Goal: Information Seeking & Learning: Compare options

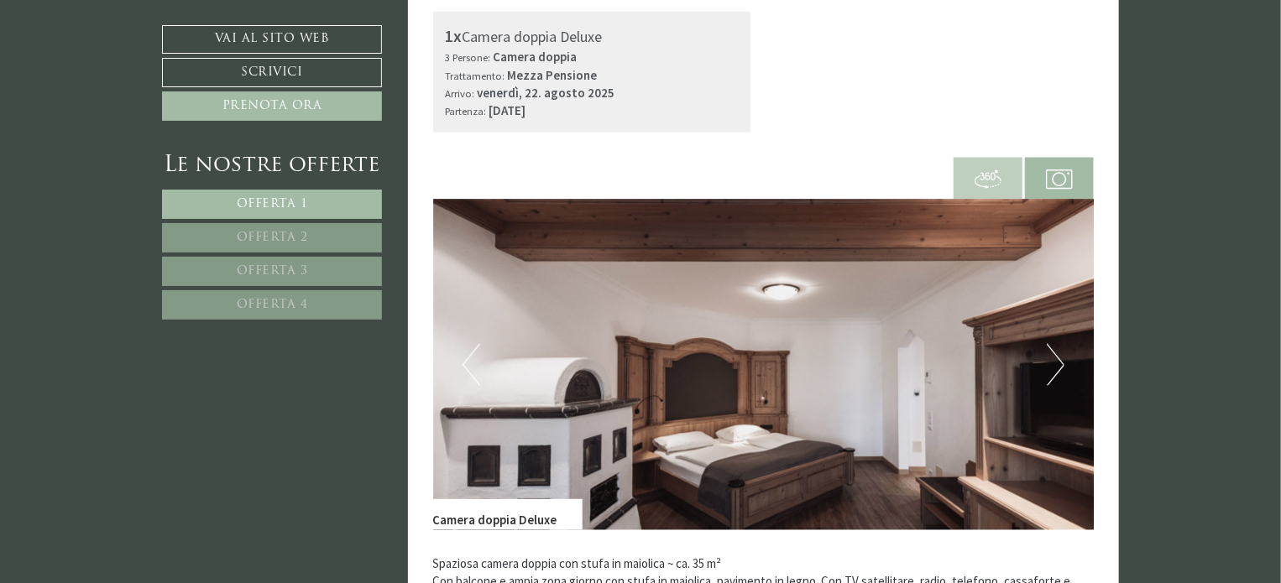
scroll to position [1091, 0]
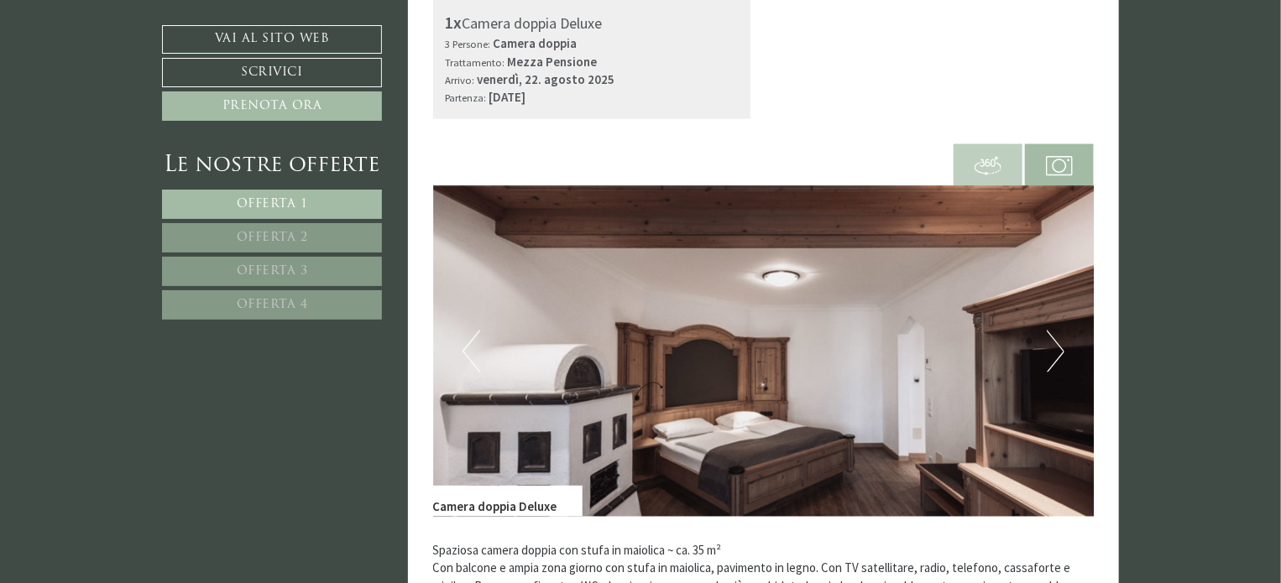
click at [1054, 355] on button "Next" at bounding box center [1056, 352] width 18 height 42
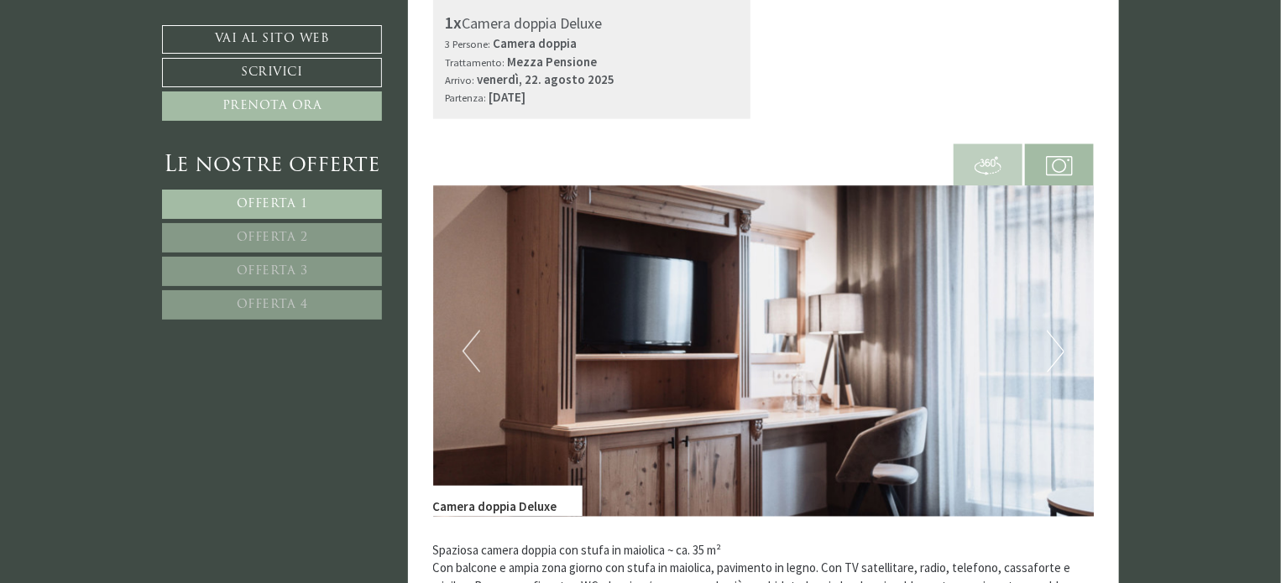
click at [1054, 355] on button "Next" at bounding box center [1056, 352] width 18 height 42
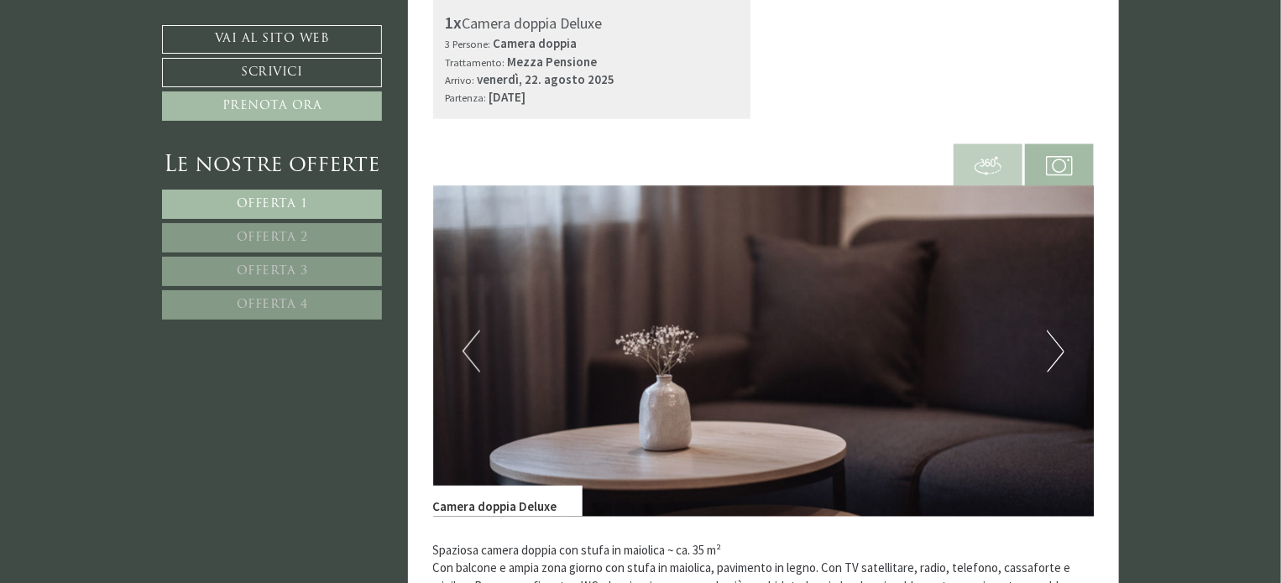
click at [1054, 355] on button "Next" at bounding box center [1056, 352] width 18 height 42
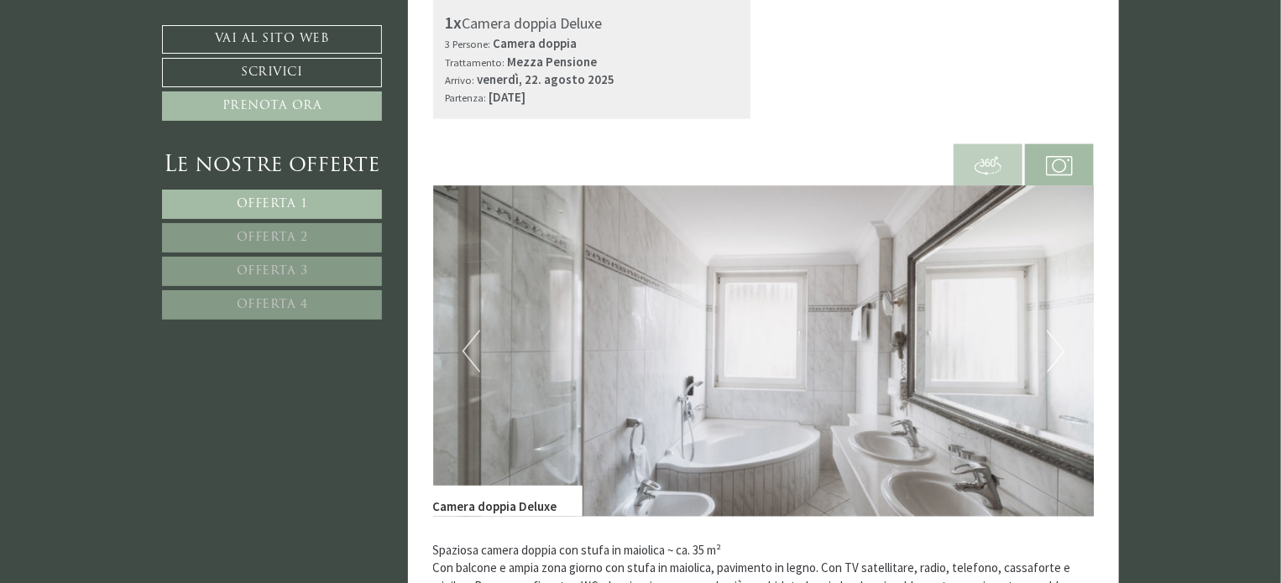
click at [1054, 355] on button "Next" at bounding box center [1056, 352] width 18 height 42
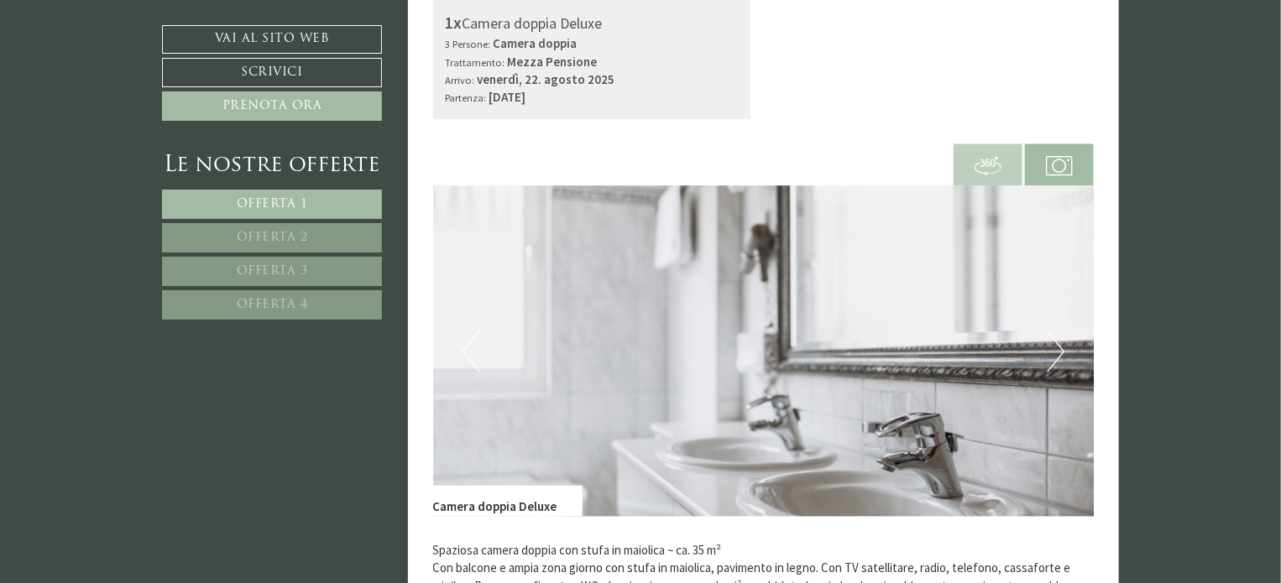
click at [1054, 355] on button "Next" at bounding box center [1056, 352] width 18 height 42
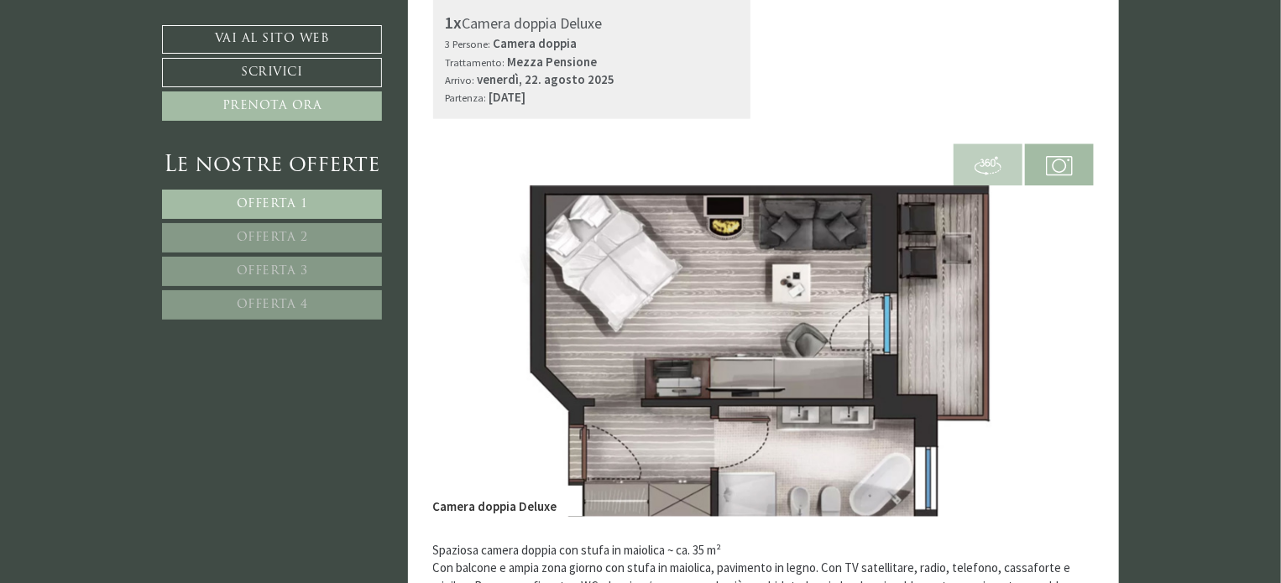
scroll to position [1175, 0]
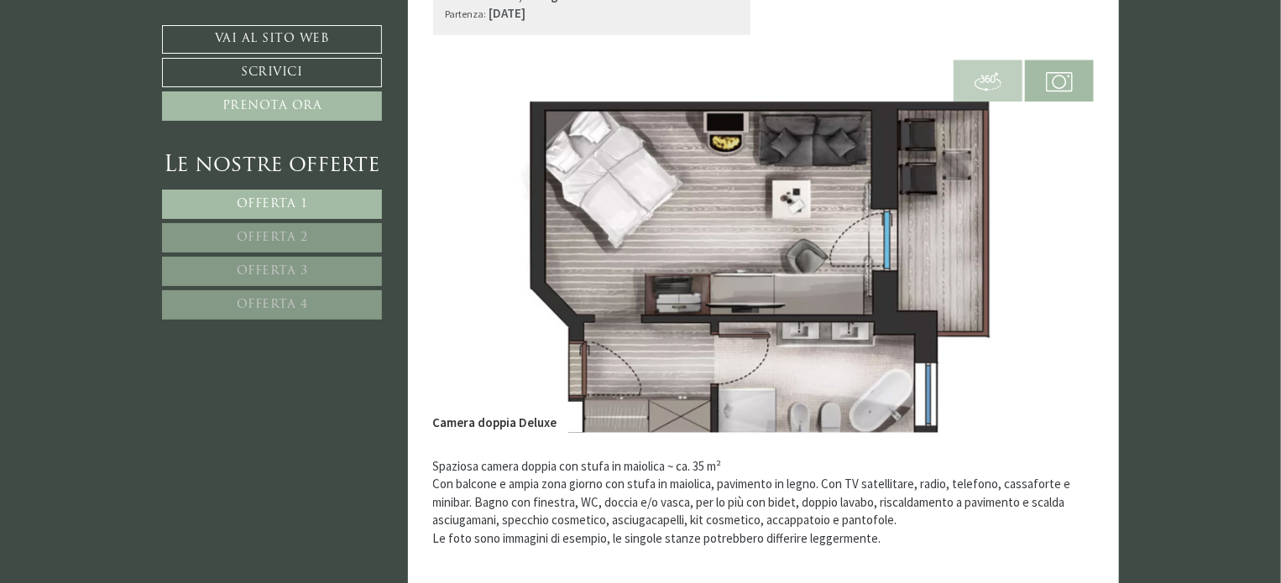
click at [255, 225] on link "Offerta 2" at bounding box center [272, 237] width 220 height 29
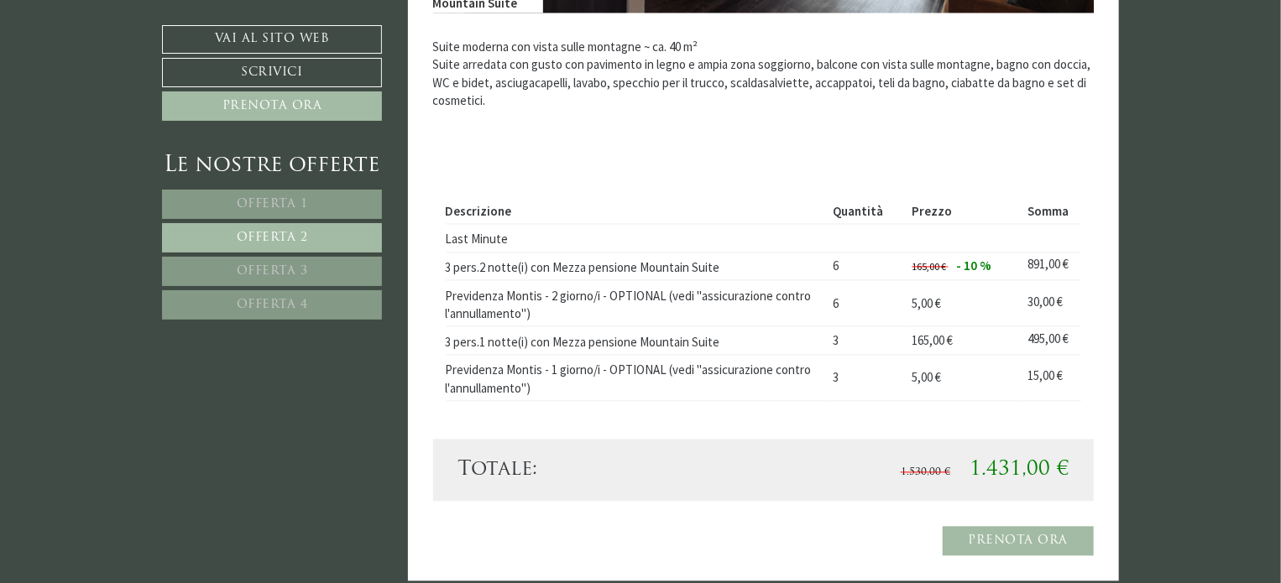
scroll to position [1567, 0]
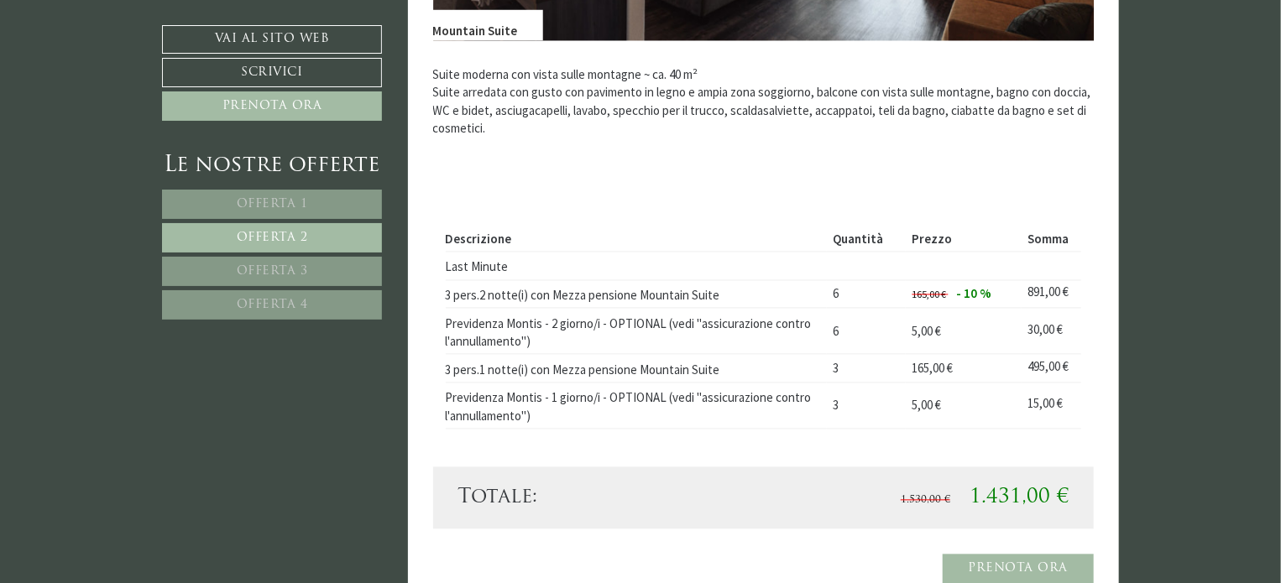
click at [322, 187] on div "Le nostre offerte Offerta 1 Offerta 2 Offerta 3 Offerta 4" at bounding box center [274, 244] width 225 height 188
click at [325, 194] on link "Offerta 1" at bounding box center [272, 204] width 220 height 29
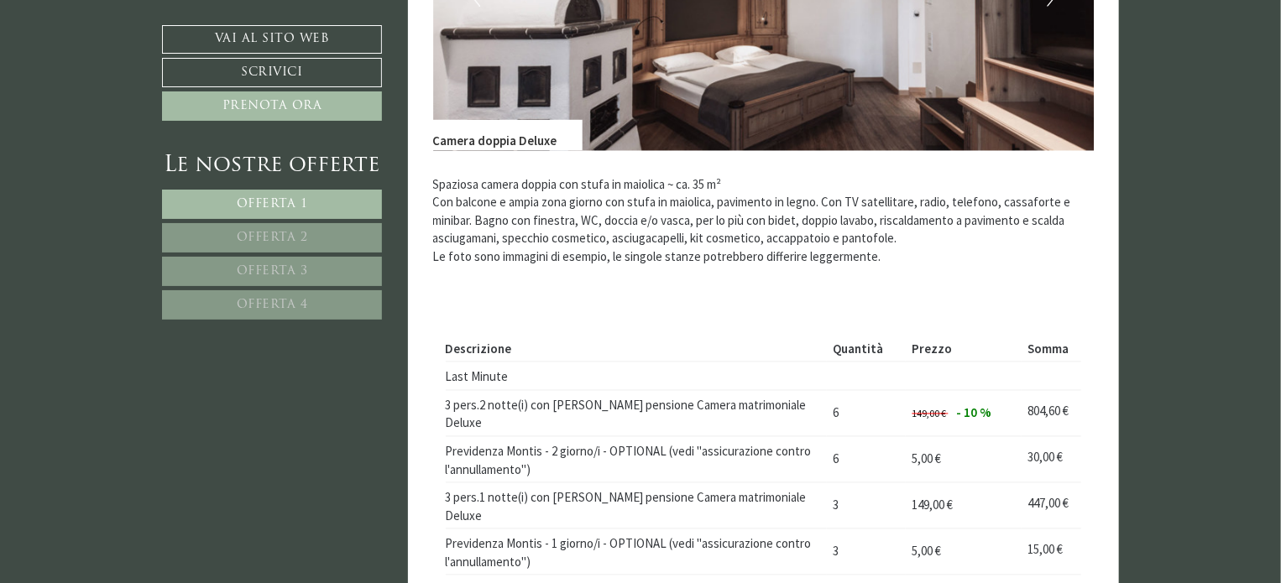
scroll to position [1651, 0]
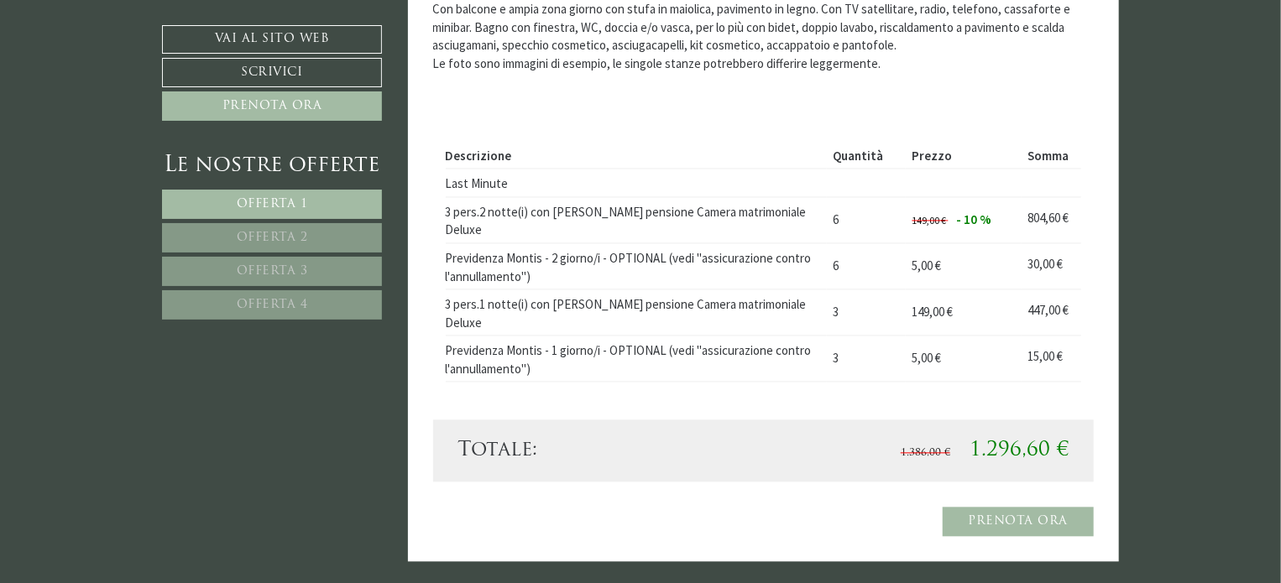
click at [290, 227] on link "Offerta 2" at bounding box center [272, 237] width 220 height 29
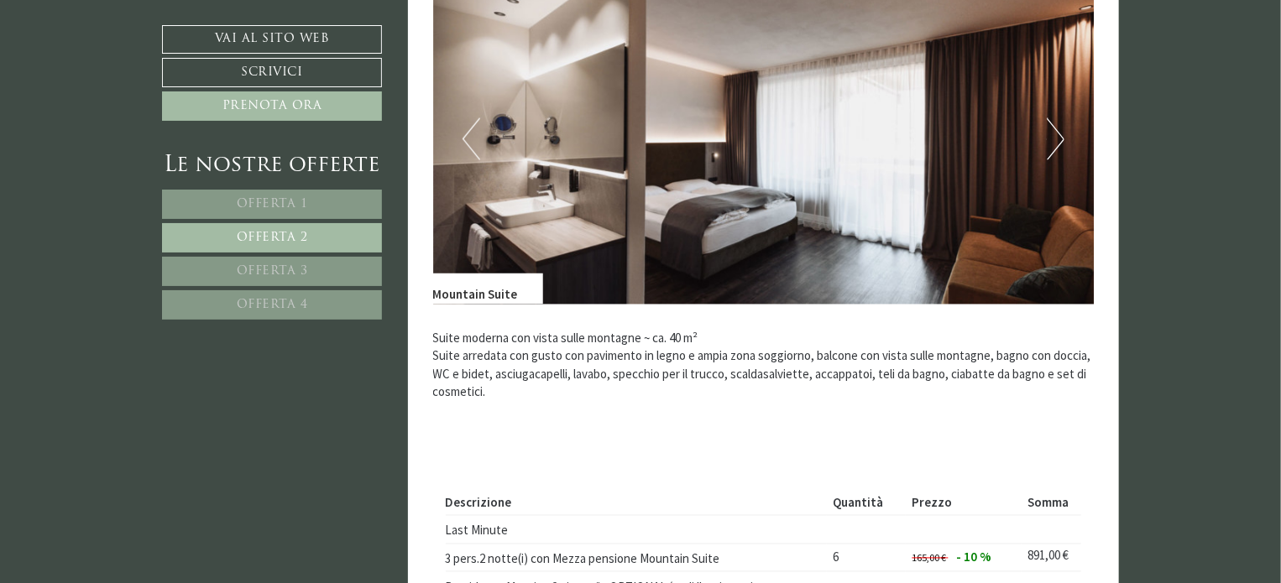
scroll to position [1316, 0]
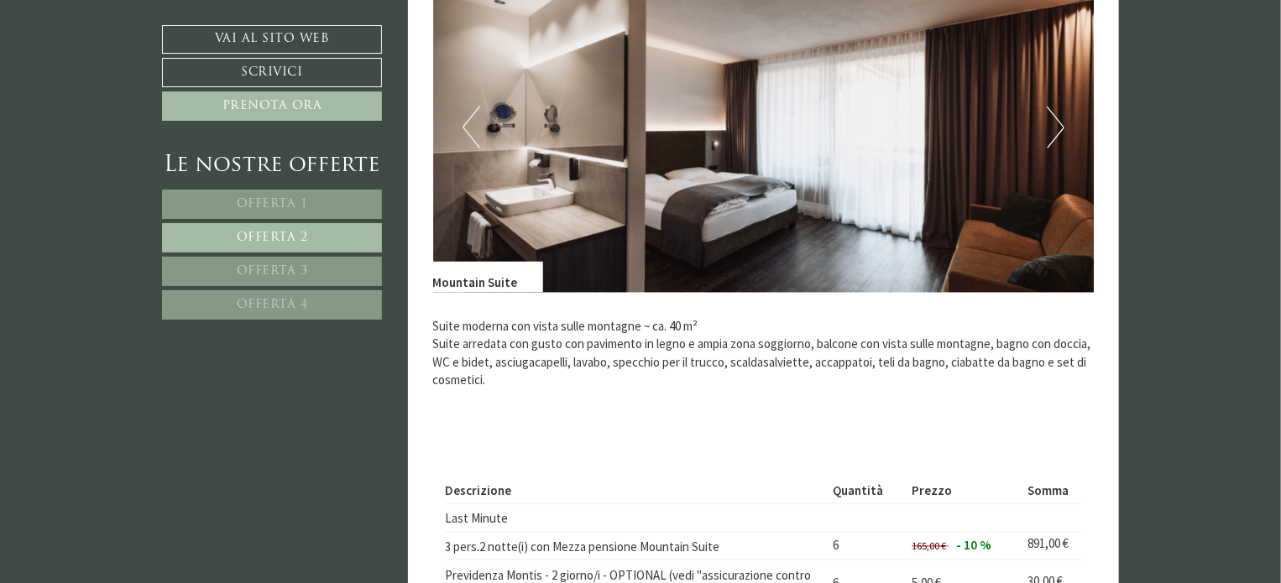
click at [1059, 140] on button "Next" at bounding box center [1056, 128] width 18 height 42
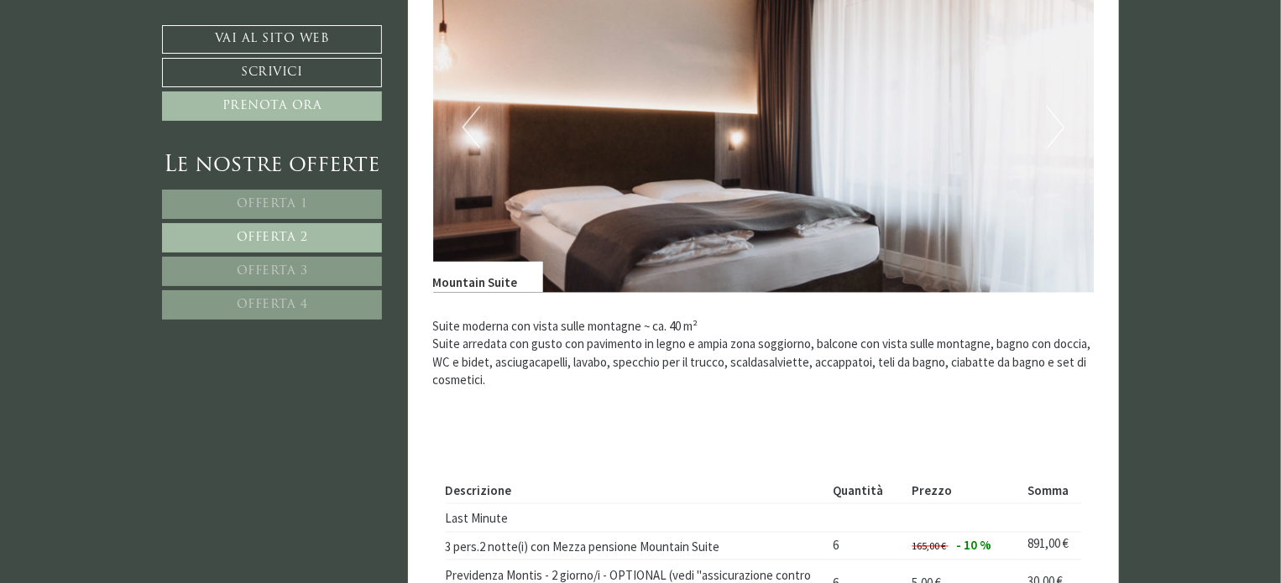
click at [1059, 140] on button "Next" at bounding box center [1056, 128] width 18 height 42
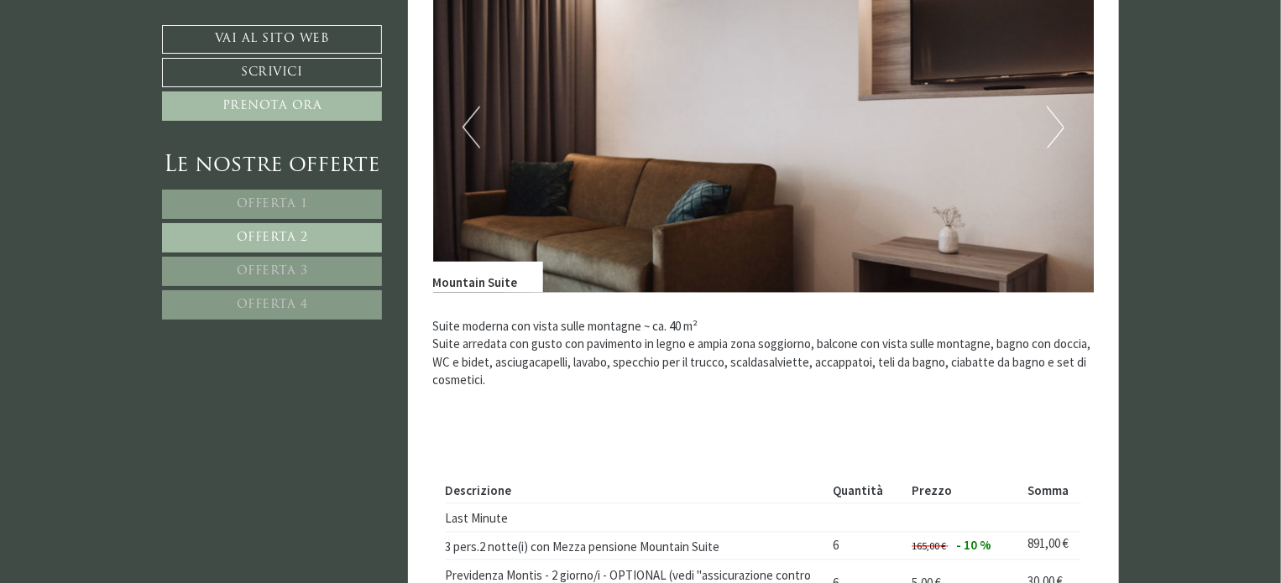
click at [1059, 140] on button "Next" at bounding box center [1056, 128] width 18 height 42
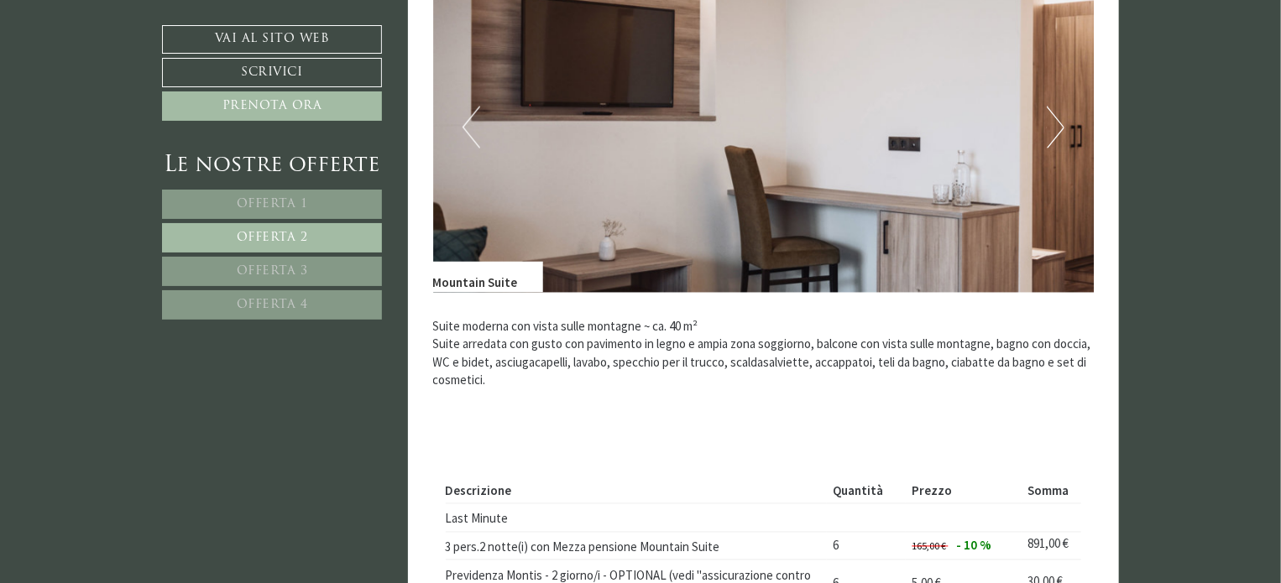
click at [1059, 140] on button "Next" at bounding box center [1056, 128] width 18 height 42
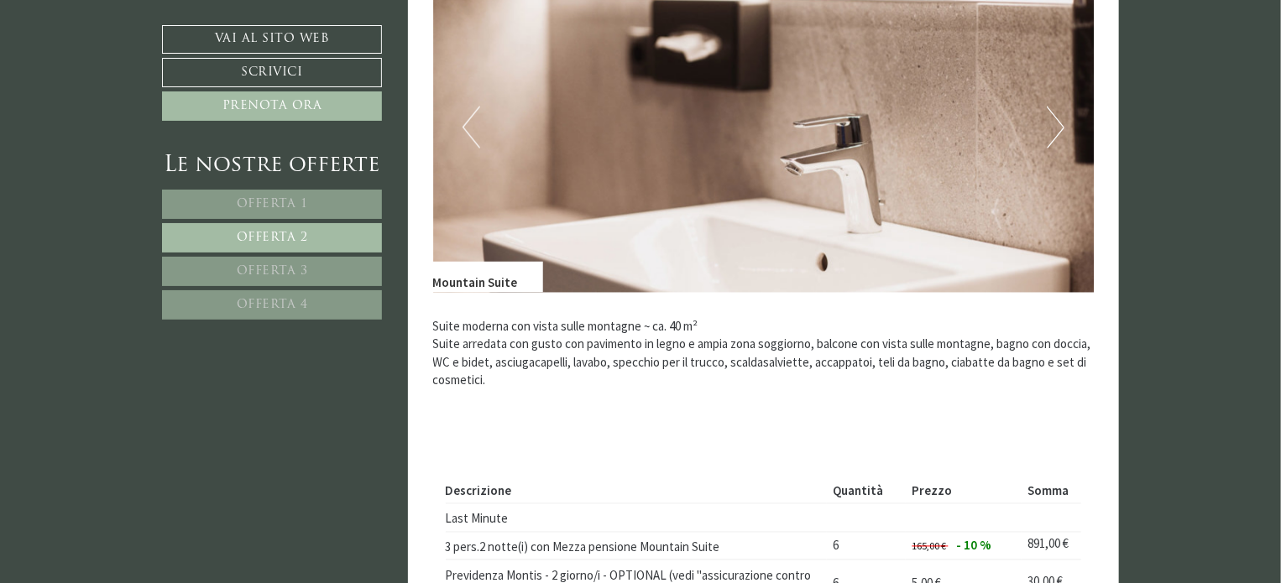
click at [1059, 140] on button "Next" at bounding box center [1056, 128] width 18 height 42
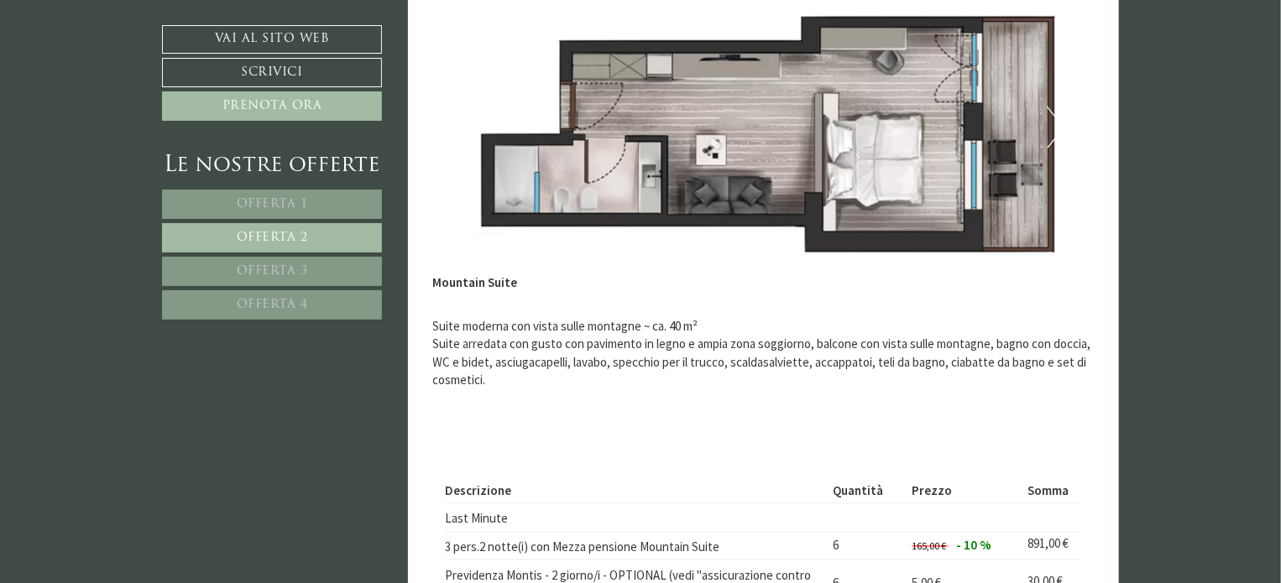
click at [1059, 140] on button "Next" at bounding box center [1056, 128] width 18 height 42
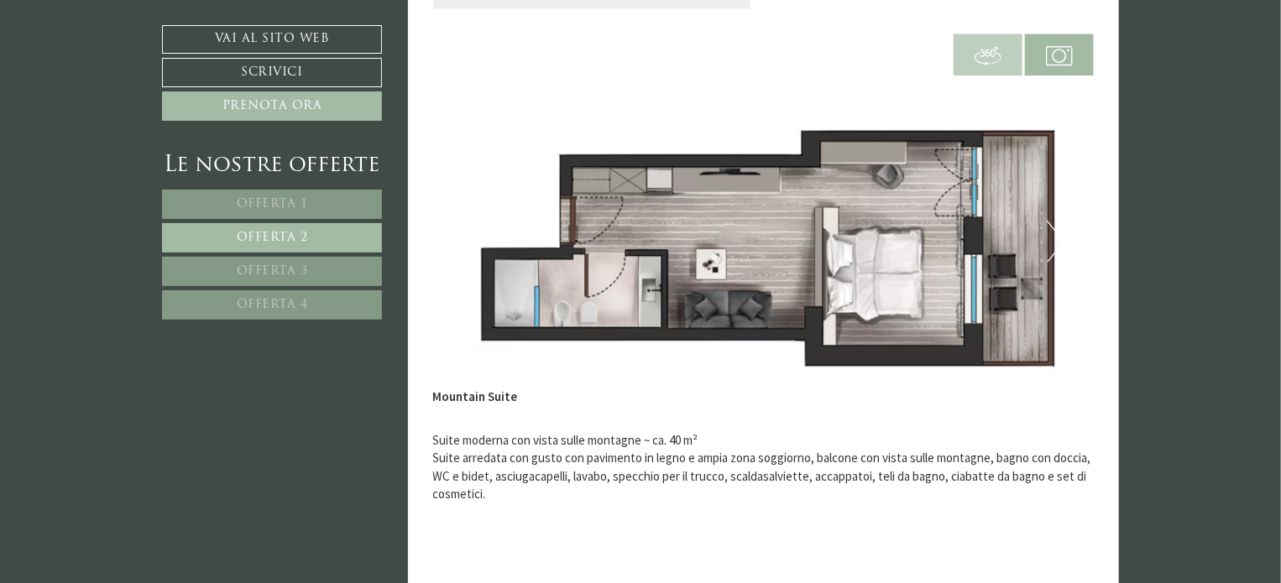
scroll to position [1148, 0]
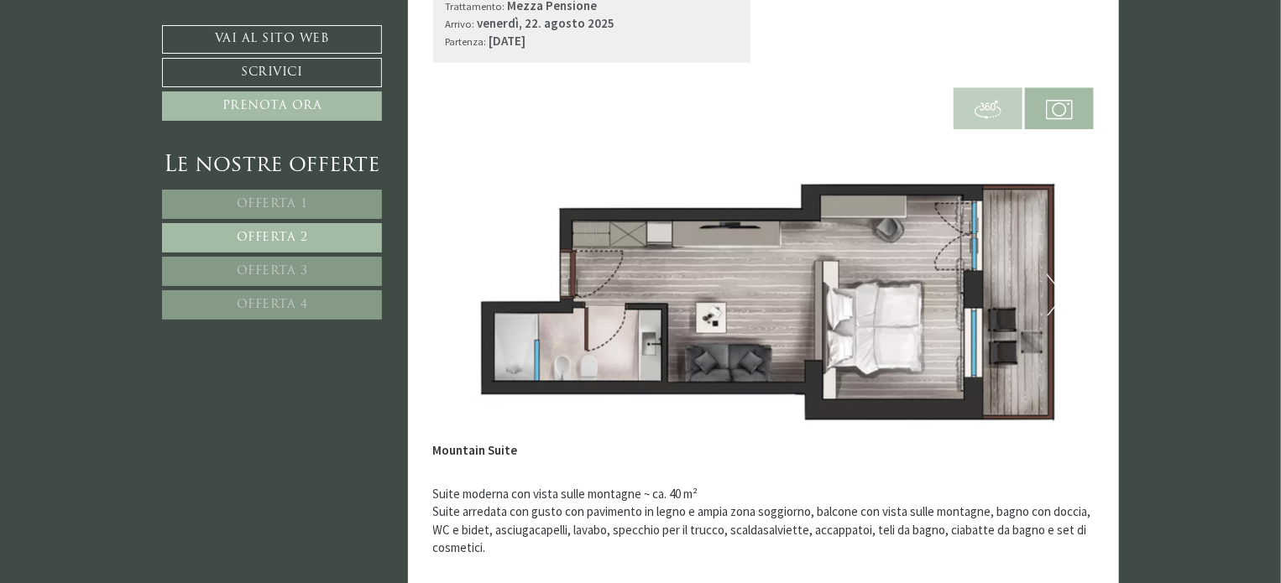
click at [267, 261] on link "Offerta 3" at bounding box center [272, 271] width 220 height 29
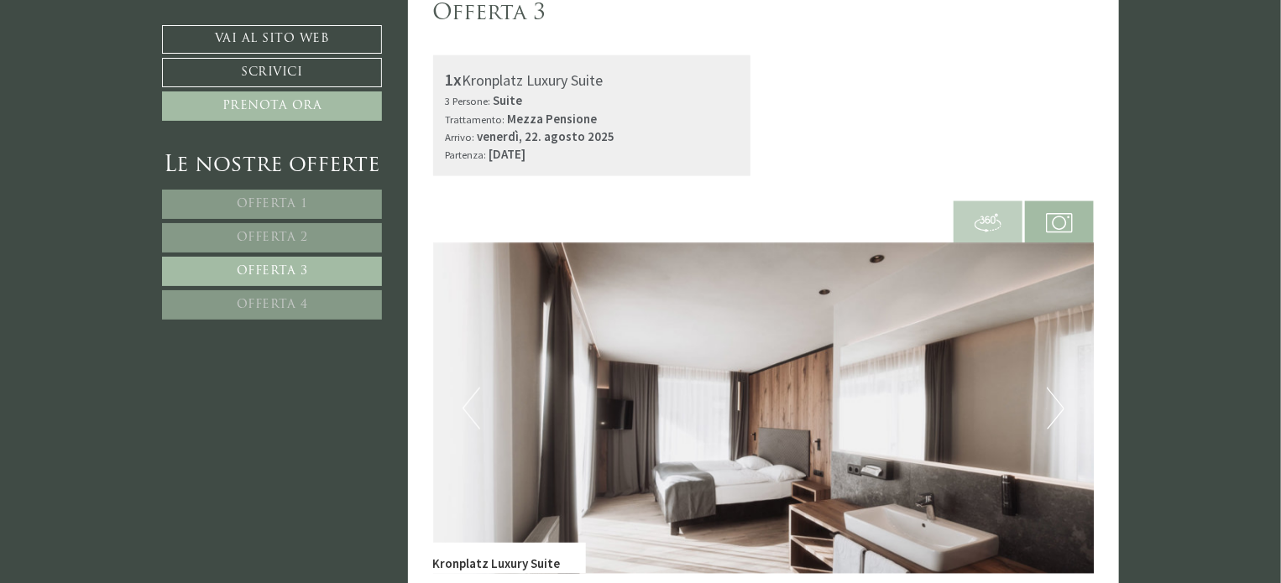
scroll to position [1064, 0]
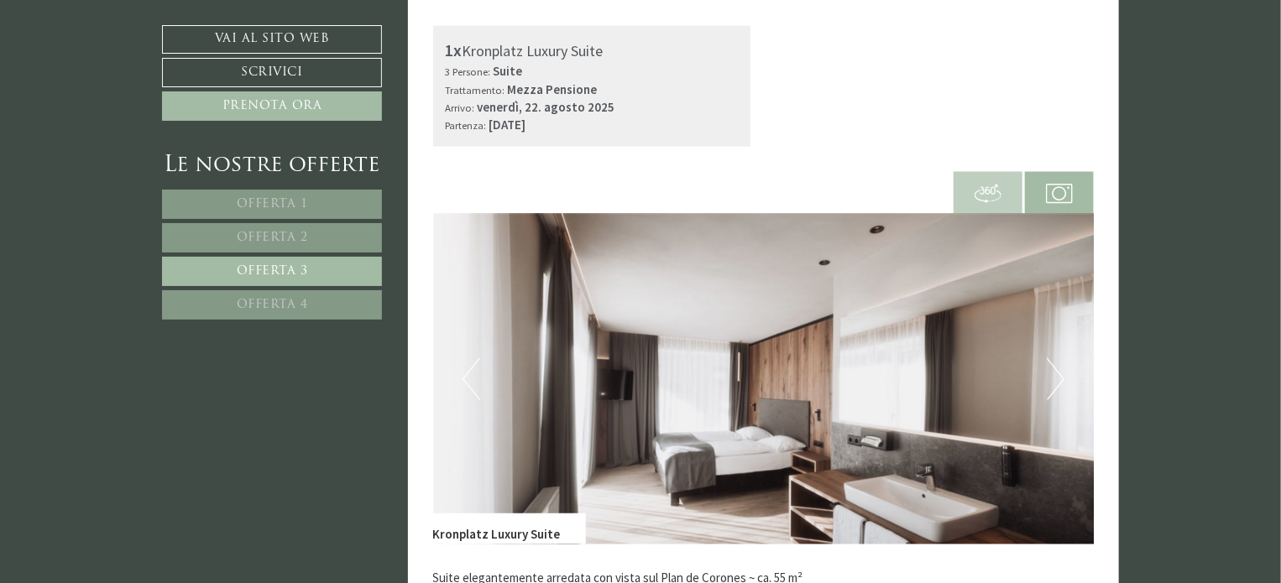
click at [1054, 371] on button "Next" at bounding box center [1056, 379] width 18 height 42
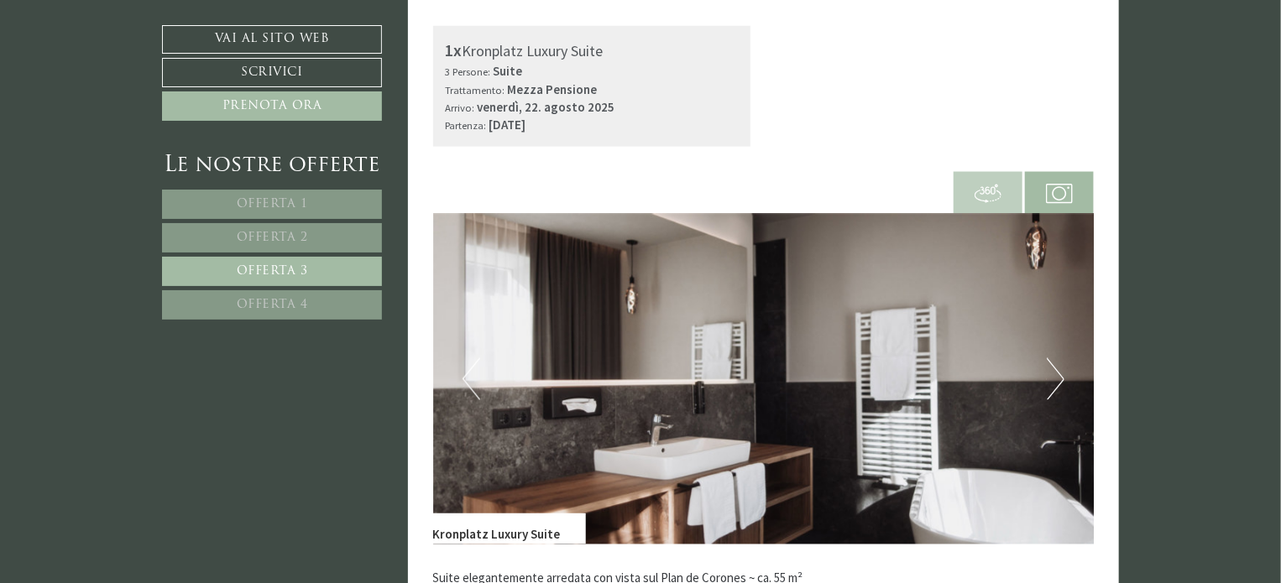
click at [1054, 371] on button "Next" at bounding box center [1056, 379] width 18 height 42
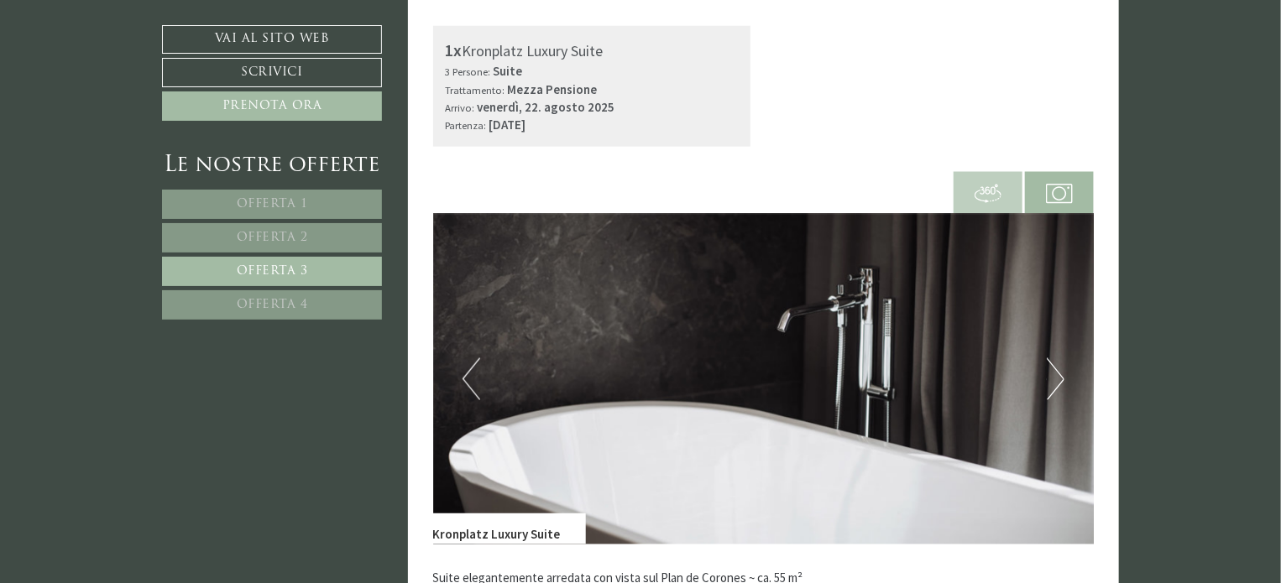
click at [1054, 371] on button "Next" at bounding box center [1056, 379] width 18 height 42
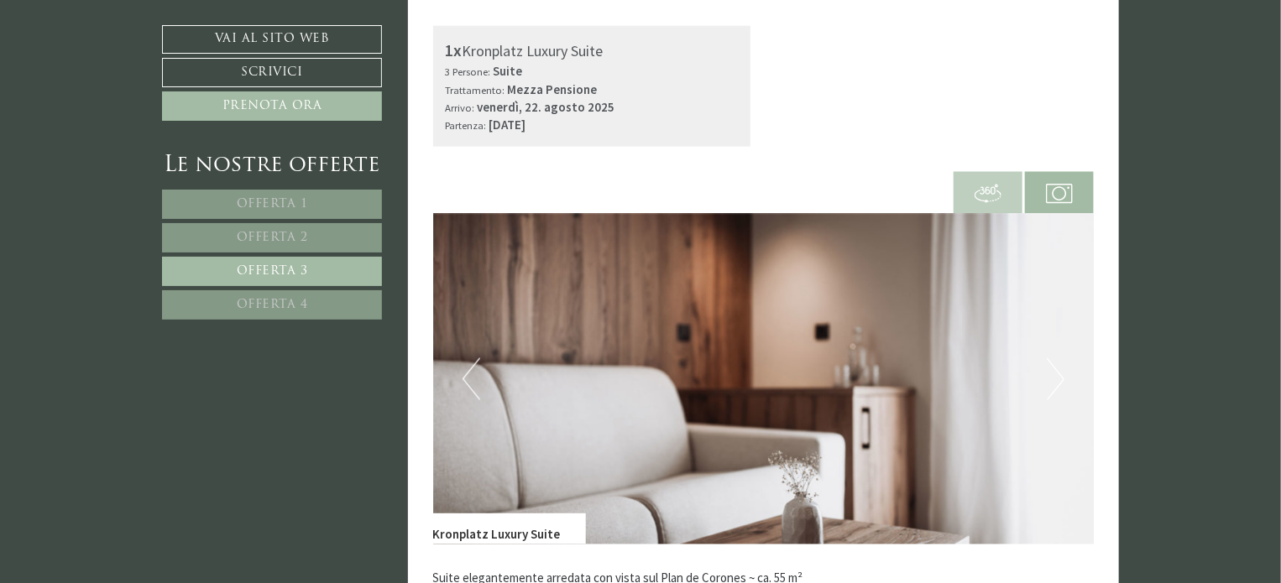
click at [1054, 371] on button "Next" at bounding box center [1056, 379] width 18 height 42
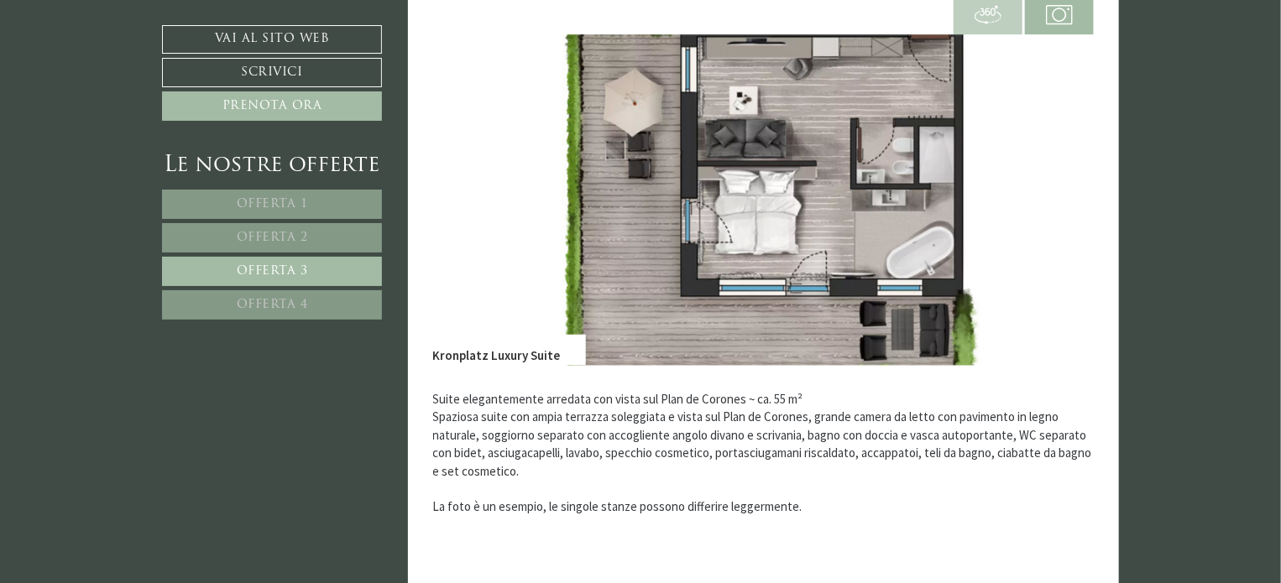
scroll to position [1232, 0]
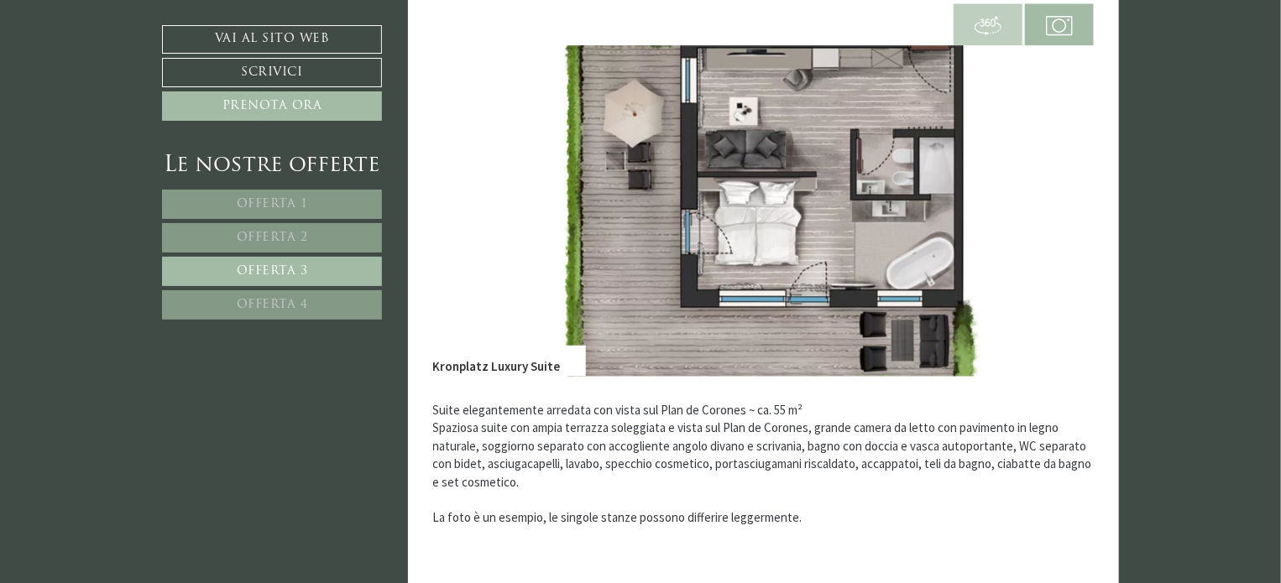
click at [313, 307] on link "Offerta 4" at bounding box center [272, 304] width 220 height 29
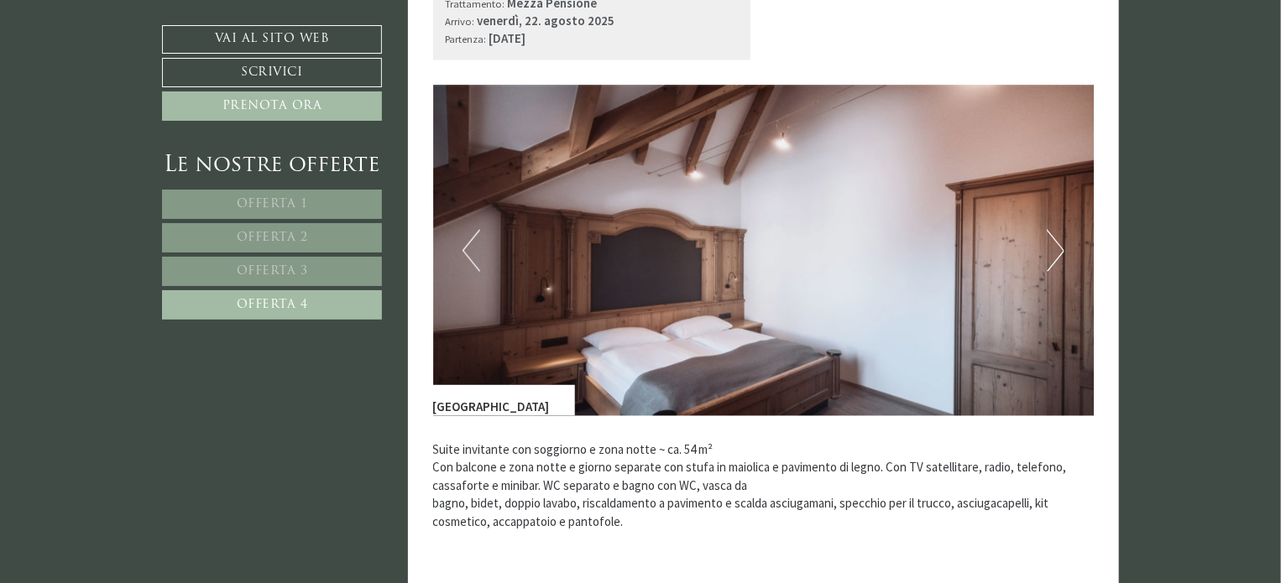
scroll to position [1148, 0]
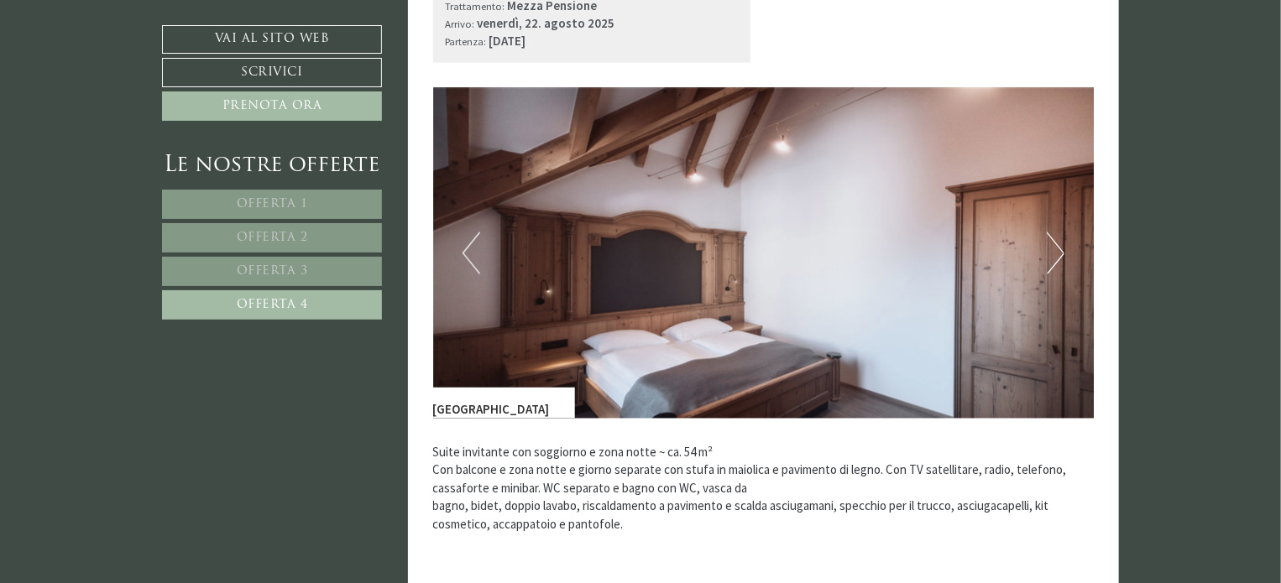
click at [1065, 248] on img at bounding box center [764, 253] width 662 height 331
click at [1057, 248] on button "Next" at bounding box center [1056, 254] width 18 height 42
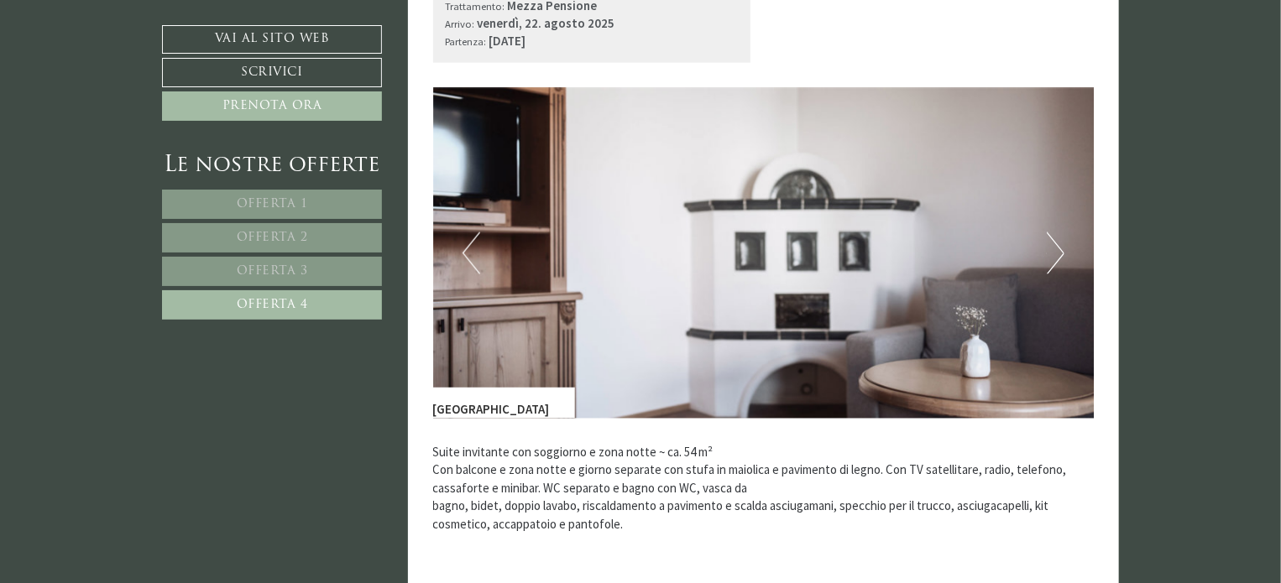
click at [1057, 248] on button "Next" at bounding box center [1056, 254] width 18 height 42
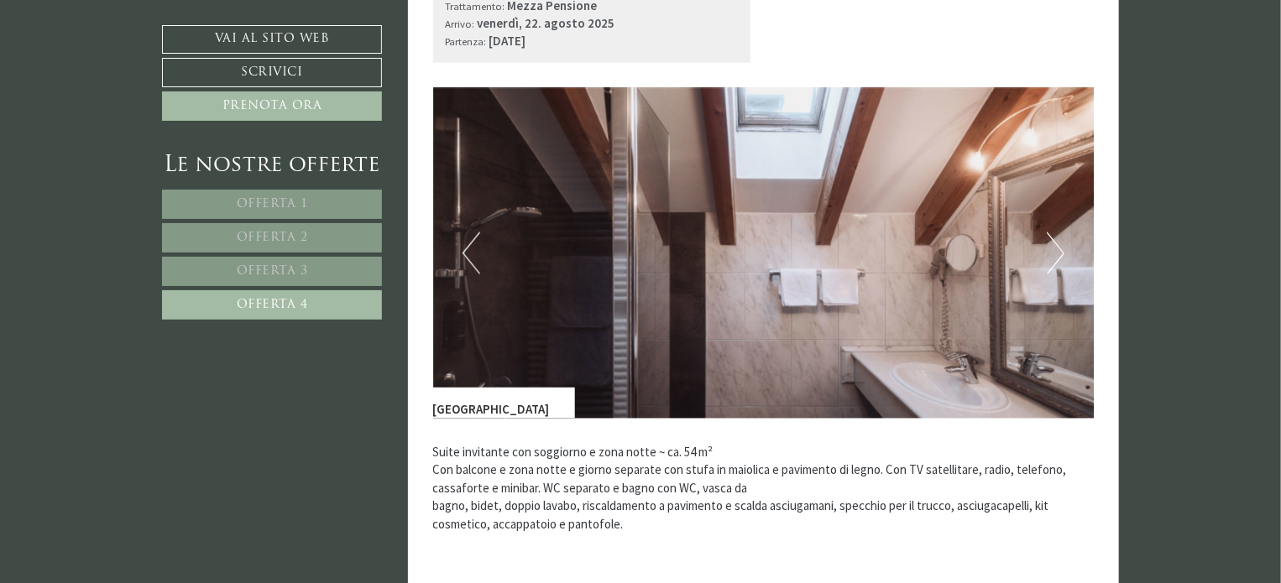
click at [1057, 248] on button "Next" at bounding box center [1056, 254] width 18 height 42
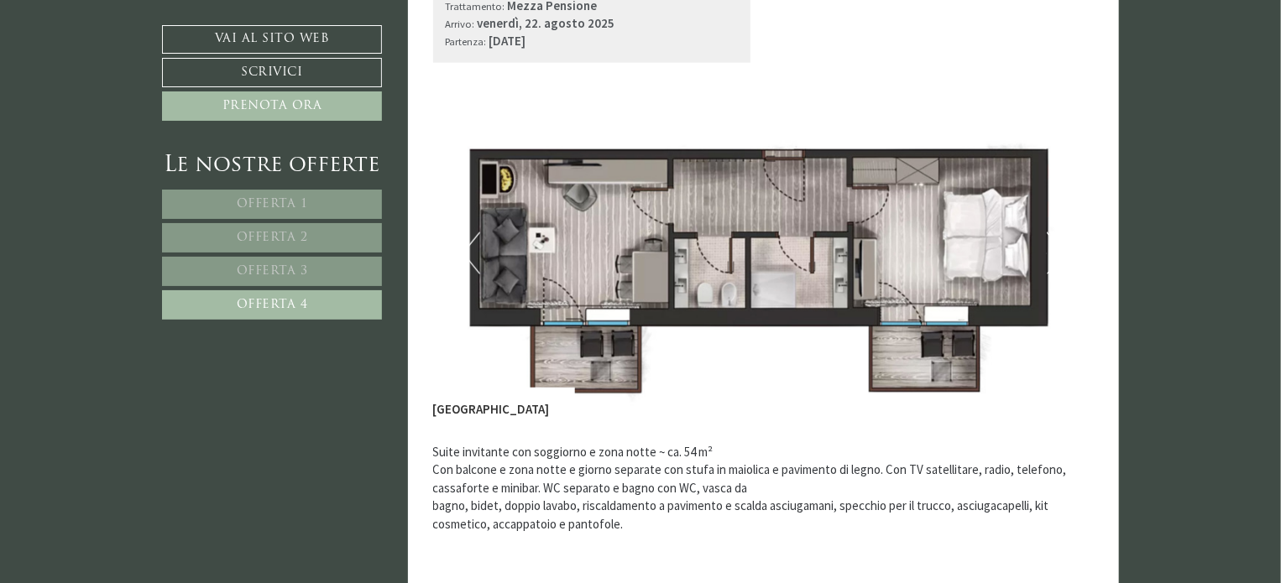
click at [1057, 248] on button "Next" at bounding box center [1056, 254] width 18 height 42
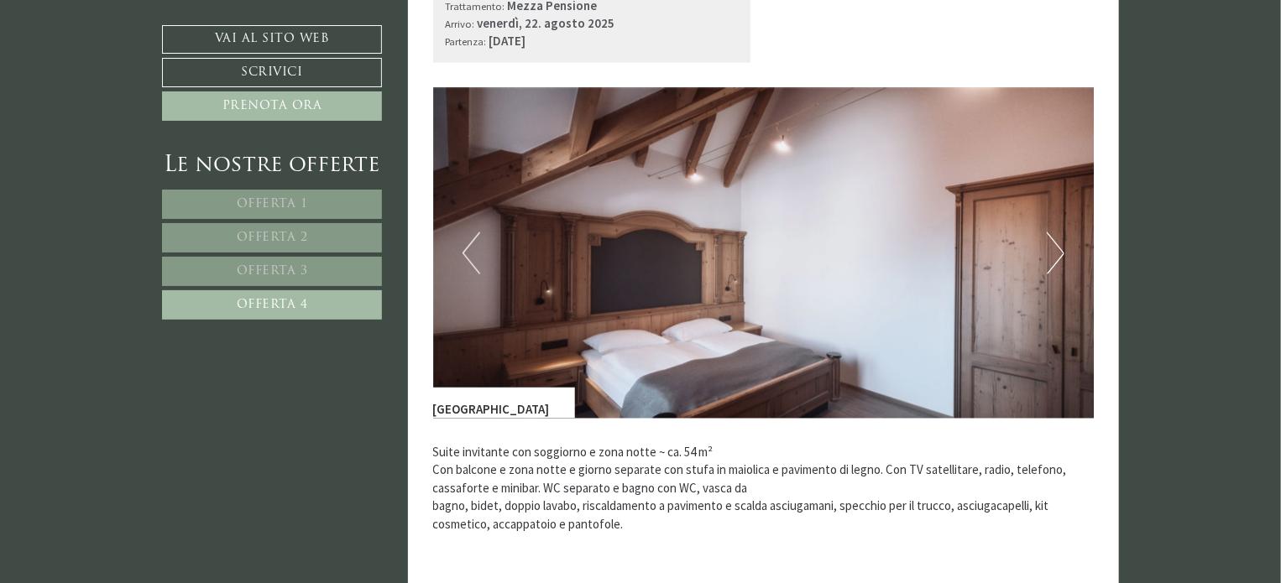
click at [309, 269] on link "Offerta 3" at bounding box center [272, 271] width 220 height 29
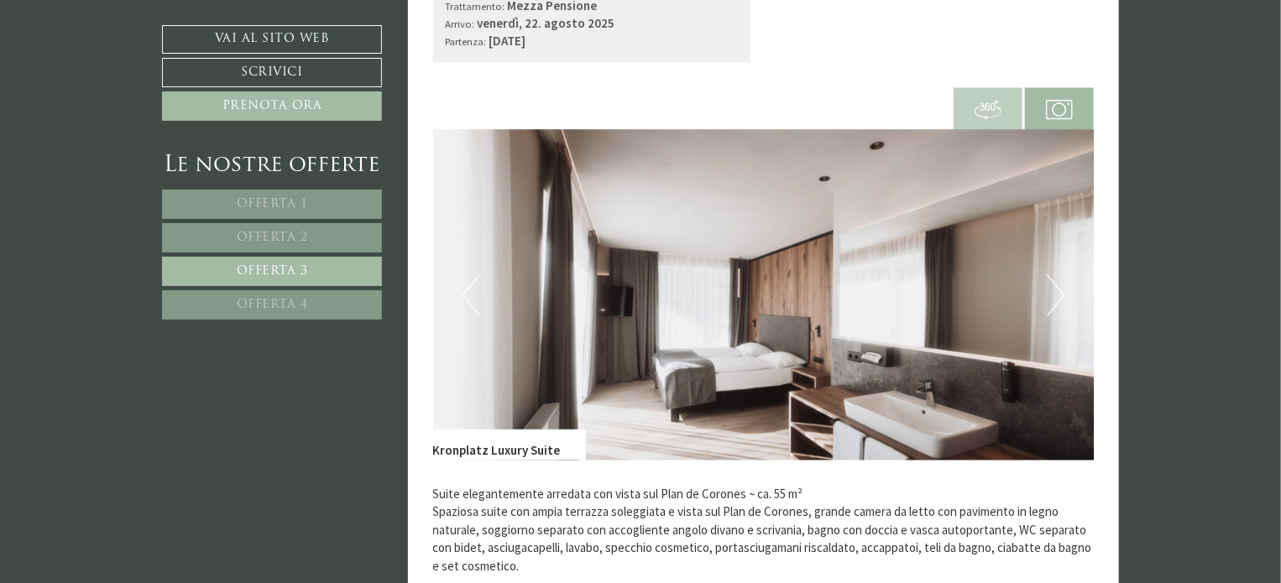
click at [1049, 294] on button "Next" at bounding box center [1056, 296] width 18 height 42
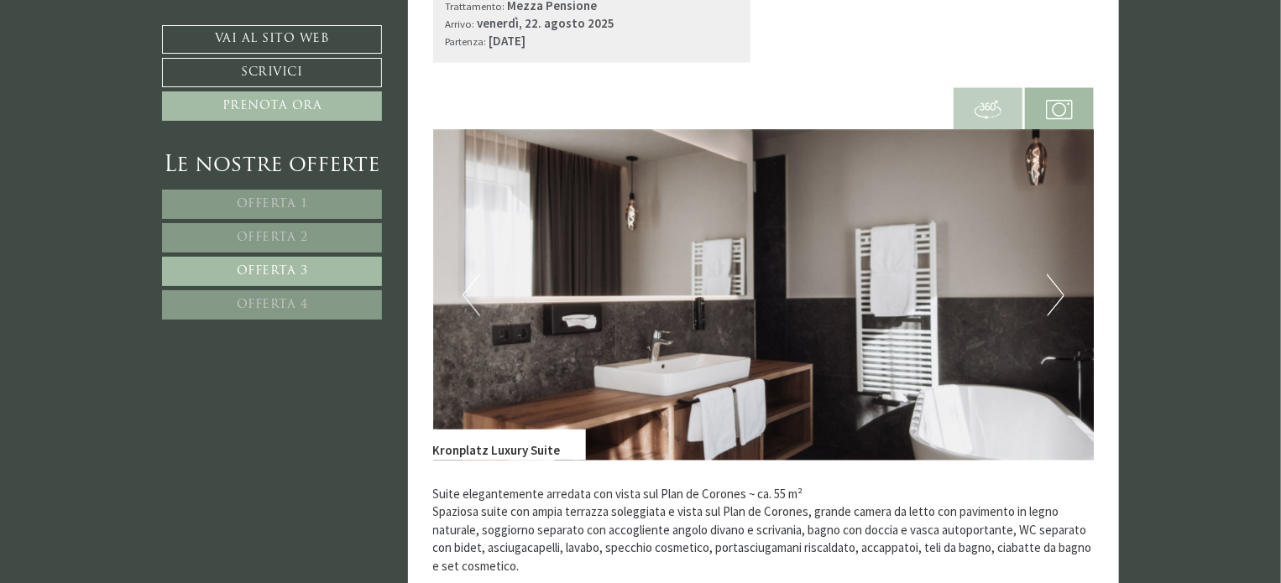
click at [1049, 294] on button "Next" at bounding box center [1056, 296] width 18 height 42
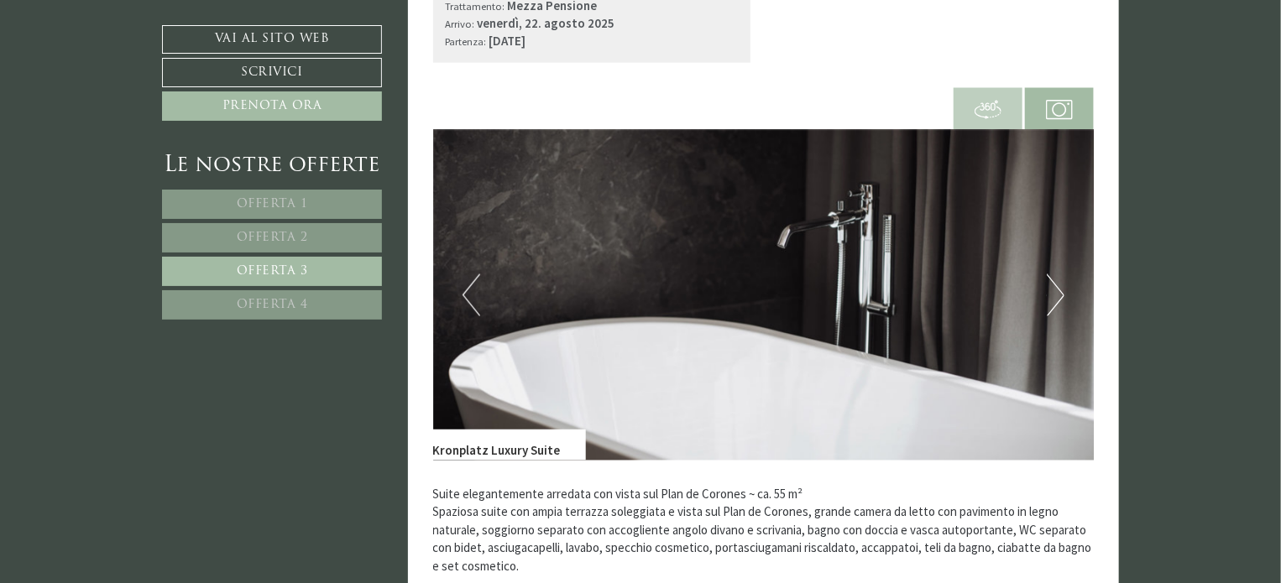
click at [1049, 294] on button "Next" at bounding box center [1056, 296] width 18 height 42
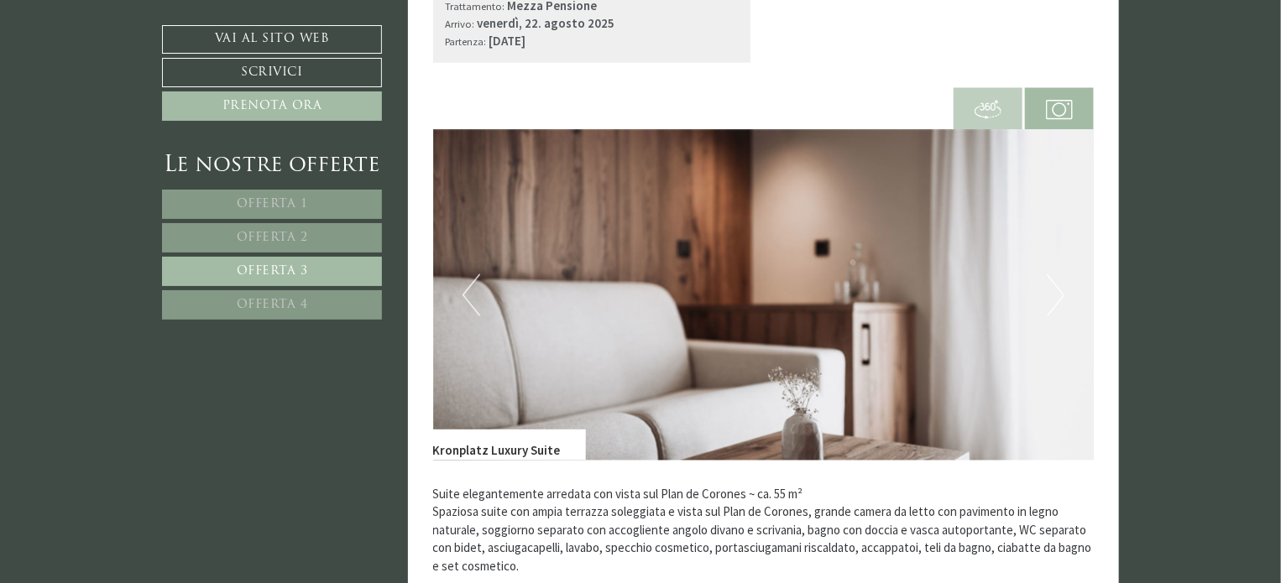
click at [1049, 294] on button "Next" at bounding box center [1056, 296] width 18 height 42
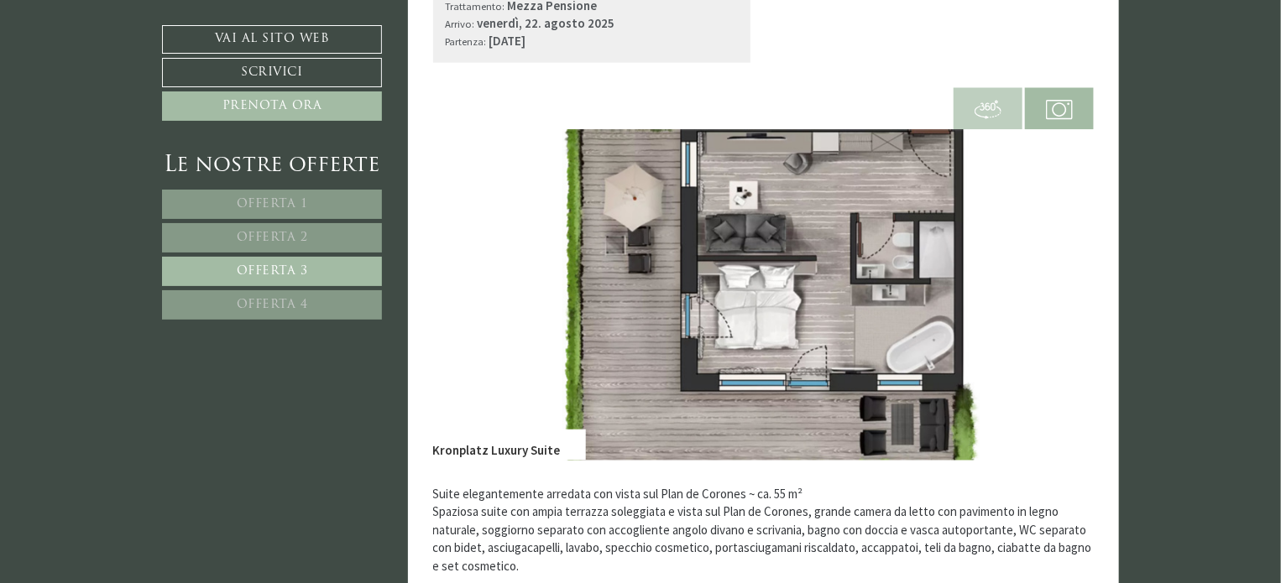
click at [463, 286] on button "Previous" at bounding box center [472, 296] width 18 height 42
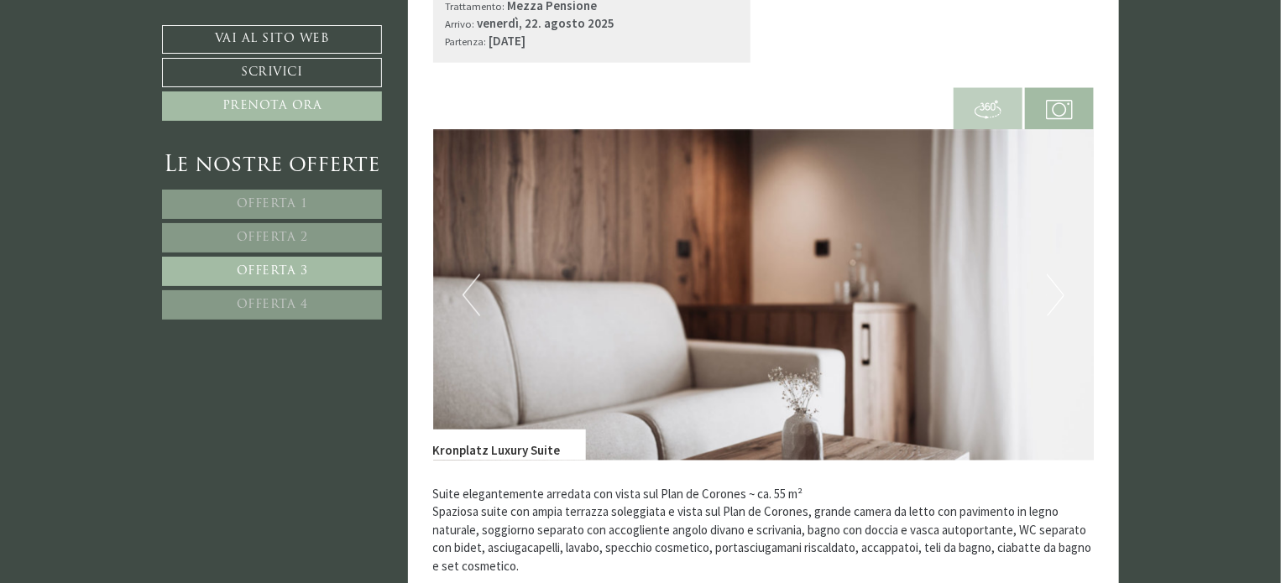
click at [463, 286] on button "Previous" at bounding box center [472, 296] width 18 height 42
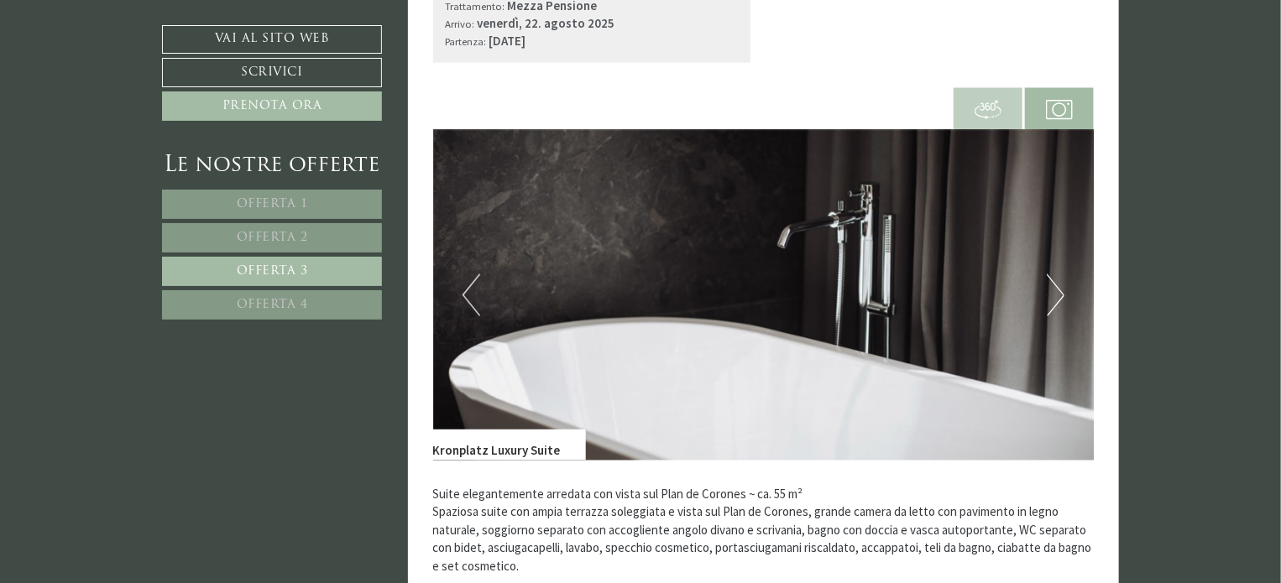
click at [463, 286] on button "Previous" at bounding box center [472, 296] width 18 height 42
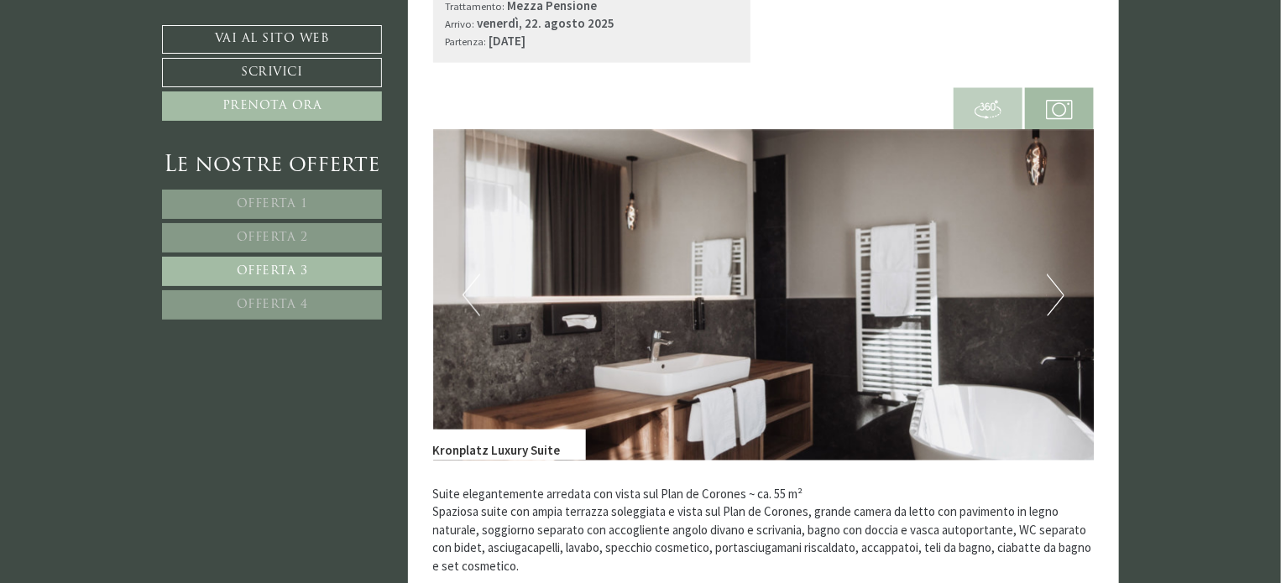
click at [463, 286] on button "Previous" at bounding box center [472, 296] width 18 height 42
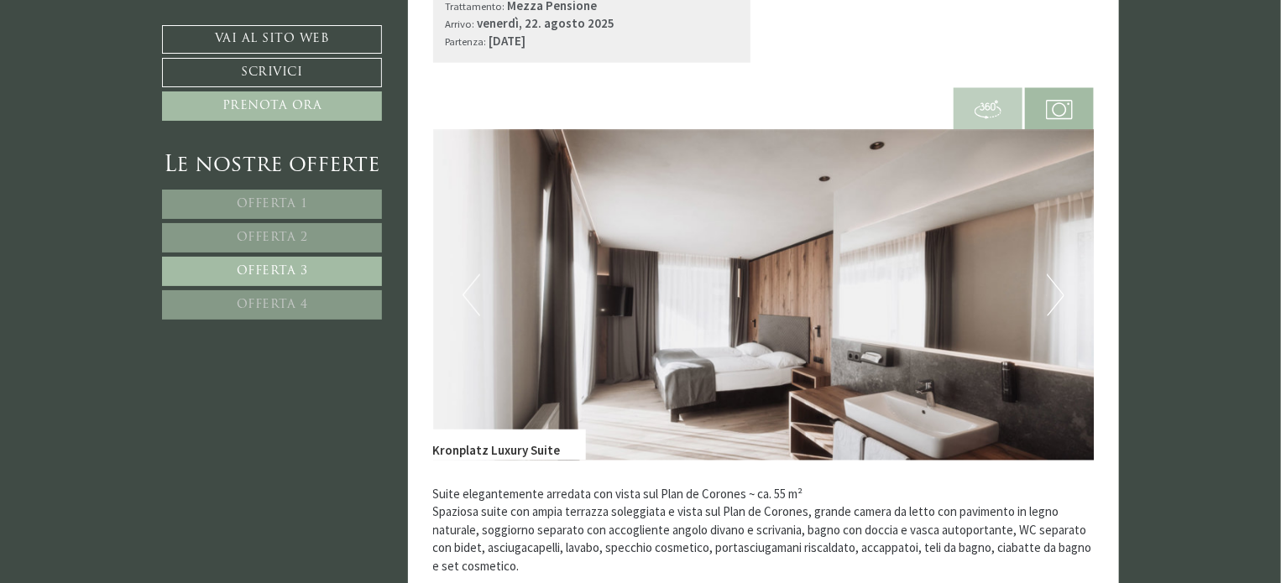
click at [463, 286] on button "Previous" at bounding box center [472, 296] width 18 height 42
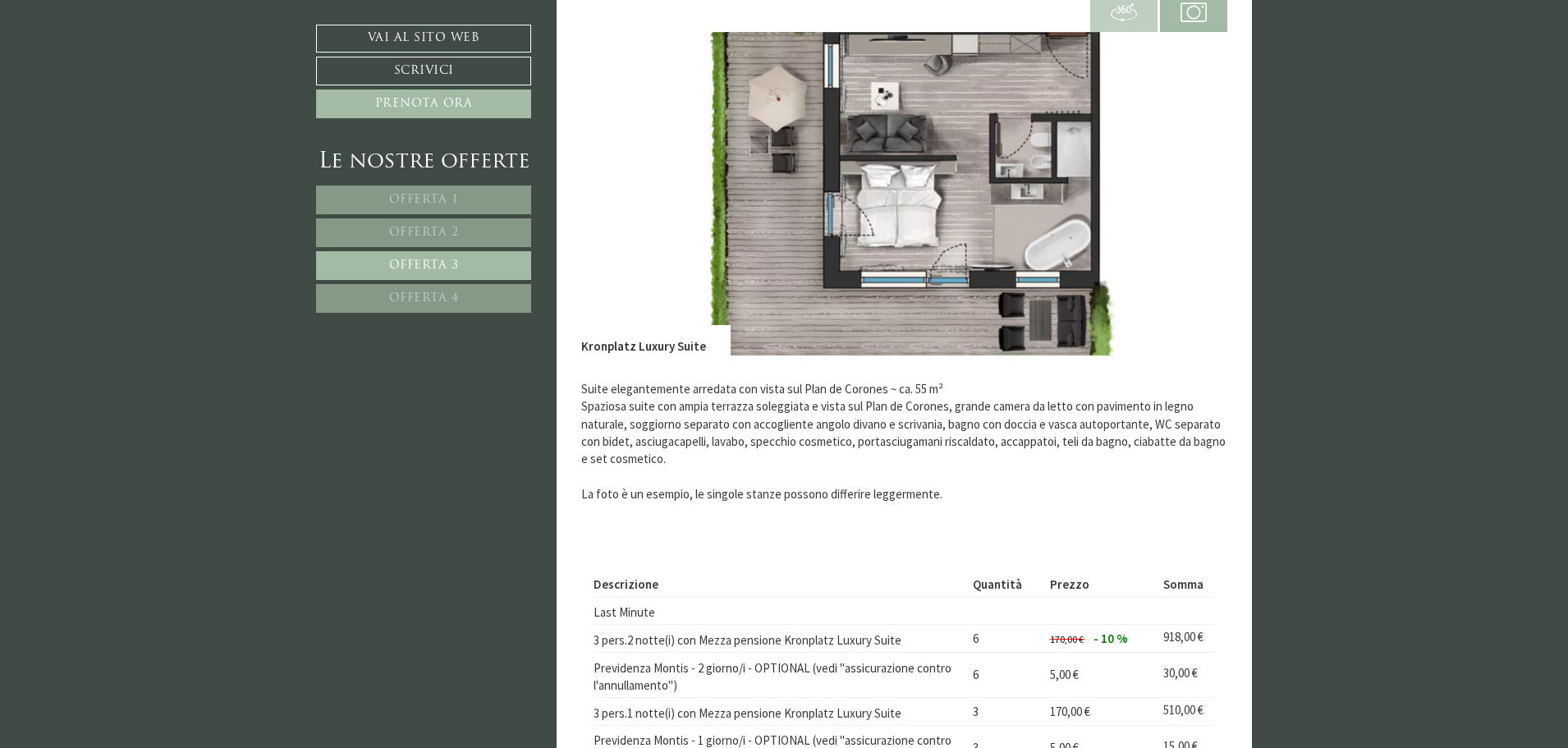
scroll to position [1317, 0]
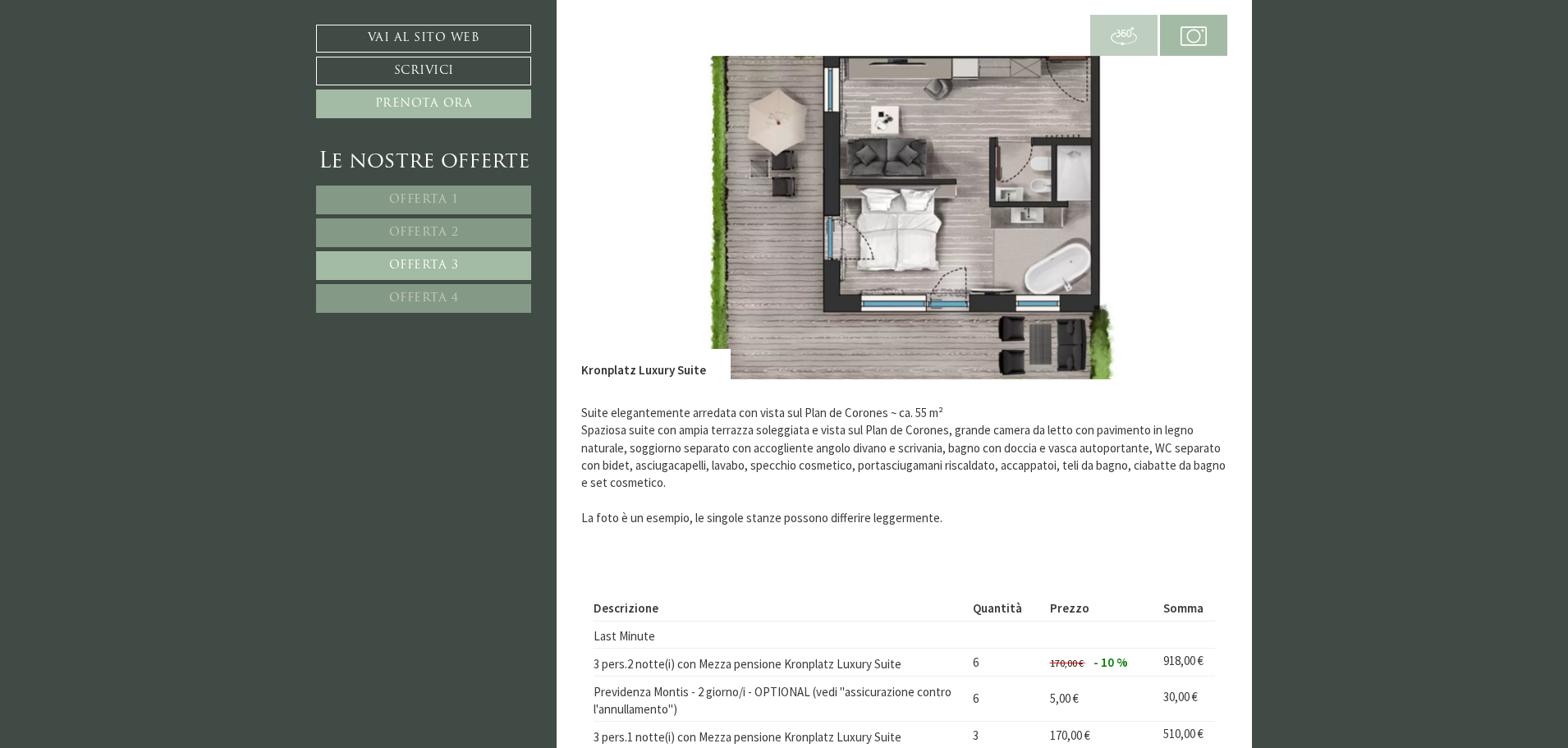
click at [439, 202] on span "Offerta 1" at bounding box center [423, 199] width 69 height 13
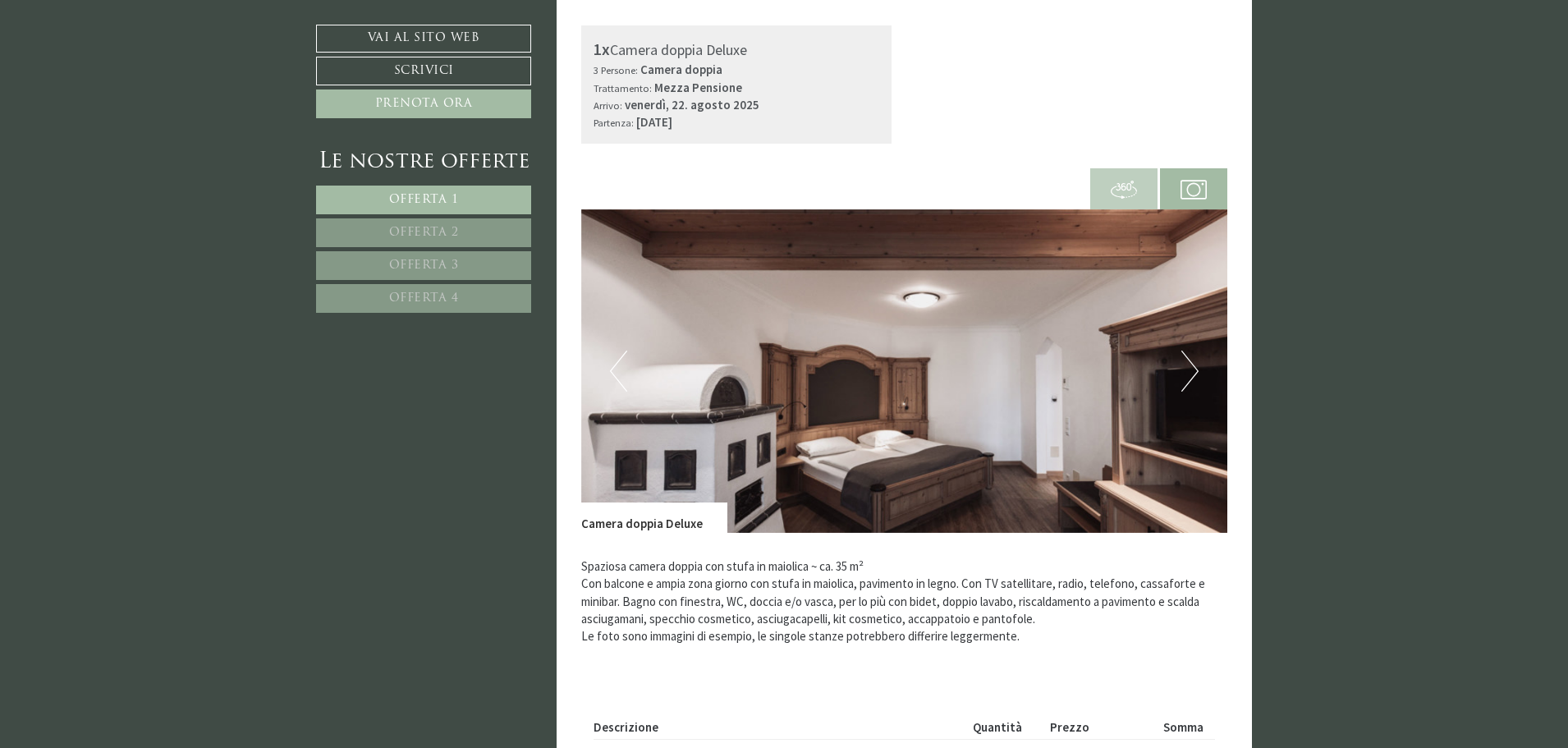
scroll to position [1246, 0]
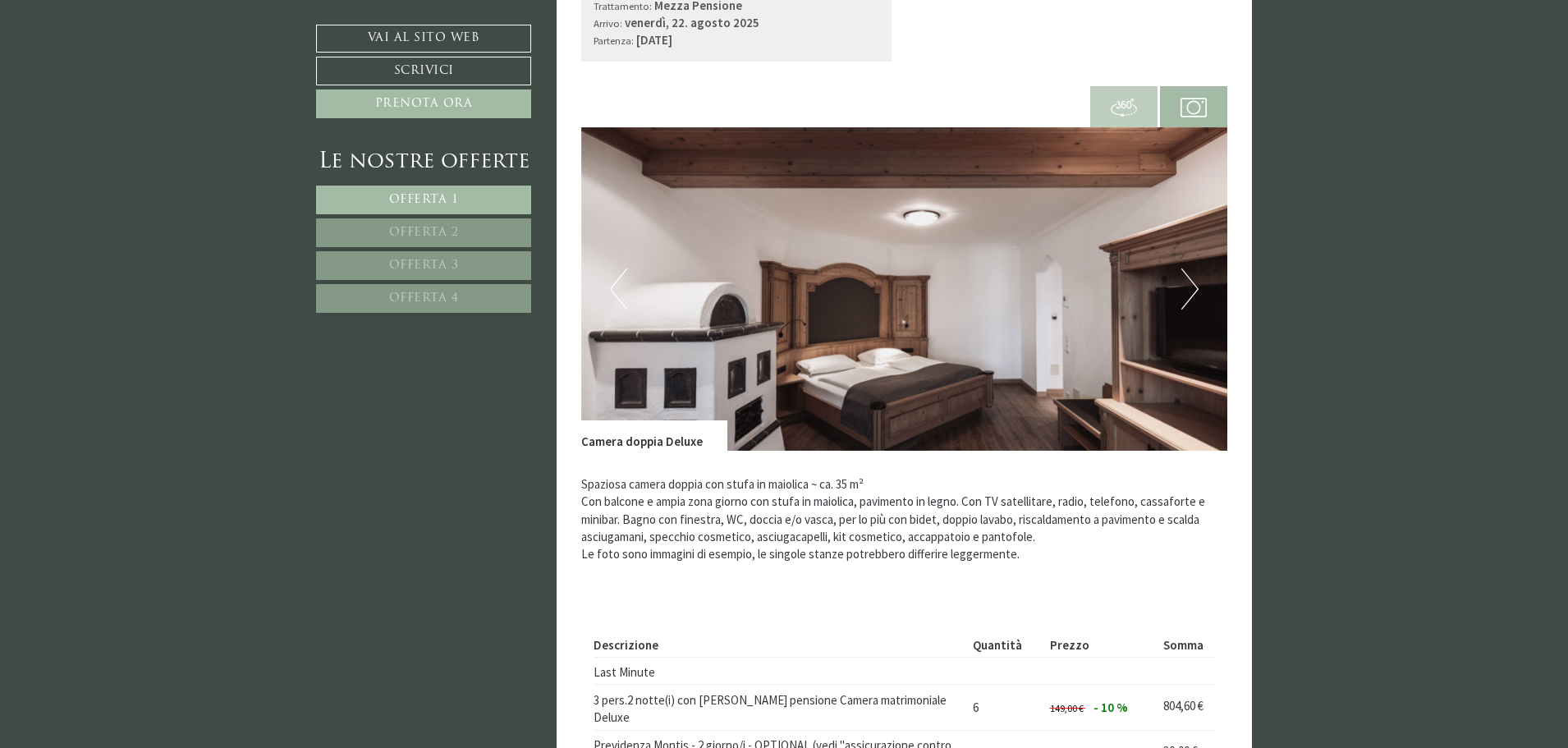
click at [444, 240] on link "Offerta 2" at bounding box center [423, 232] width 215 height 28
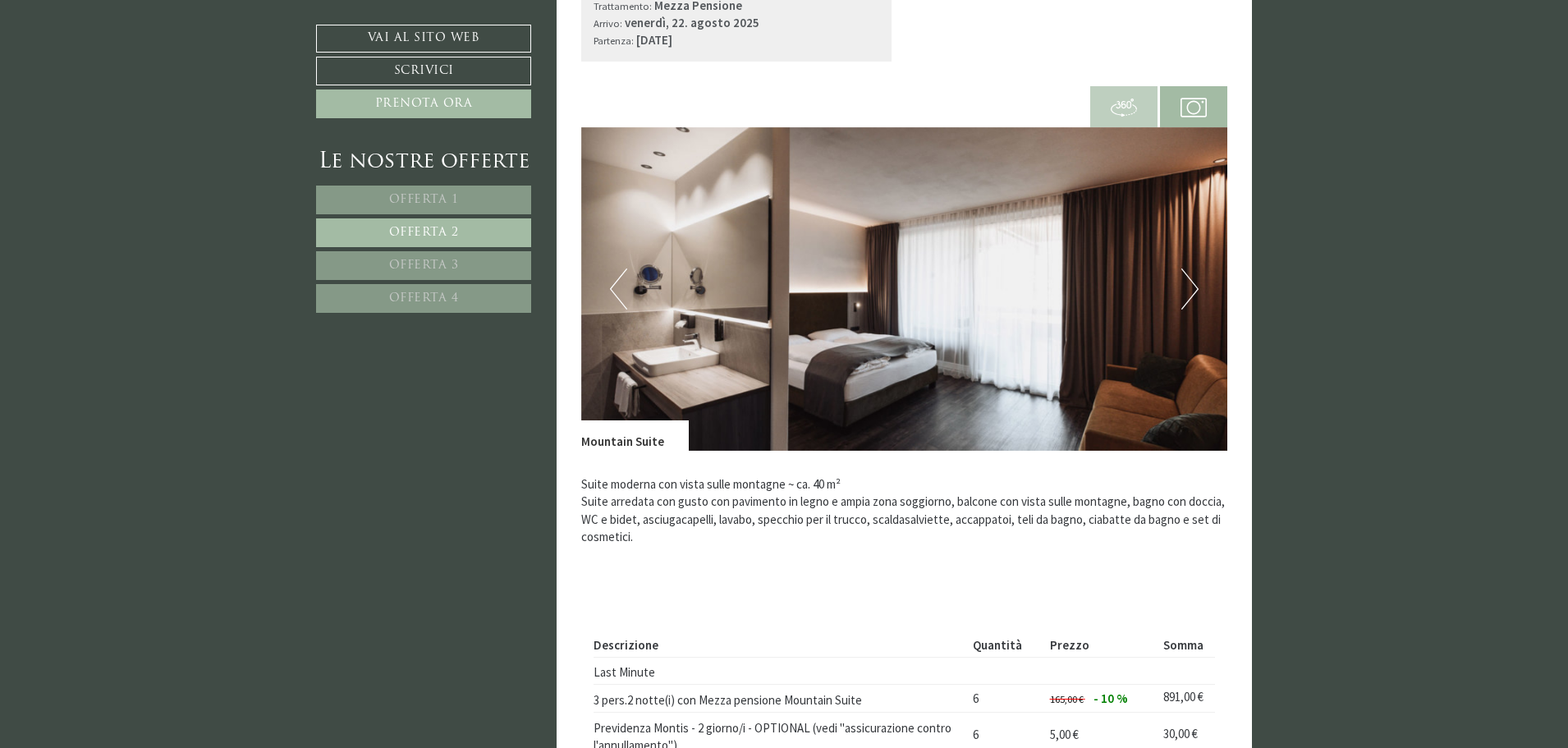
click at [1186, 271] on button "Next" at bounding box center [1190, 289] width 18 height 41
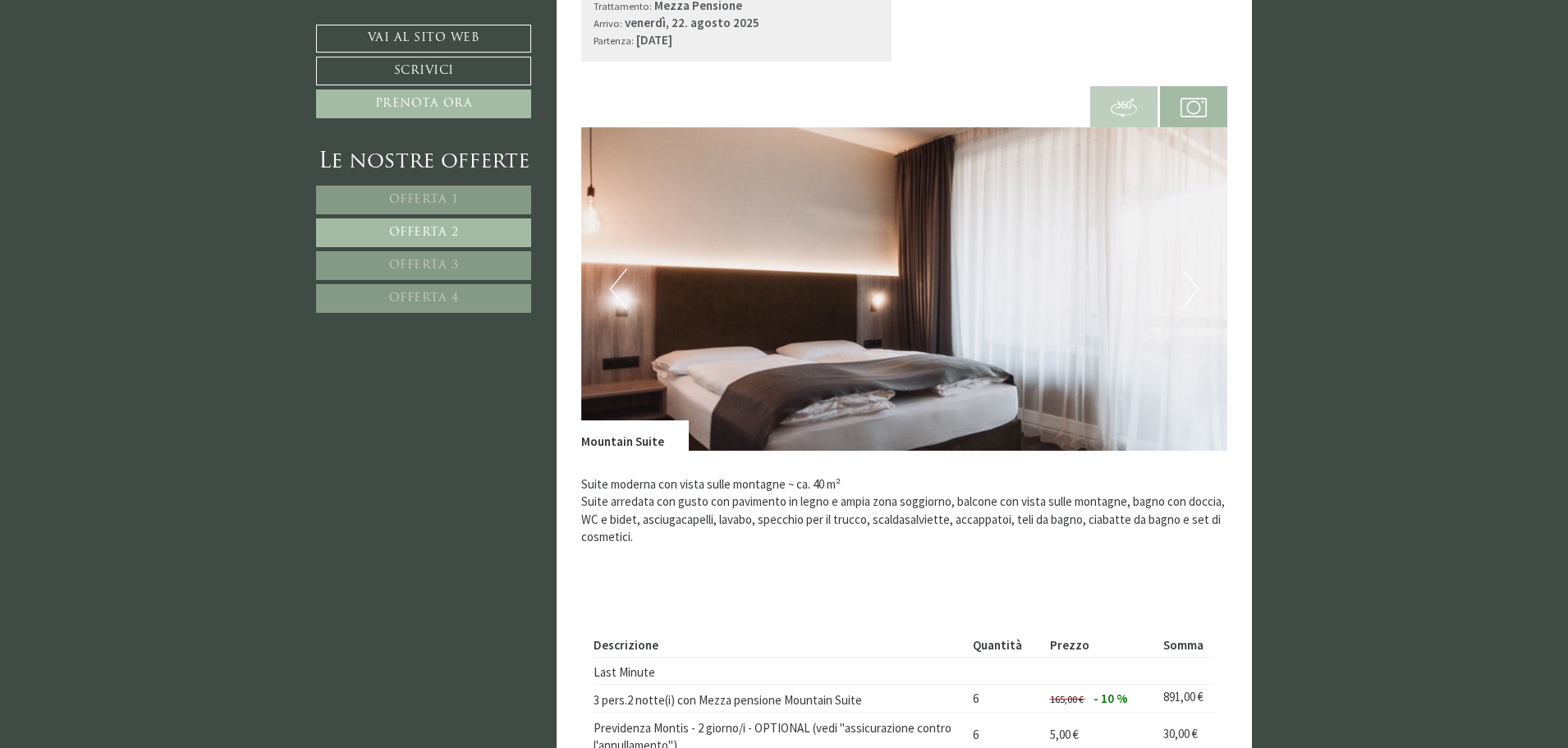
click at [1186, 271] on button "Next" at bounding box center [1190, 289] width 18 height 41
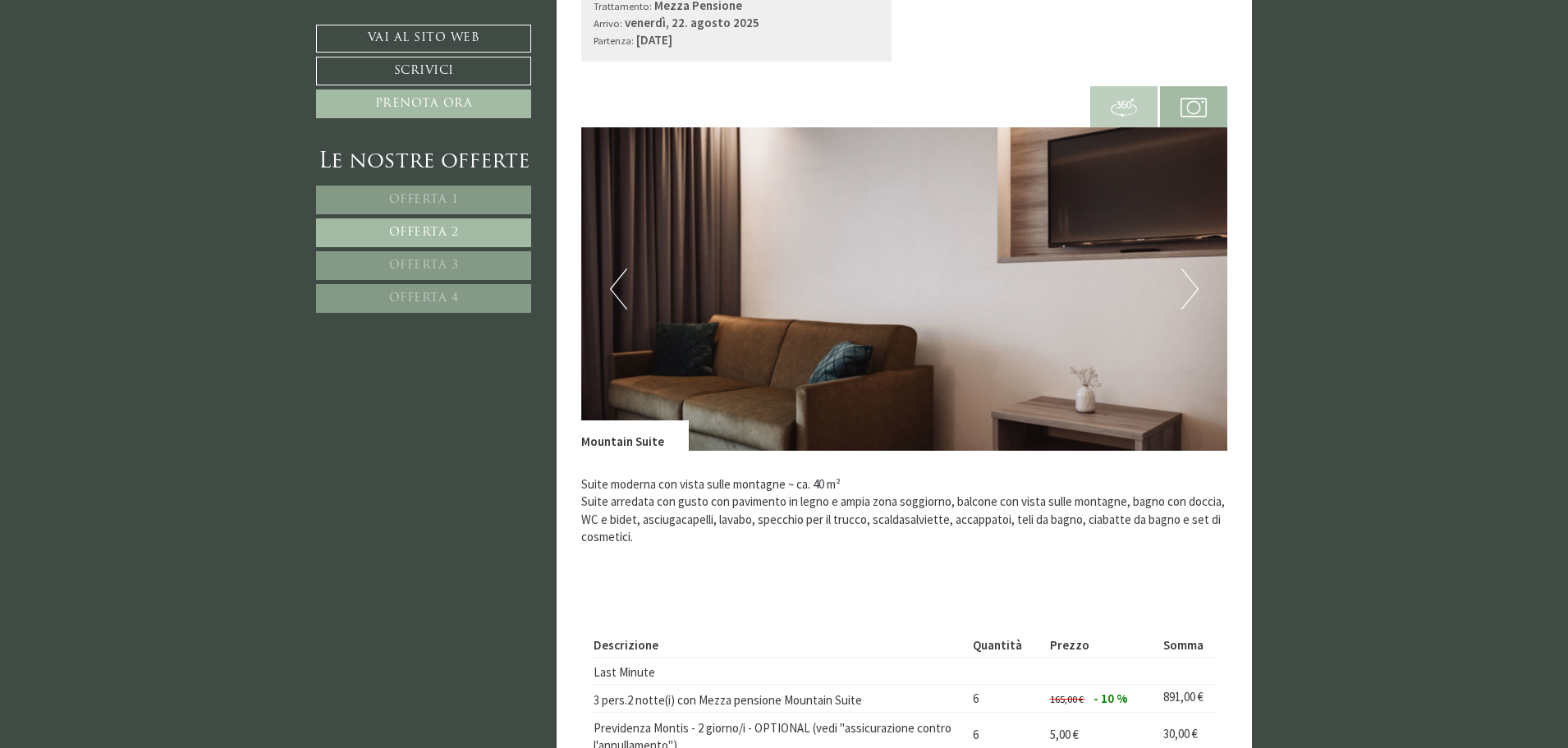
click at [1186, 271] on button "Next" at bounding box center [1190, 289] width 18 height 41
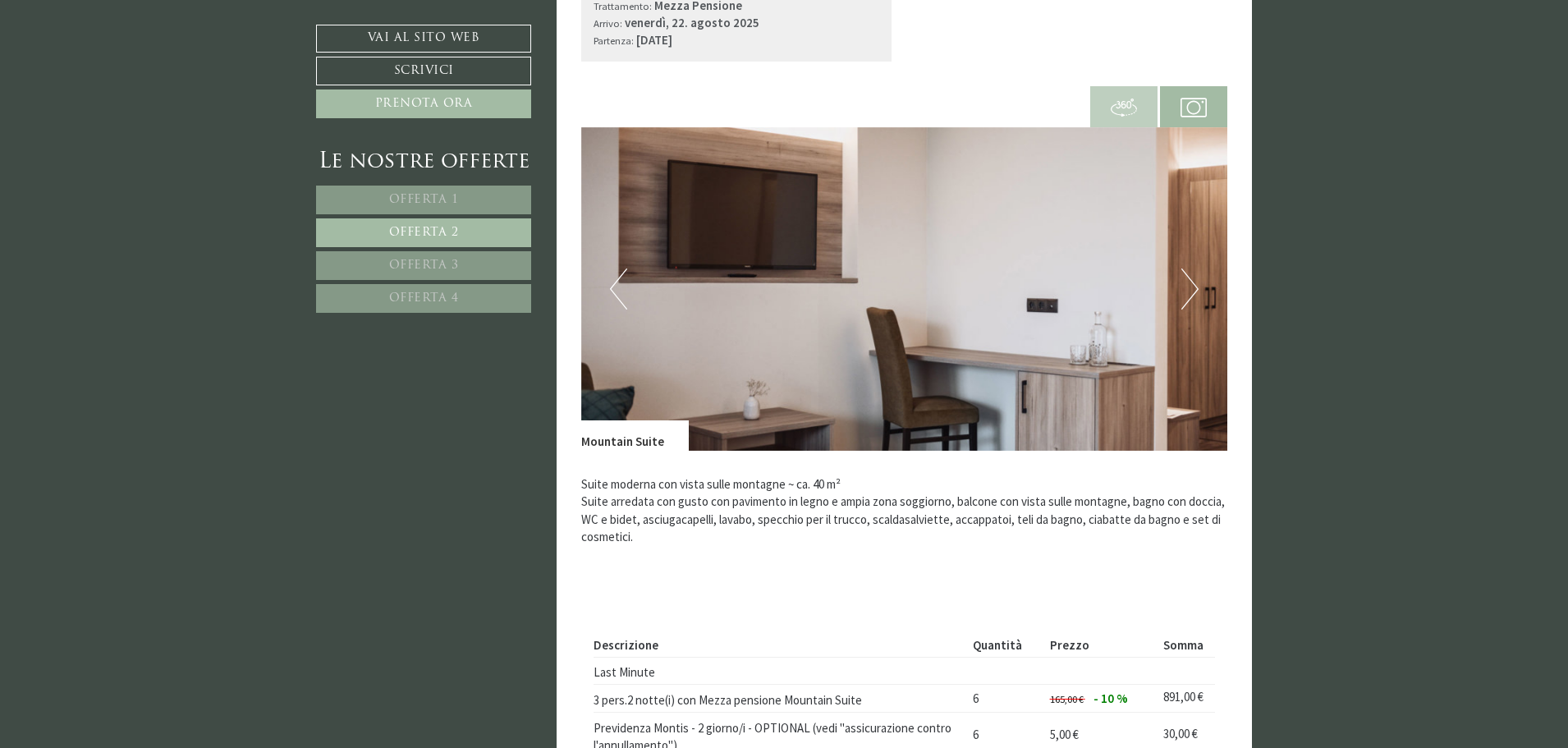
click at [1186, 272] on button "Next" at bounding box center [1190, 289] width 18 height 41
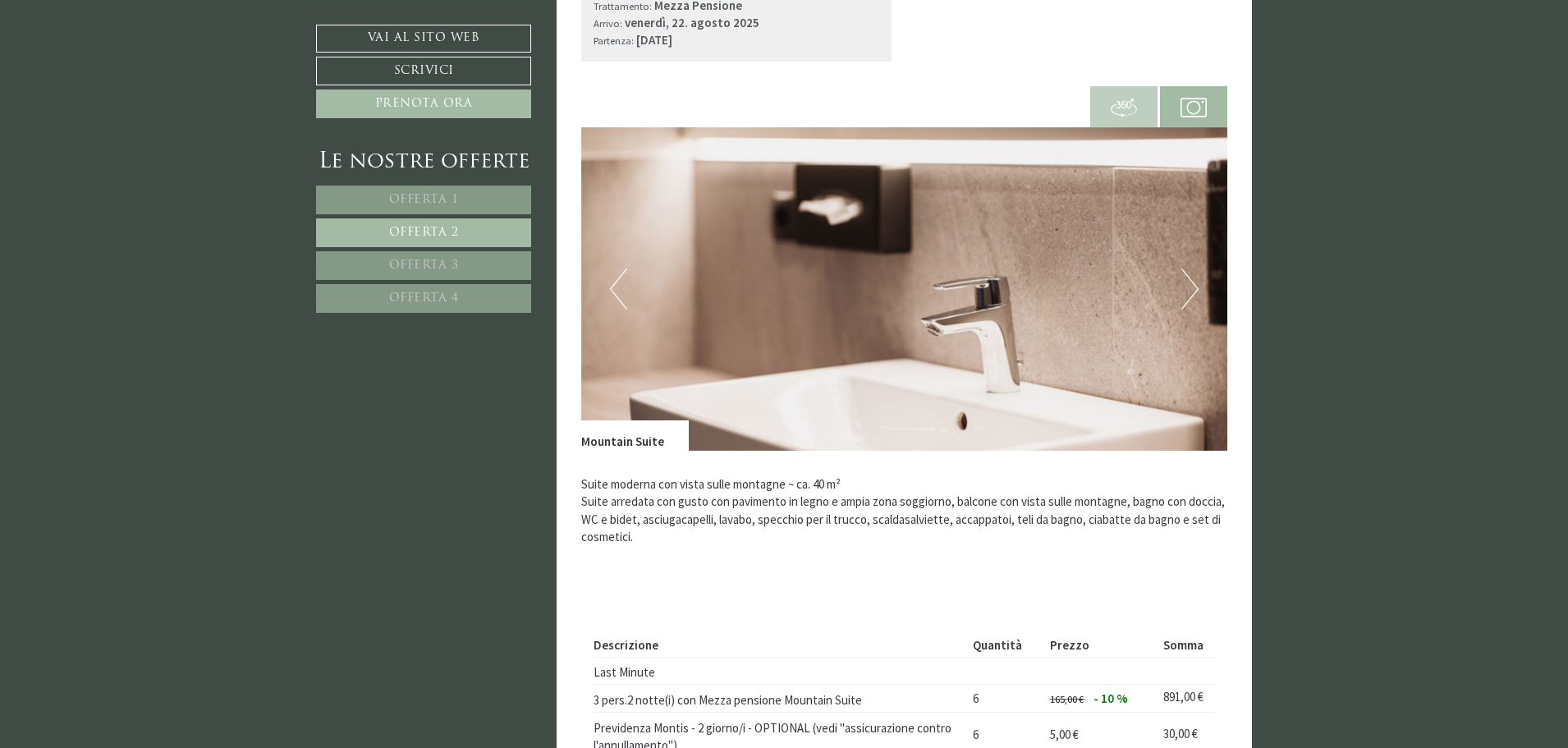
click at [1186, 272] on button "Next" at bounding box center [1190, 289] width 18 height 41
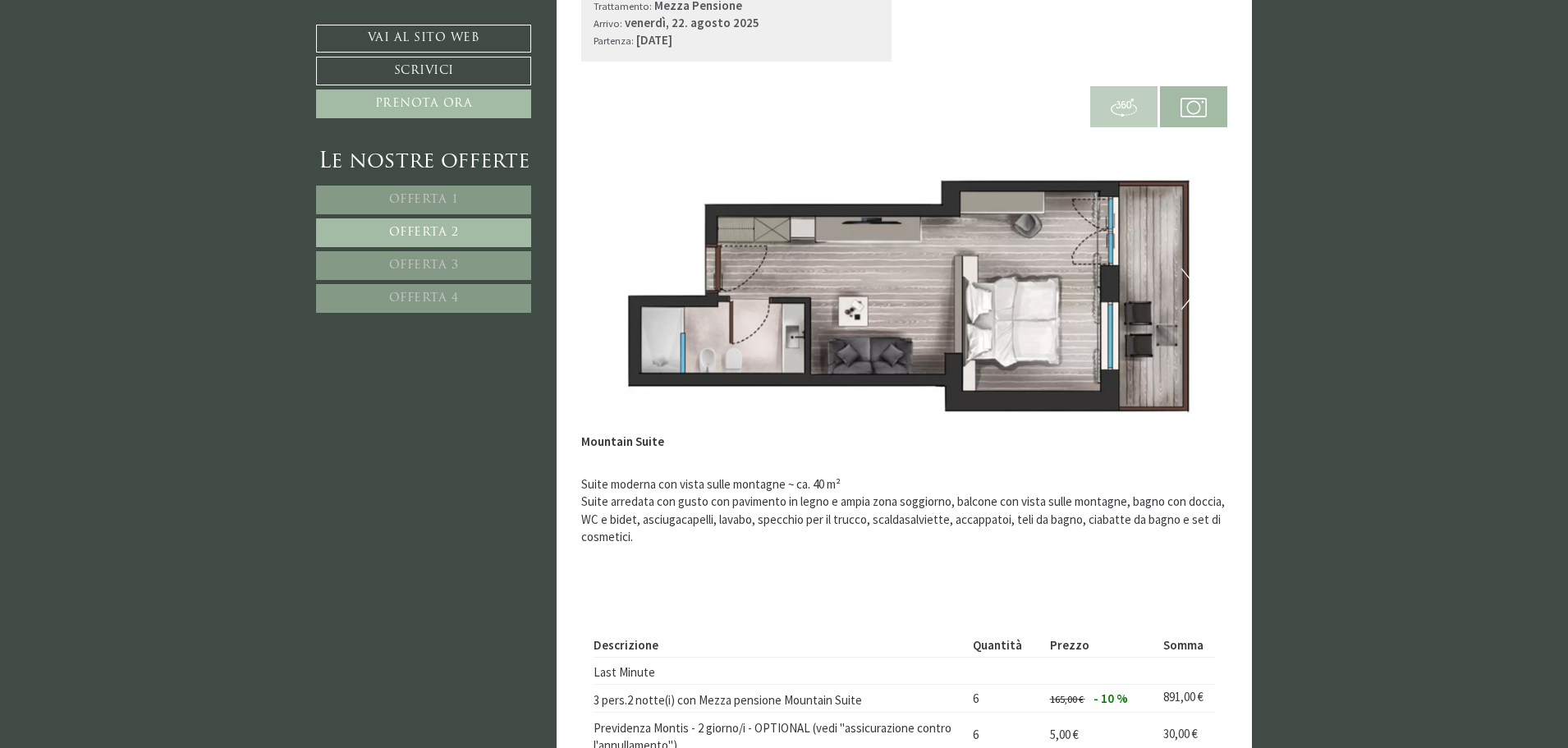
click at [830, 289] on img at bounding box center [904, 288] width 647 height 324
click at [895, 284] on img at bounding box center [904, 288] width 647 height 324
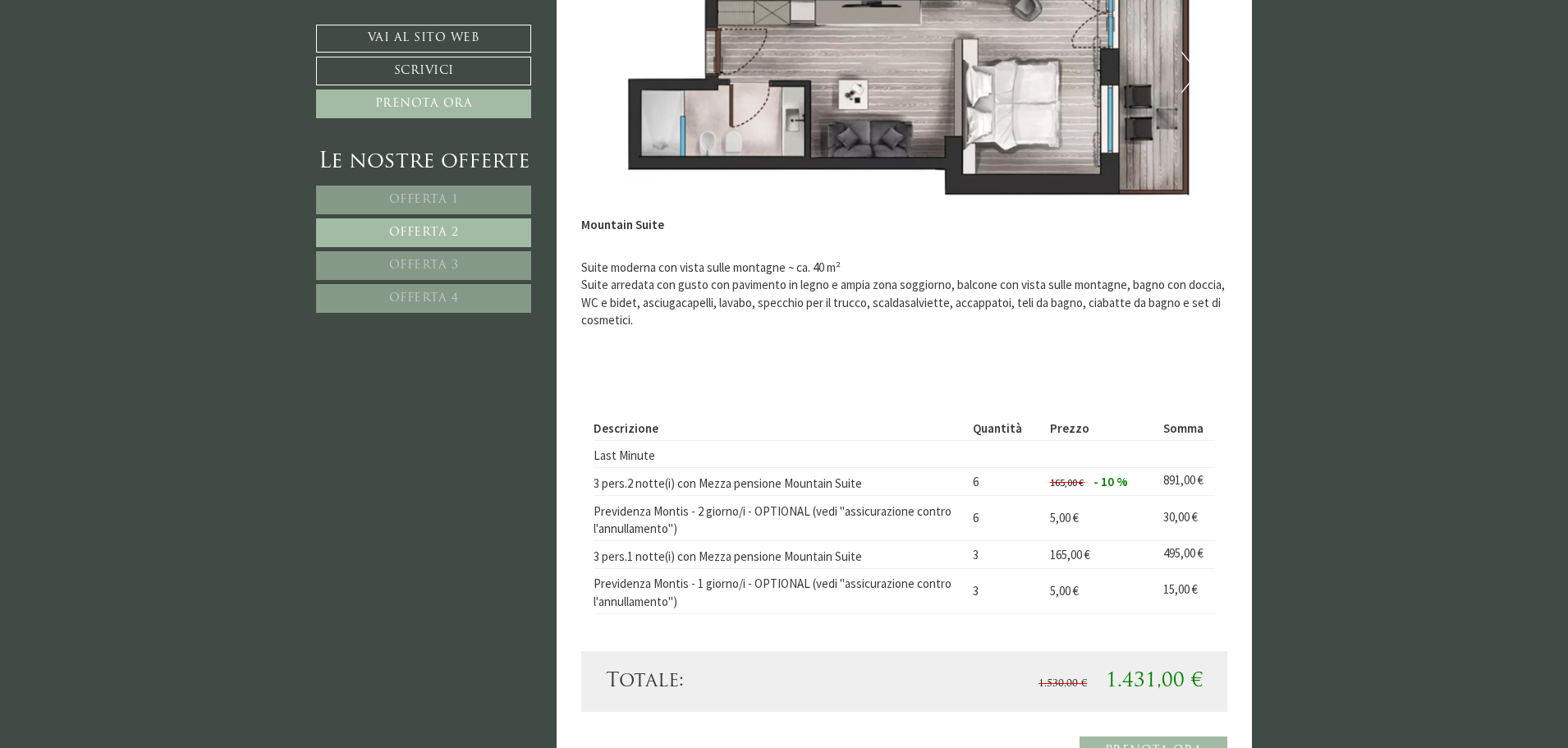
scroll to position [1491, 0]
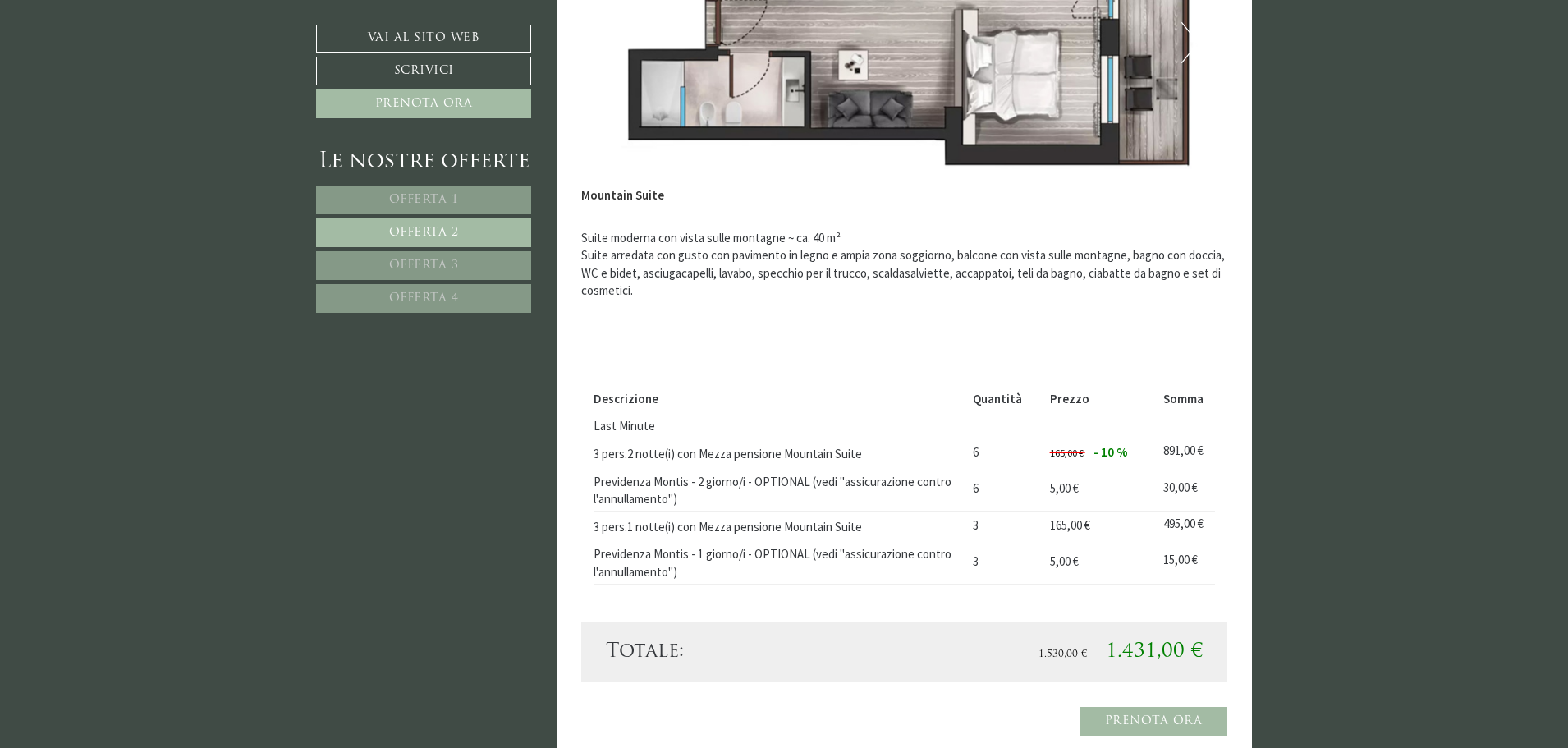
click at [455, 192] on link "Offerta 1" at bounding box center [423, 199] width 215 height 28
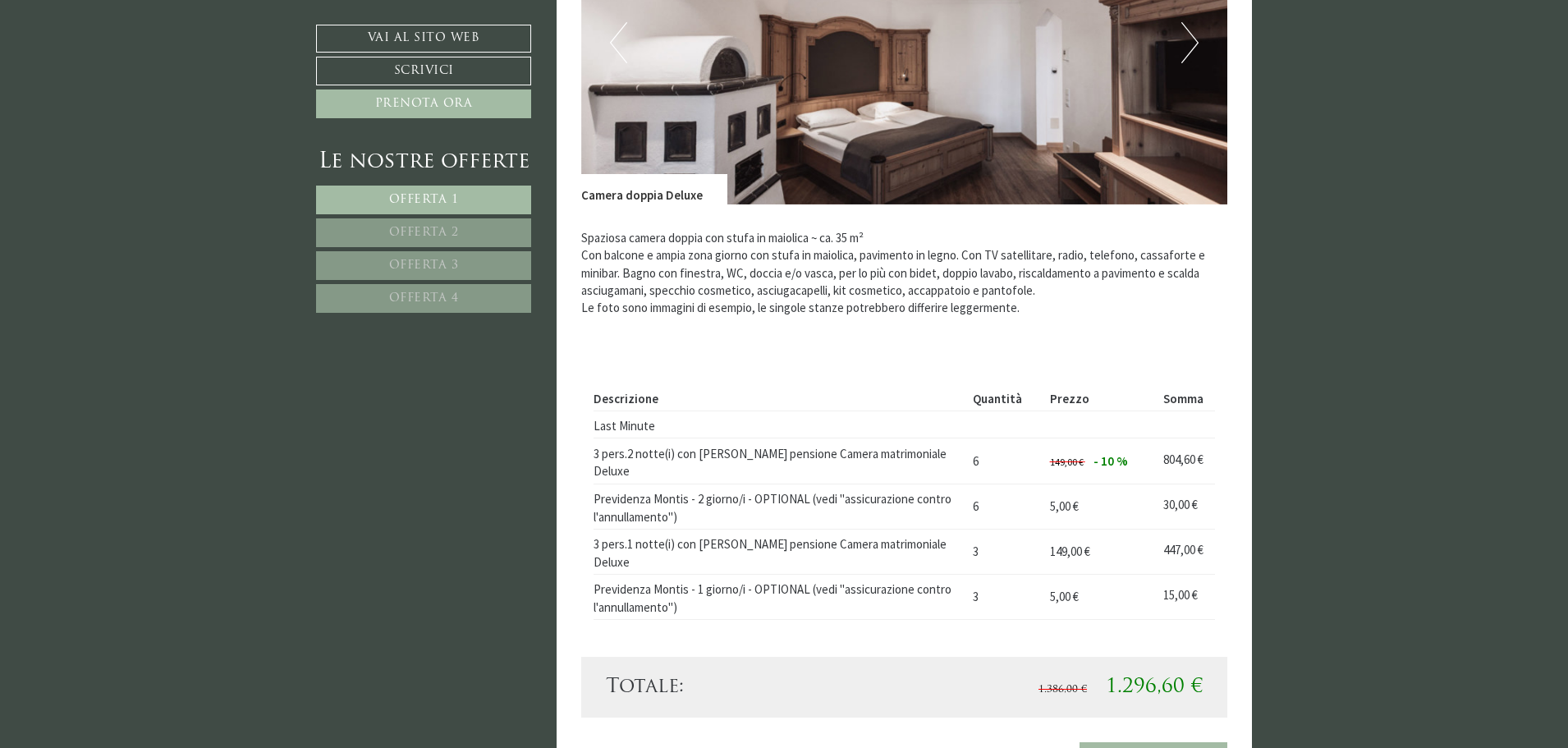
scroll to position [1081, 0]
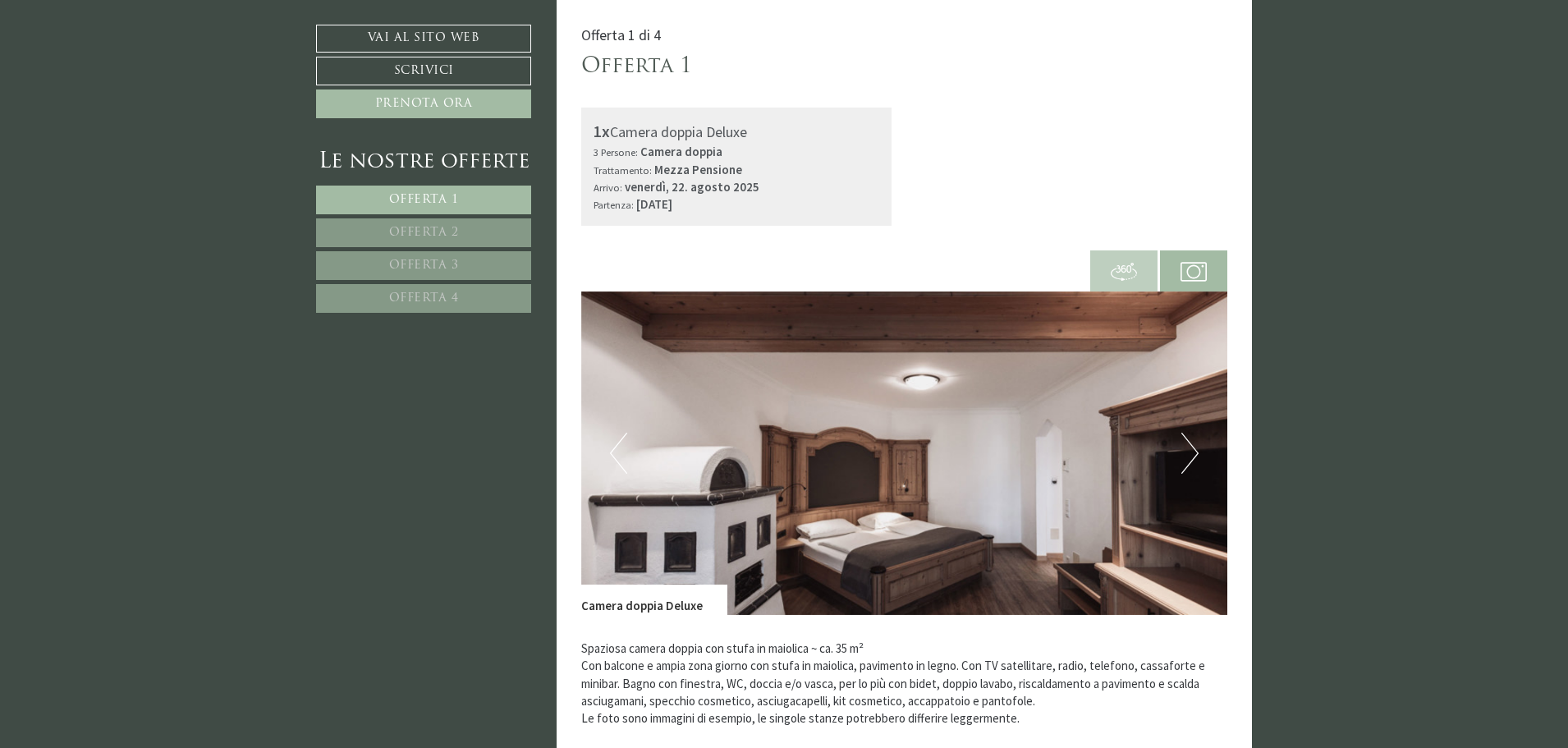
click at [1194, 449] on button "Next" at bounding box center [1190, 453] width 18 height 41
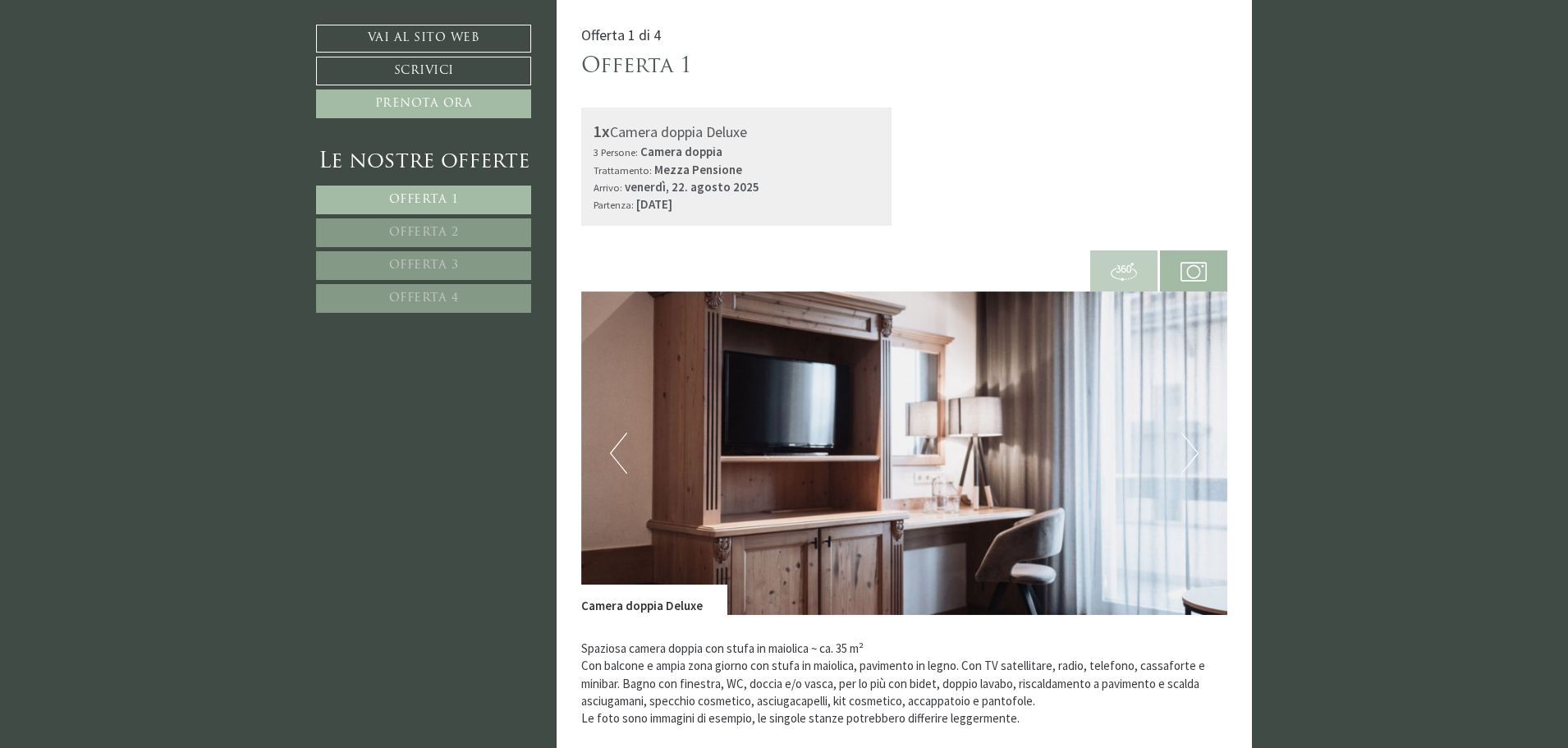
click at [1194, 449] on button "Next" at bounding box center [1190, 453] width 18 height 41
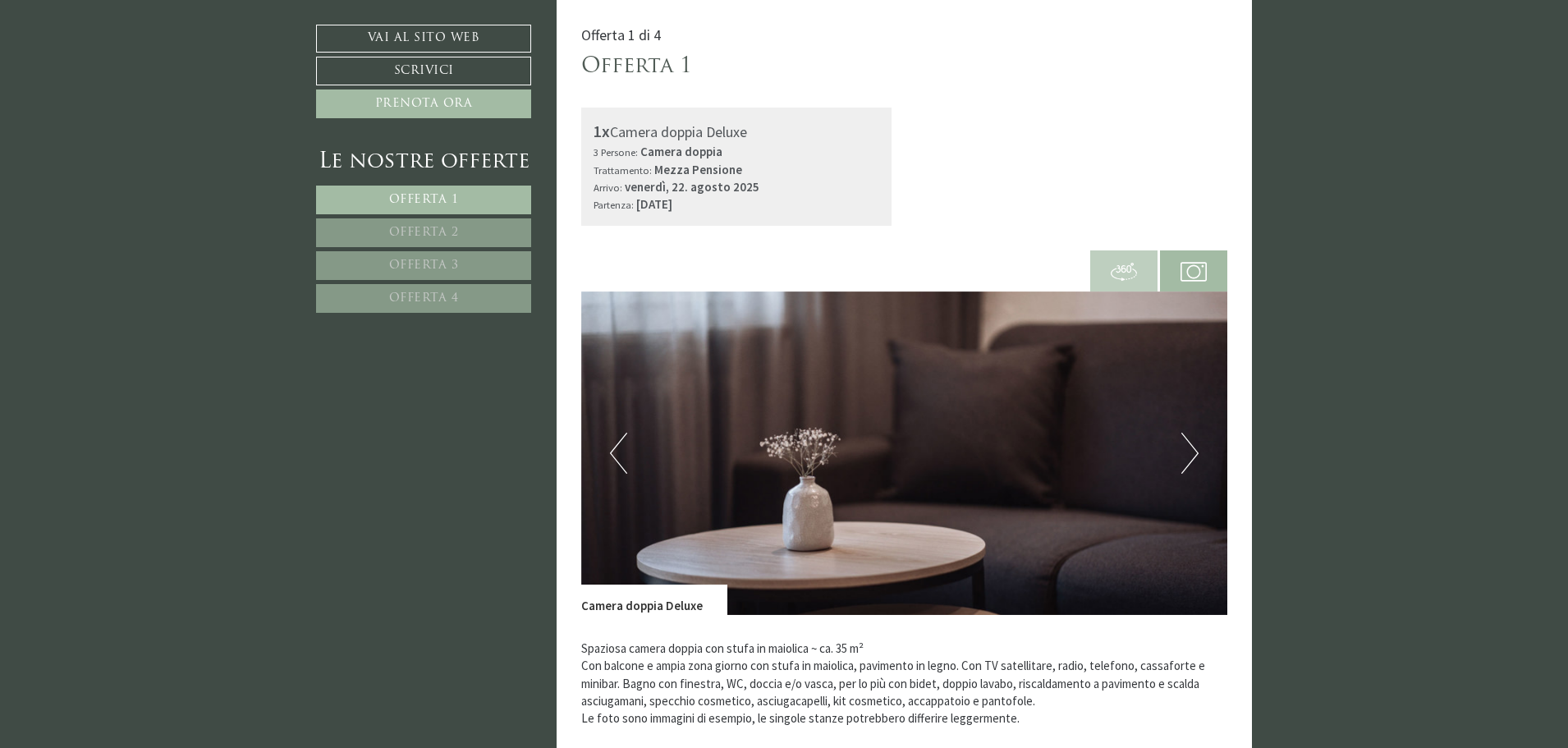
click at [1194, 449] on button "Next" at bounding box center [1190, 453] width 18 height 41
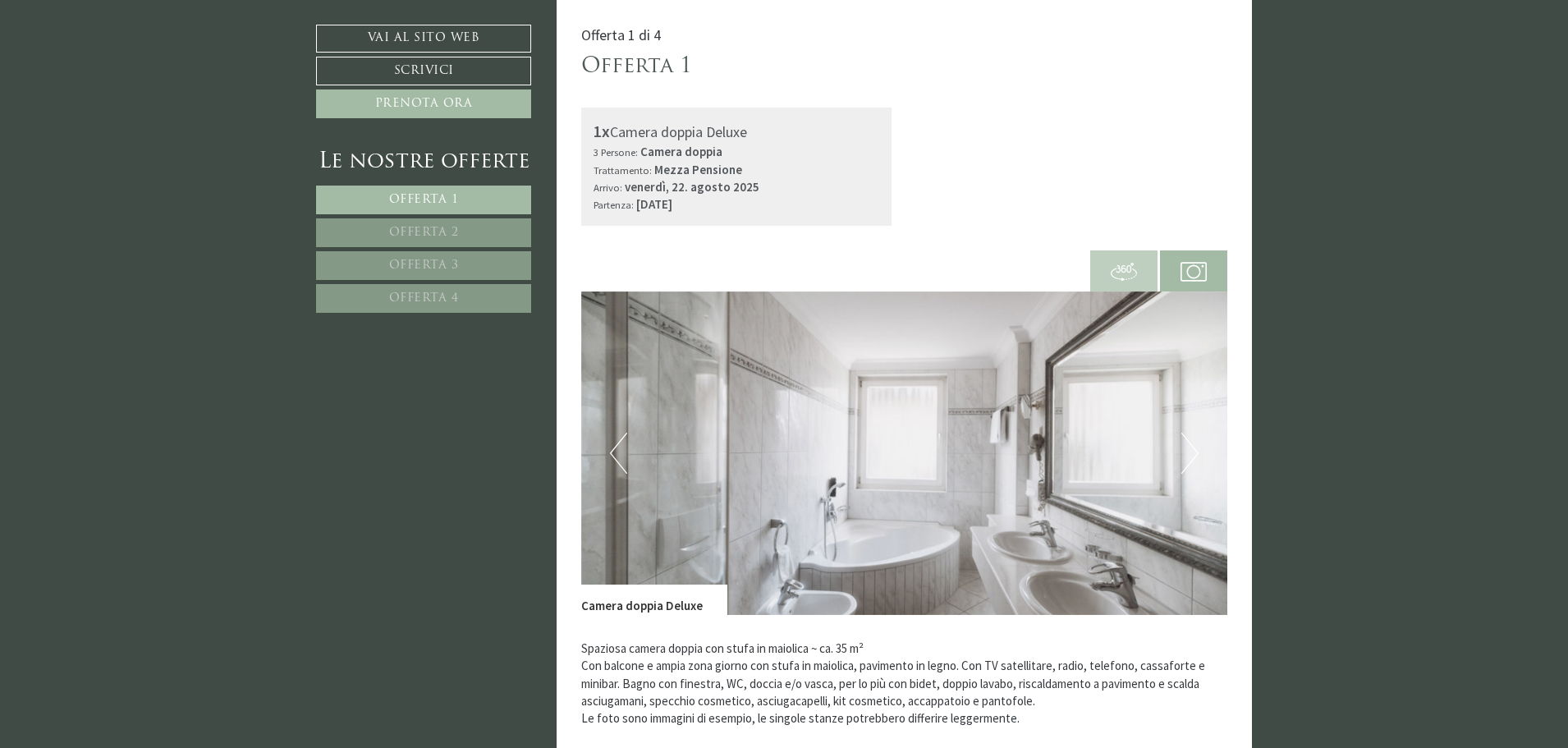
click at [1194, 449] on button "Next" at bounding box center [1190, 453] width 18 height 41
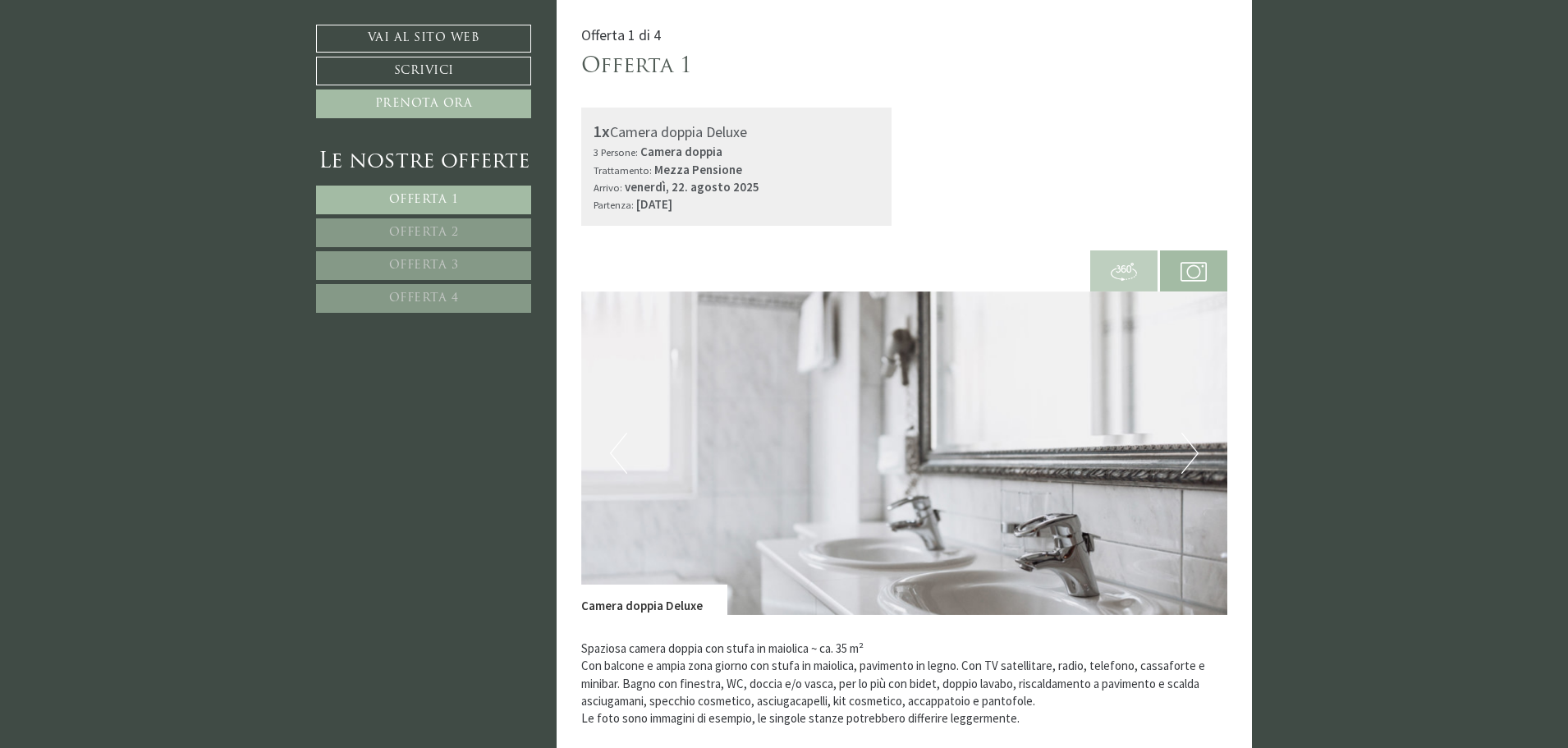
click at [1194, 449] on button "Next" at bounding box center [1190, 453] width 18 height 41
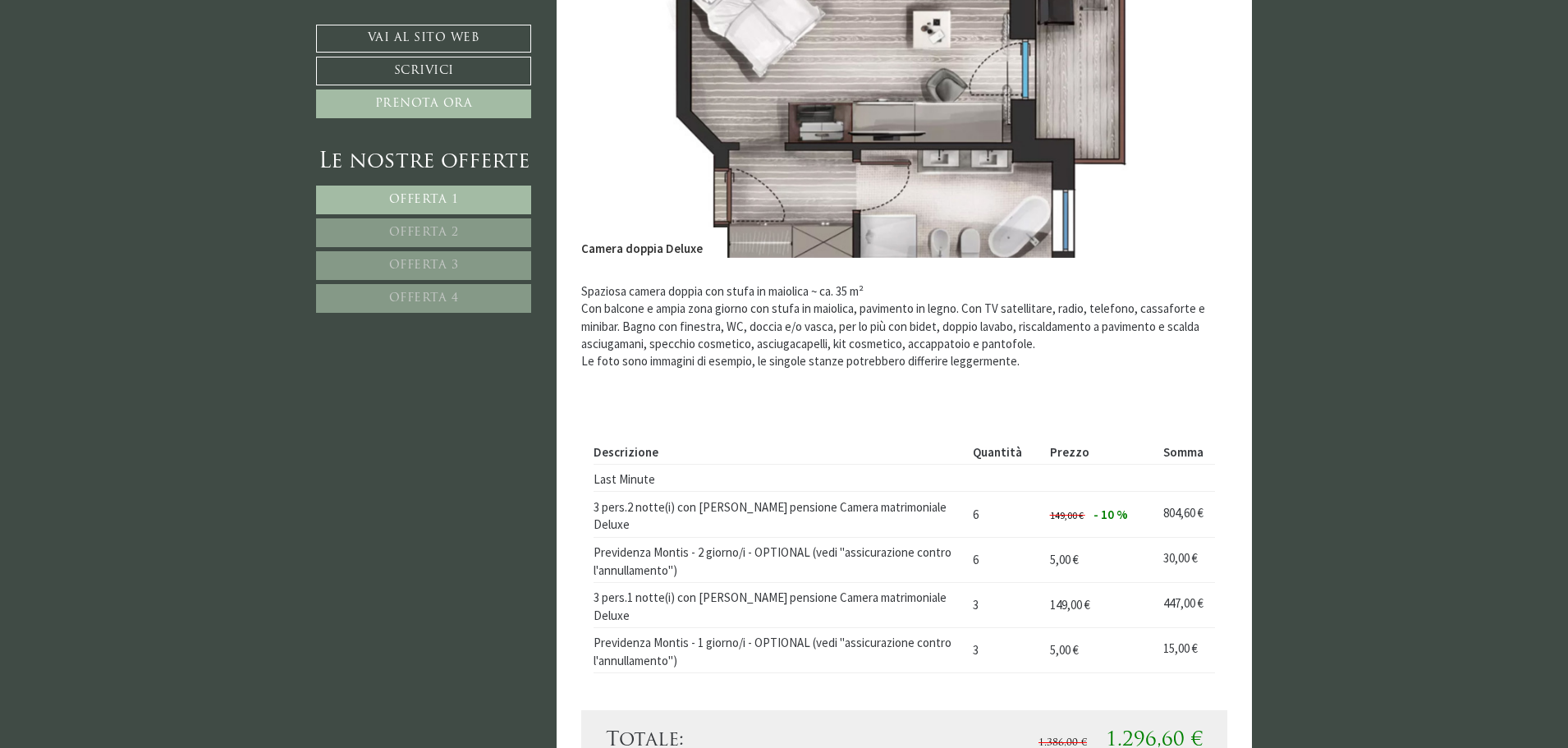
scroll to position [1410, 0]
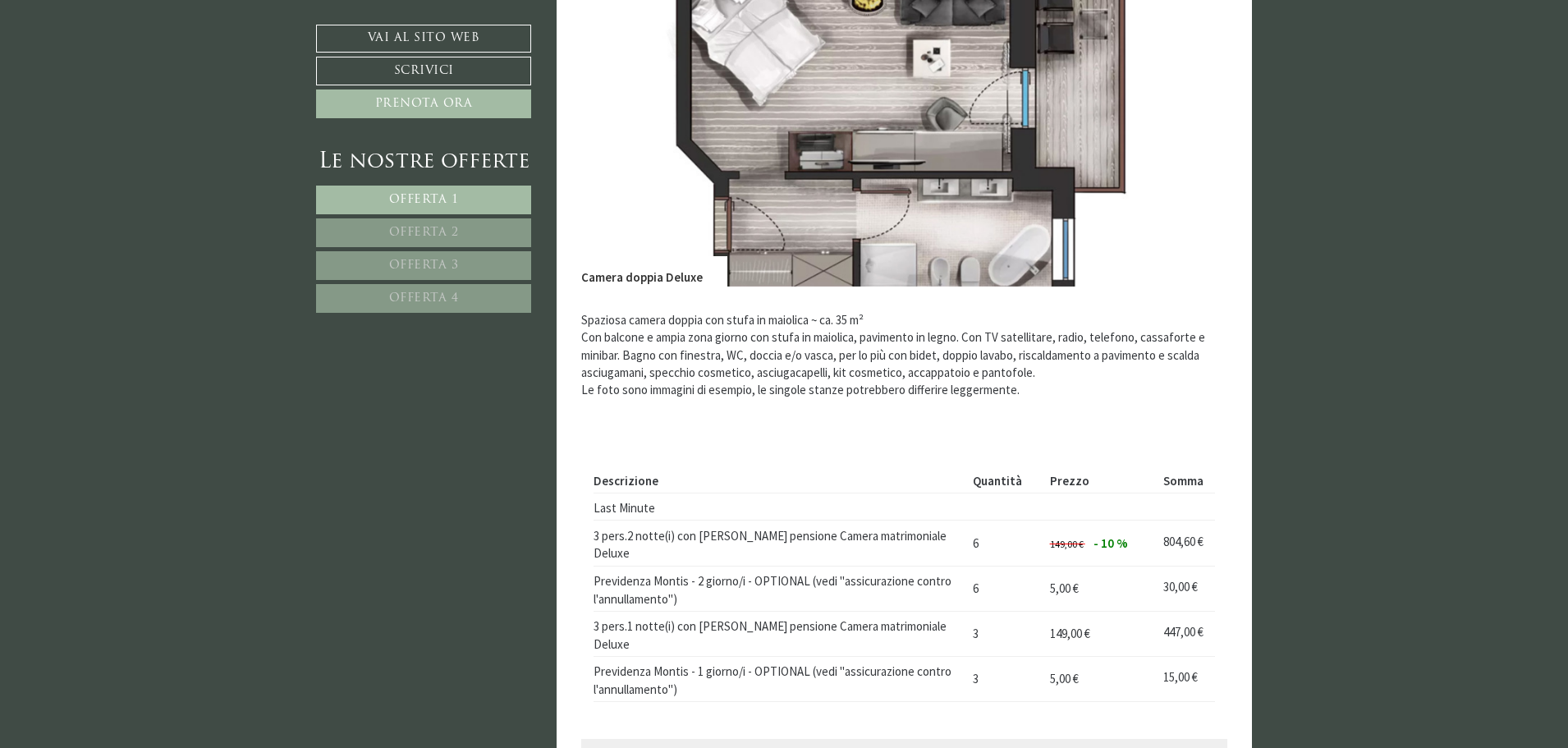
click at [422, 222] on link "Offerta 2" at bounding box center [423, 232] width 215 height 28
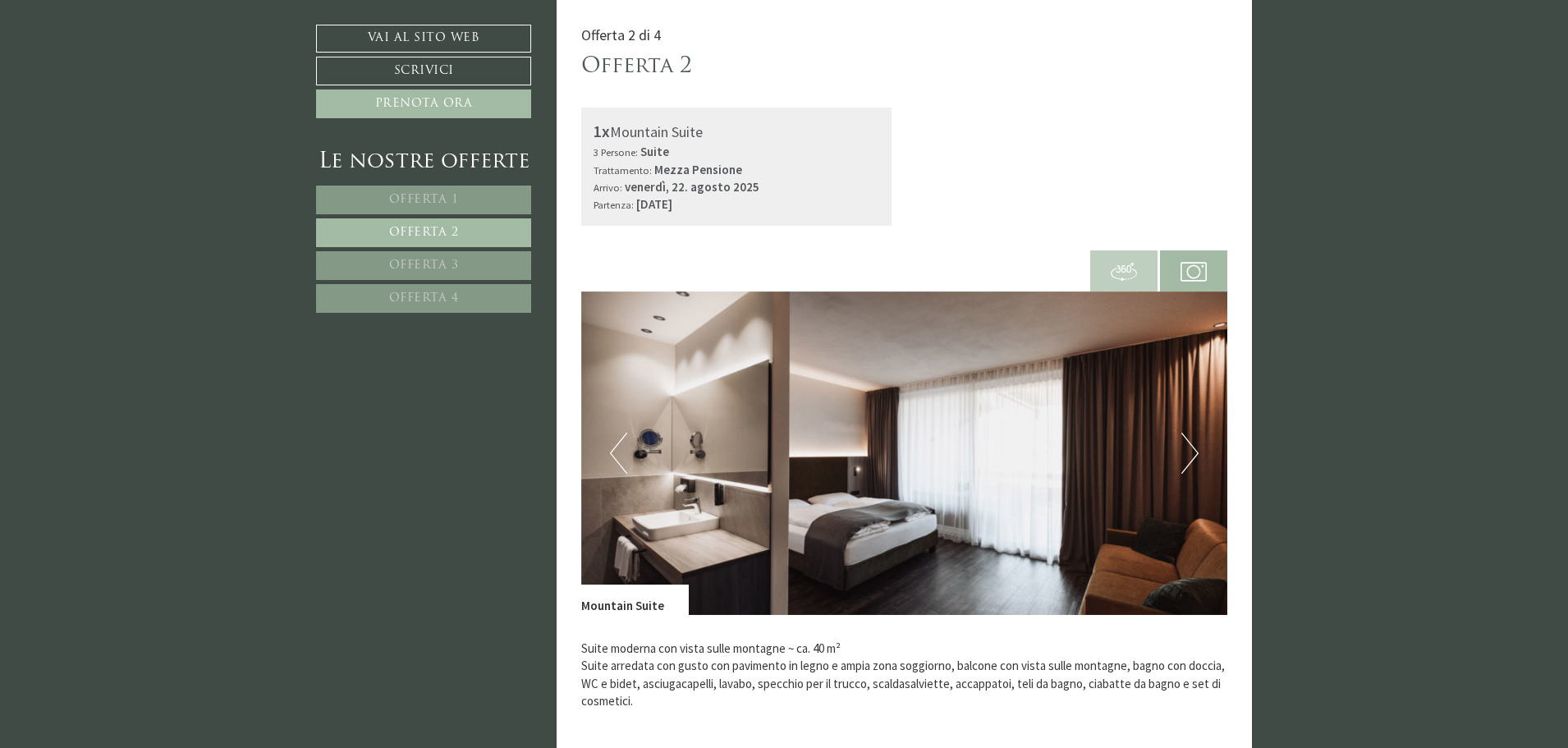
click at [1189, 447] on button "Next" at bounding box center [1190, 453] width 18 height 41
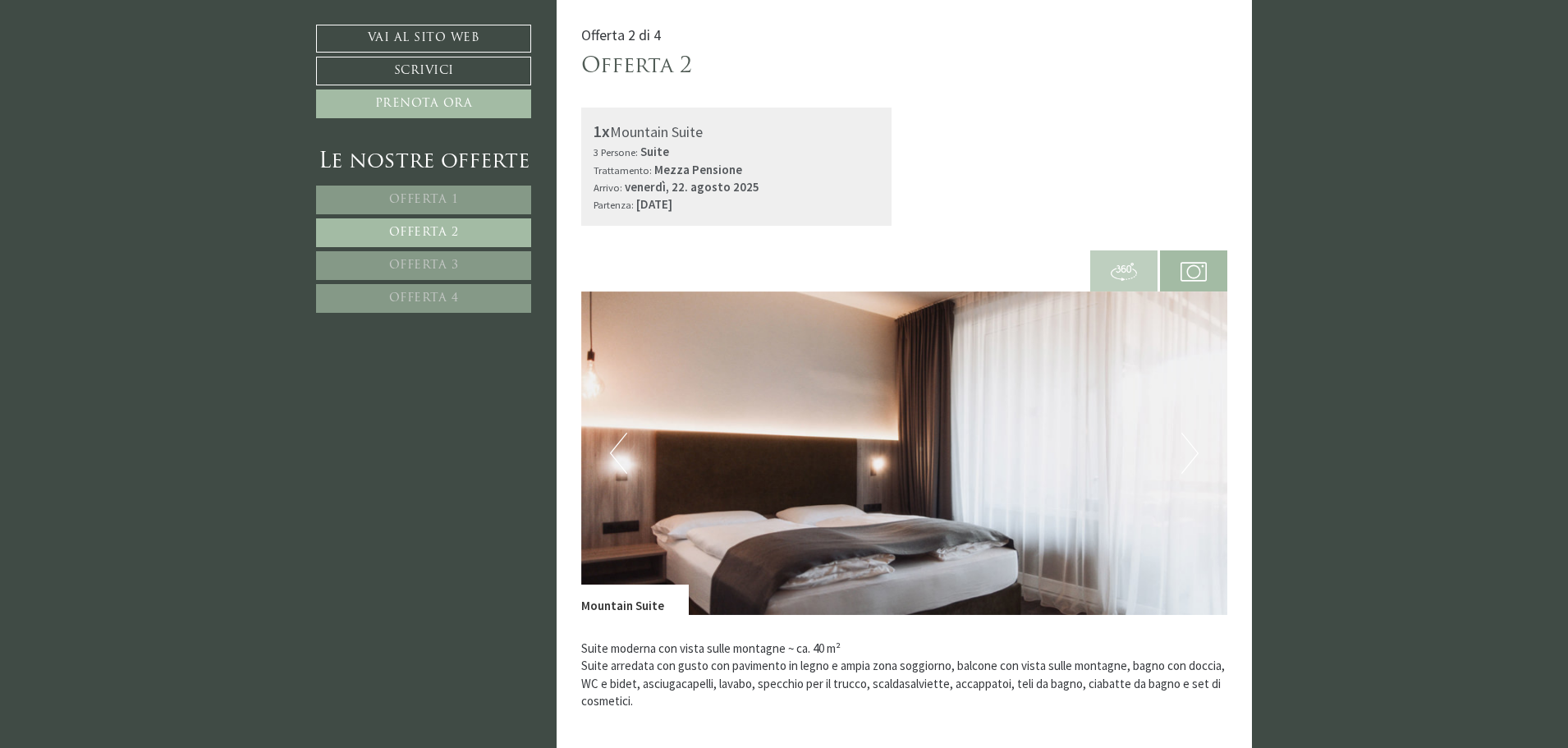
click at [1189, 447] on button "Next" at bounding box center [1190, 453] width 18 height 41
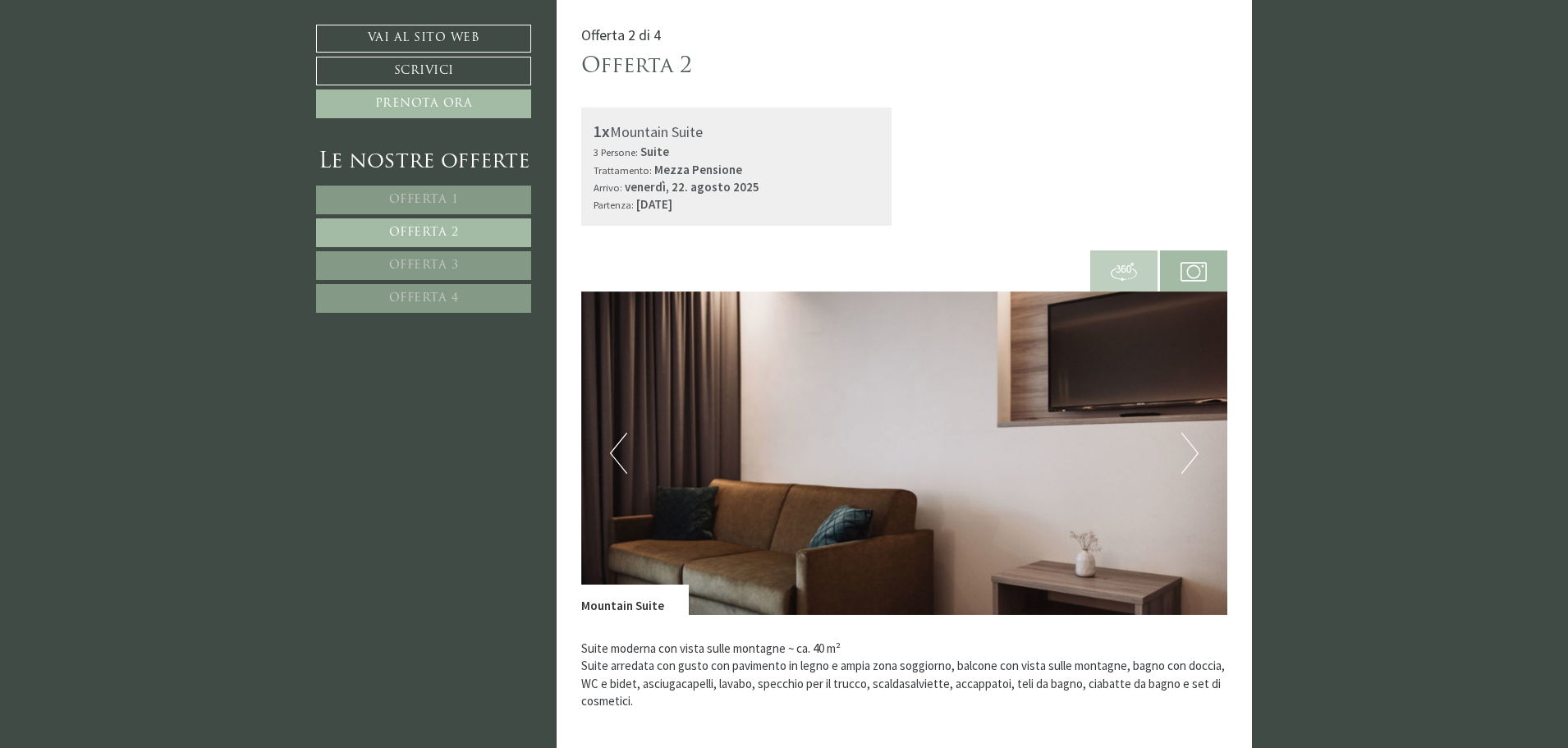
click at [1189, 447] on button "Next" at bounding box center [1190, 453] width 18 height 41
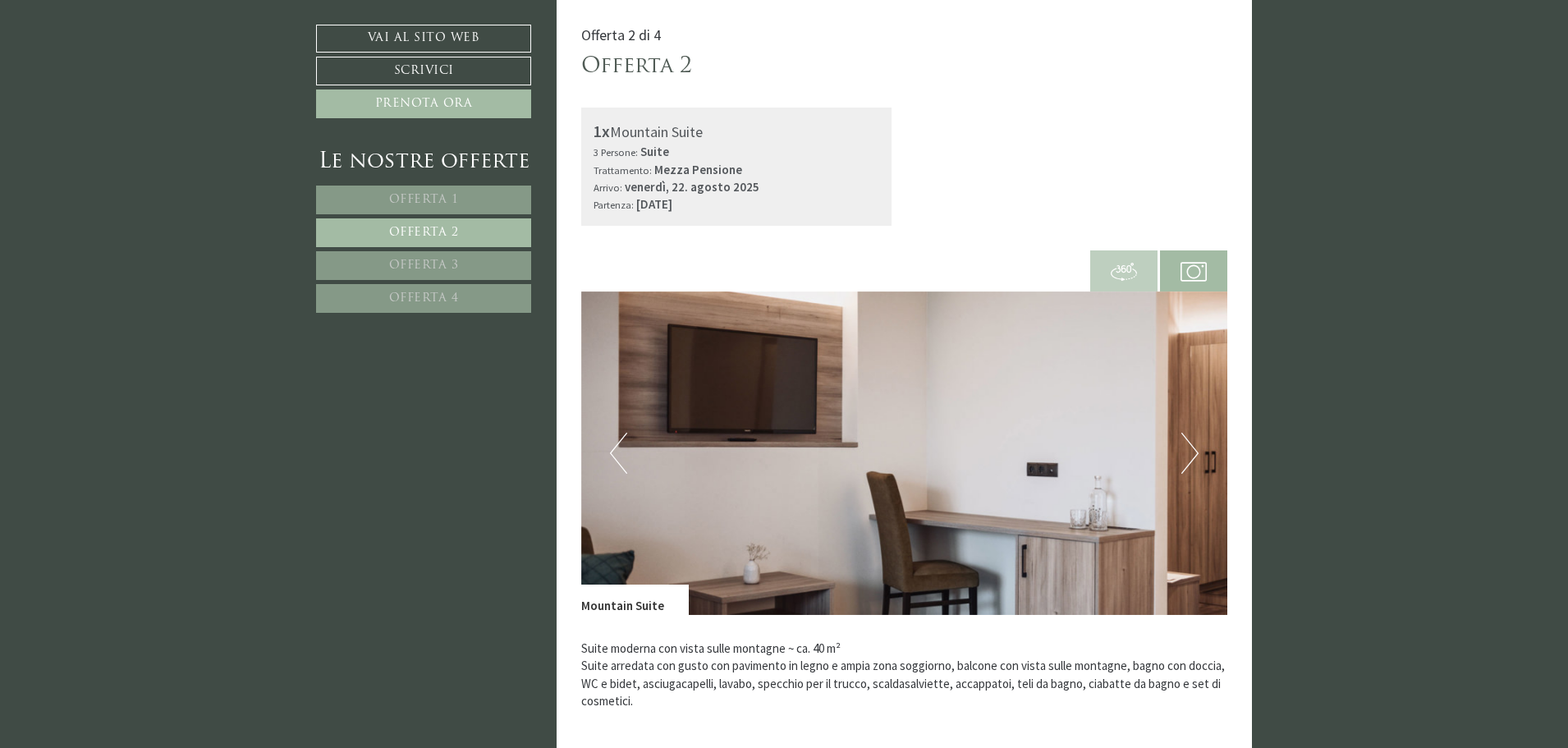
click at [1189, 447] on button "Next" at bounding box center [1190, 453] width 18 height 41
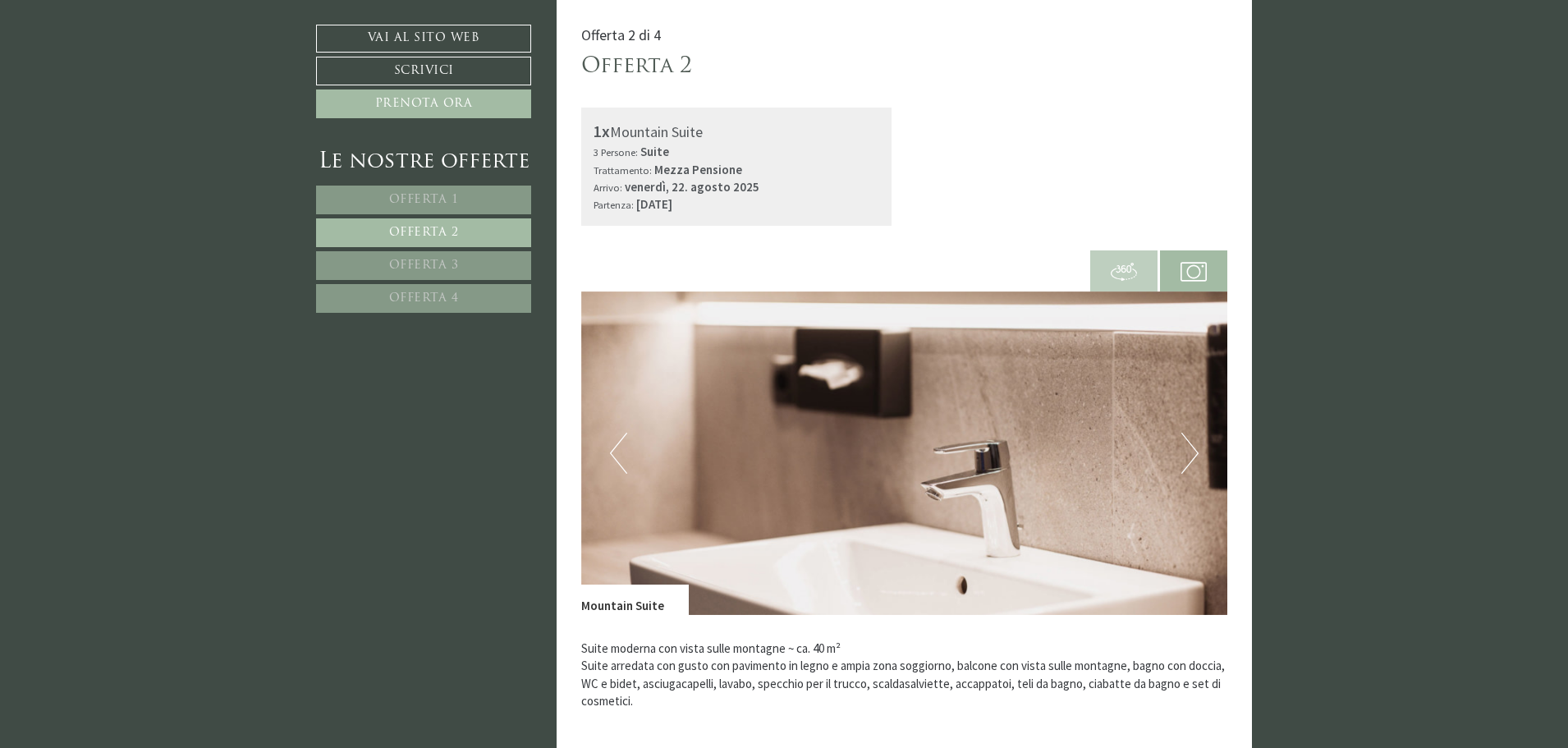
click at [1189, 447] on button "Next" at bounding box center [1190, 453] width 18 height 41
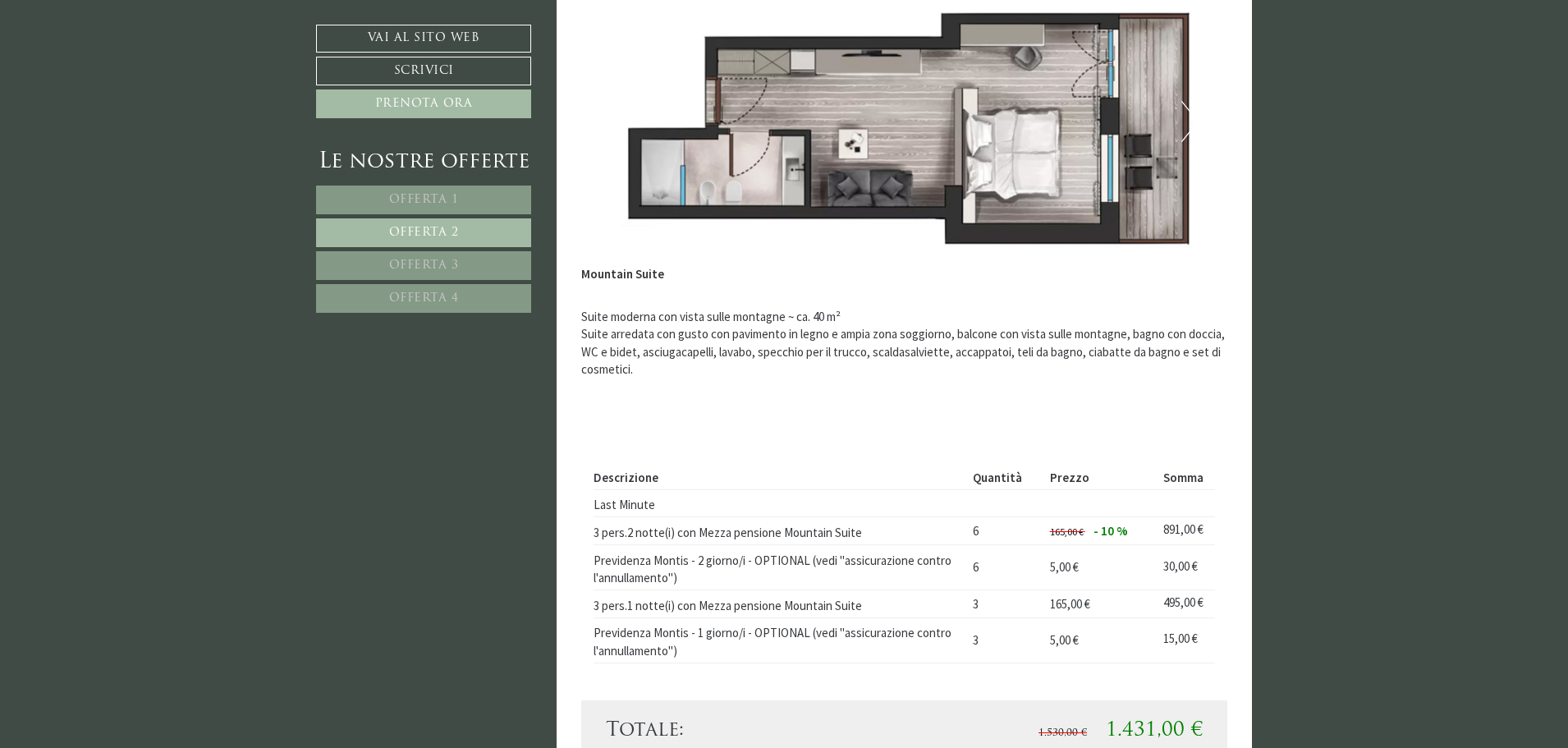
scroll to position [1491, 0]
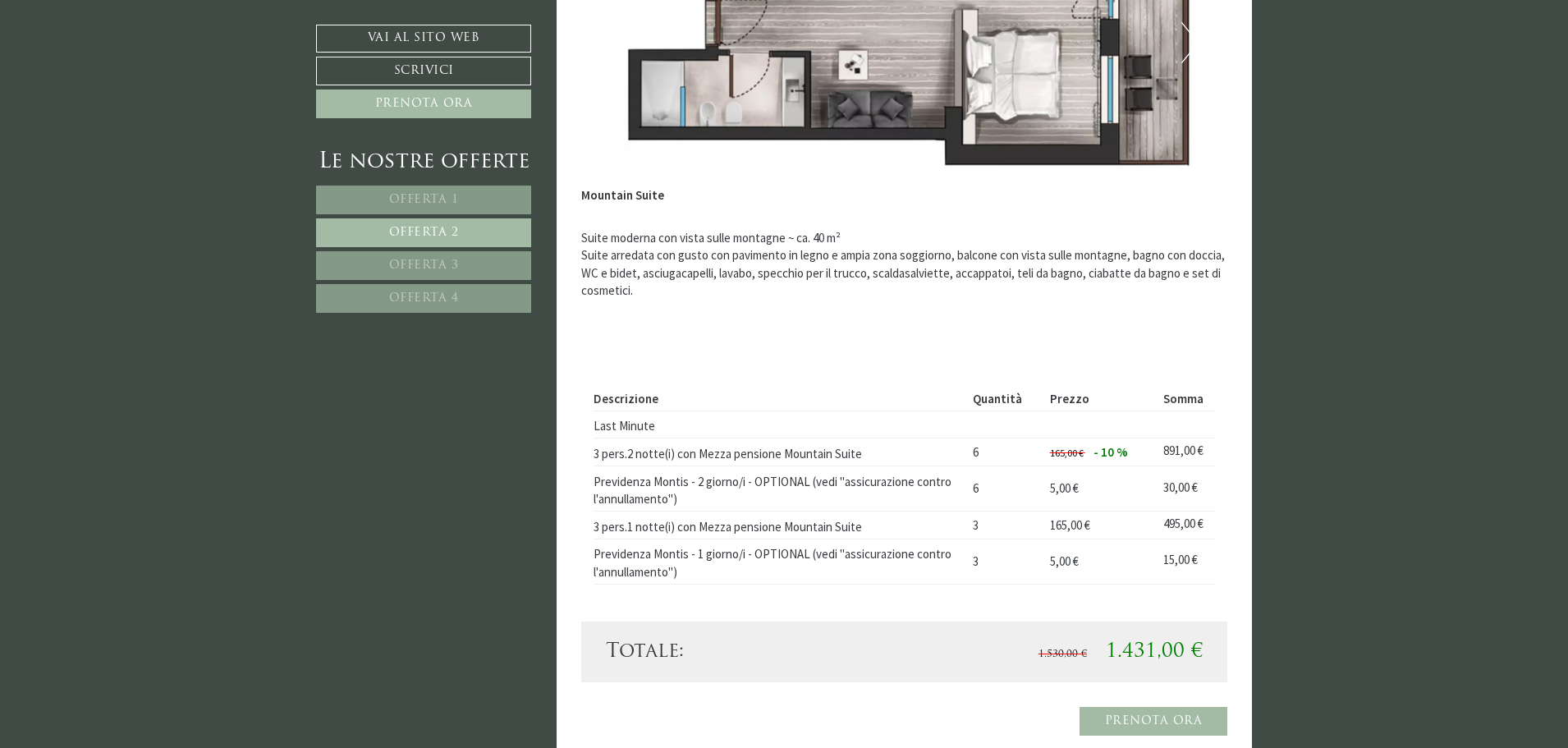
click at [436, 302] on span "Offerta 4" at bounding box center [423, 298] width 69 height 13
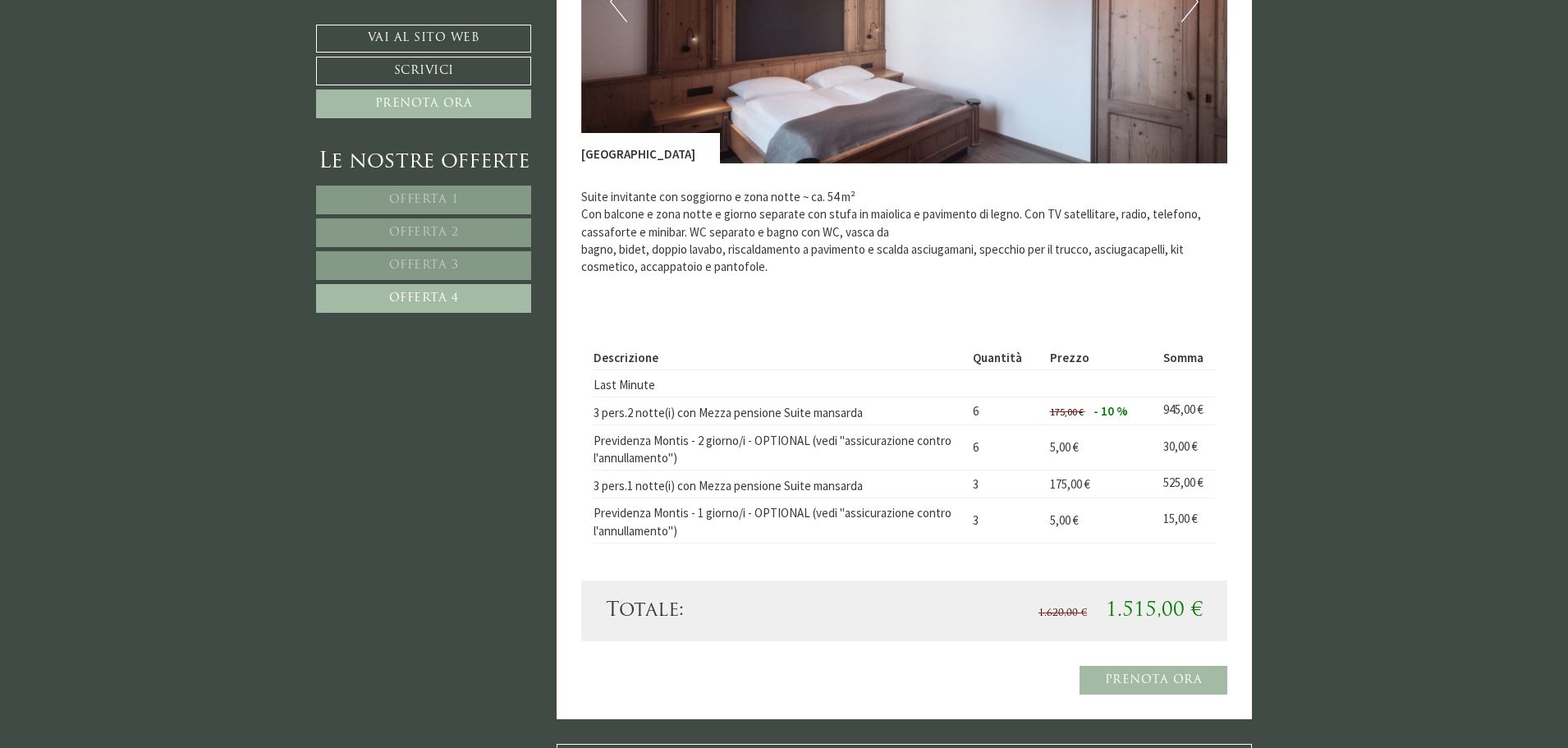
scroll to position [1081, 0]
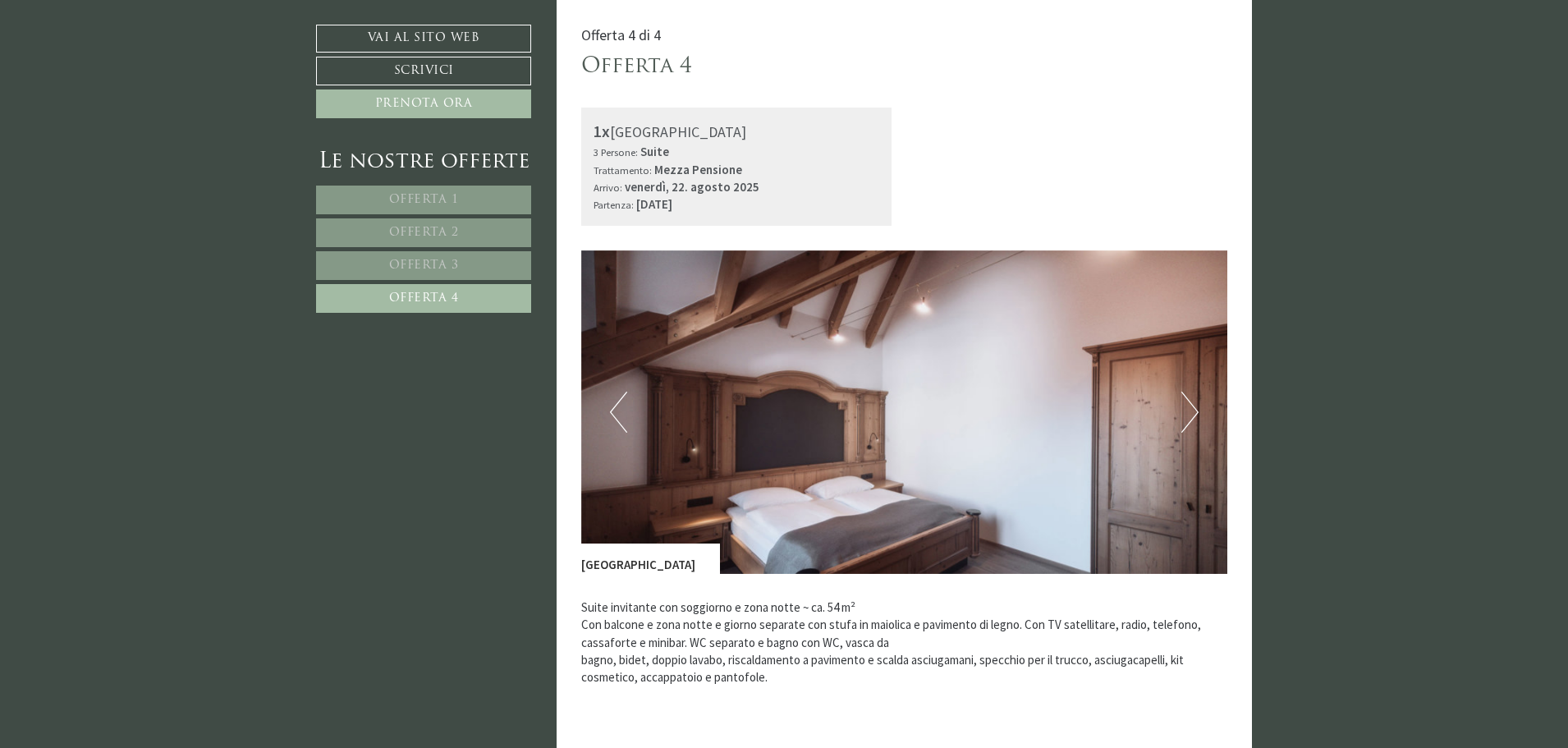
click at [1190, 413] on button "Next" at bounding box center [1190, 412] width 18 height 41
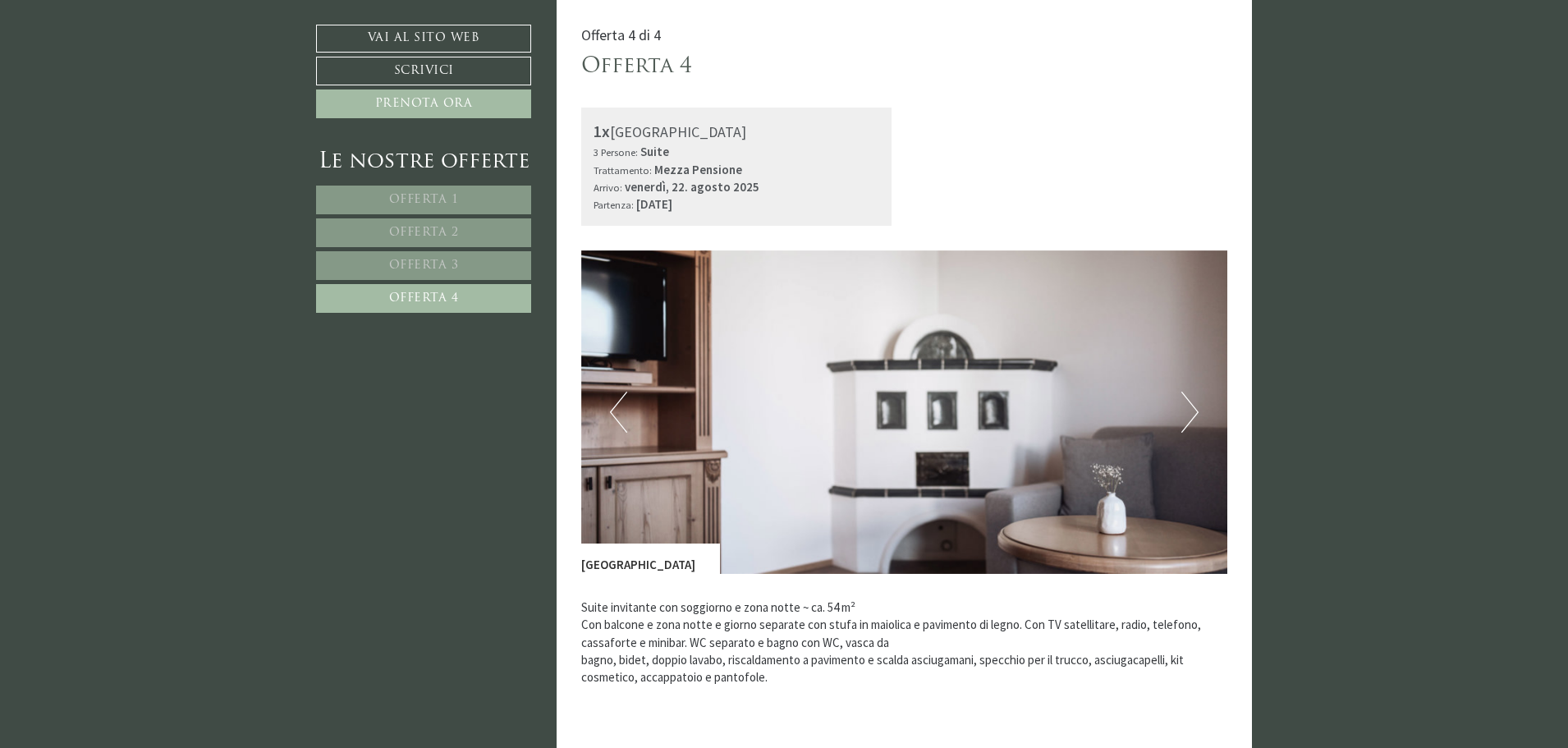
click at [1190, 413] on button "Next" at bounding box center [1190, 412] width 18 height 41
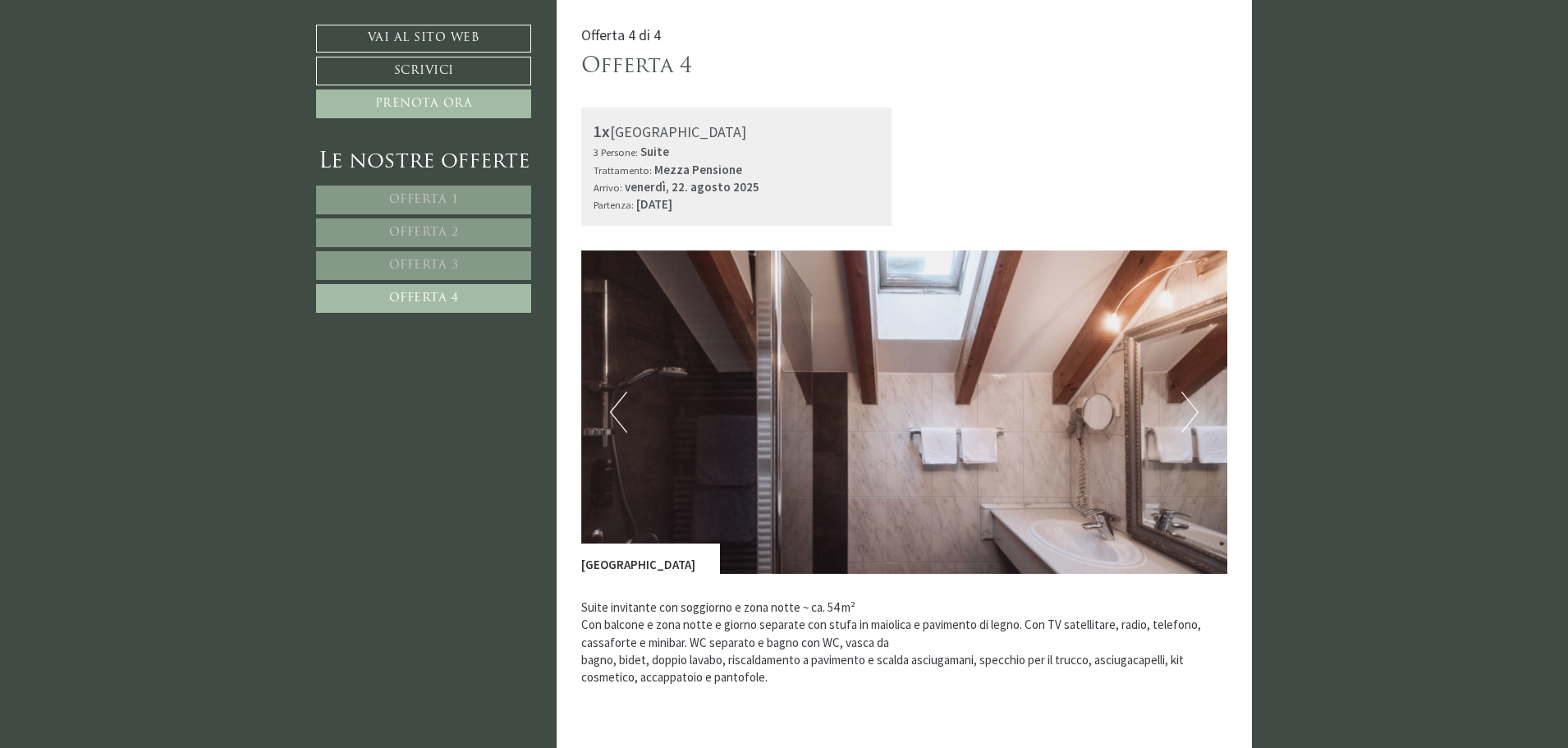
click at [1190, 413] on button "Next" at bounding box center [1190, 412] width 18 height 41
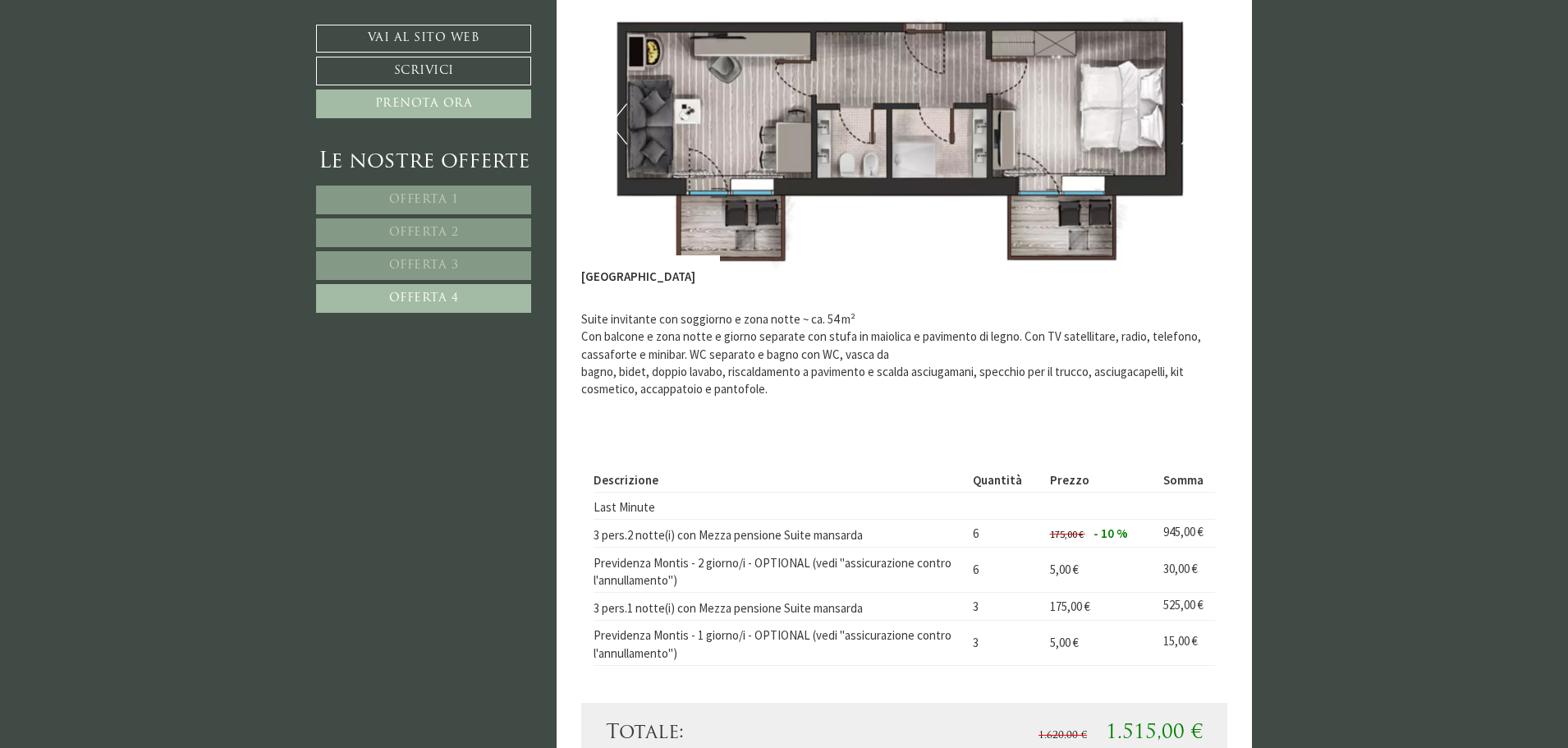
scroll to position [1410, 0]
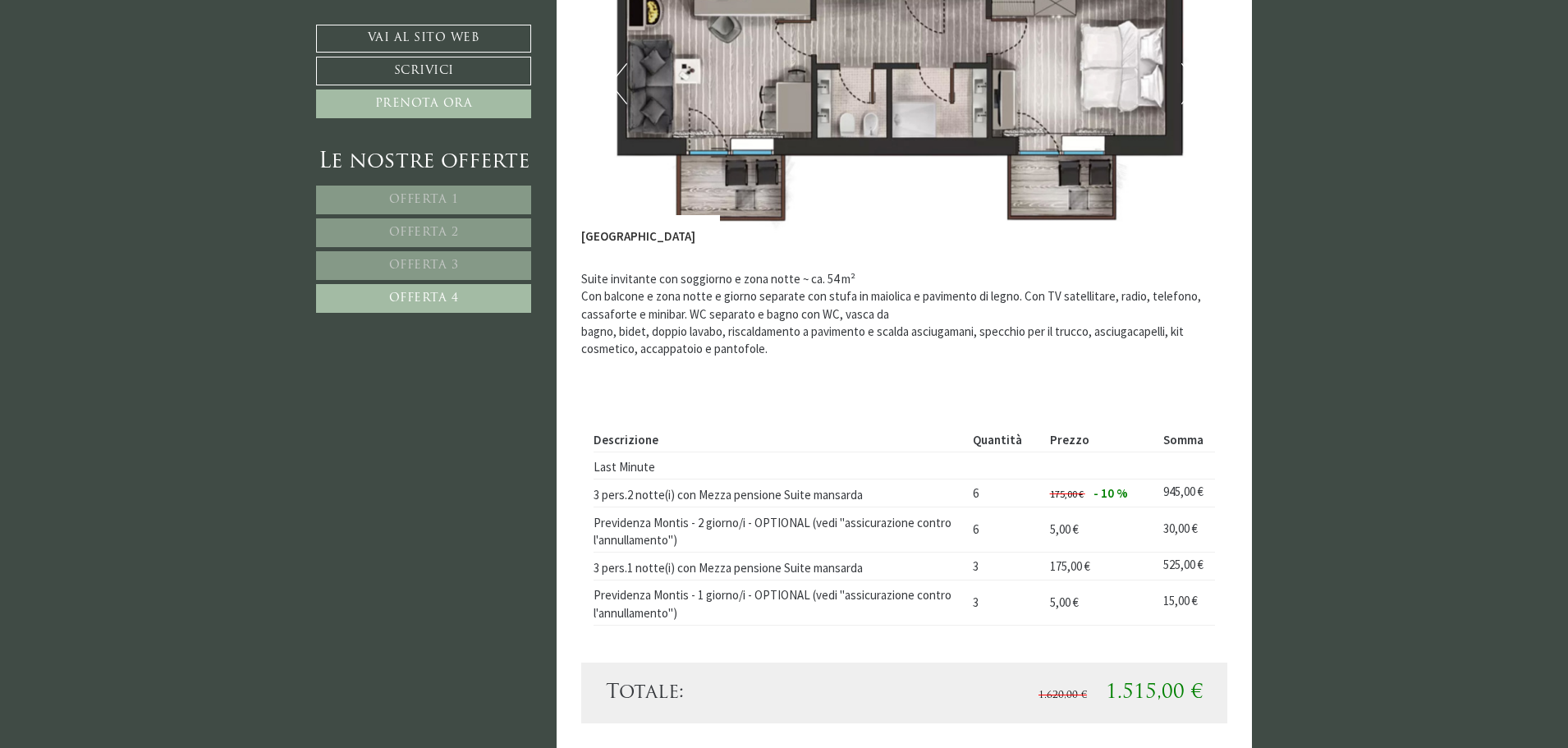
click at [429, 228] on span "Offerta 2" at bounding box center [423, 233] width 69 height 13
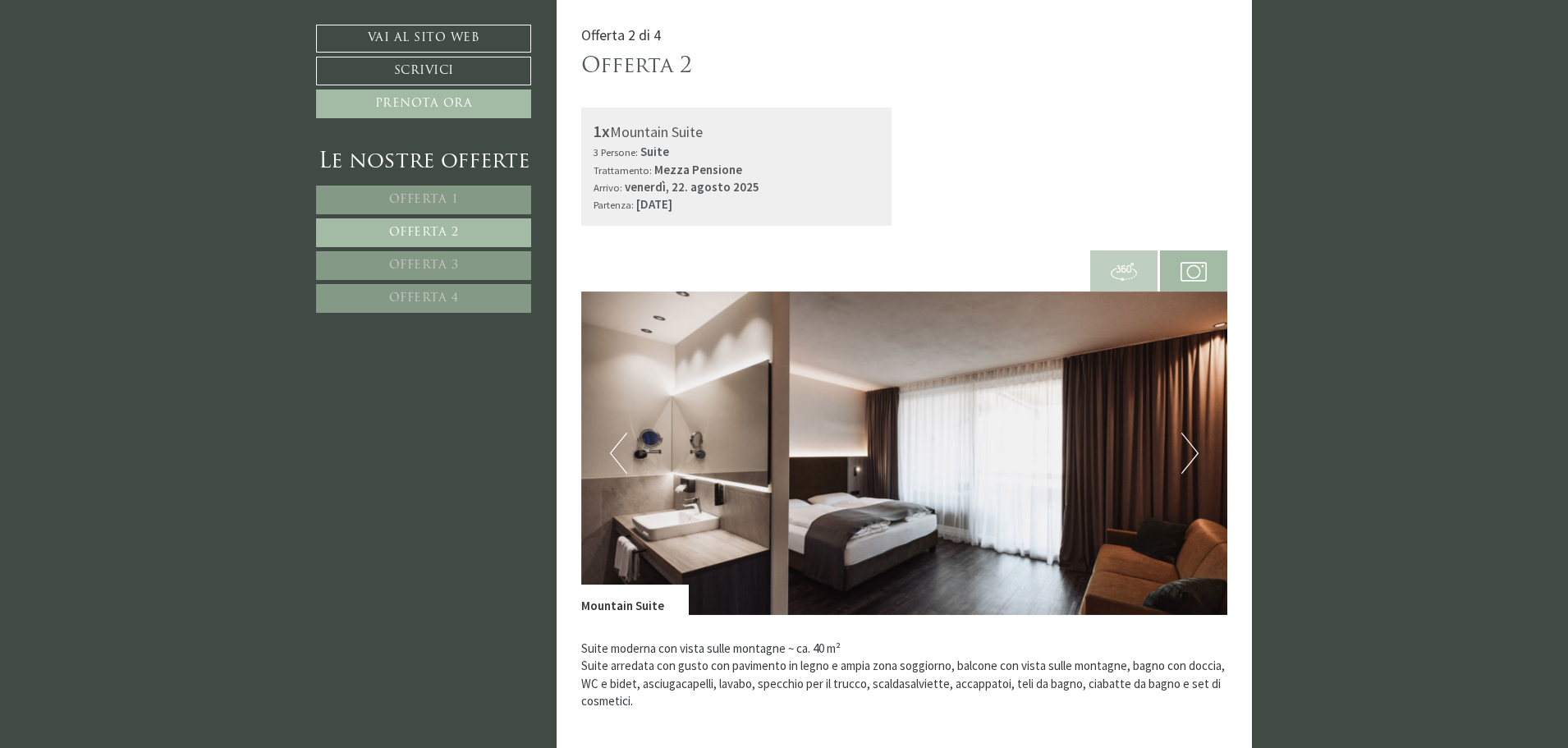
click at [1194, 453] on button "Next" at bounding box center [1190, 453] width 18 height 41
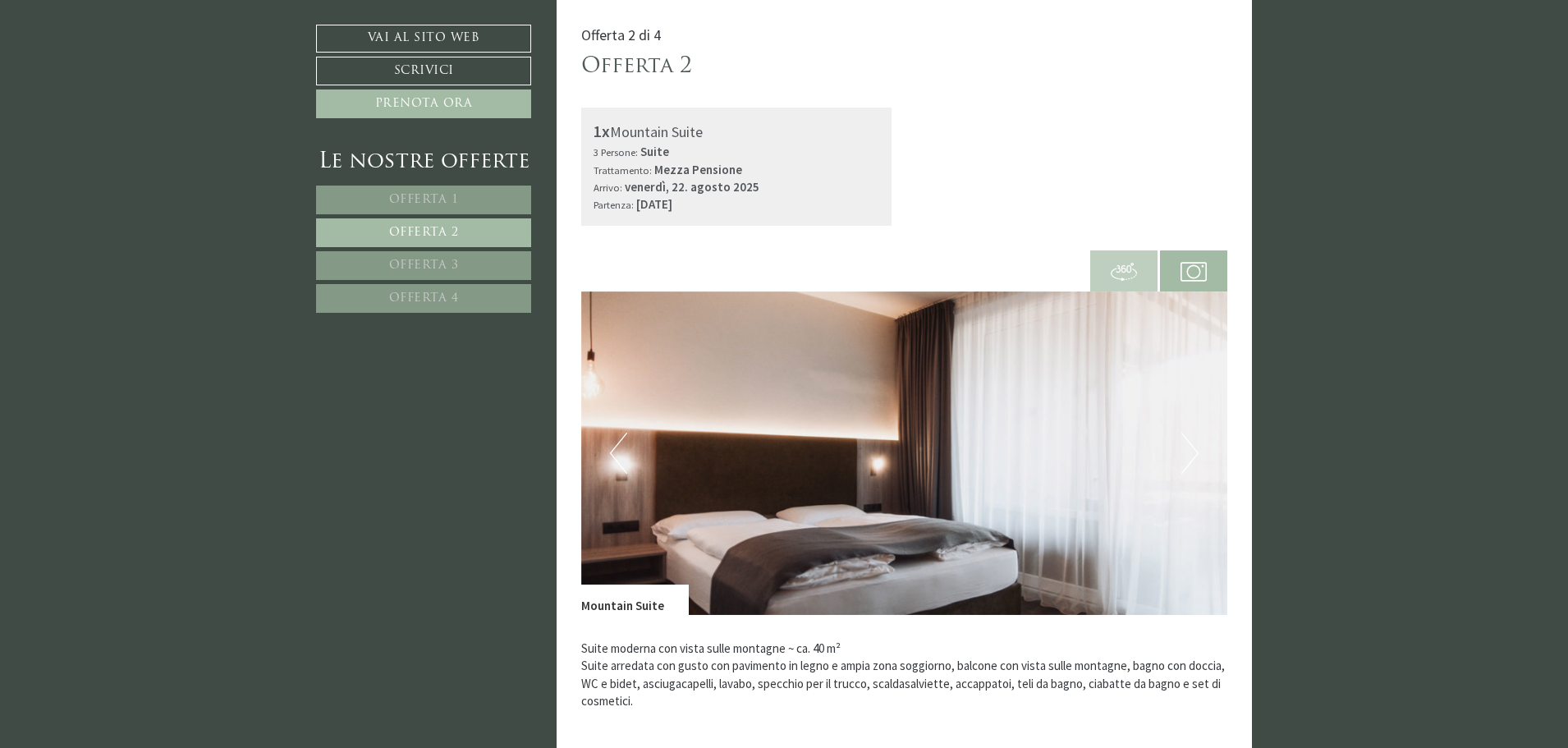
click at [1194, 453] on button "Next" at bounding box center [1190, 453] width 18 height 41
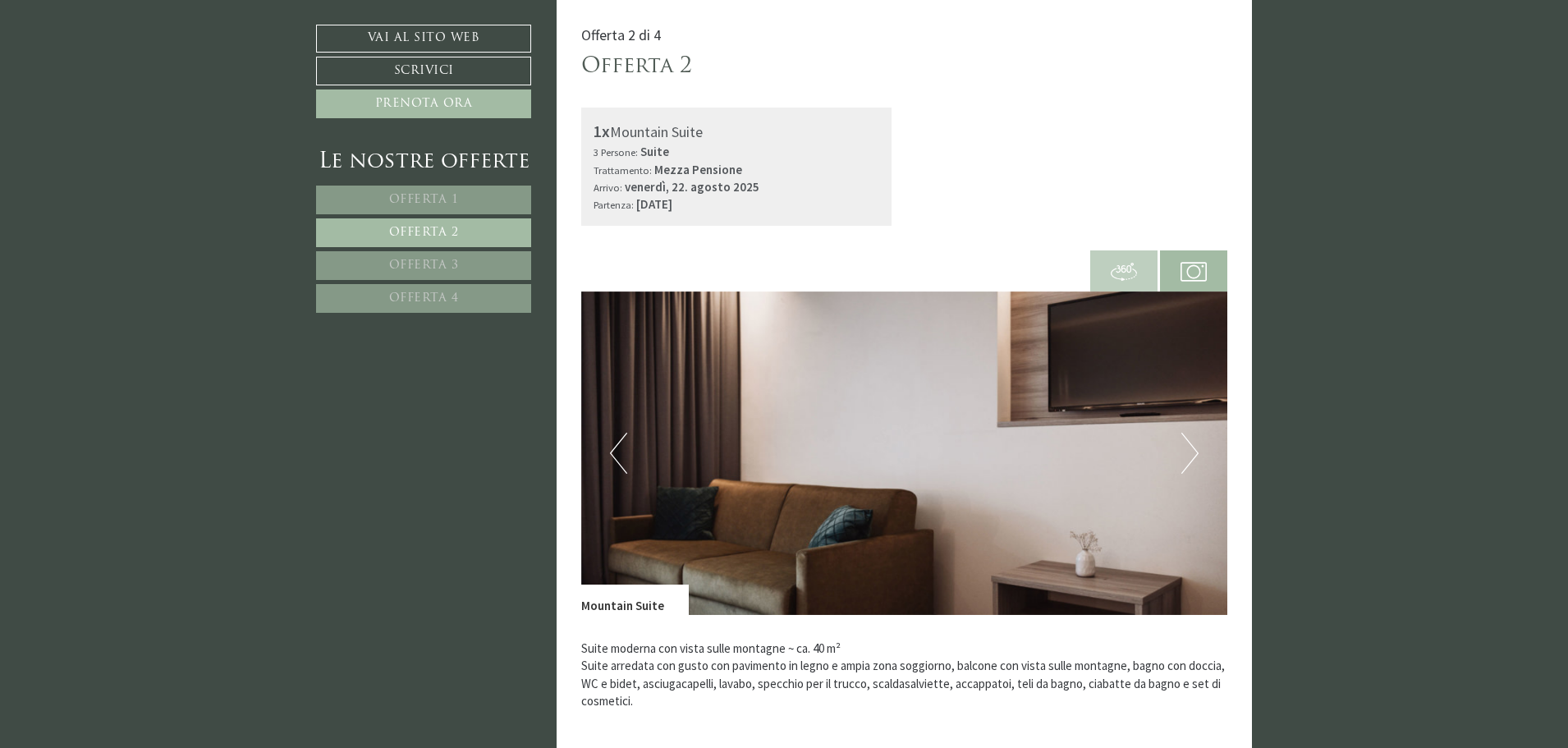
click at [1194, 453] on button "Next" at bounding box center [1190, 453] width 18 height 41
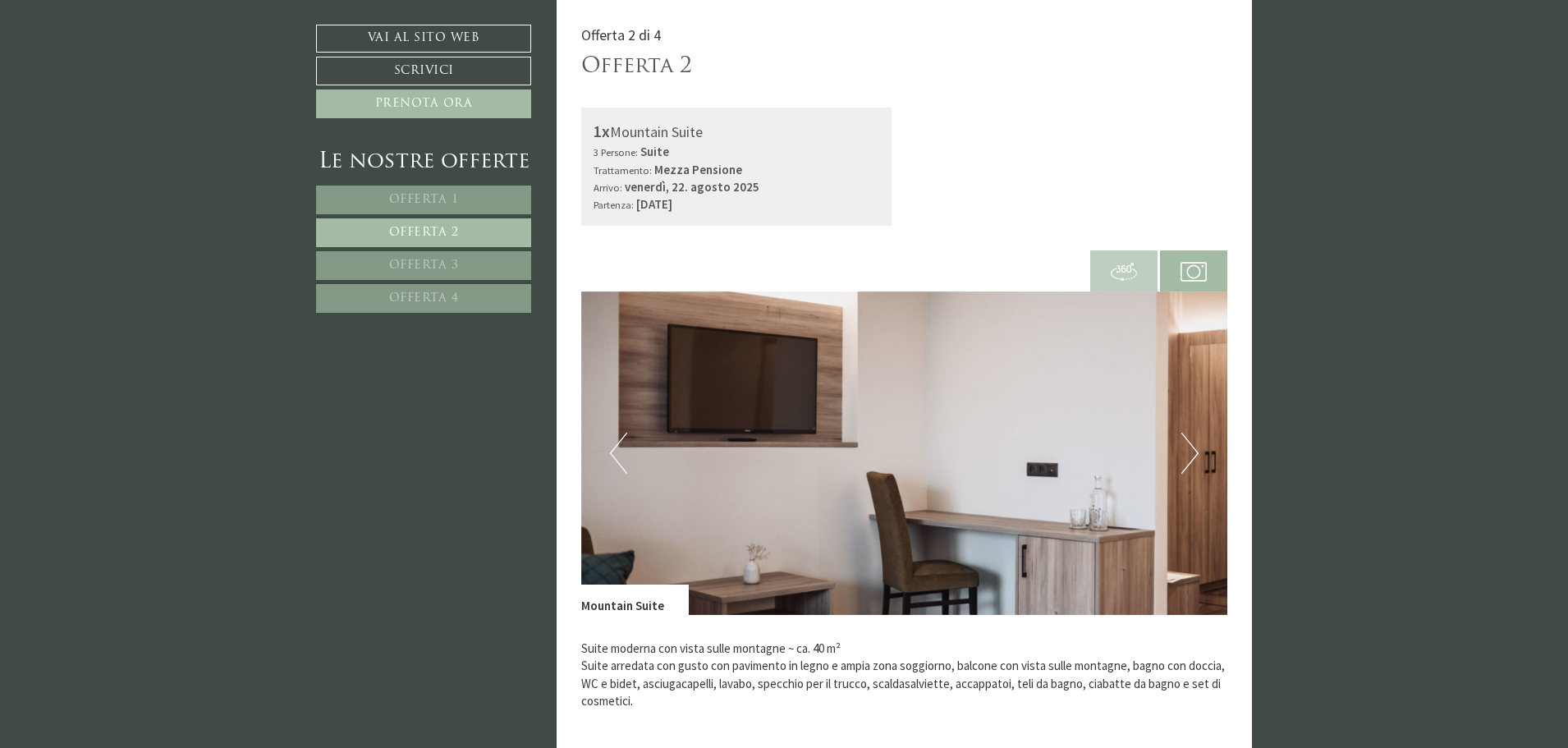
click at [1194, 453] on button "Next" at bounding box center [1190, 453] width 18 height 41
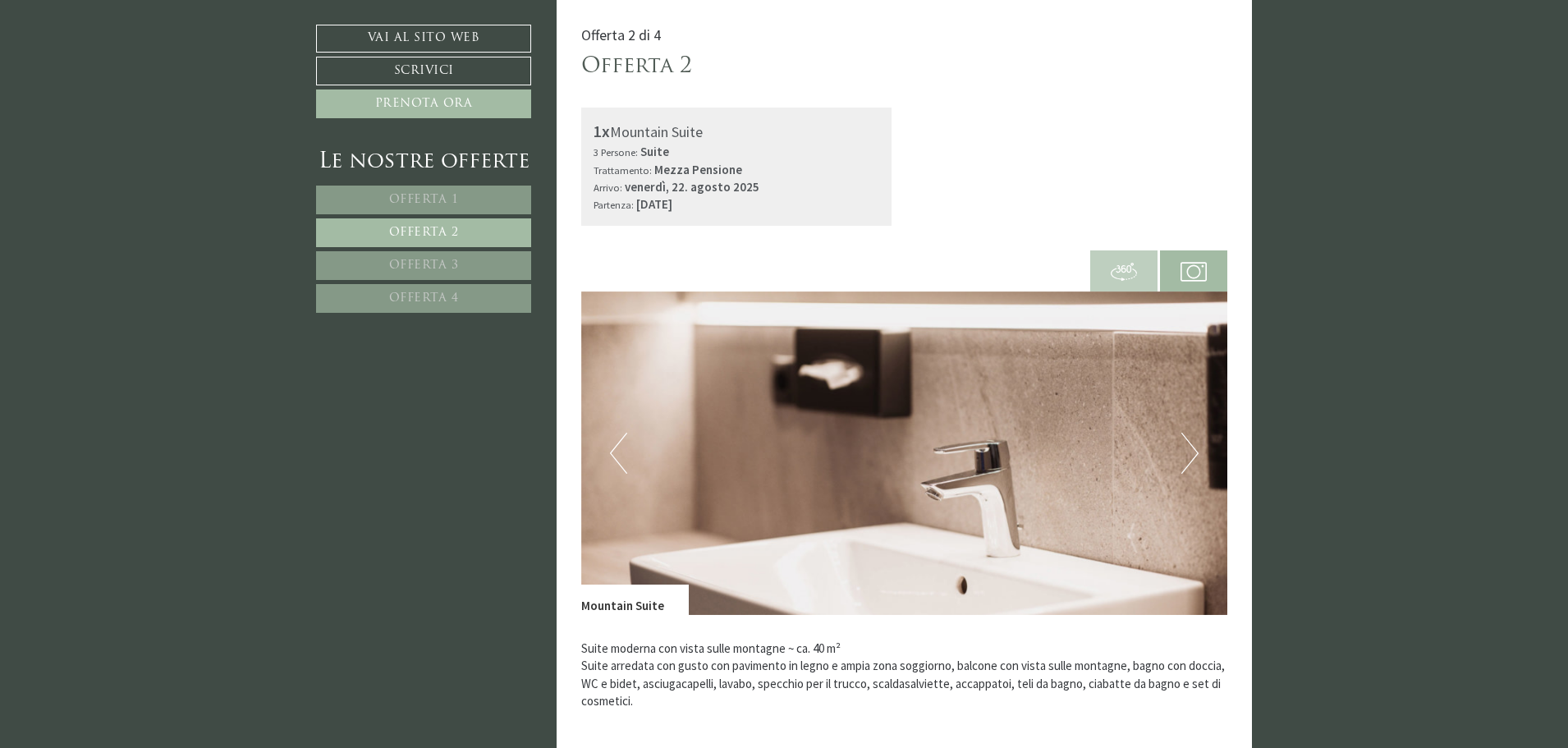
click at [1194, 453] on button "Next" at bounding box center [1190, 453] width 18 height 41
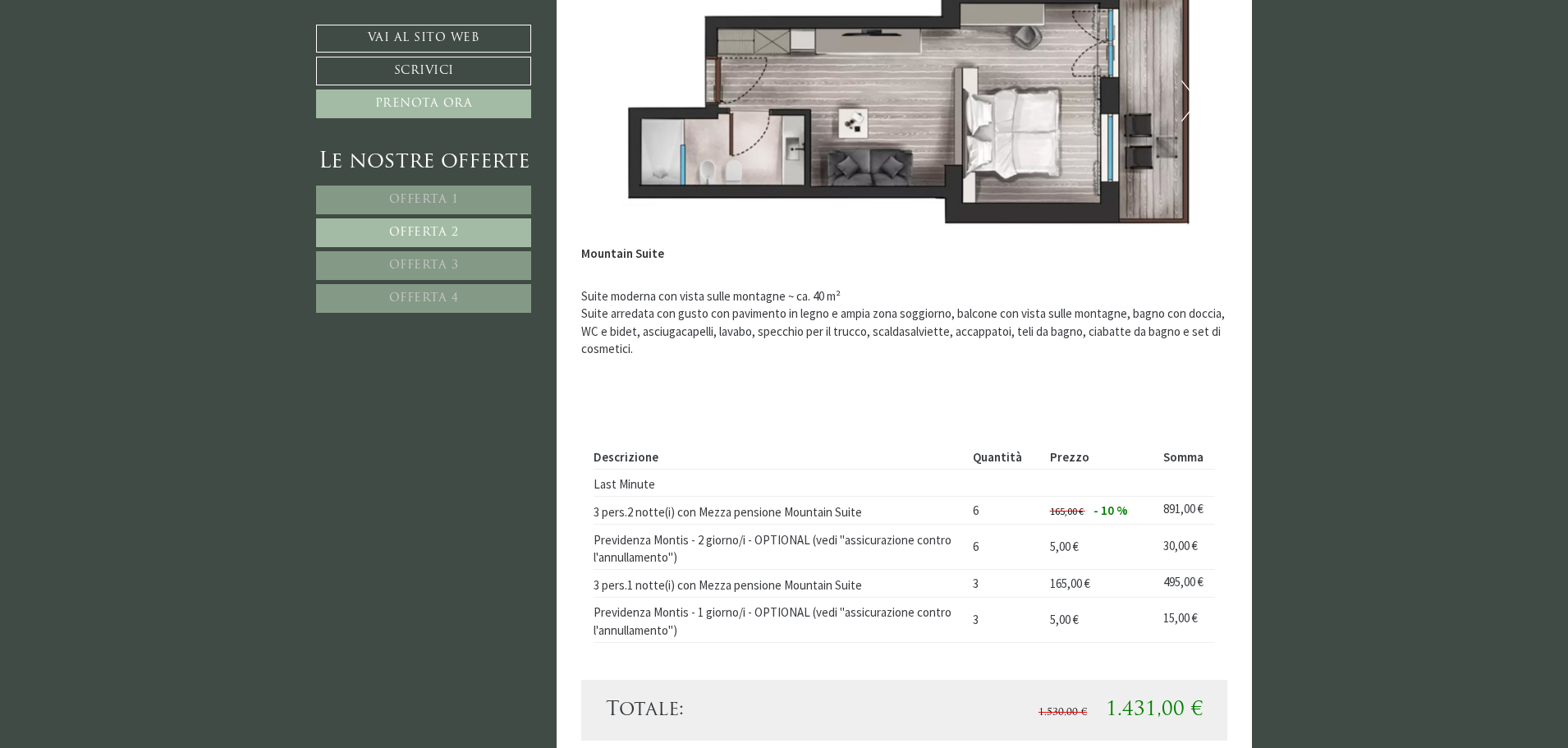
scroll to position [1491, 0]
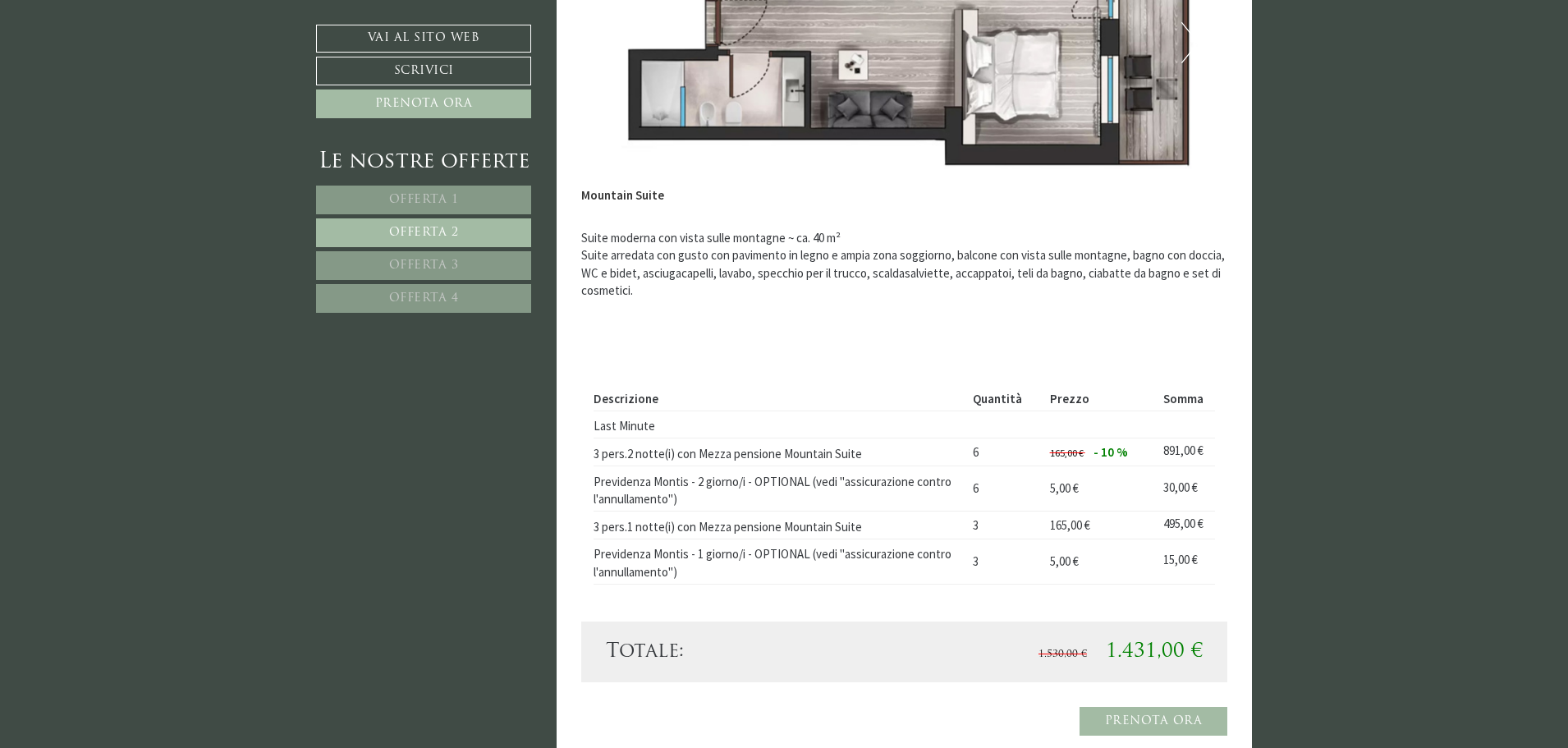
click at [438, 301] on span "Offerta 4" at bounding box center [423, 298] width 69 height 13
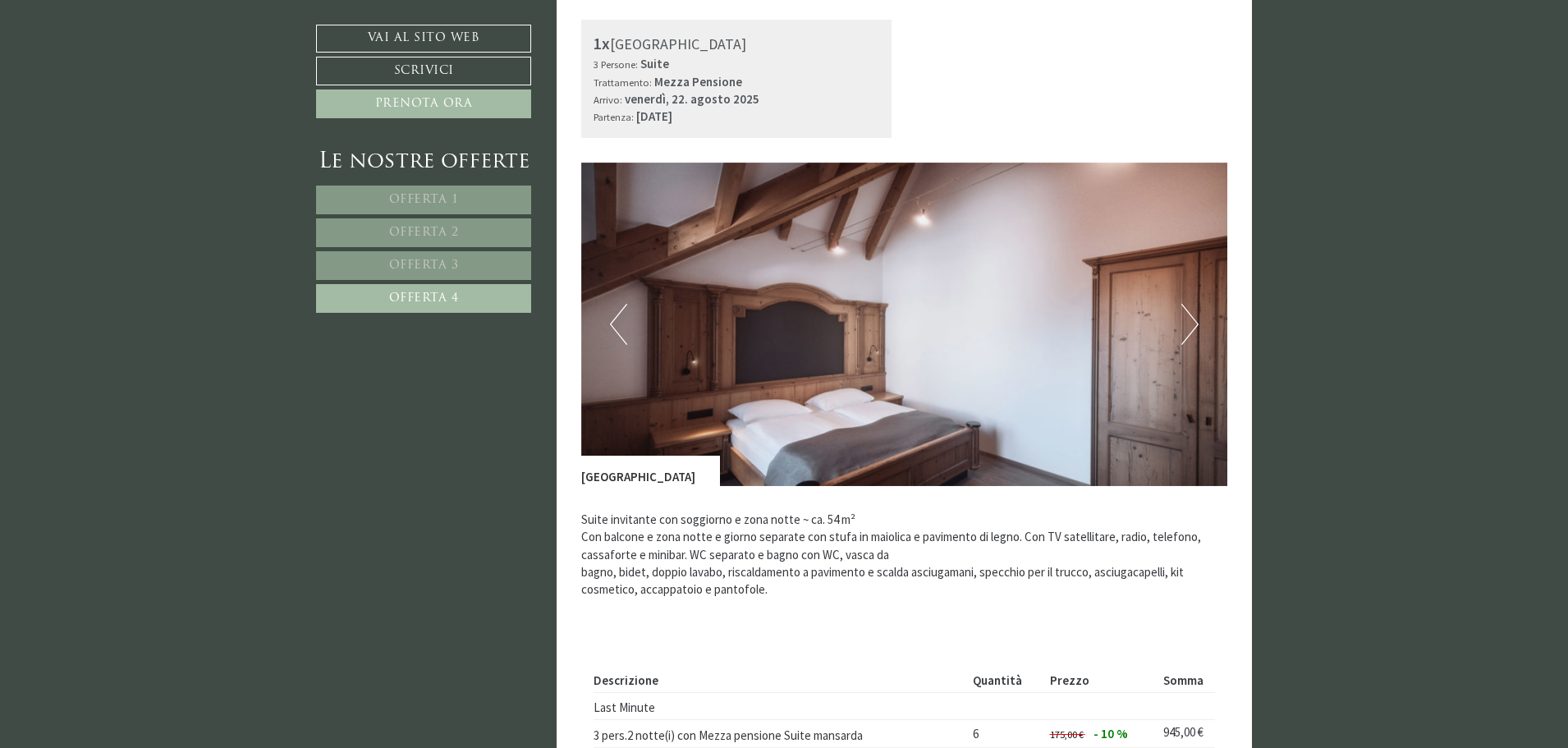
scroll to position [1410, 0]
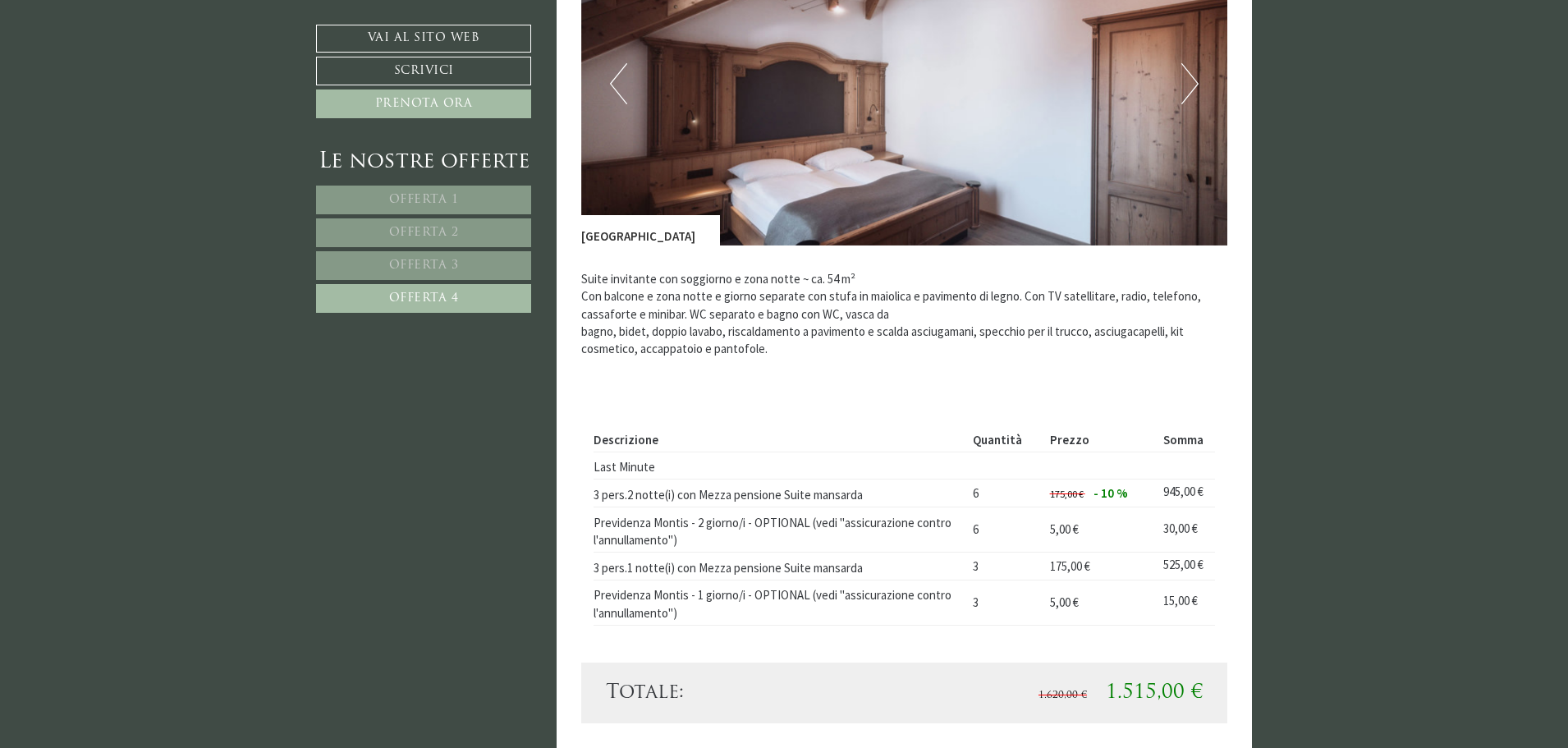
click at [436, 222] on link "Offerta 2" at bounding box center [423, 232] width 215 height 28
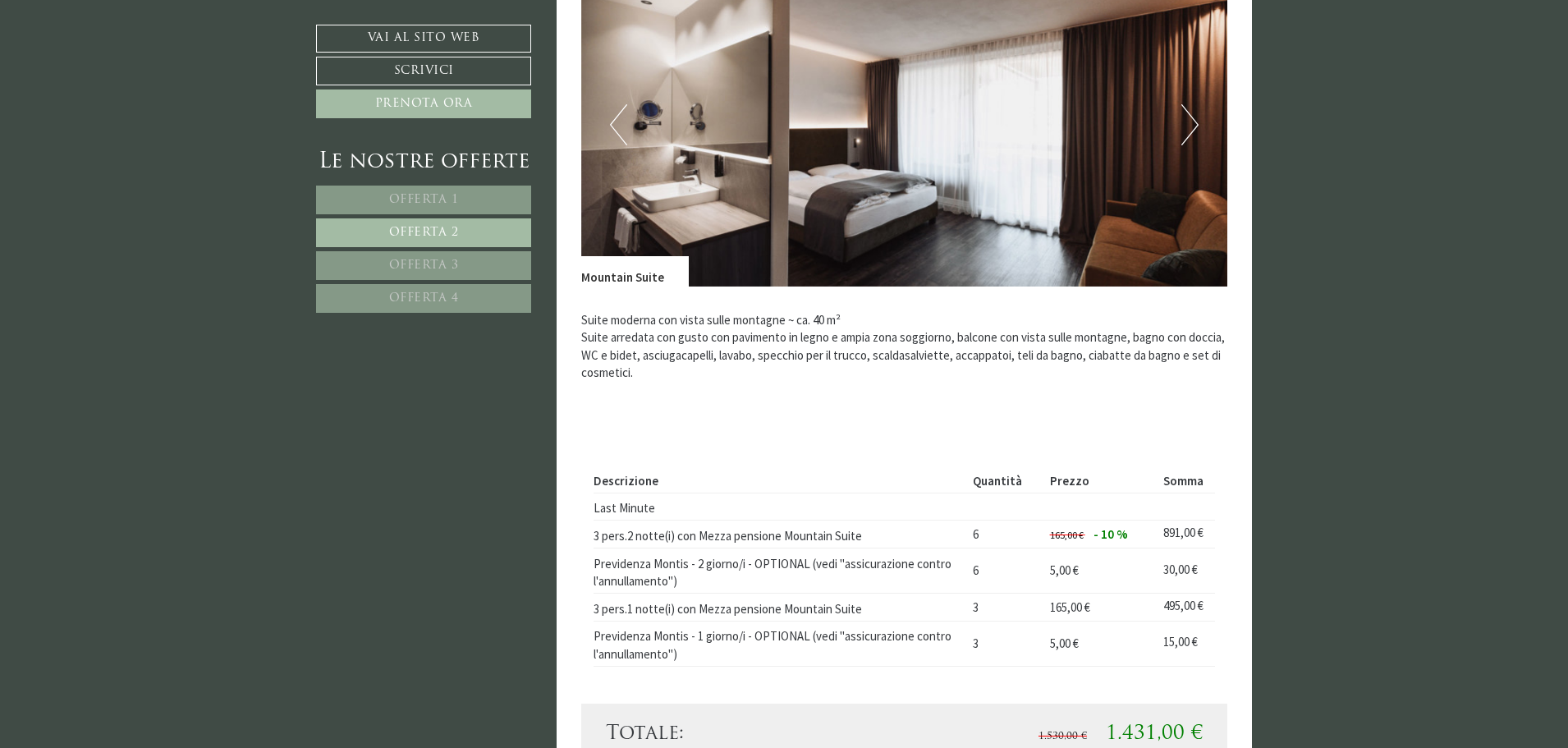
click at [1181, 141] on button "Next" at bounding box center [1190, 125] width 18 height 41
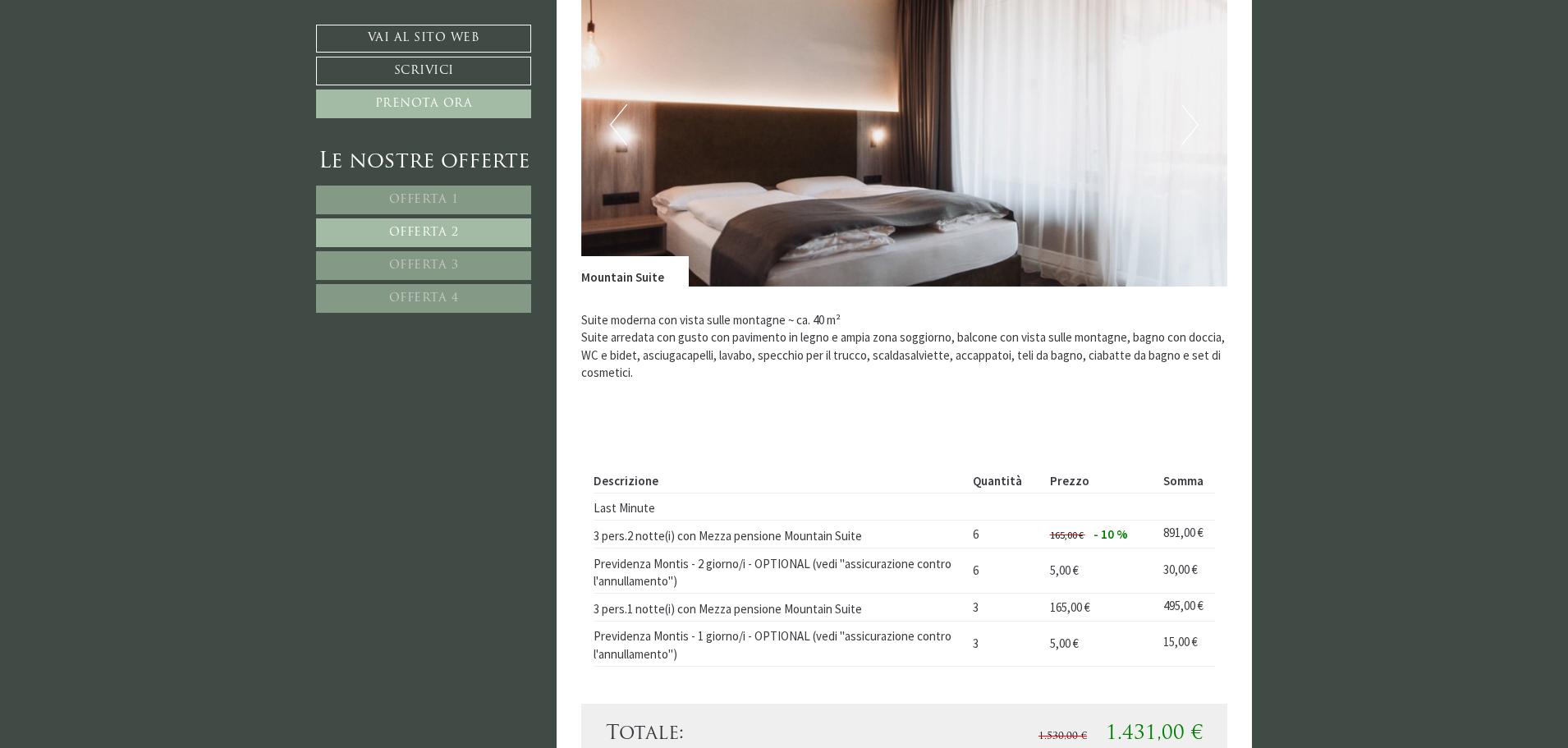
click at [1181, 141] on button "Next" at bounding box center [1190, 125] width 18 height 41
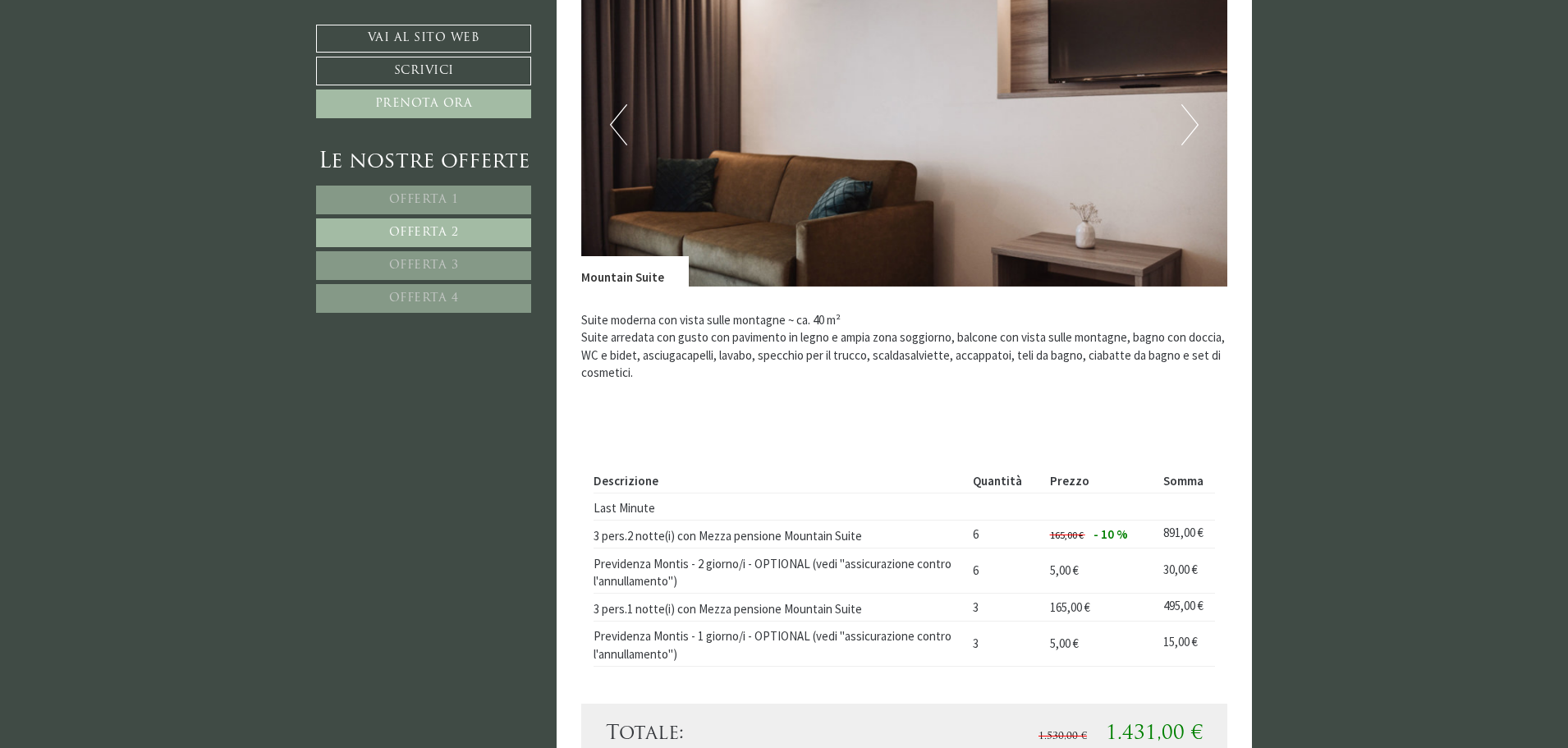
click at [1181, 141] on button "Next" at bounding box center [1190, 125] width 18 height 41
click at [1181, 140] on button "Next" at bounding box center [1190, 125] width 18 height 41
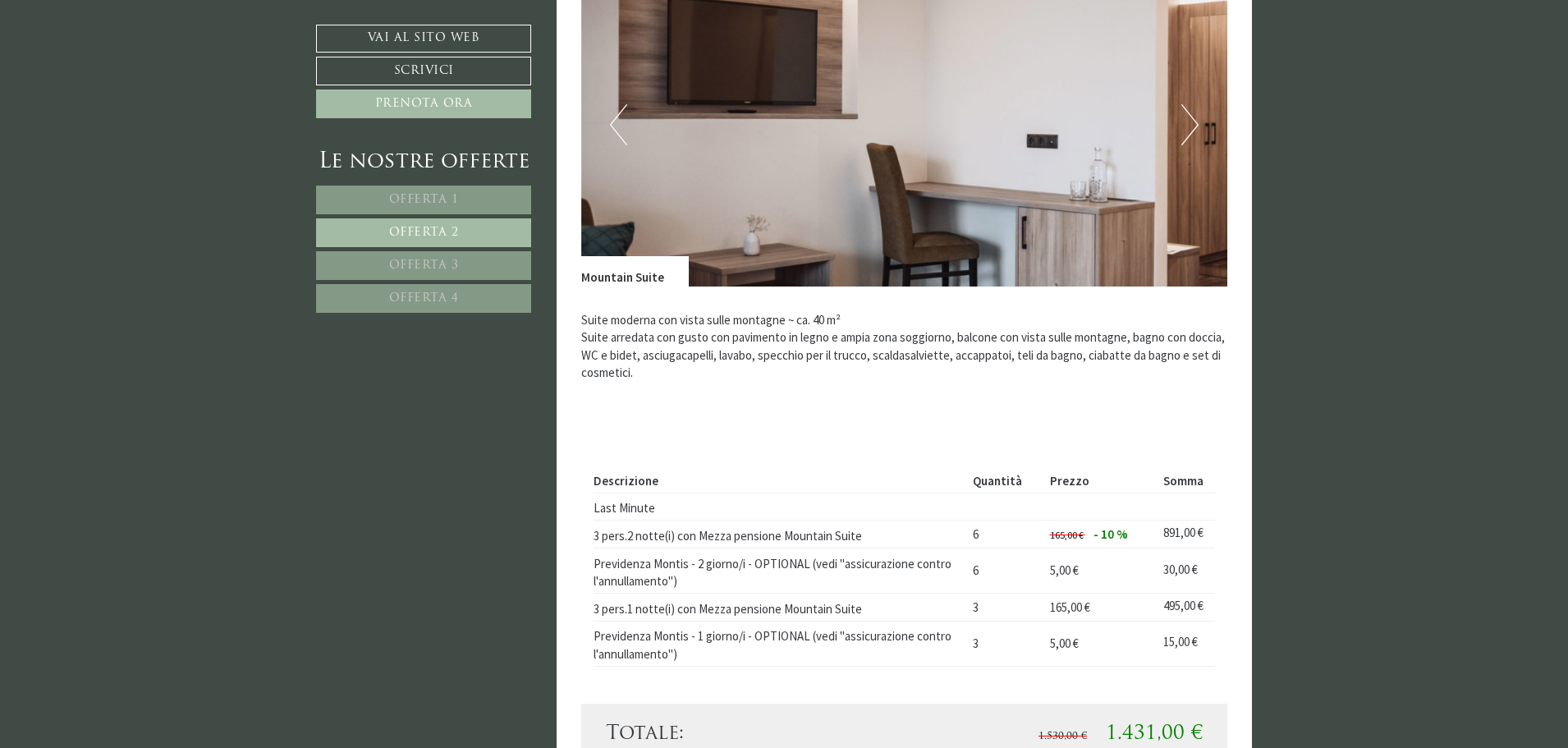
click at [1181, 140] on button "Next" at bounding box center [1190, 125] width 18 height 41
click at [1198, 131] on button "Next" at bounding box center [1190, 125] width 18 height 41
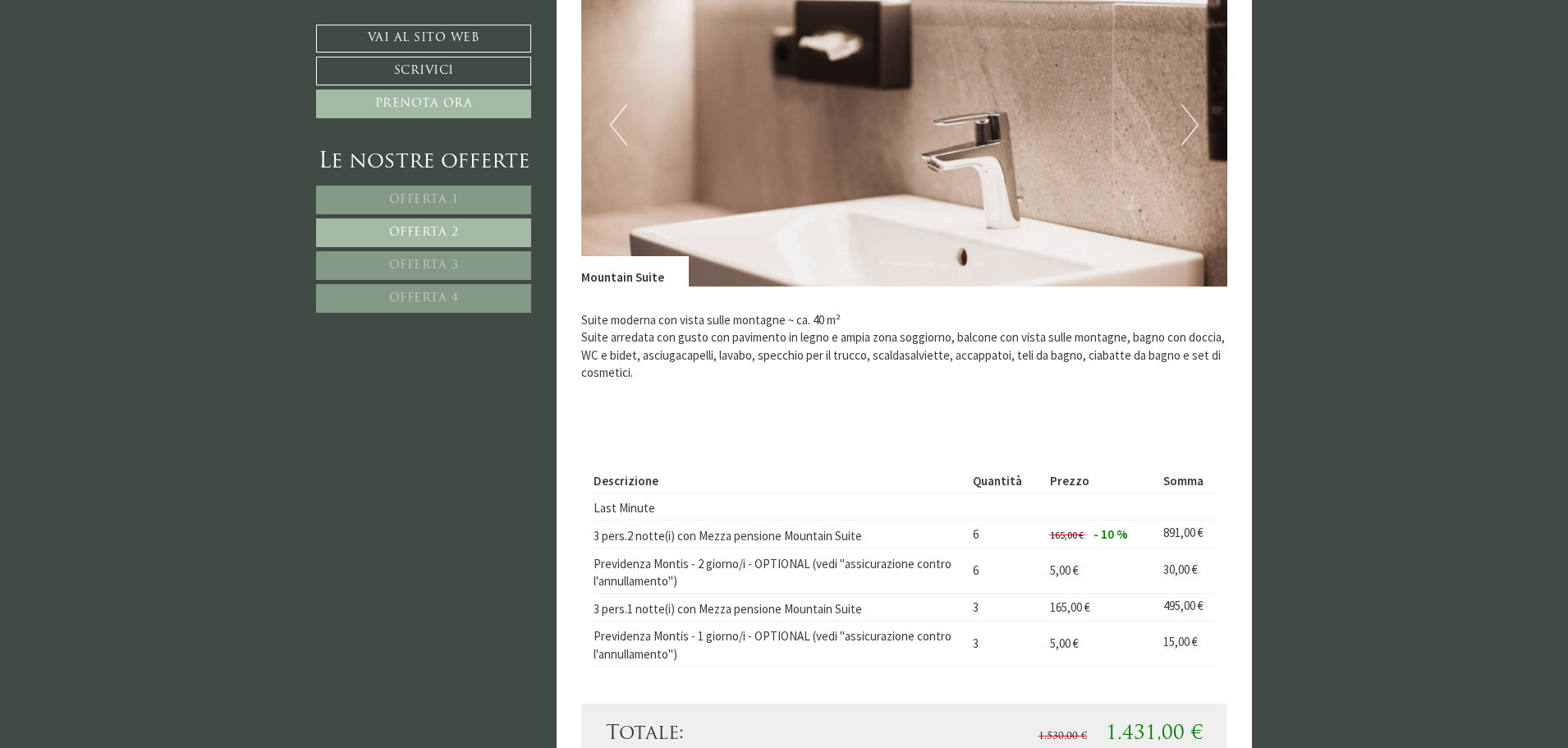
click at [1198, 131] on button "Next" at bounding box center [1190, 125] width 18 height 41
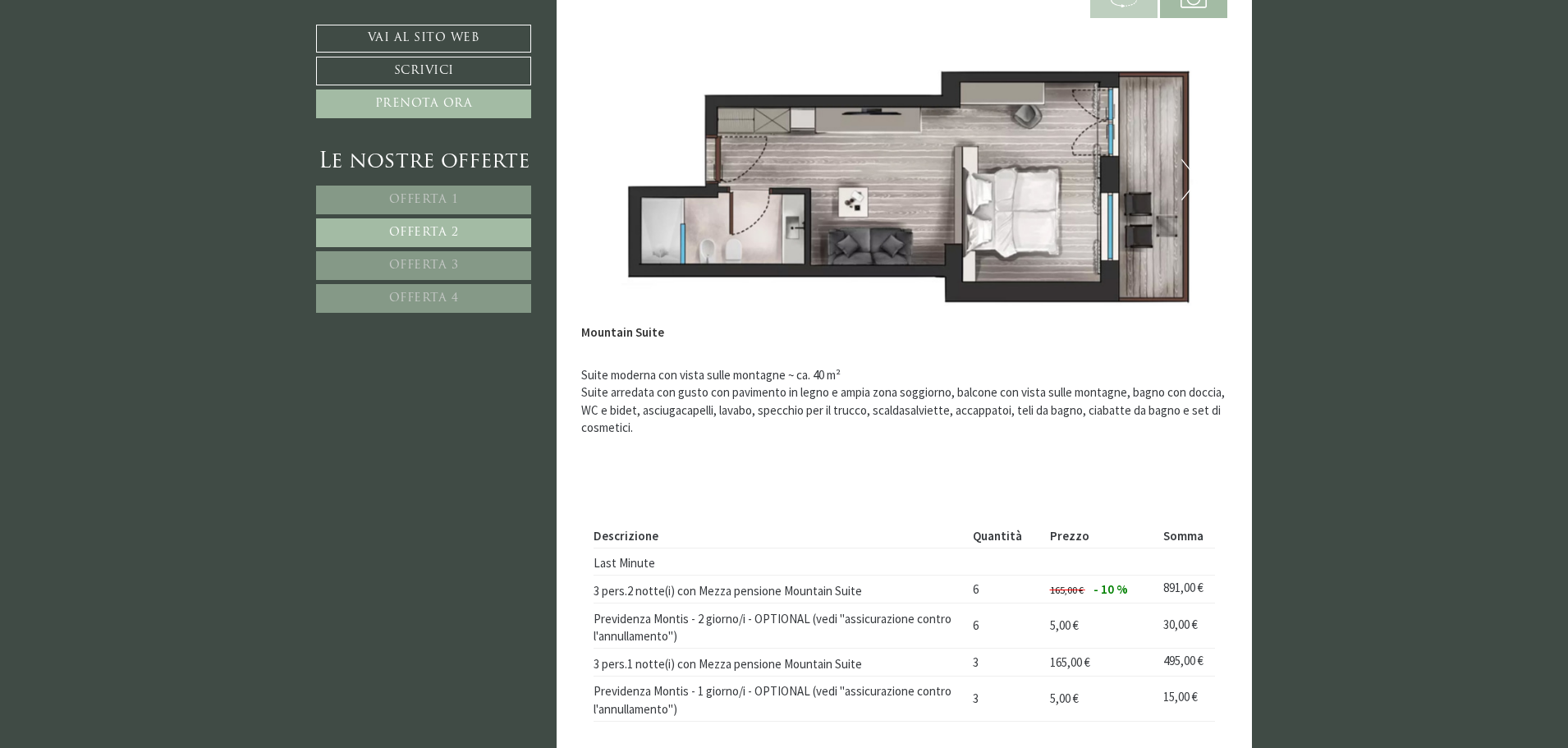
scroll to position [1328, 0]
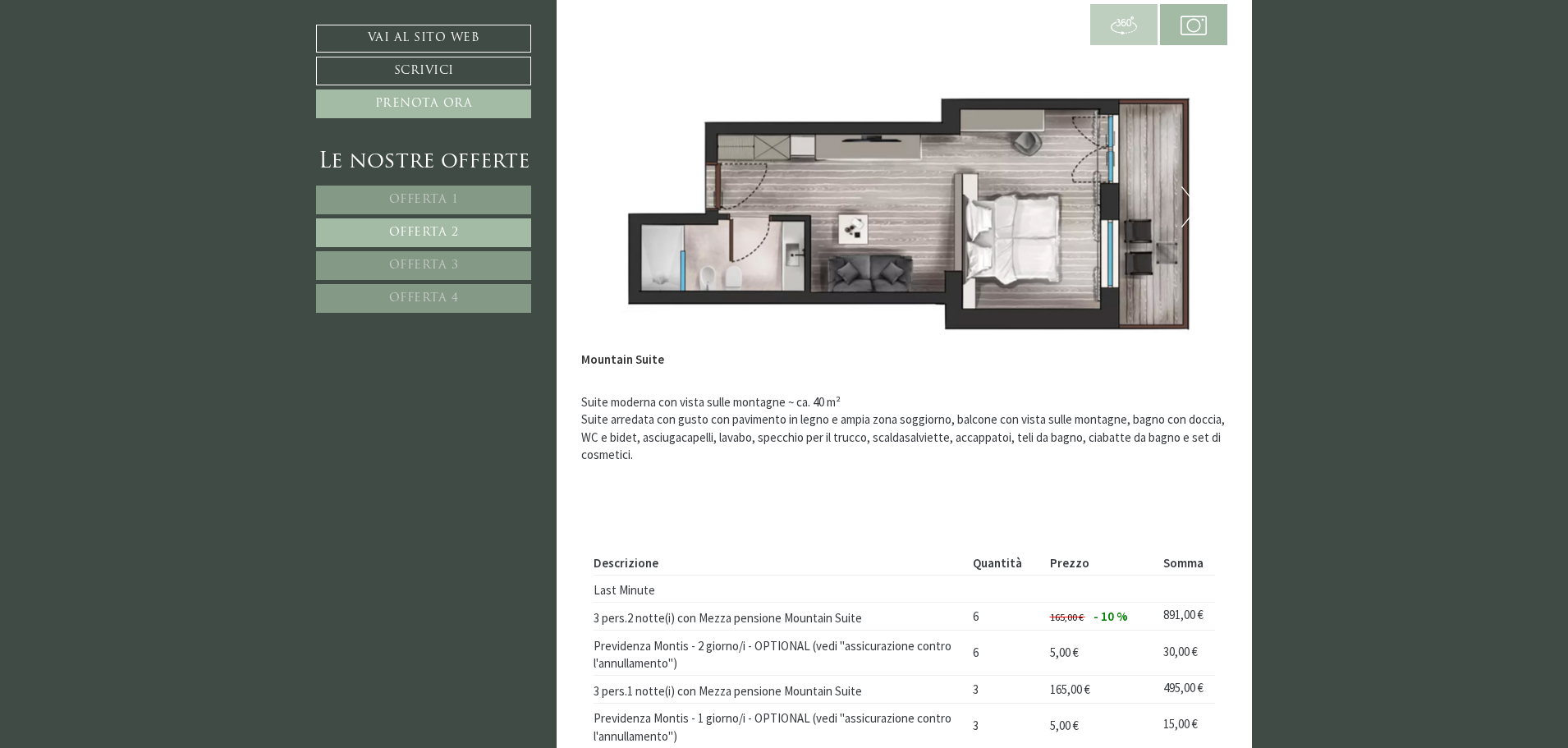
click at [453, 192] on link "Offerta 1" at bounding box center [423, 199] width 215 height 28
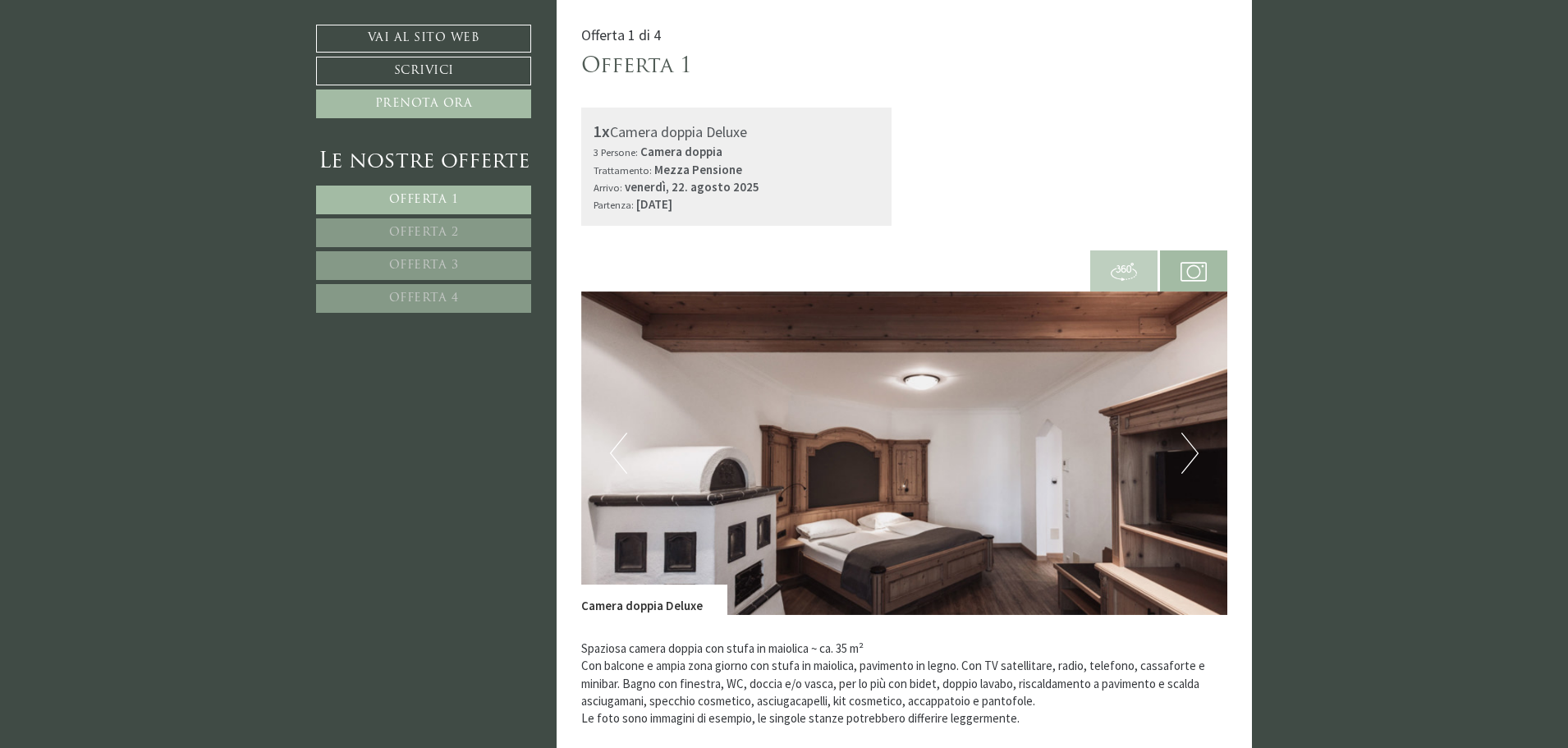
click at [1206, 457] on img at bounding box center [904, 453] width 647 height 324
click at [1190, 455] on button "Next" at bounding box center [1190, 453] width 18 height 41
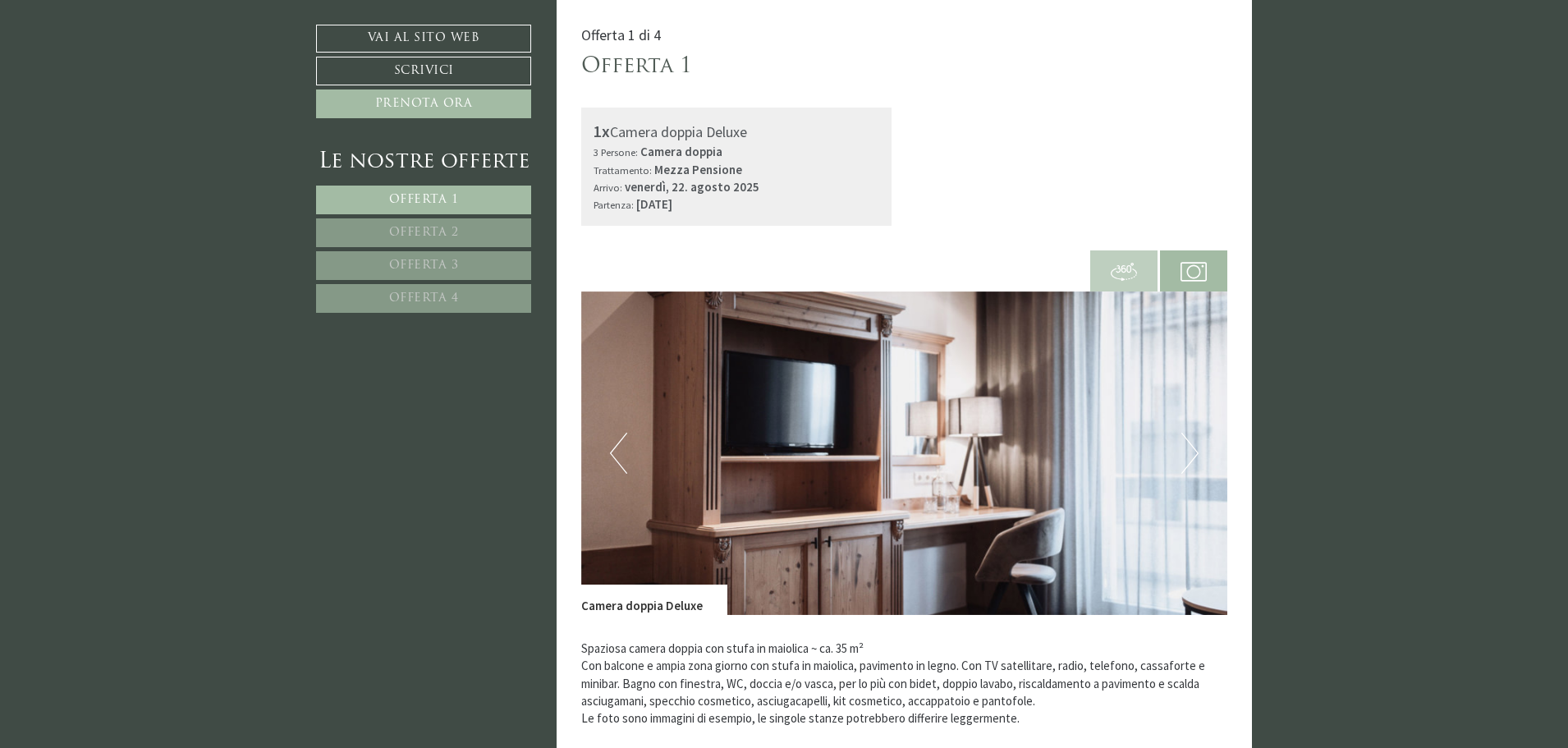
click at [1190, 455] on button "Next" at bounding box center [1190, 453] width 18 height 41
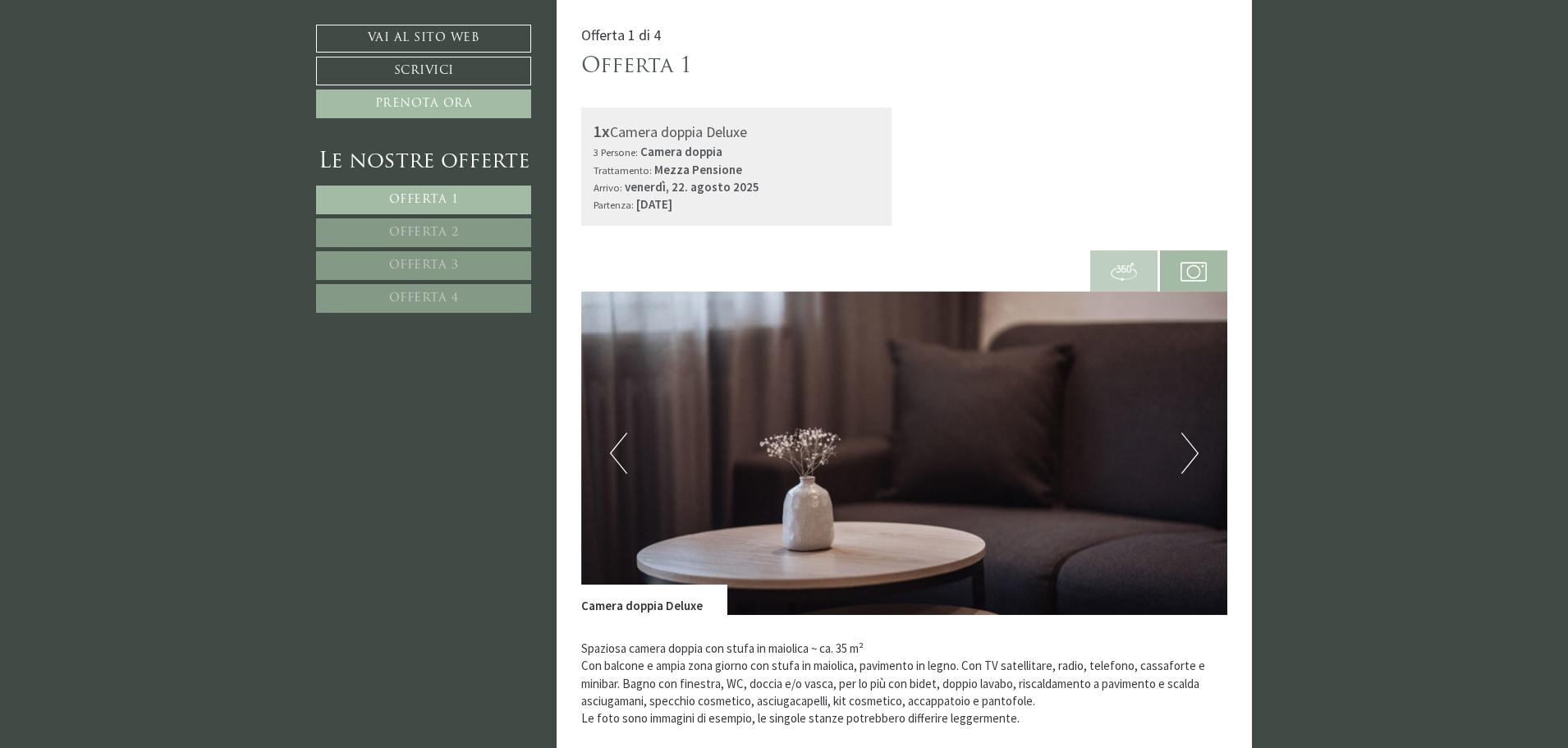
click at [1190, 455] on button "Next" at bounding box center [1190, 453] width 18 height 41
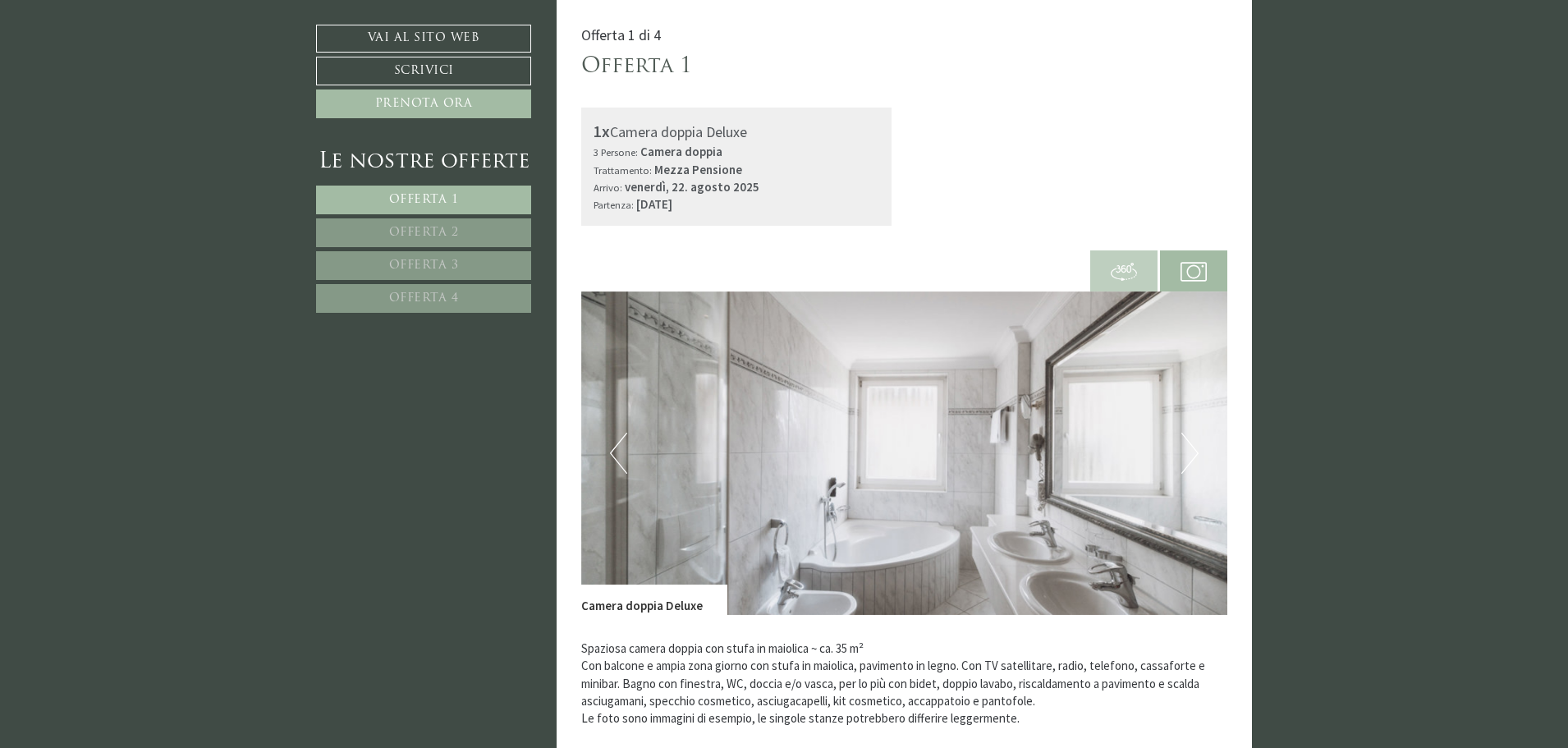
click at [1190, 455] on button "Next" at bounding box center [1190, 453] width 18 height 41
click at [1198, 454] on img at bounding box center [904, 453] width 647 height 324
click at [1169, 453] on img at bounding box center [904, 453] width 647 height 324
click at [1198, 453] on img at bounding box center [904, 453] width 647 height 324
click at [1195, 453] on button "Next" at bounding box center [1190, 453] width 18 height 41
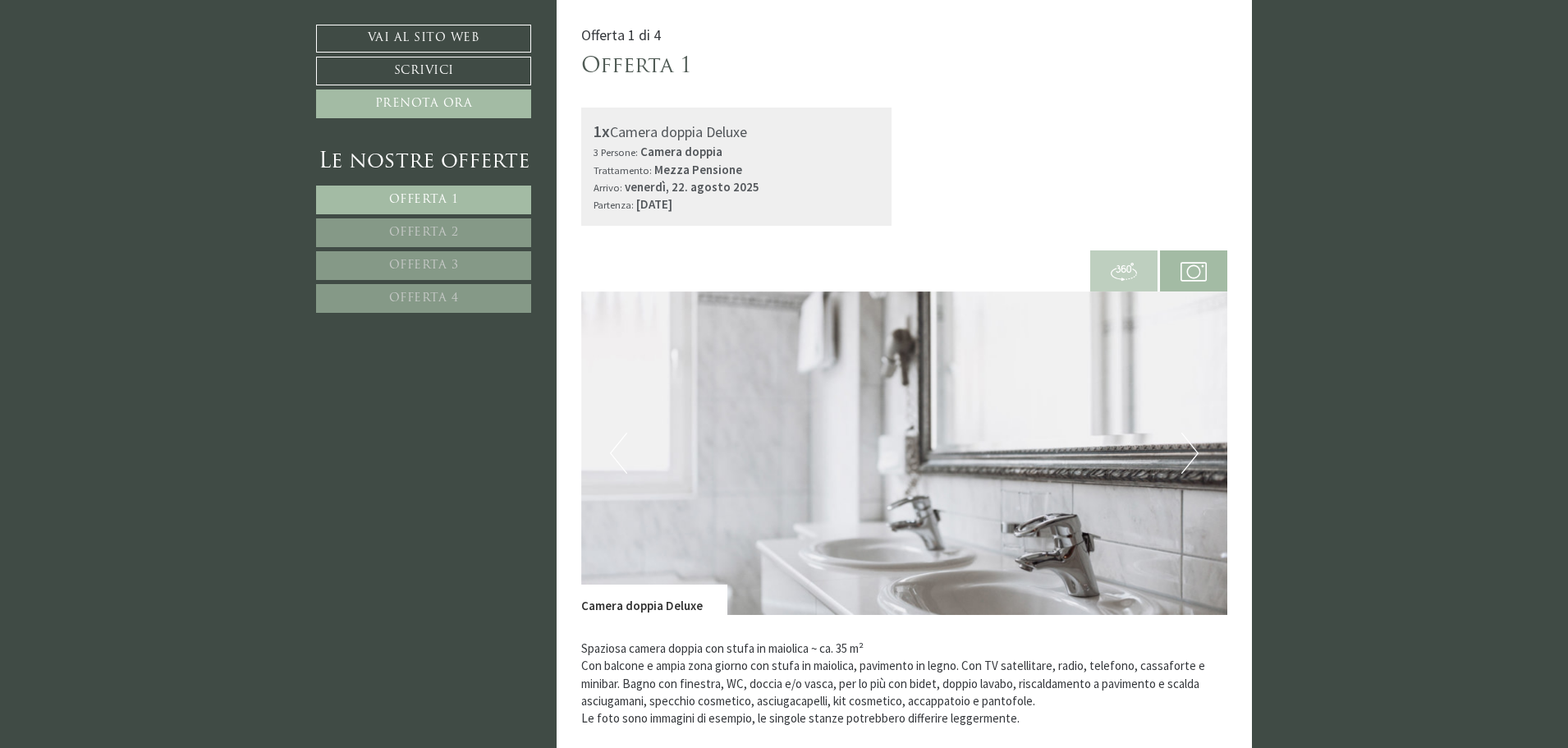
click at [1195, 453] on button "Next" at bounding box center [1190, 453] width 18 height 41
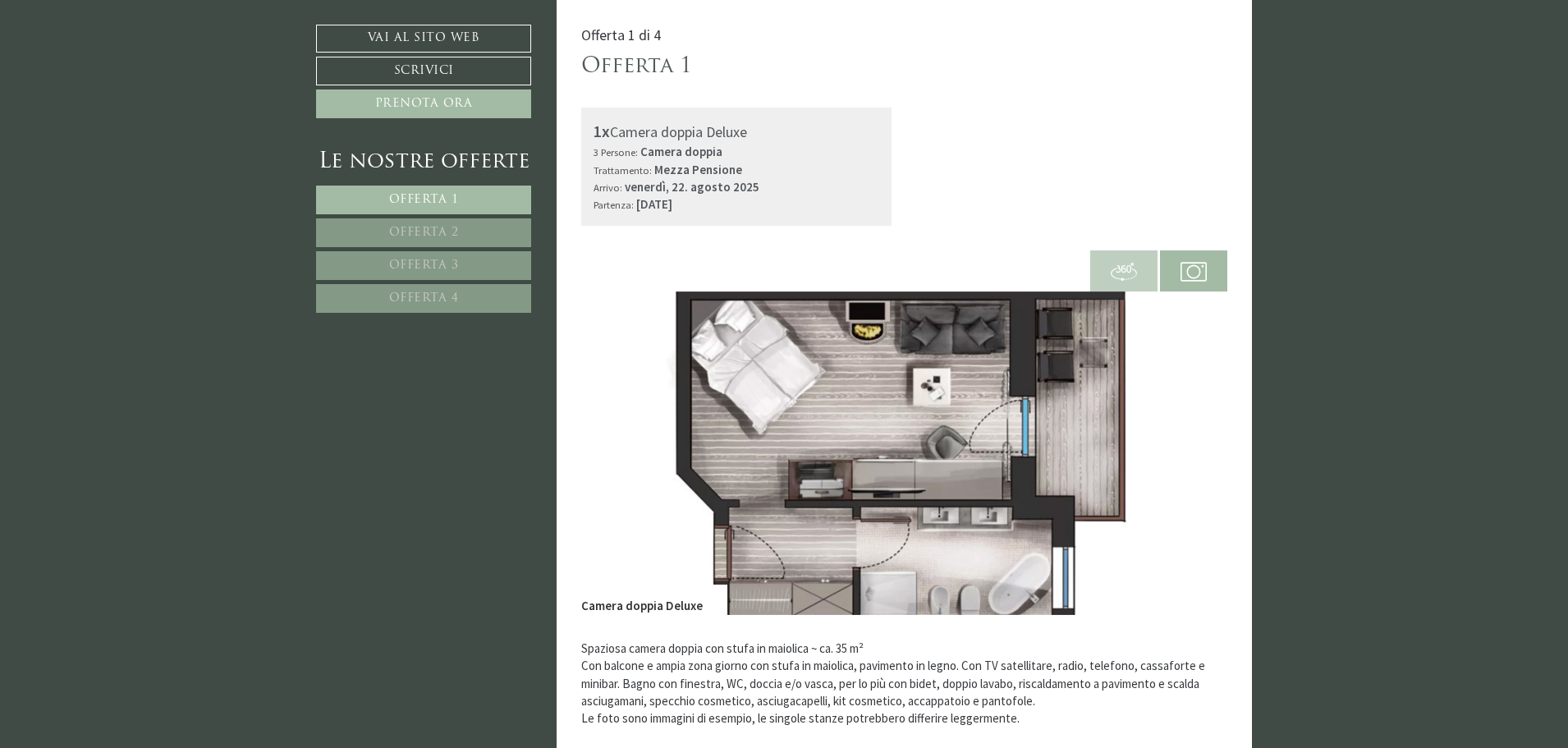
click at [1195, 453] on button "Next" at bounding box center [1190, 453] width 18 height 41
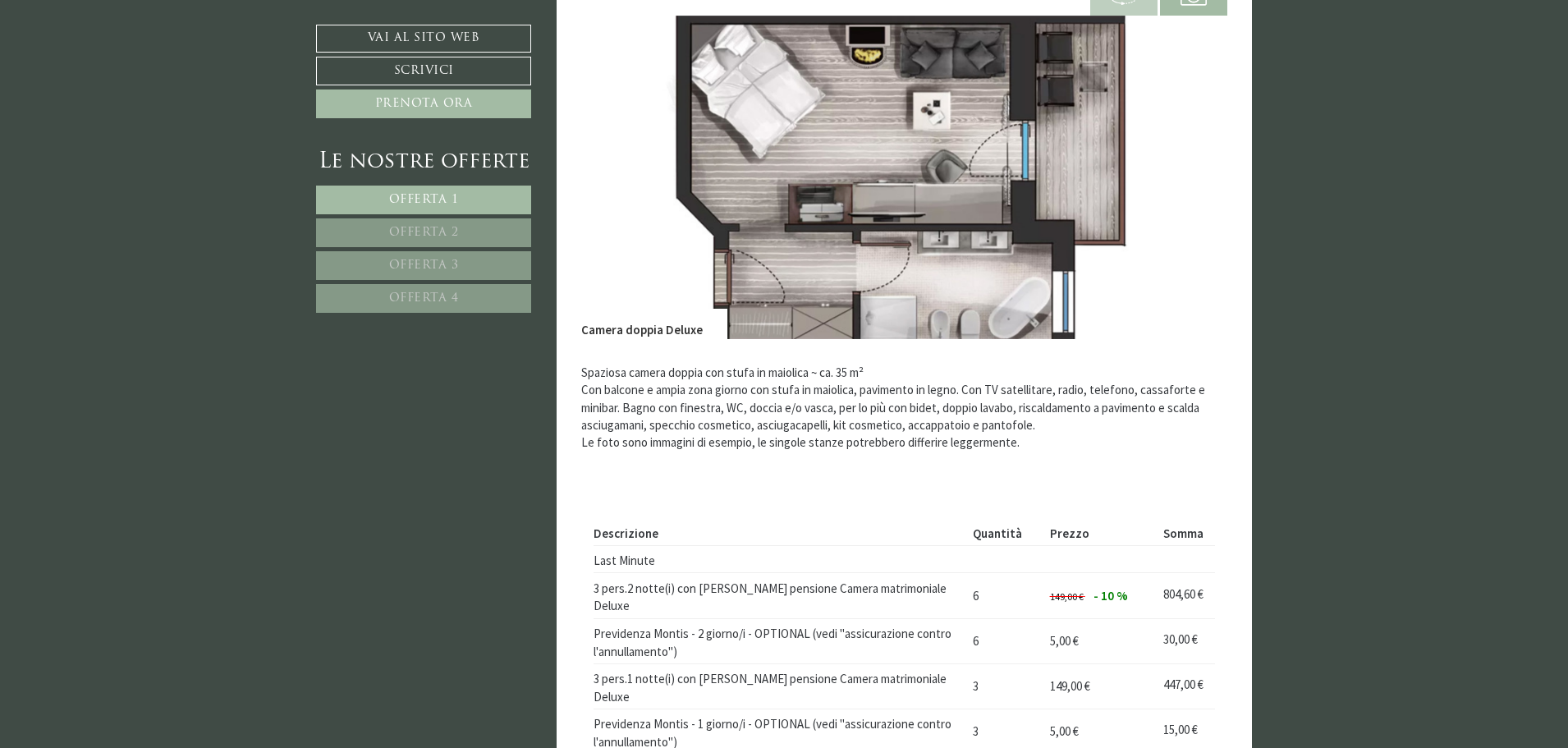
scroll to position [1328, 0]
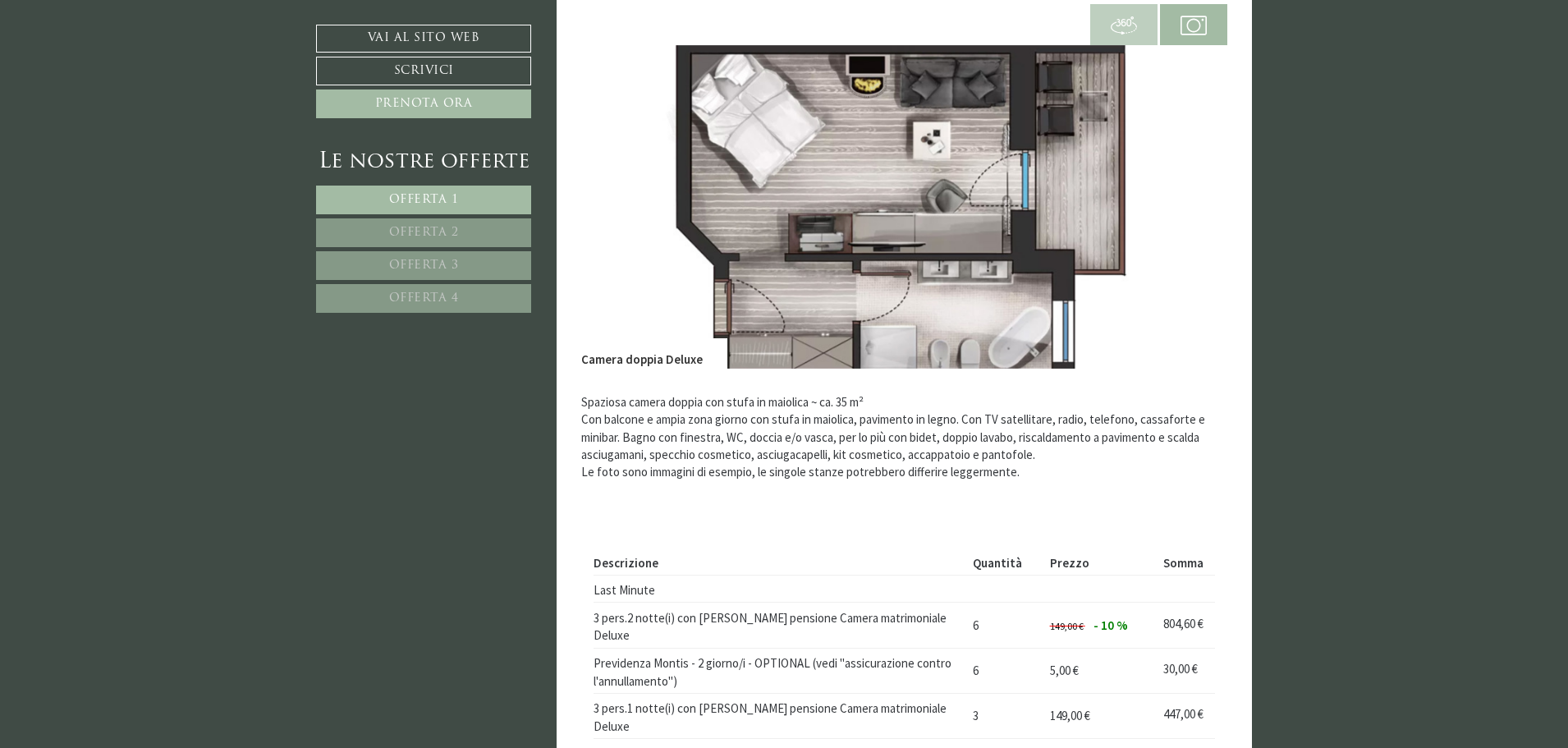
click at [380, 258] on link "Offerta 3" at bounding box center [423, 265] width 215 height 28
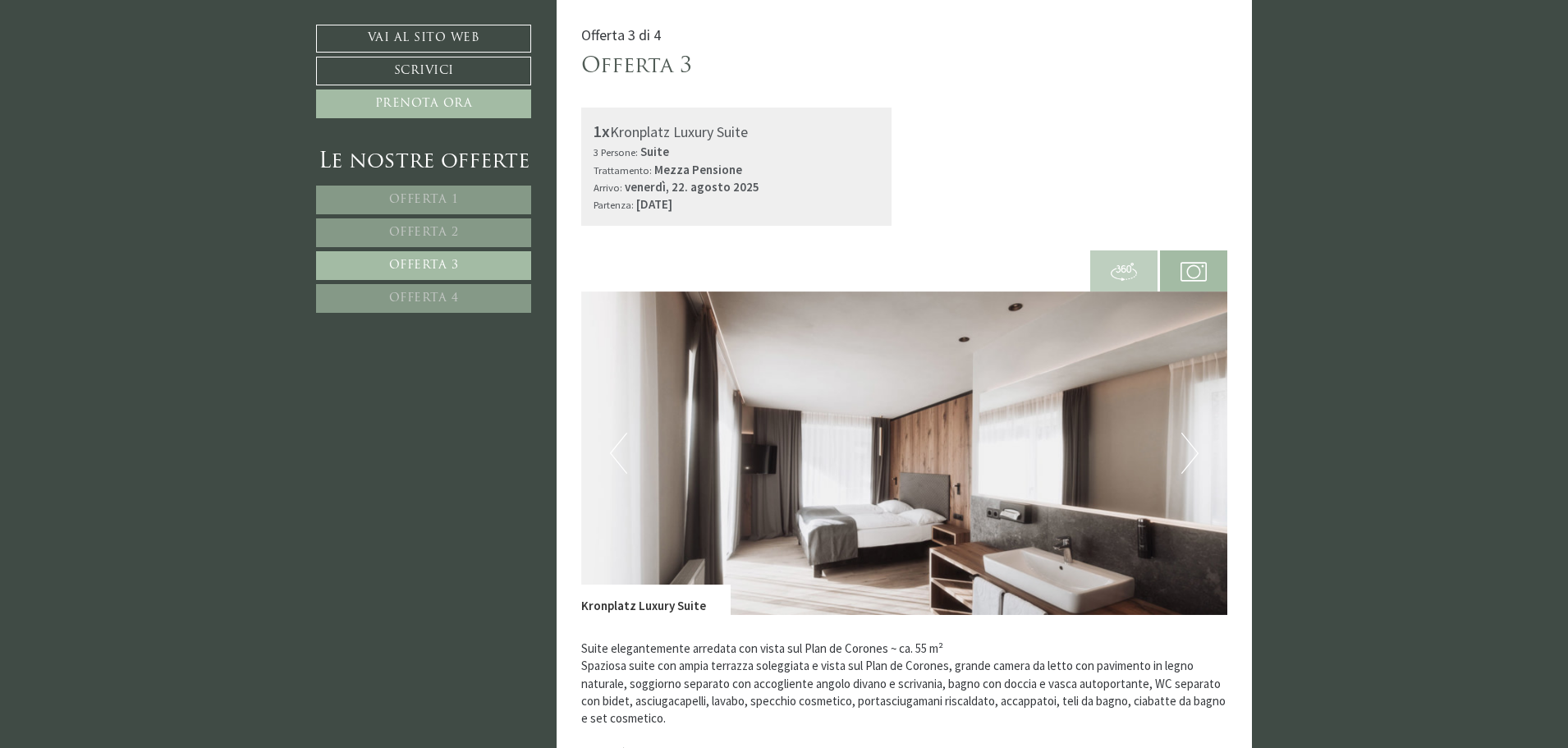
click at [1196, 446] on button "Next" at bounding box center [1190, 453] width 18 height 41
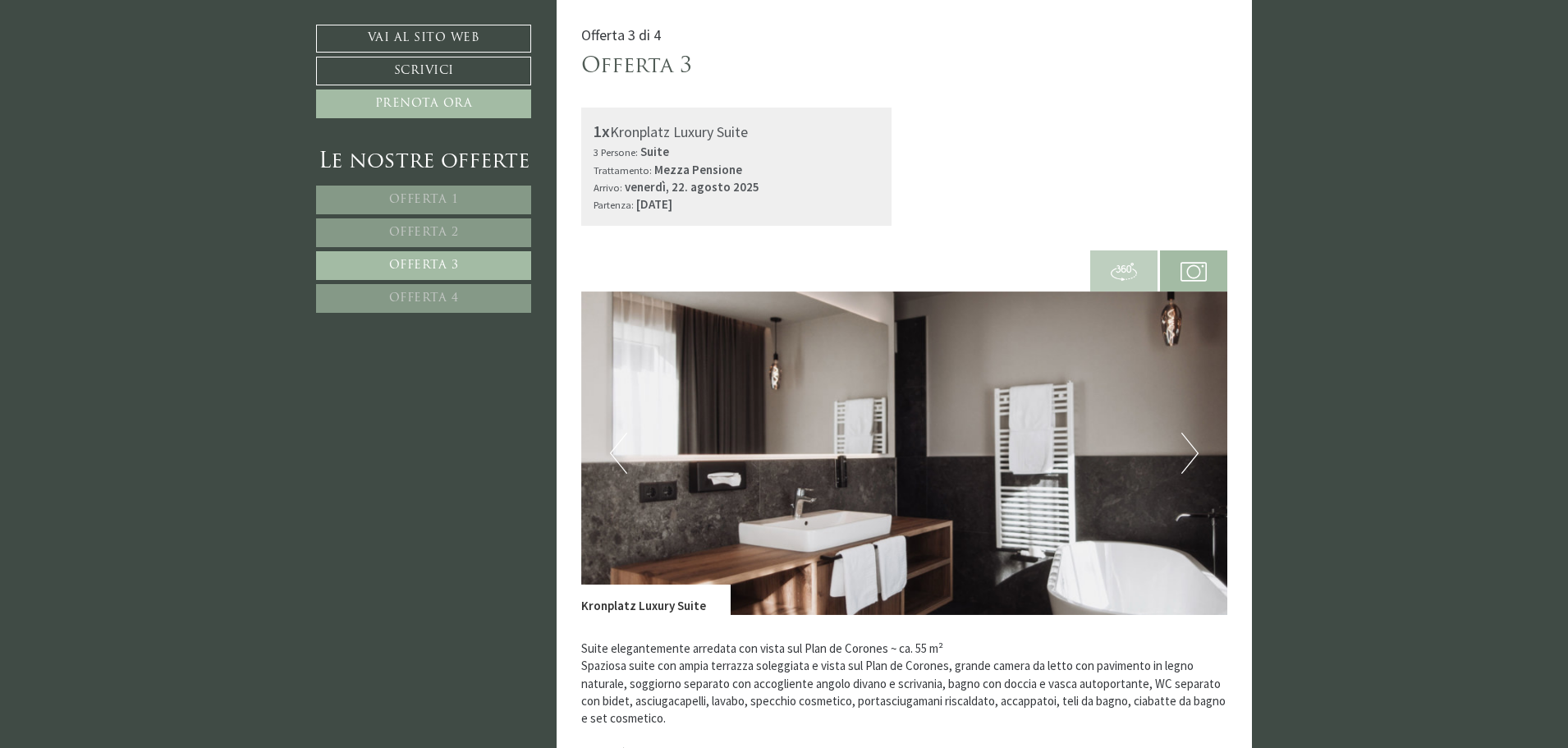
click at [1196, 446] on button "Next" at bounding box center [1190, 453] width 18 height 41
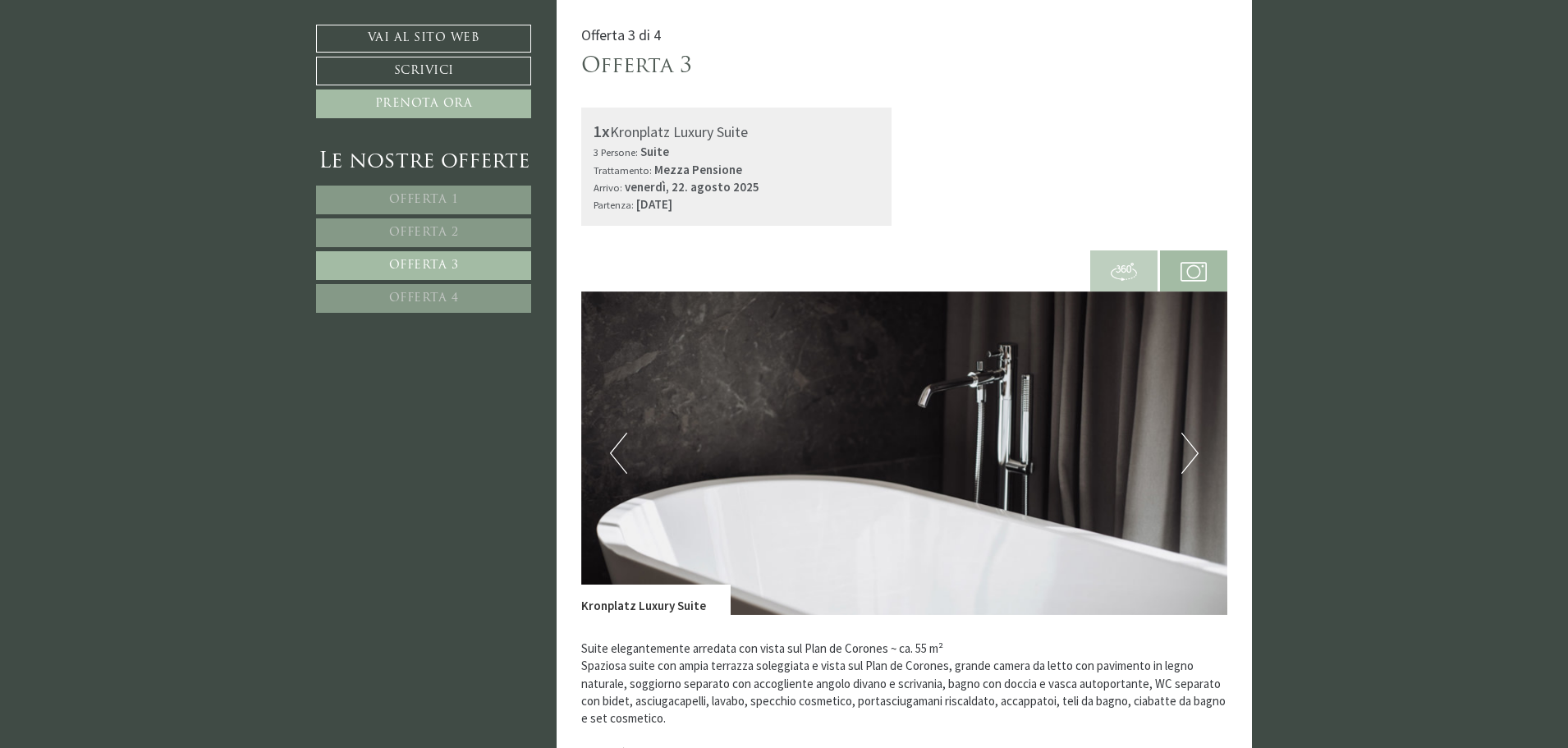
click at [1196, 446] on button "Next" at bounding box center [1190, 453] width 18 height 41
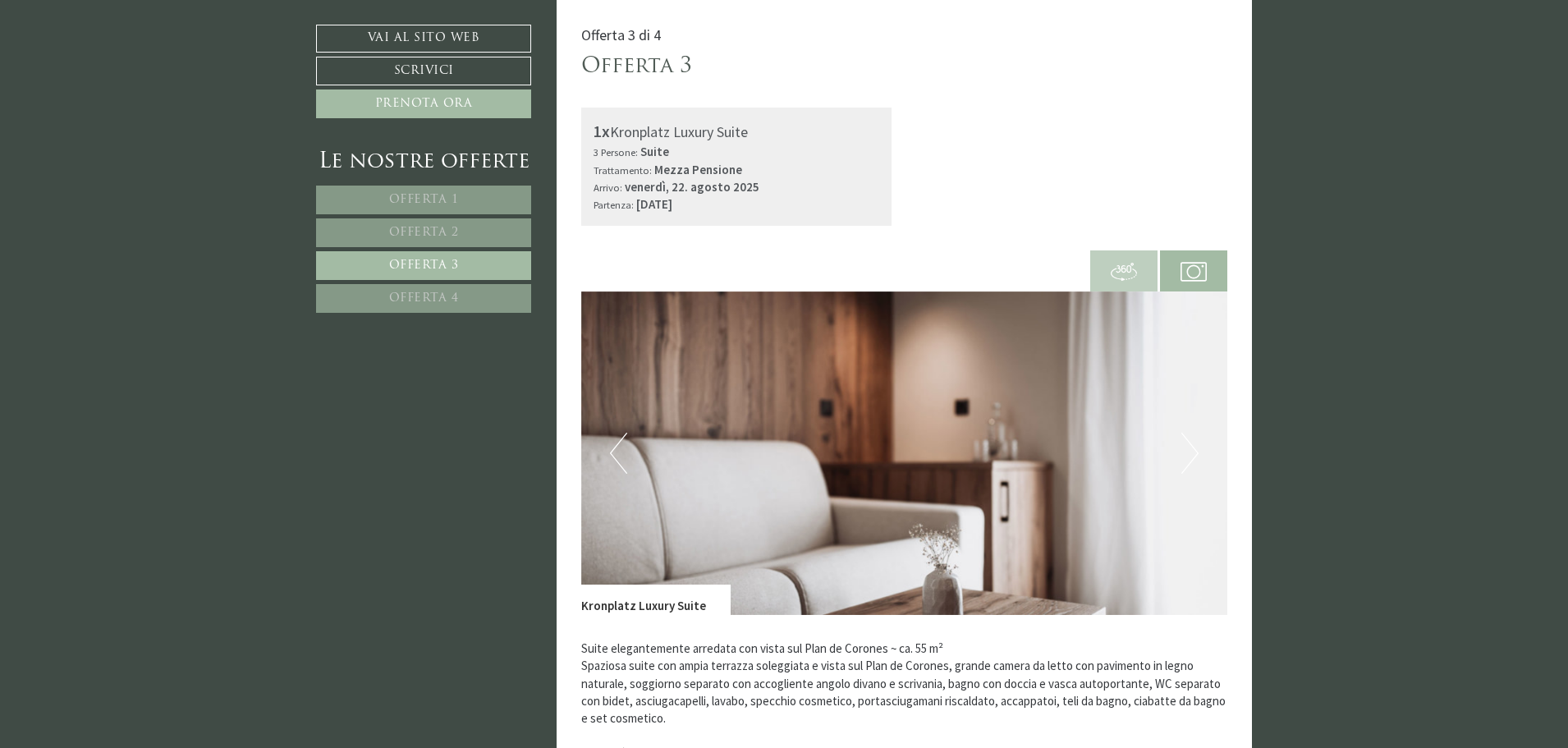
click at [1196, 446] on button "Next" at bounding box center [1190, 453] width 18 height 41
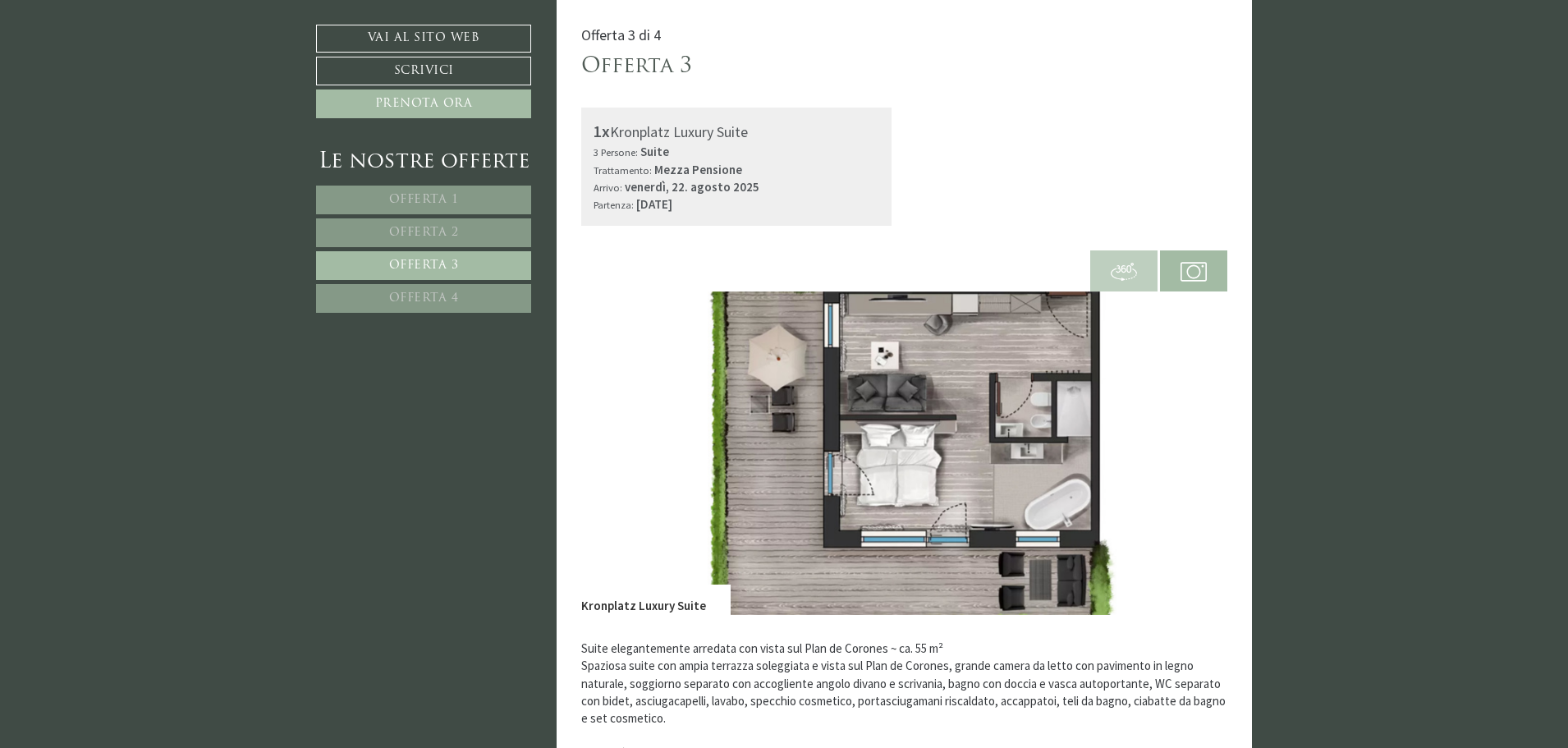
click at [1196, 446] on button "Next" at bounding box center [1190, 453] width 18 height 41
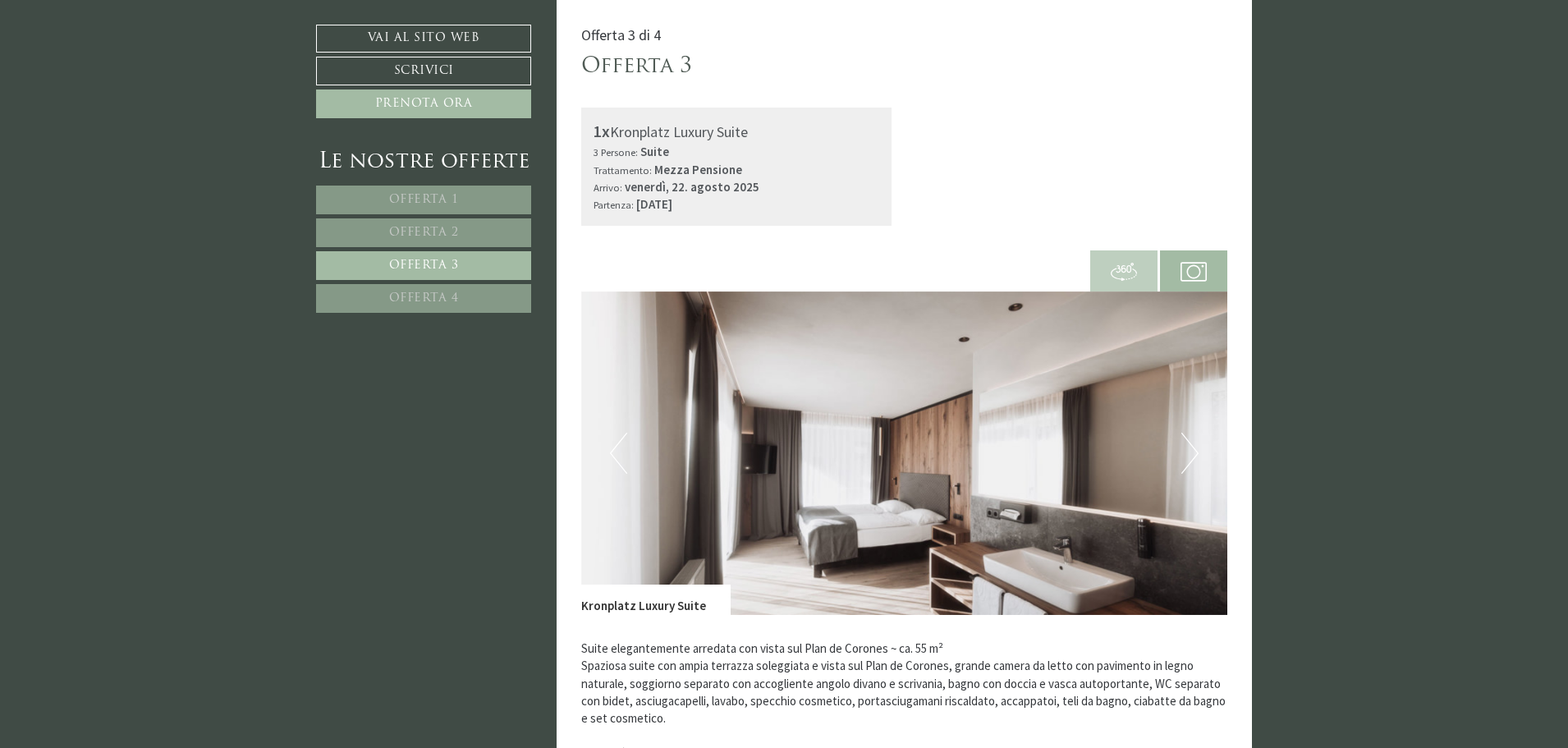
click at [630, 446] on img at bounding box center [904, 453] width 647 height 324
click at [617, 448] on button "Previous" at bounding box center [619, 453] width 18 height 41
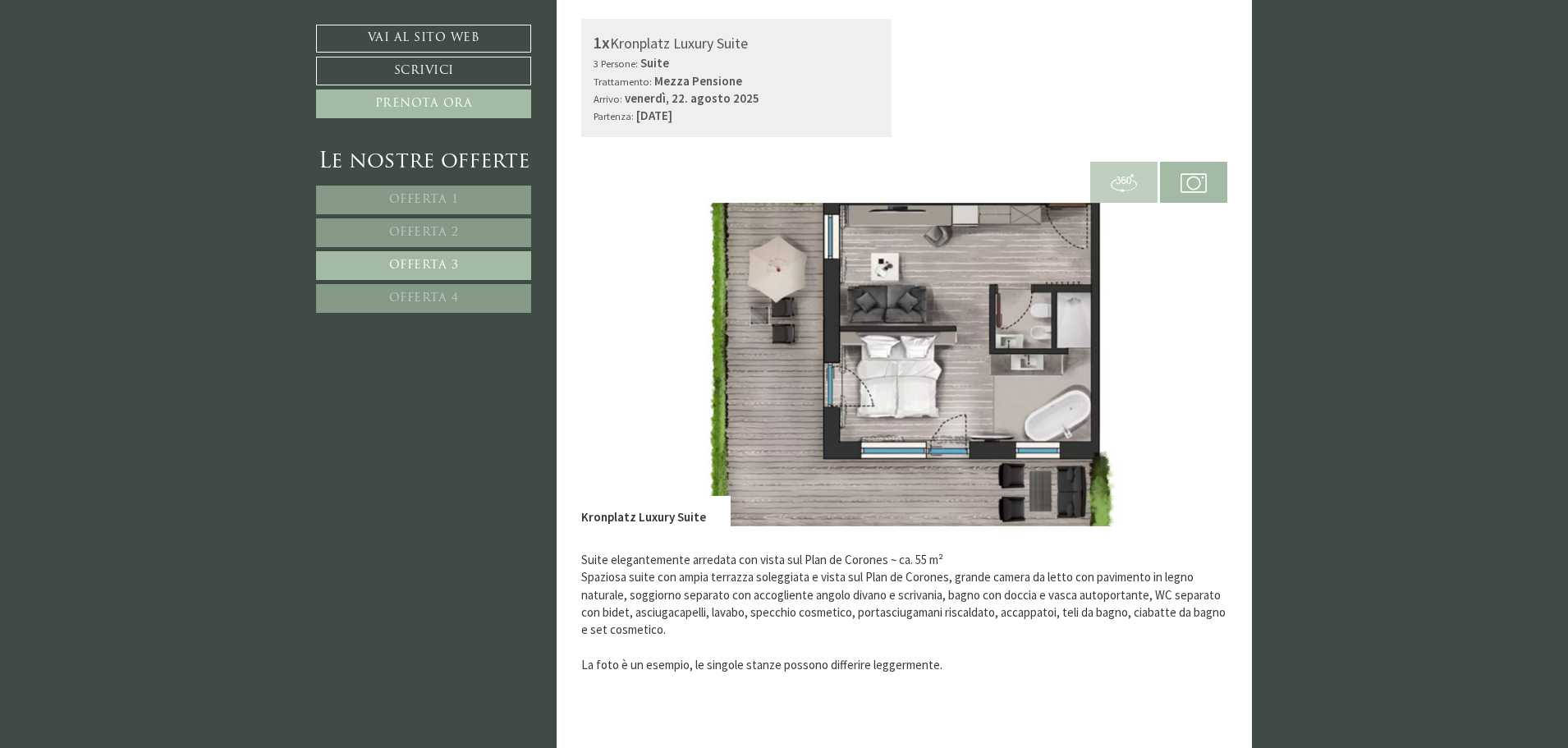
scroll to position [1164, 0]
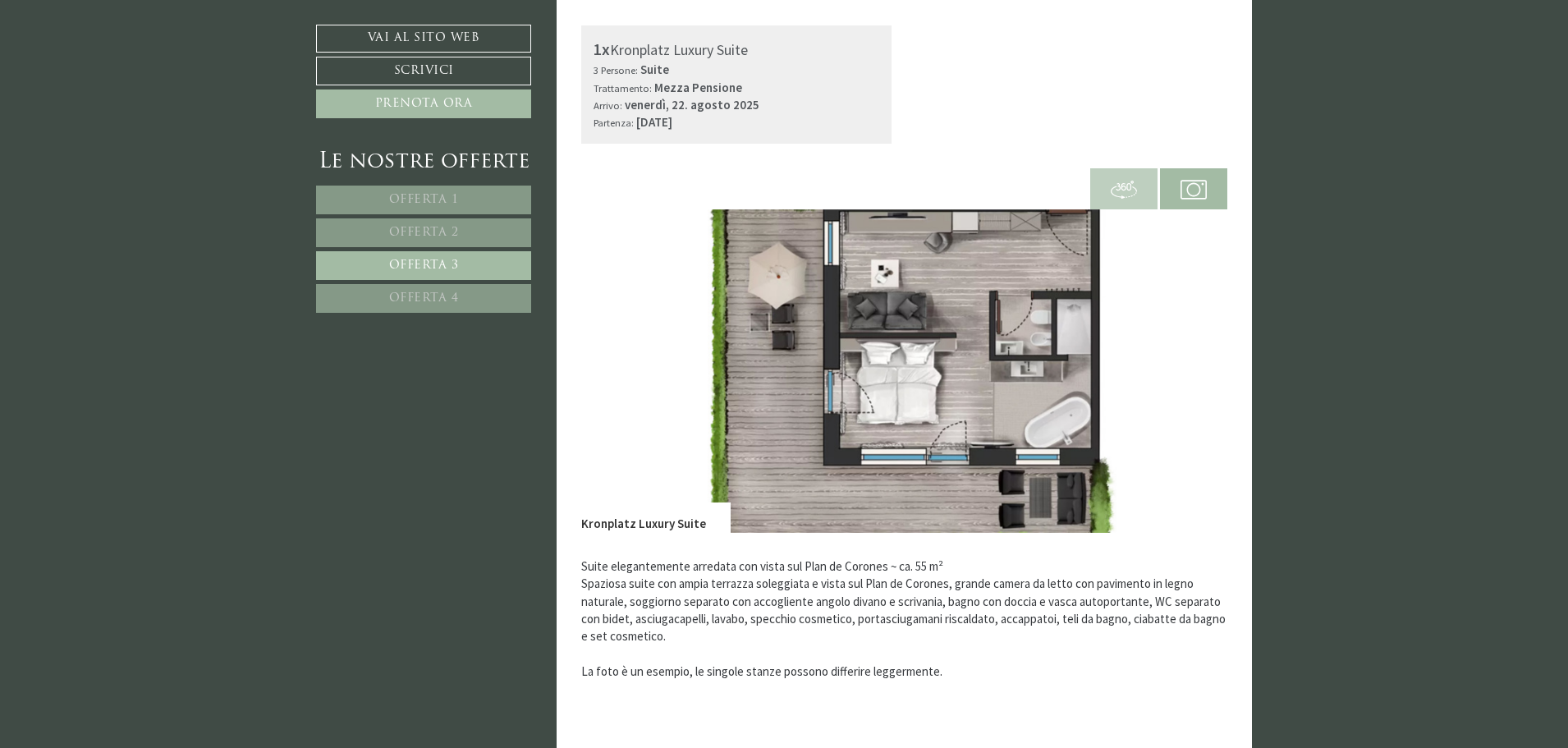
click at [1057, 397] on img at bounding box center [904, 371] width 647 height 324
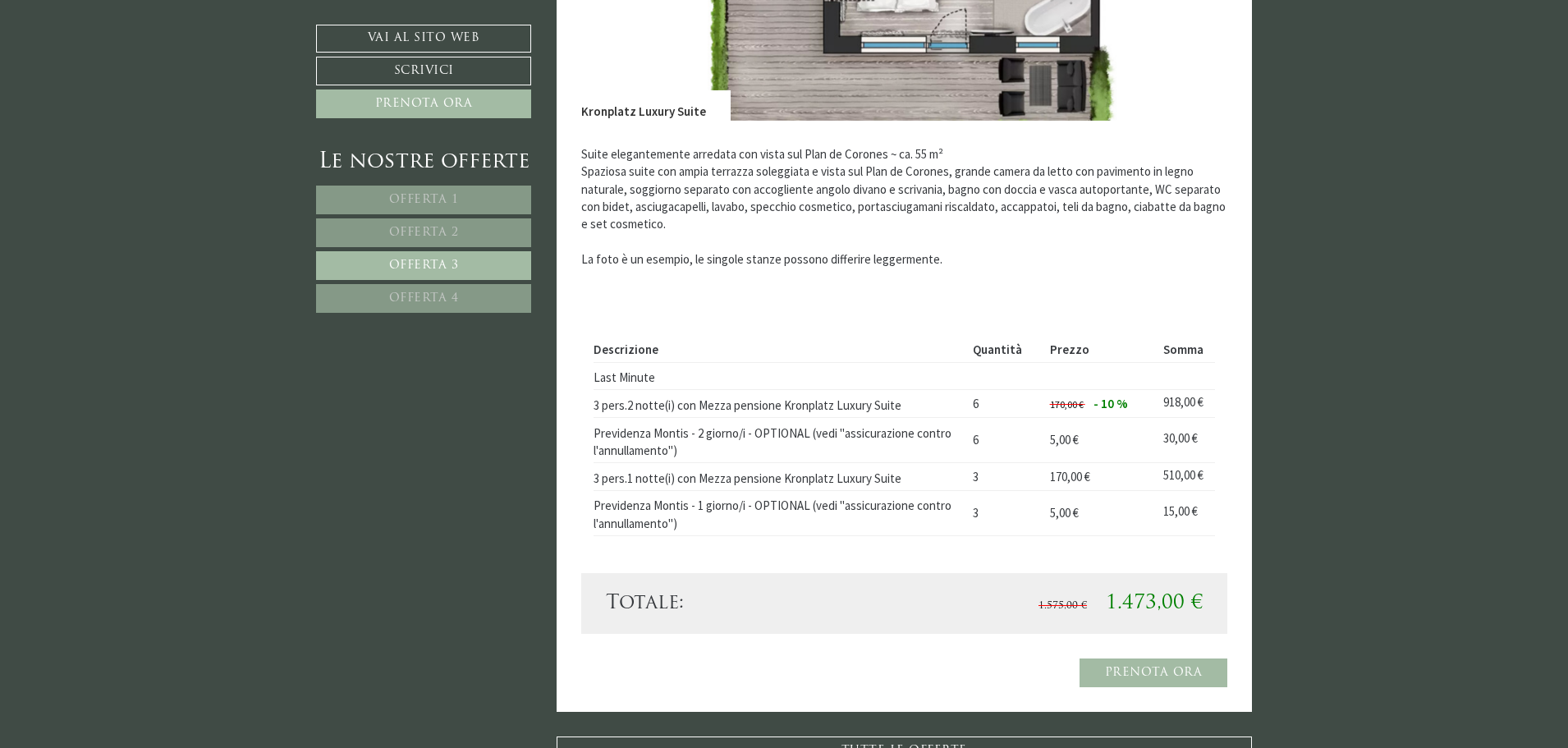
scroll to position [1655, 0]
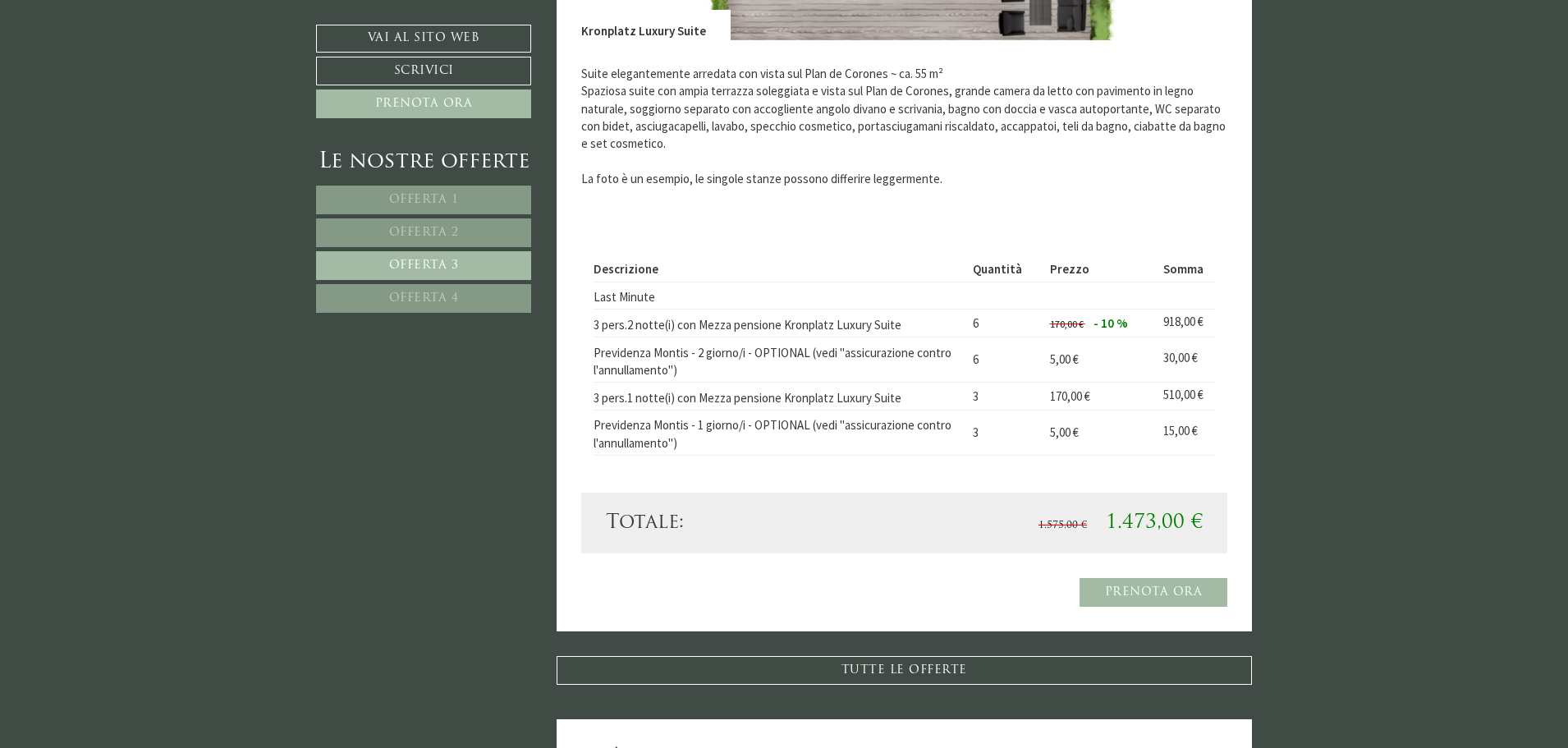
click at [401, 205] on span "Offerta 1" at bounding box center [423, 199] width 69 height 13
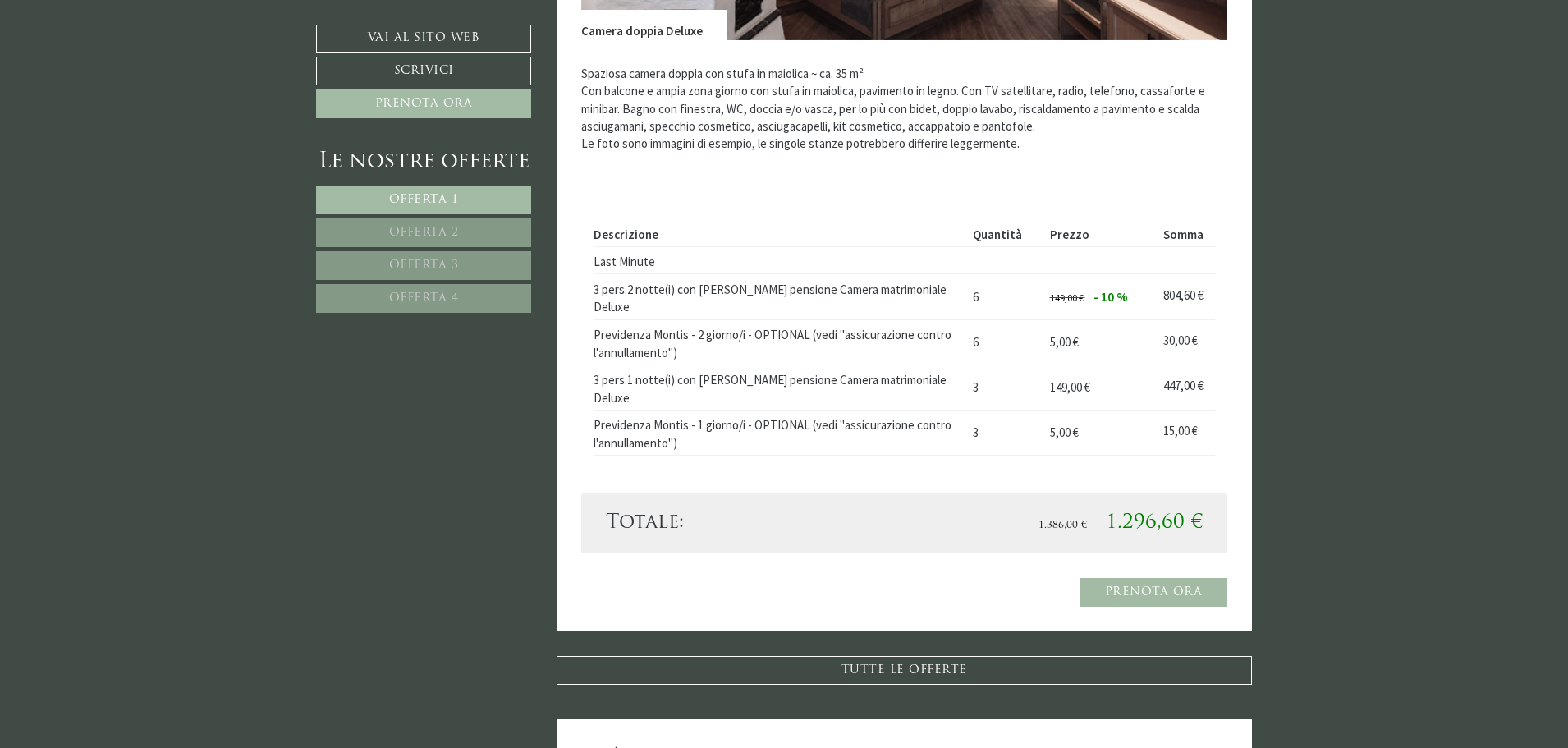
click at [416, 262] on span "Offerta 3" at bounding box center [423, 265] width 69 height 13
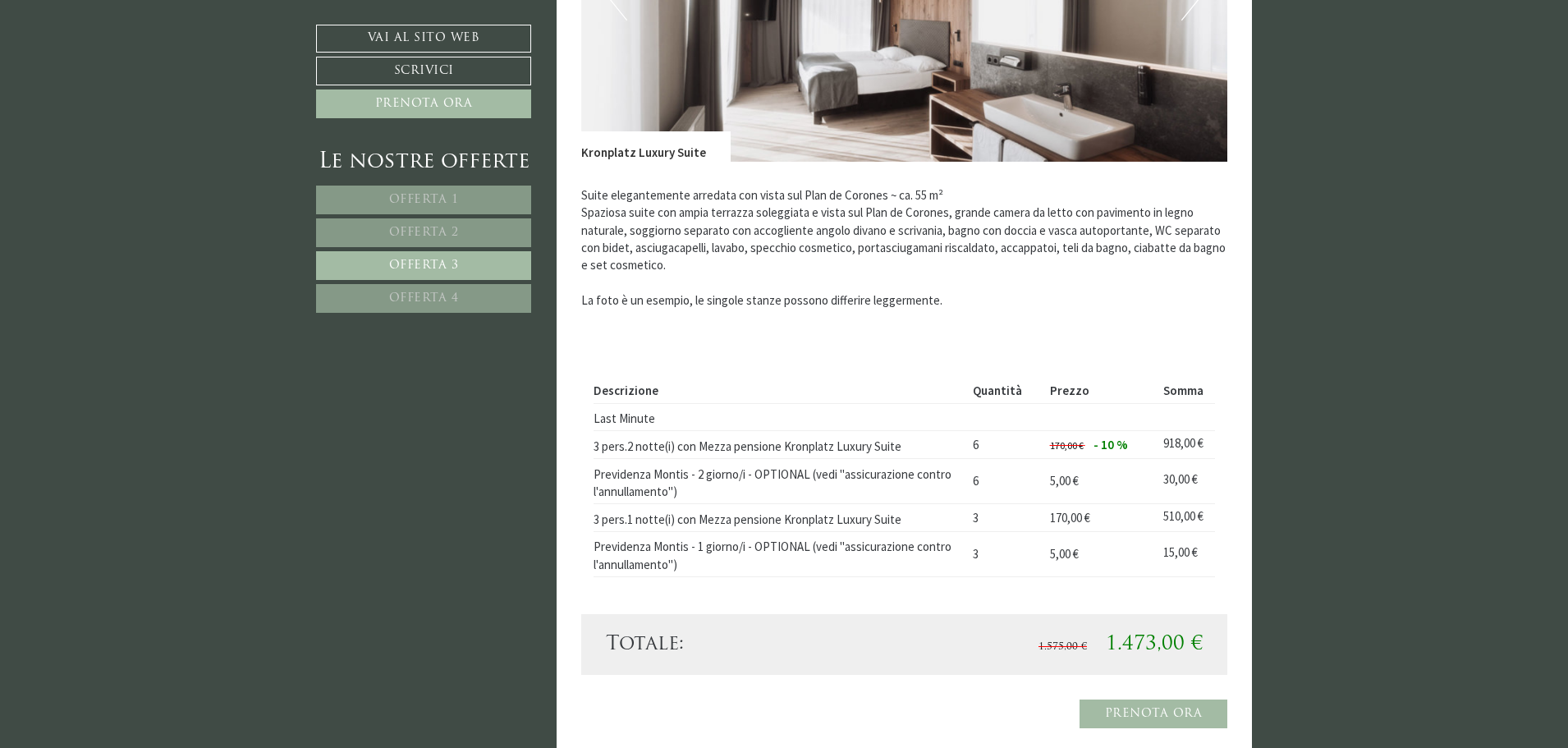
scroll to position [1573, 0]
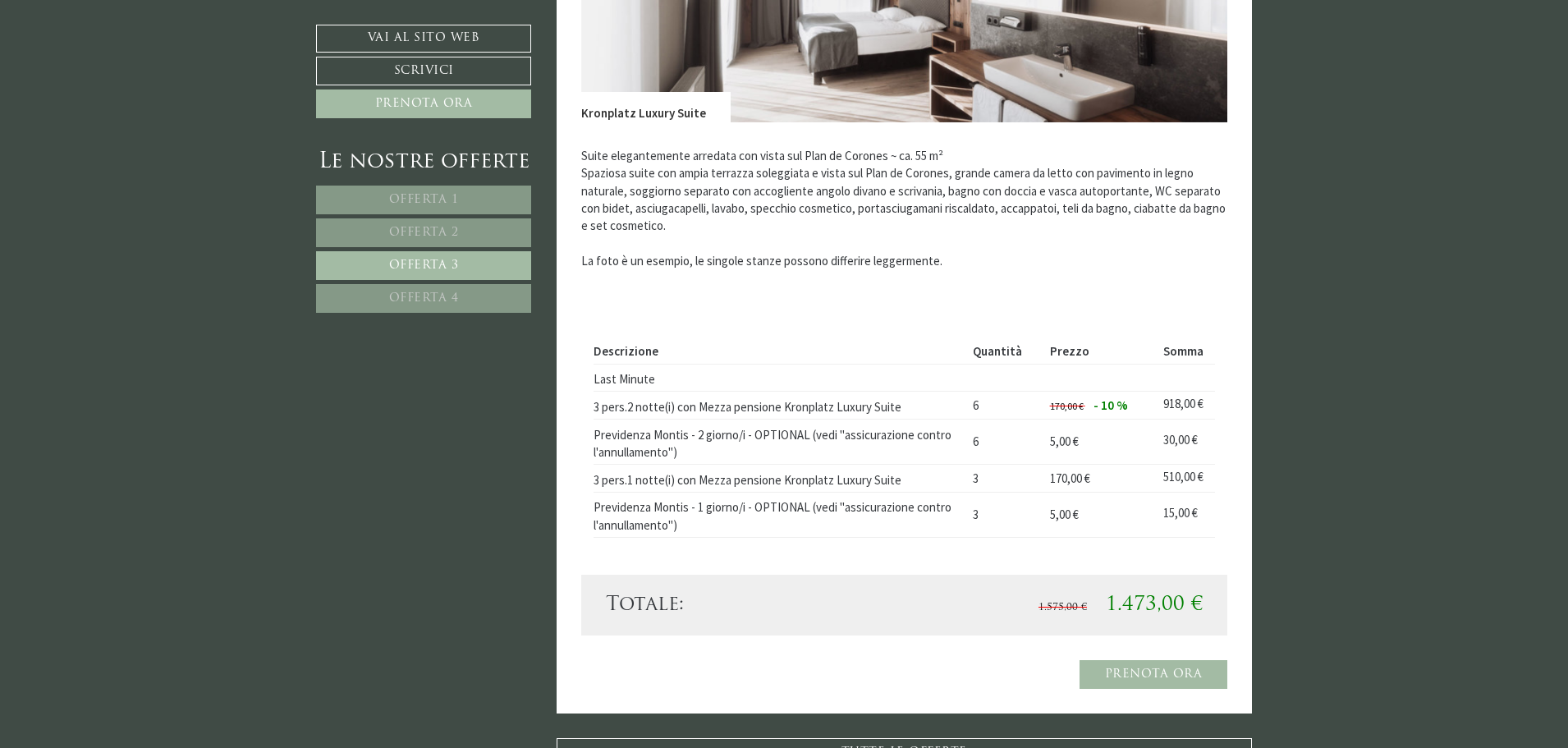
click at [468, 298] on link "Offerta 4" at bounding box center [423, 297] width 215 height 28
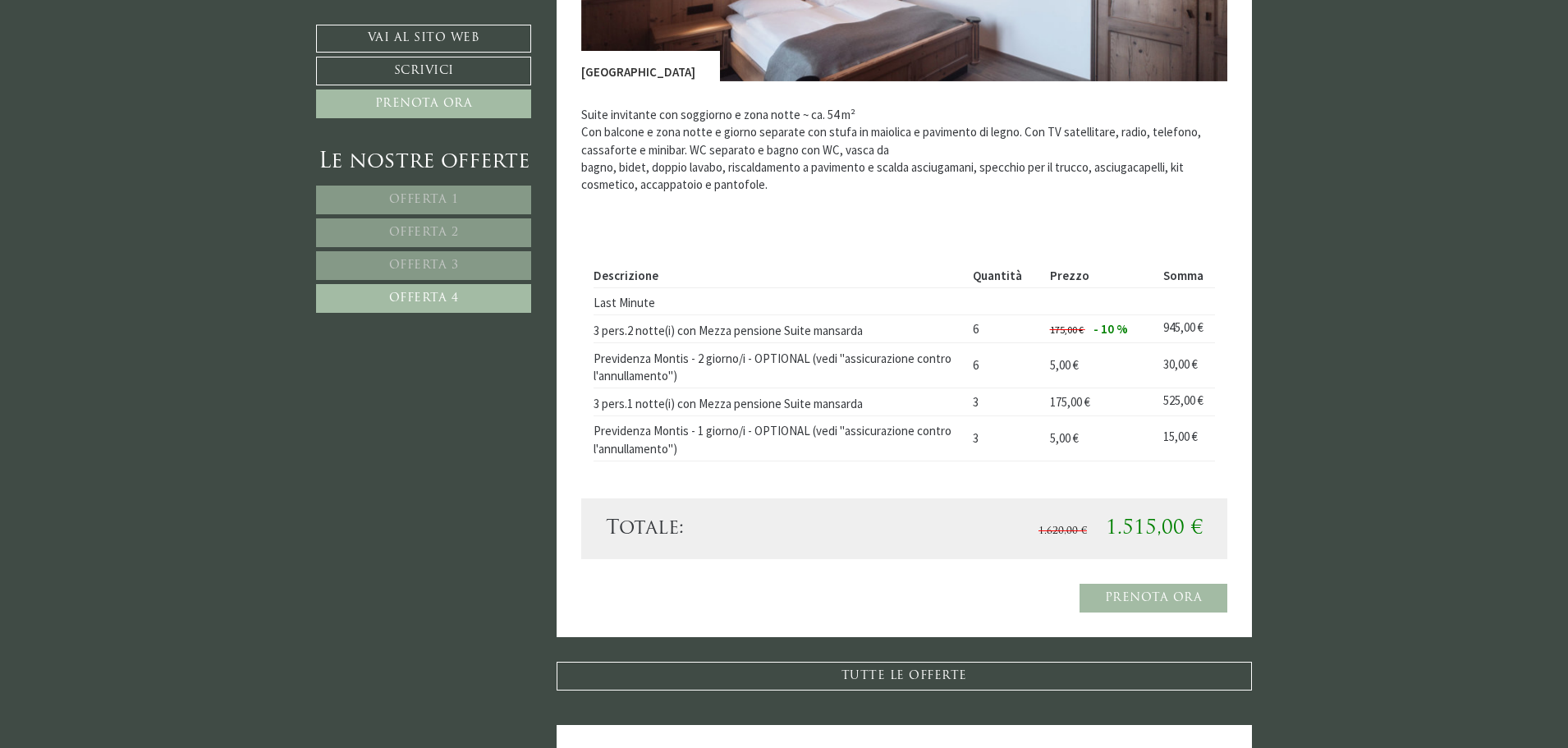
click at [412, 262] on span "Offerta 3" at bounding box center [423, 265] width 69 height 13
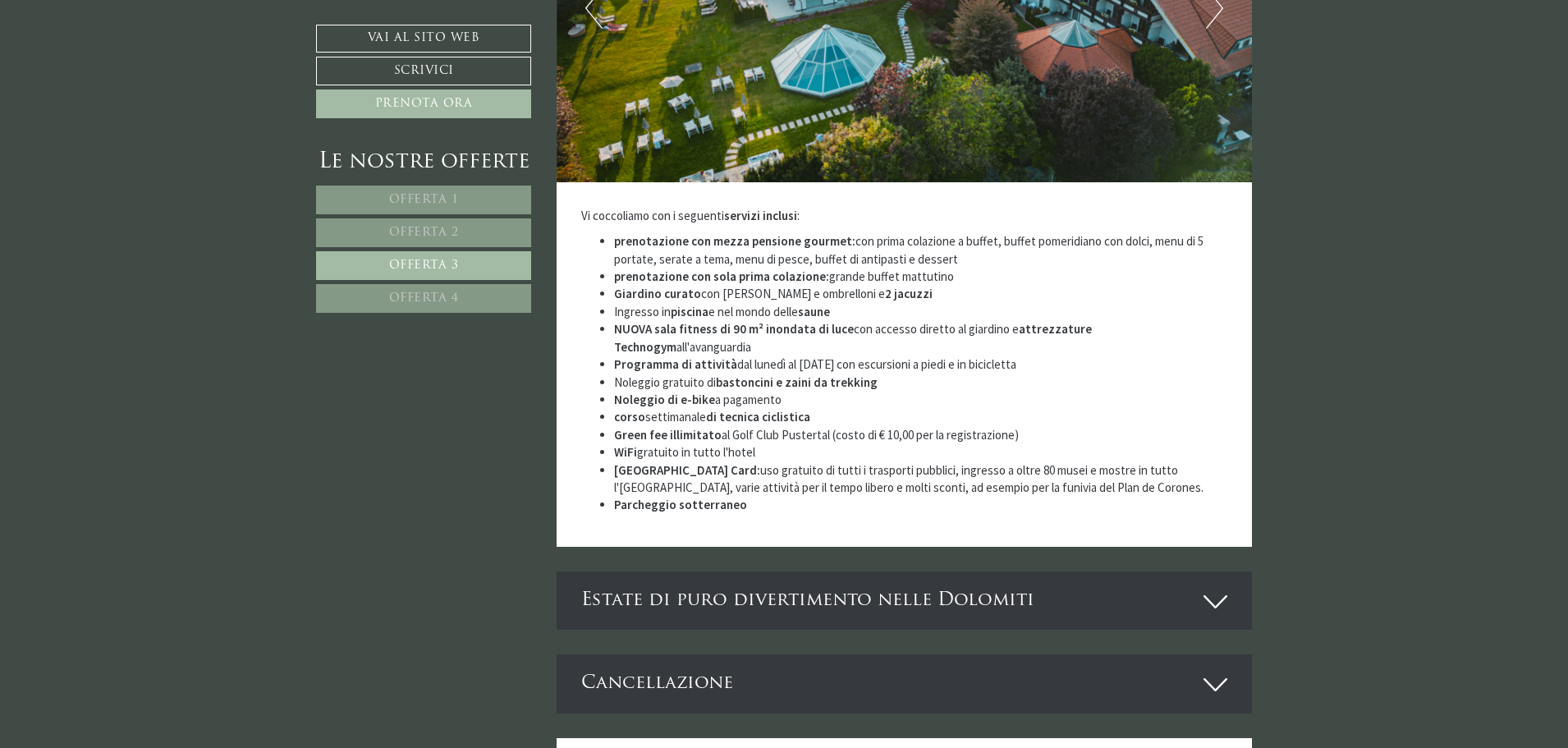
scroll to position [3216, 0]
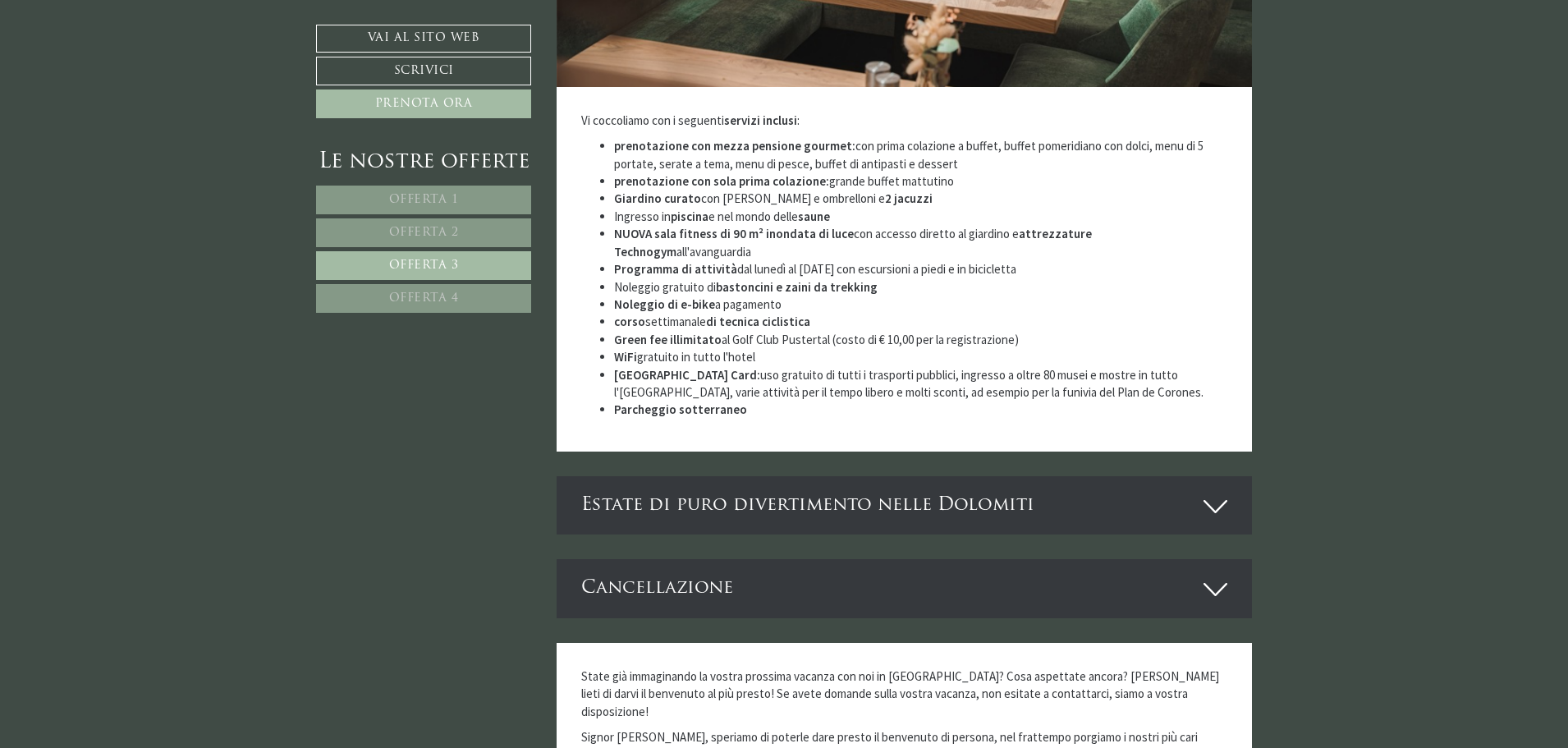
click at [644, 476] on div "Estate di puro divertimento nelle Dolomiti" at bounding box center [904, 506] width 696 height 59
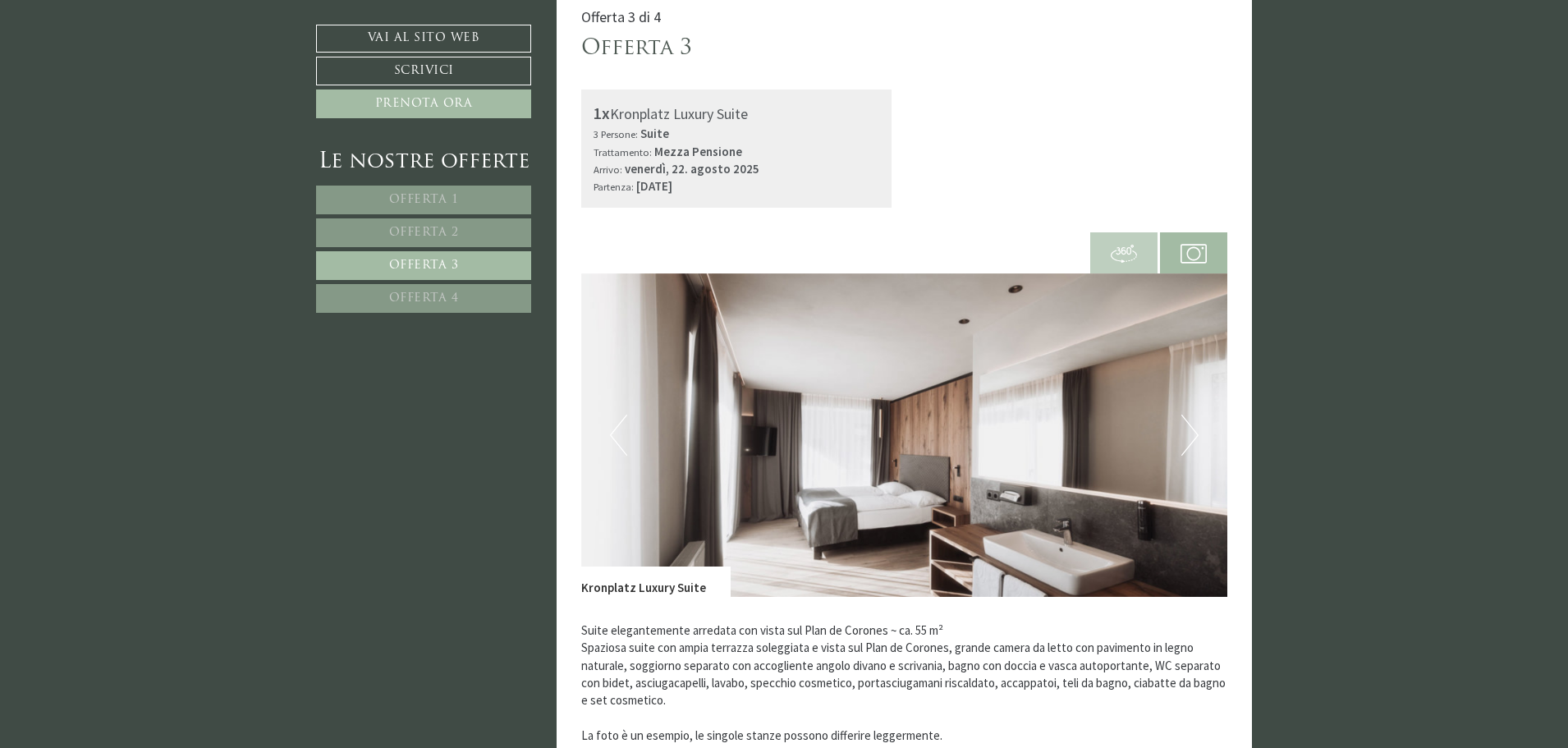
scroll to position [1222, 0]
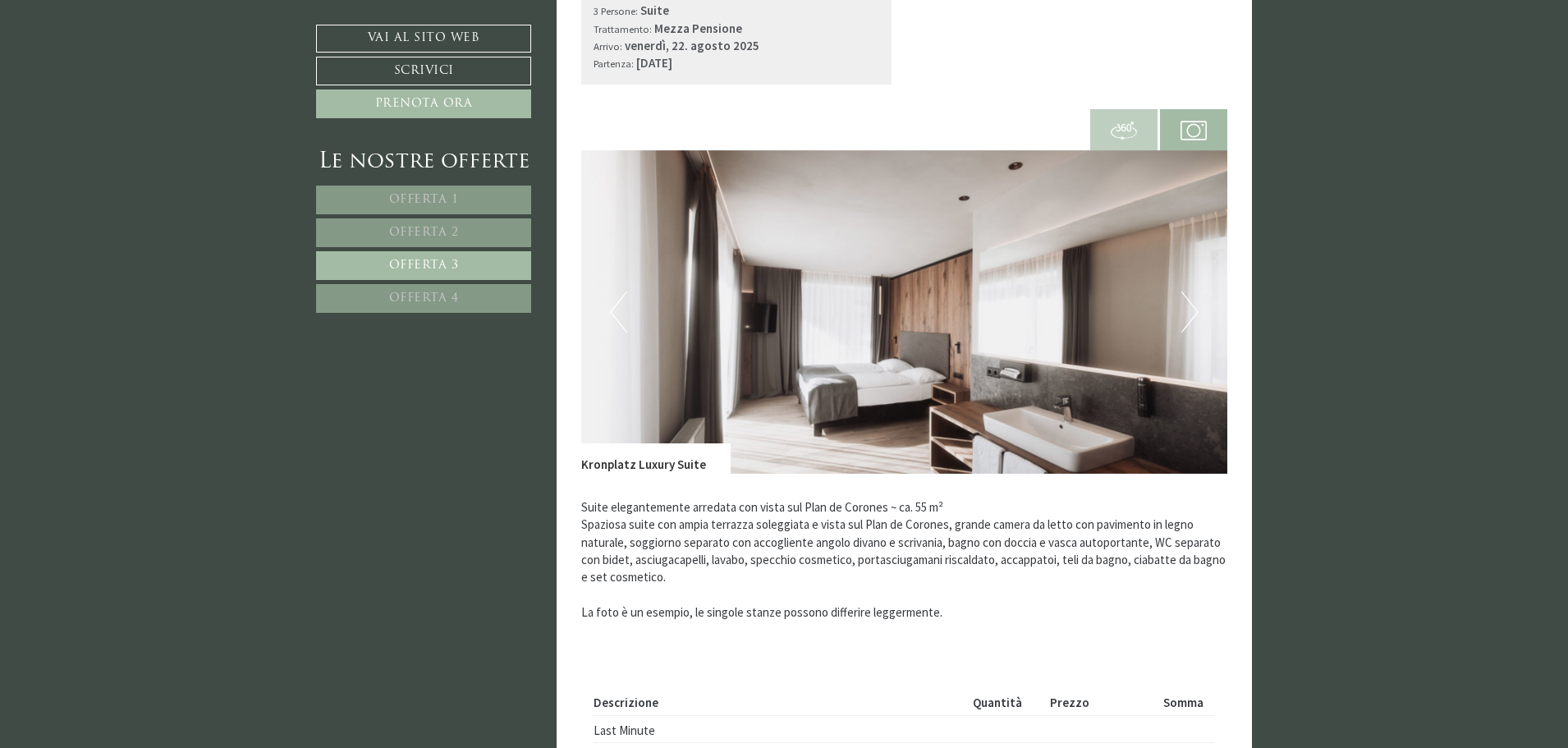
click at [378, 192] on link "Offerta 1" at bounding box center [423, 199] width 215 height 28
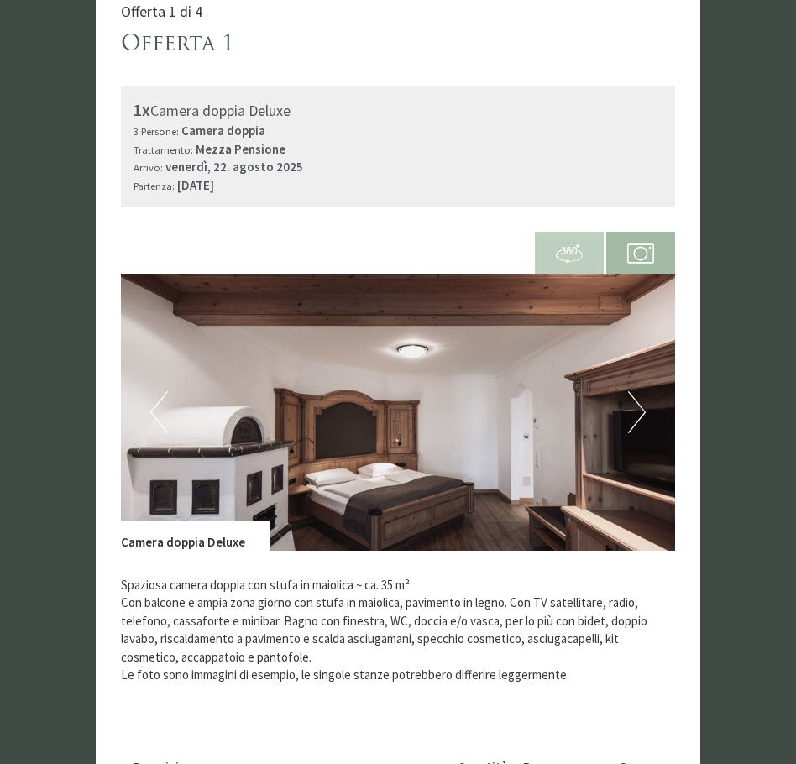
scroll to position [1109, 0]
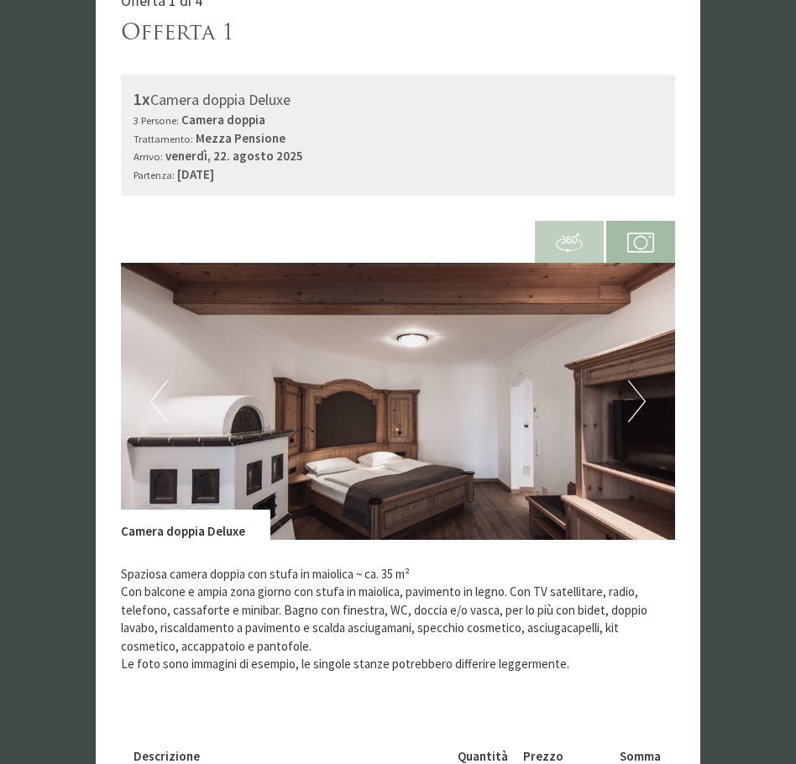
click at [645, 380] on button "Next" at bounding box center [637, 401] width 18 height 42
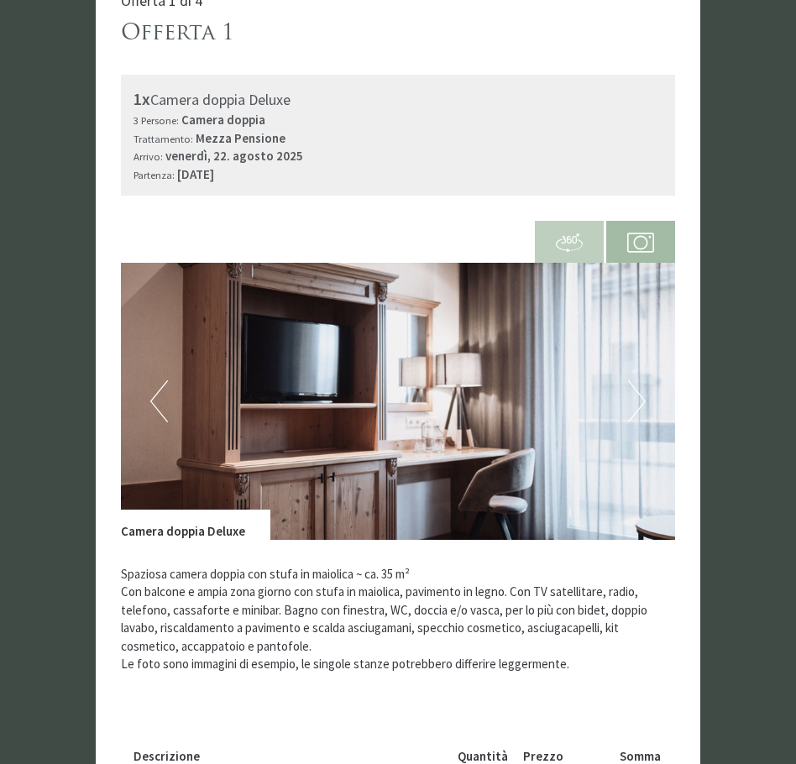
click at [641, 380] on button "Next" at bounding box center [637, 401] width 18 height 42
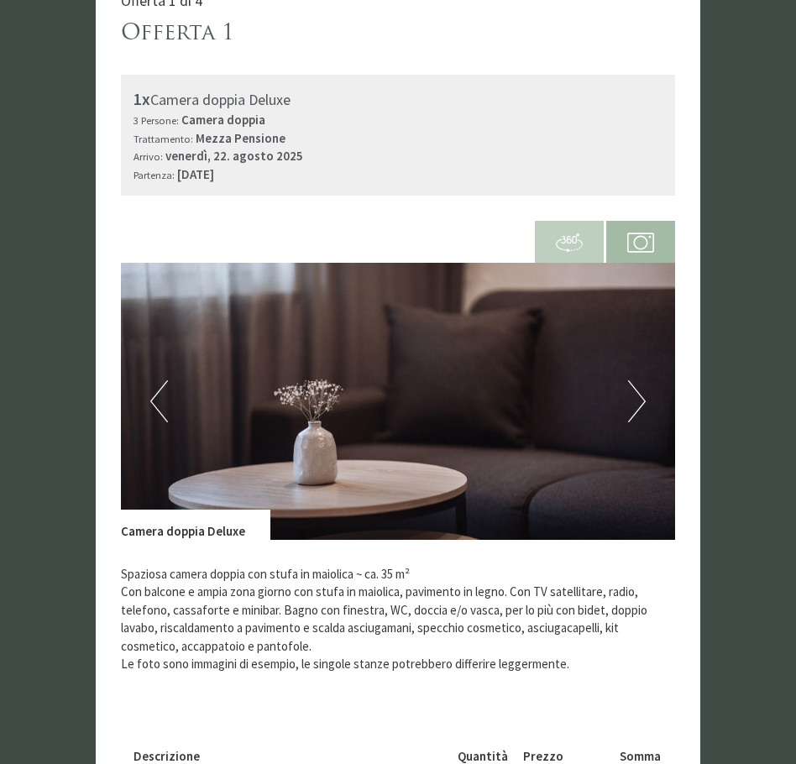
click at [640, 380] on button "Next" at bounding box center [637, 401] width 18 height 42
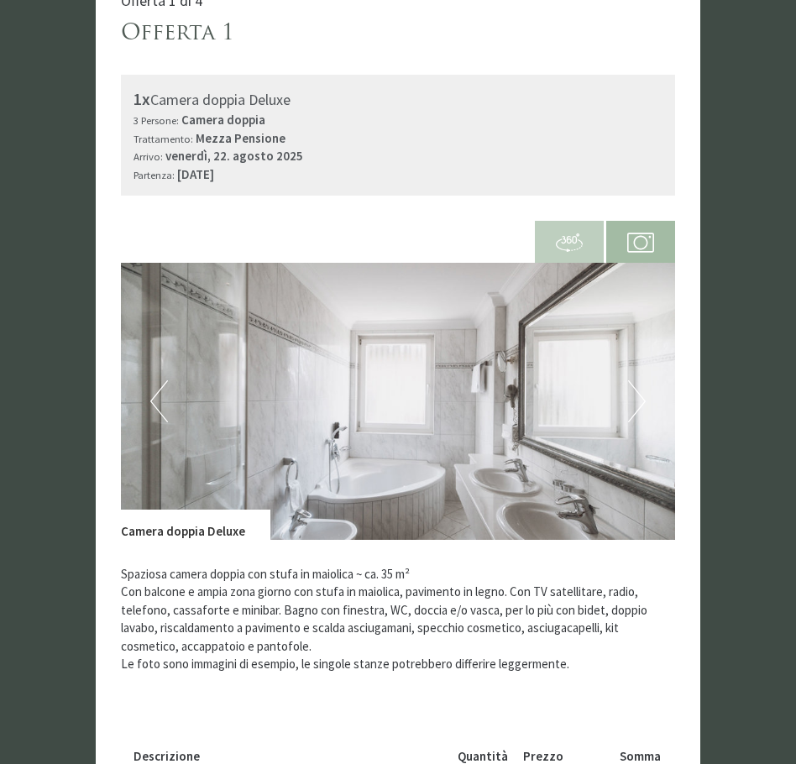
click at [640, 380] on button "Next" at bounding box center [637, 401] width 18 height 42
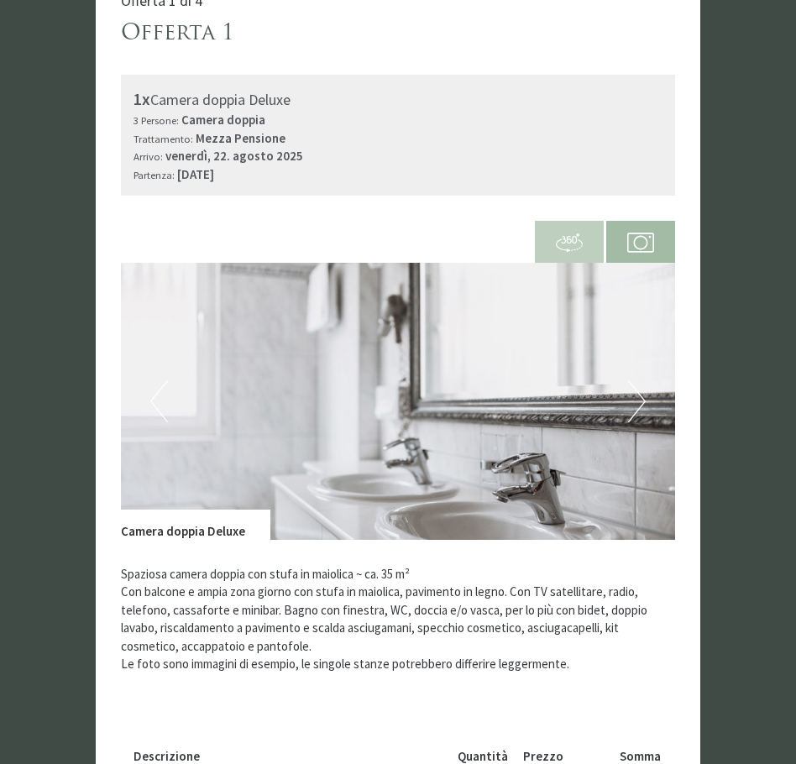
click at [640, 380] on button "Next" at bounding box center [637, 401] width 18 height 42
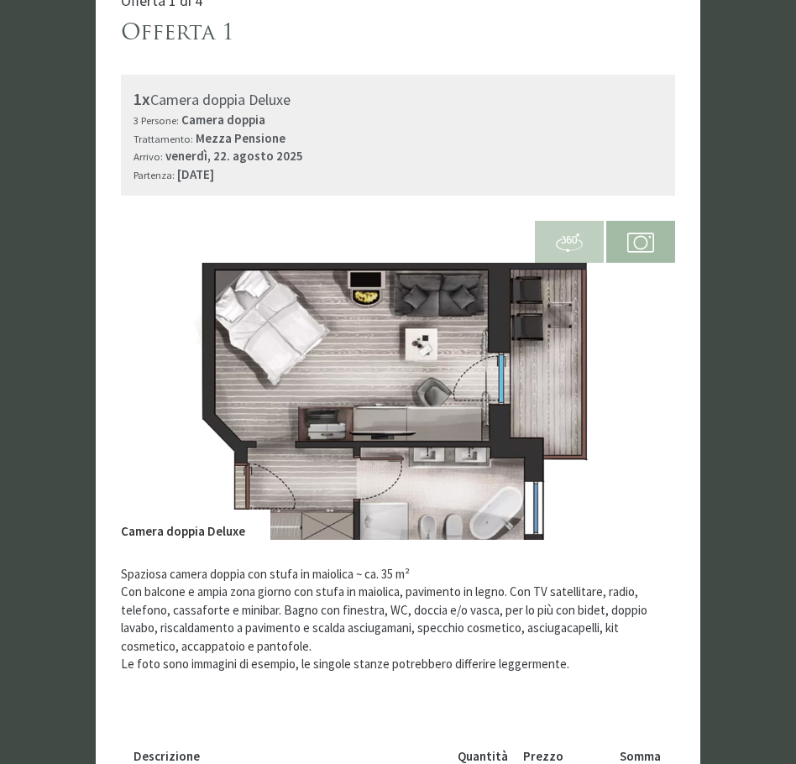
click at [449, 414] on img at bounding box center [398, 401] width 554 height 277
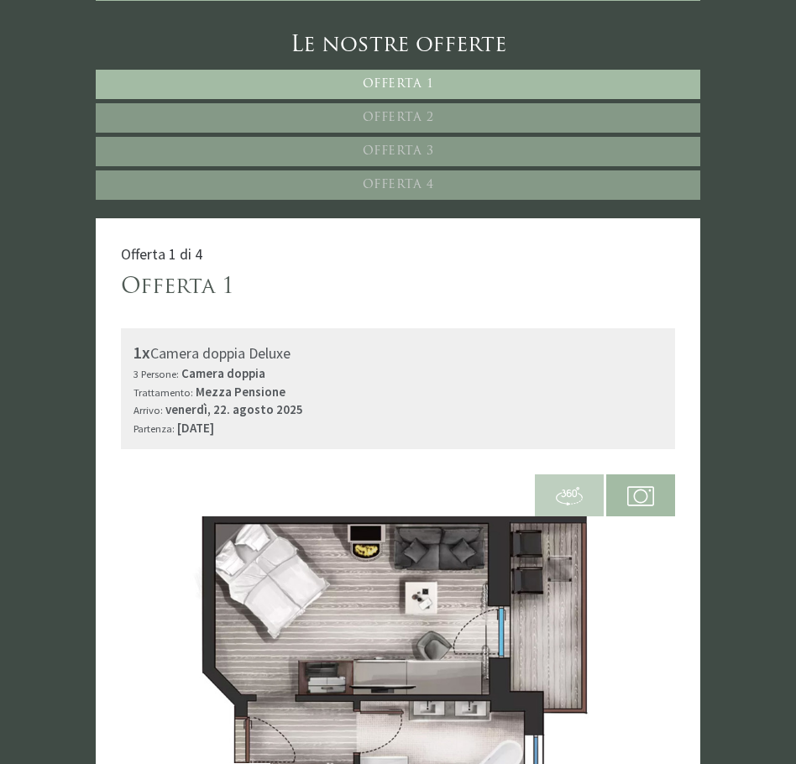
scroll to position [605, 0]
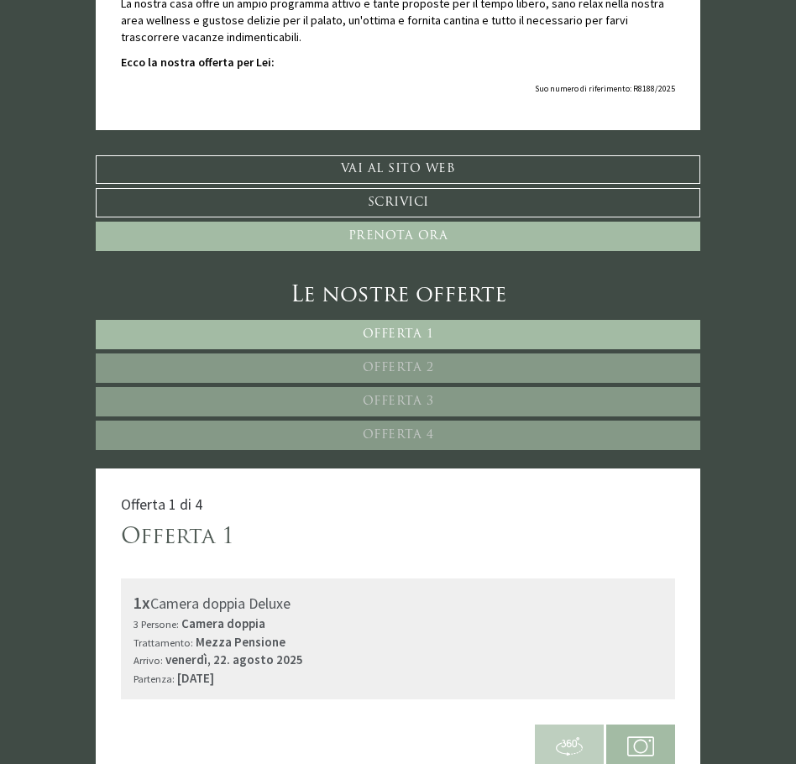
click at [360, 353] on link "Offerta 2" at bounding box center [398, 367] width 604 height 29
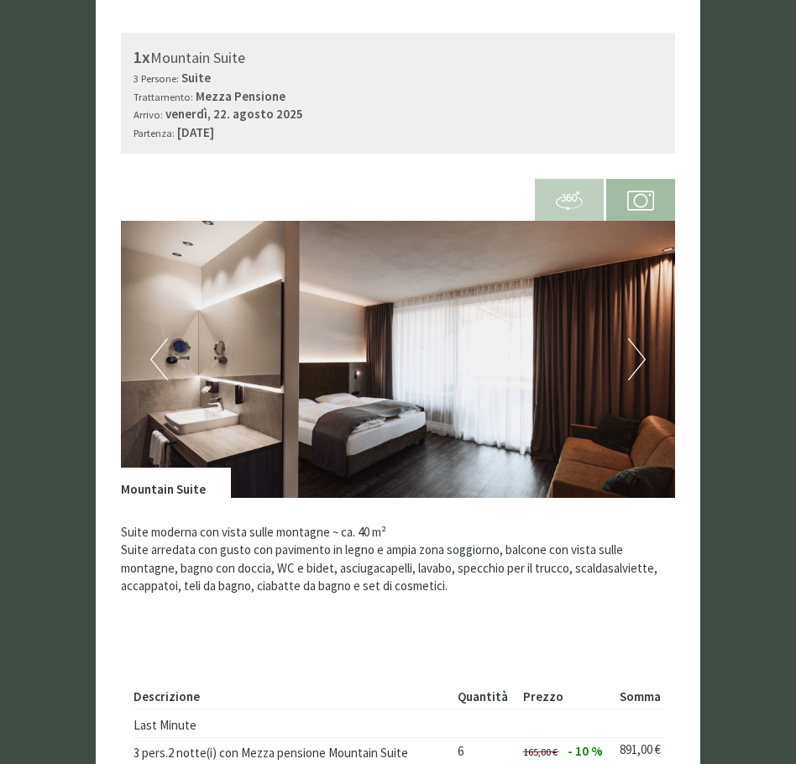
scroll to position [1161, 0]
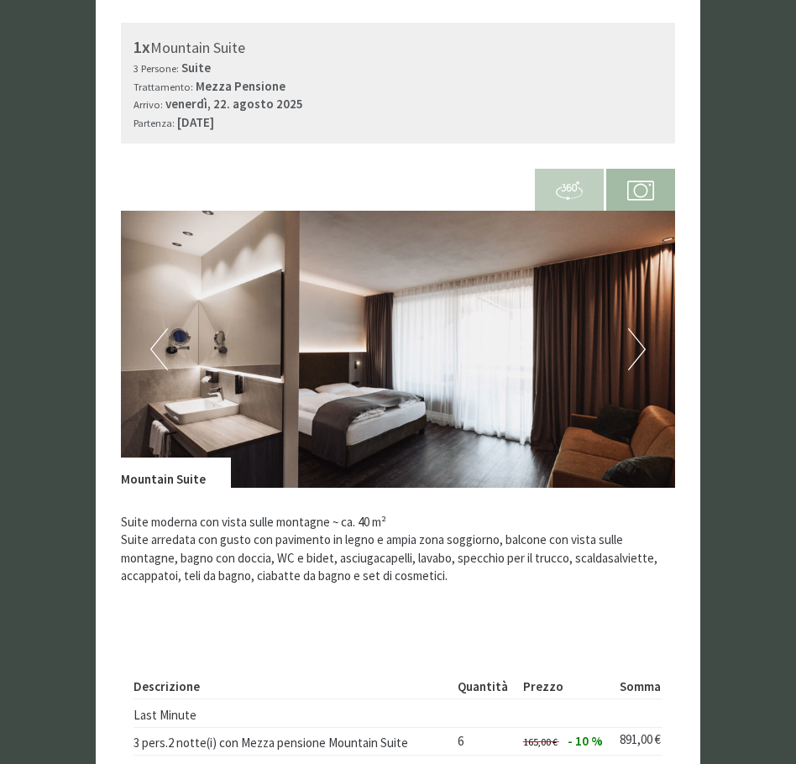
click at [644, 329] on button "Next" at bounding box center [637, 349] width 18 height 42
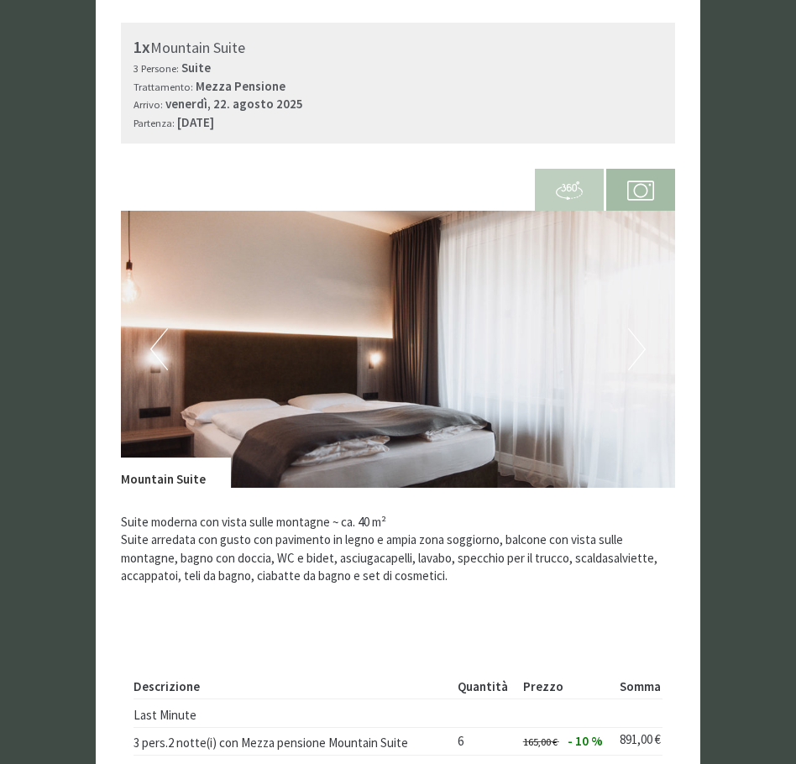
click at [644, 329] on button "Next" at bounding box center [637, 349] width 18 height 42
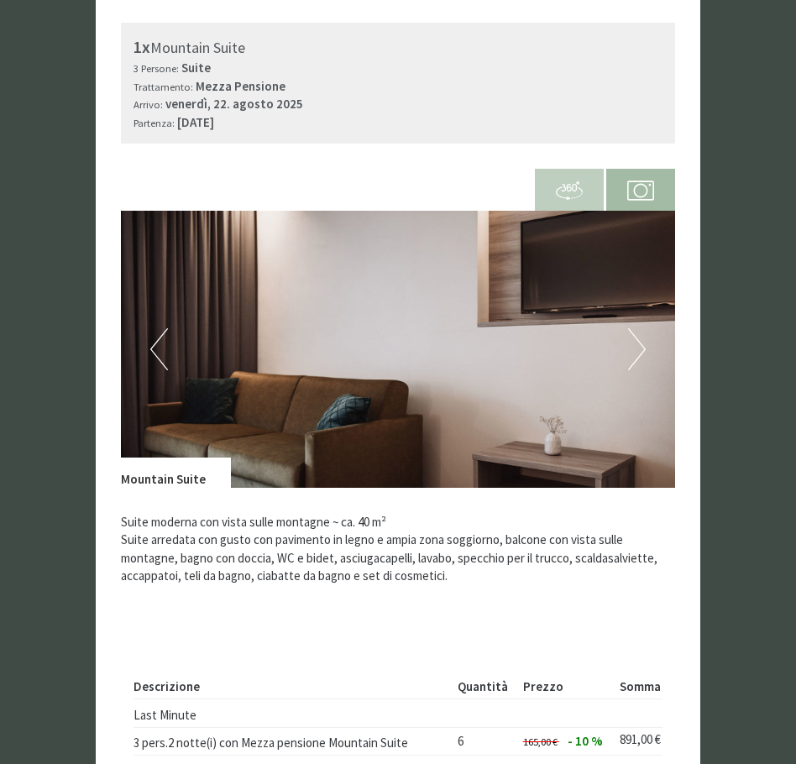
click at [644, 329] on button "Next" at bounding box center [637, 349] width 18 height 42
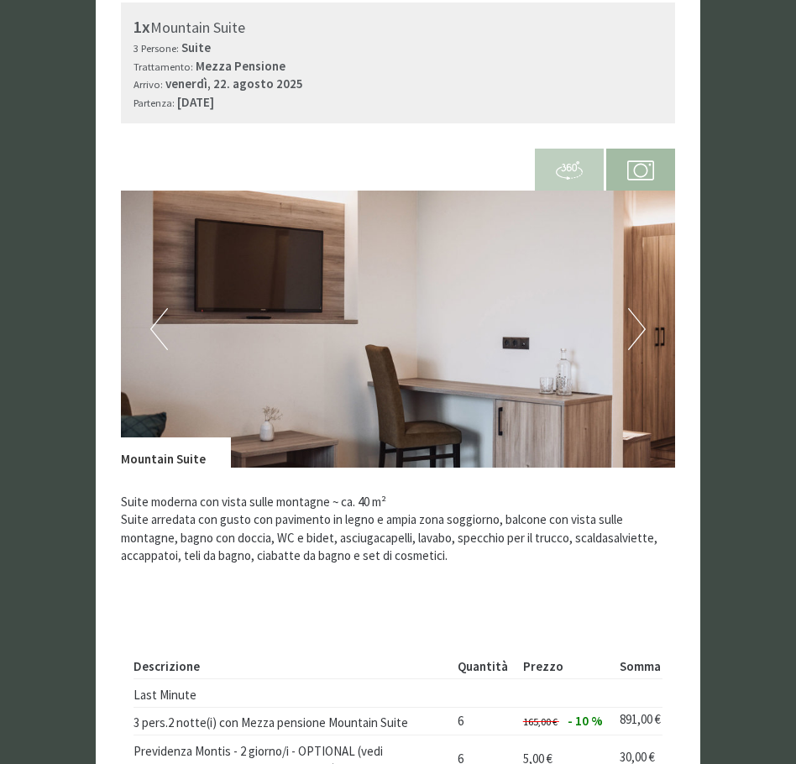
scroll to position [993, 0]
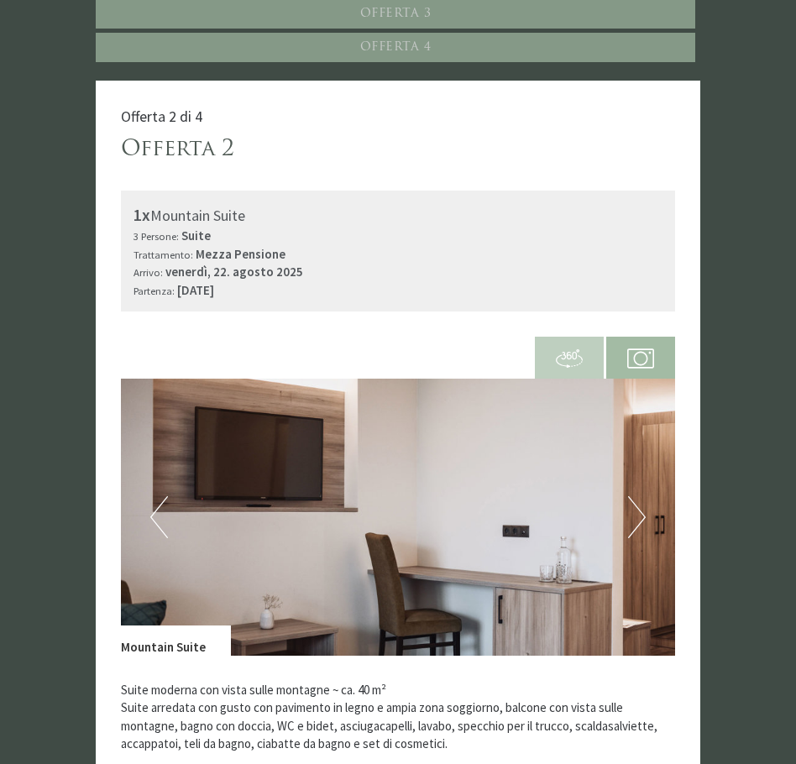
click at [562, 328] on span at bounding box center [569, 357] width 69 height 58
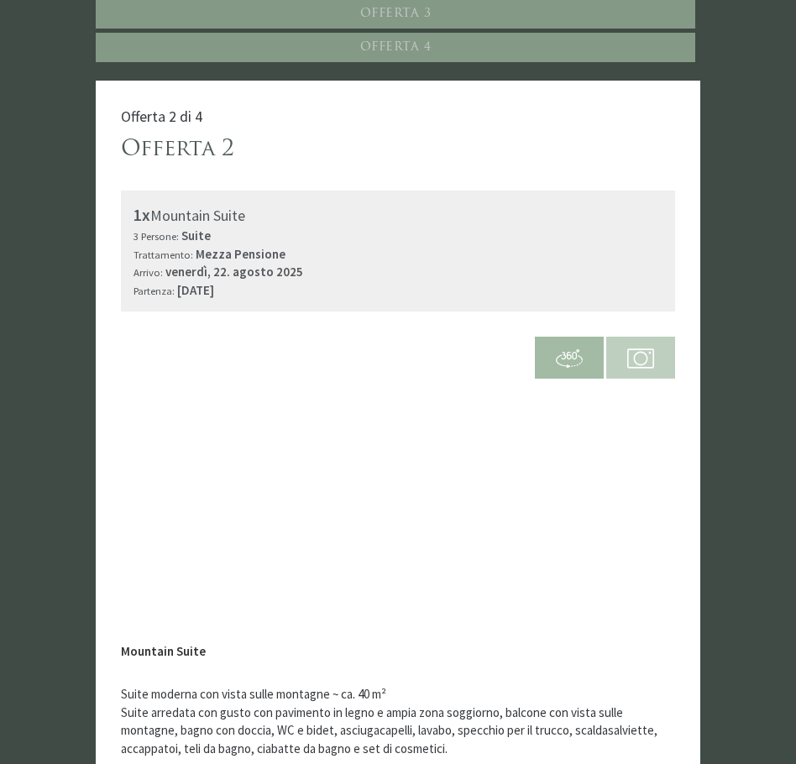
click at [572, 328] on span at bounding box center [569, 357] width 69 height 58
click at [625, 334] on span at bounding box center [640, 357] width 69 height 58
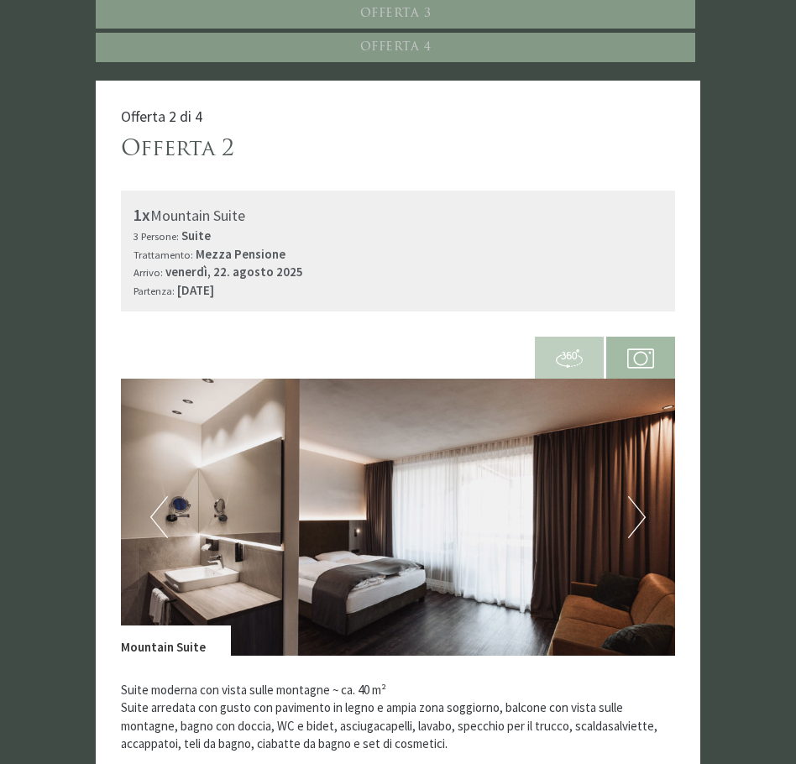
click at [641, 510] on button "Next" at bounding box center [637, 517] width 18 height 42
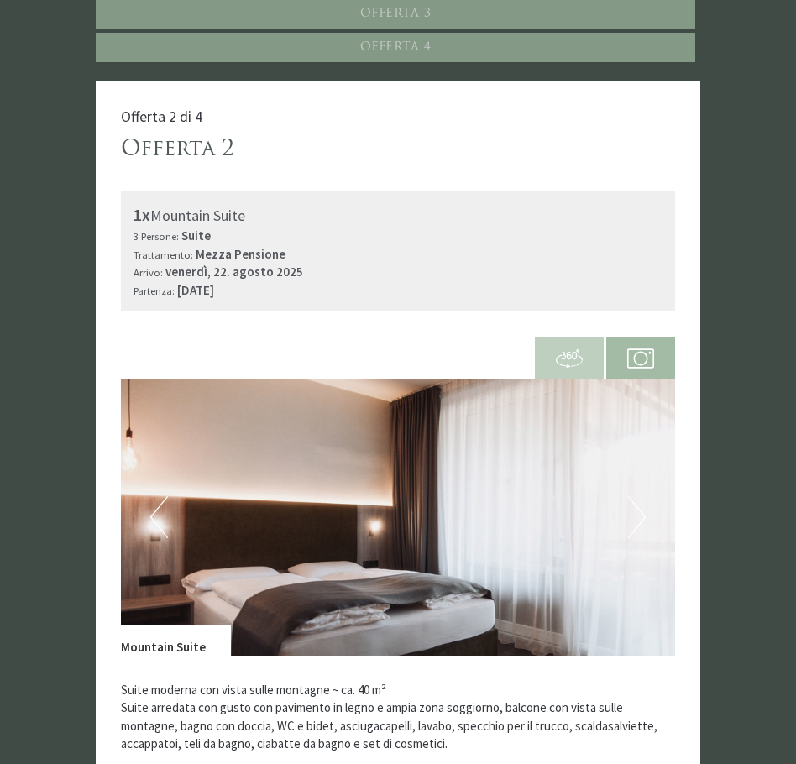
click at [641, 510] on button "Next" at bounding box center [637, 517] width 18 height 42
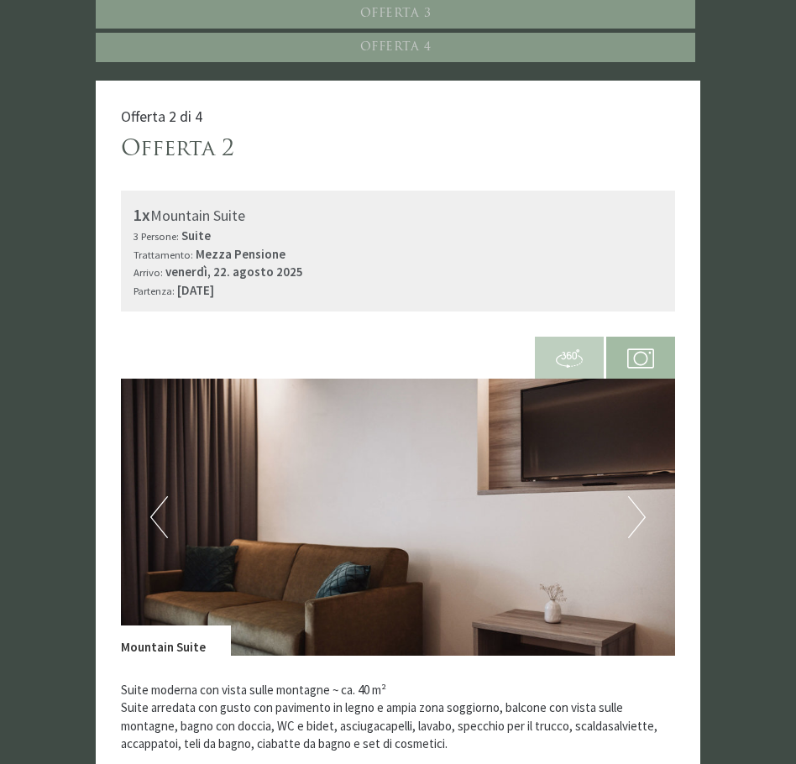
click at [641, 510] on button "Next" at bounding box center [637, 517] width 18 height 42
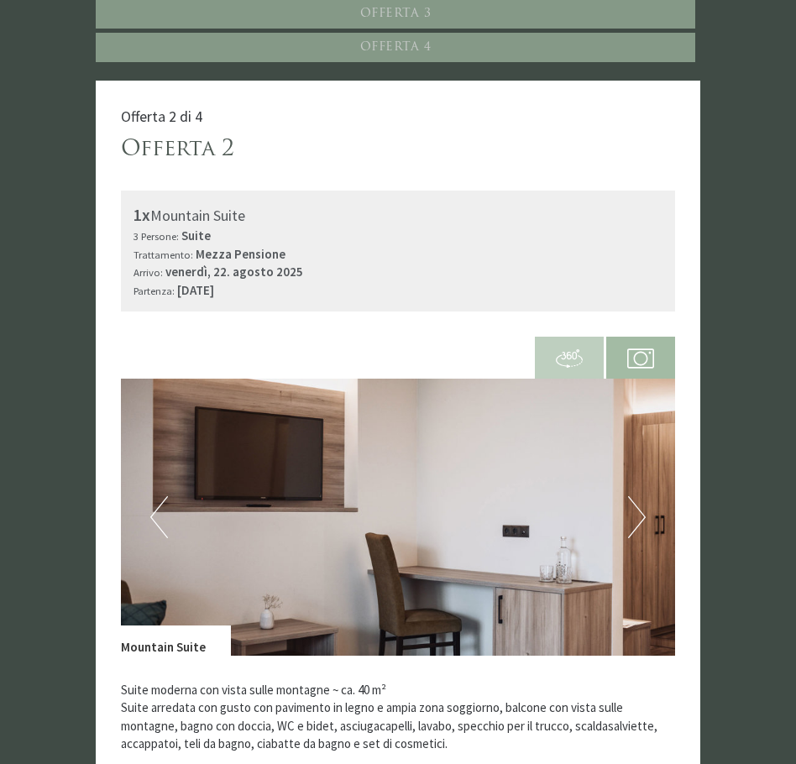
click at [641, 510] on button "Next" at bounding box center [637, 517] width 18 height 42
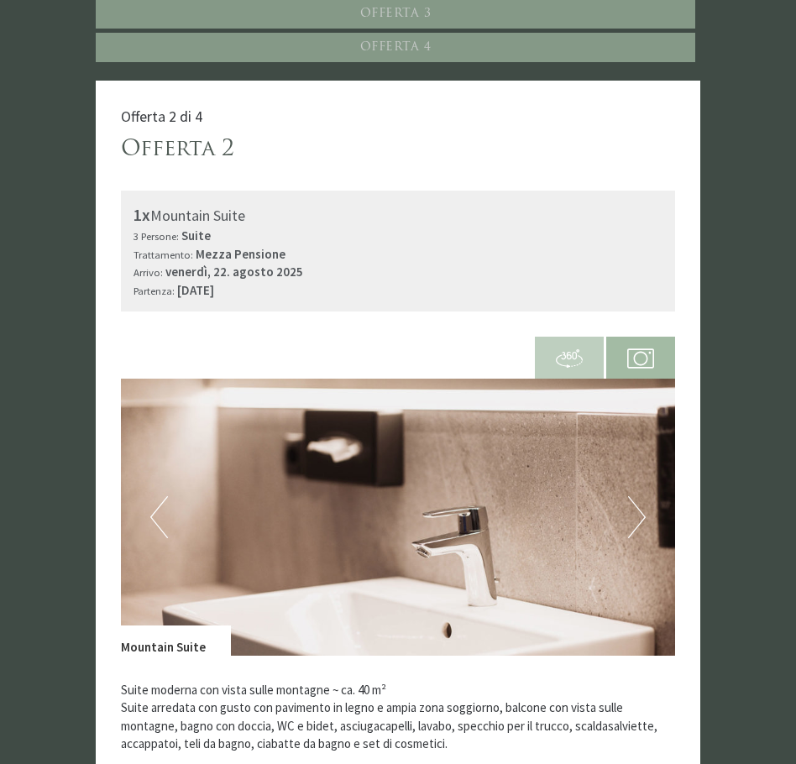
click at [641, 510] on button "Next" at bounding box center [637, 517] width 18 height 42
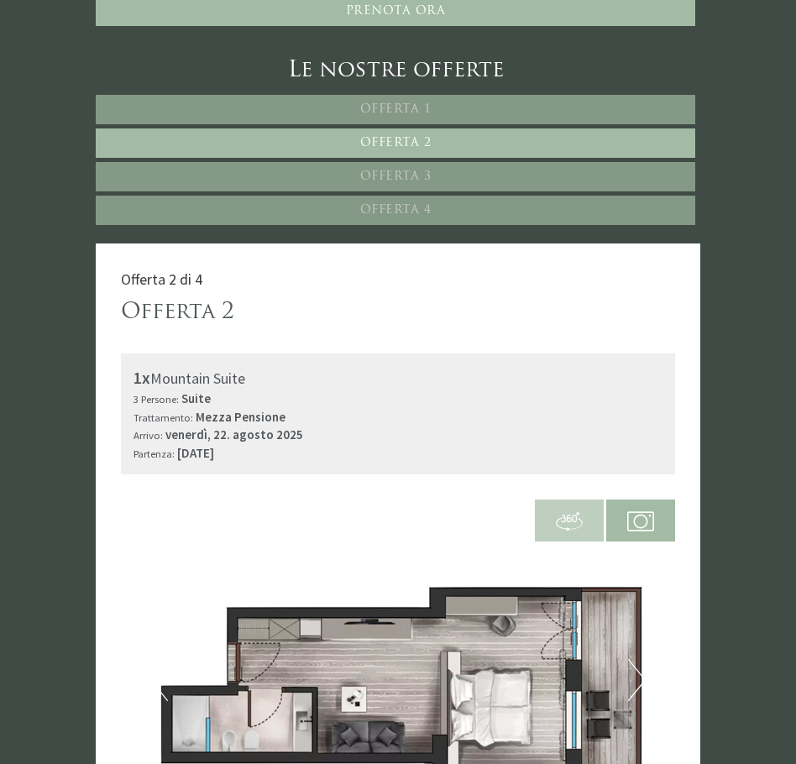
scroll to position [825, 0]
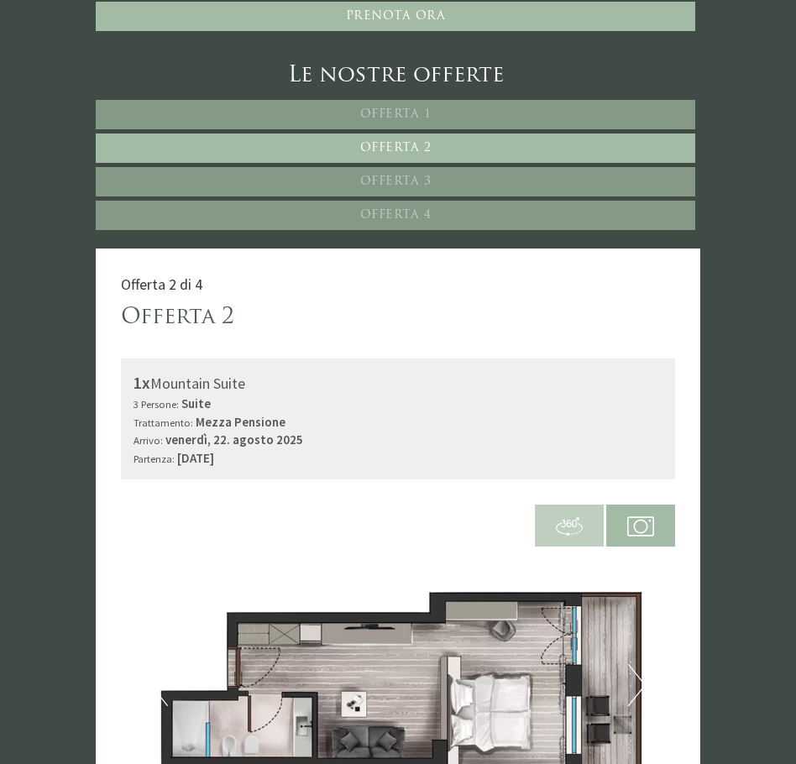
click at [311, 202] on link "Offerta 4" at bounding box center [395, 215] width 599 height 29
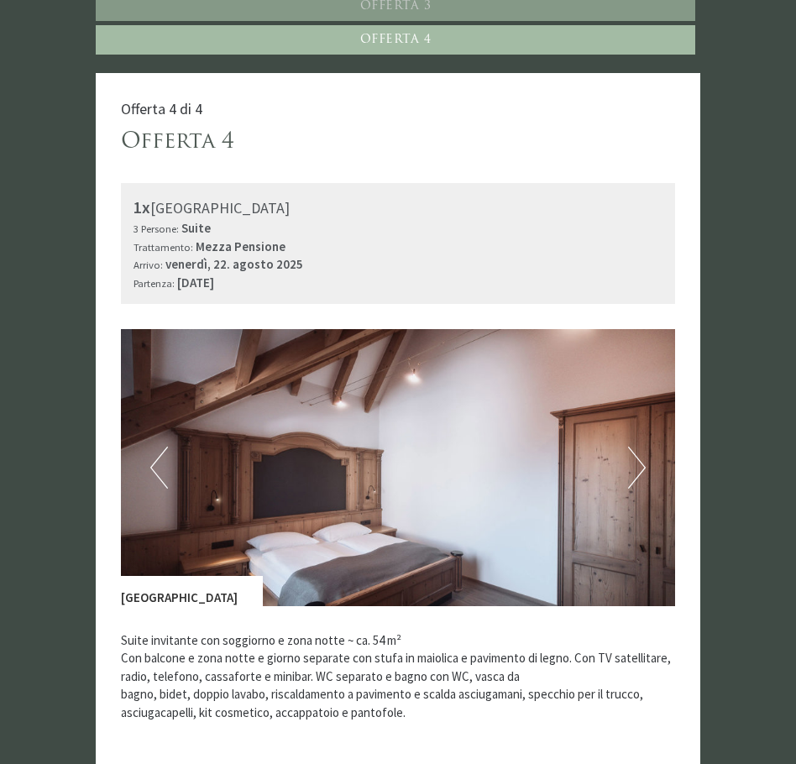
scroll to position [1161, 0]
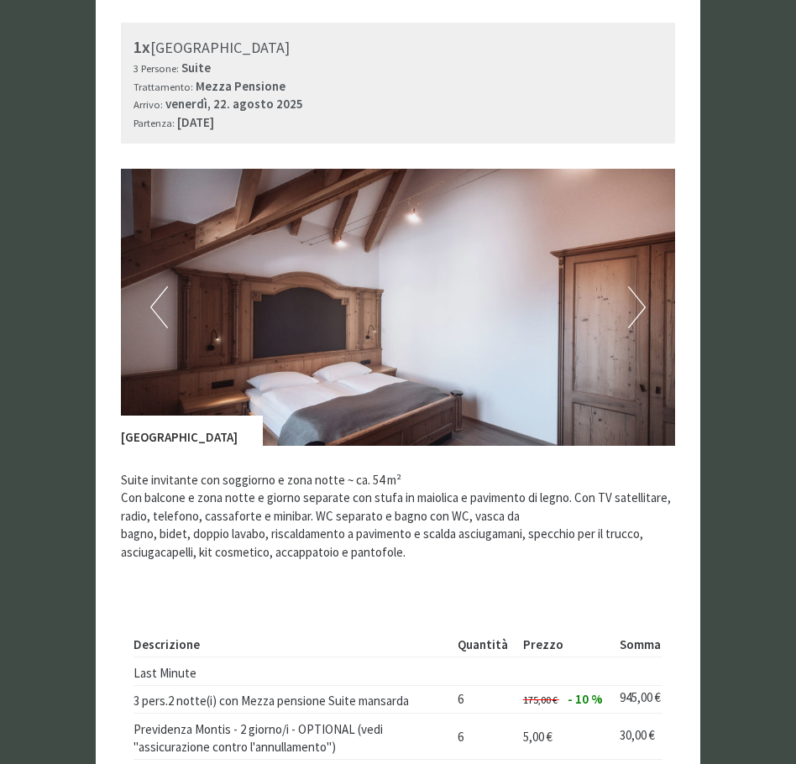
click at [644, 286] on button "Next" at bounding box center [637, 307] width 18 height 42
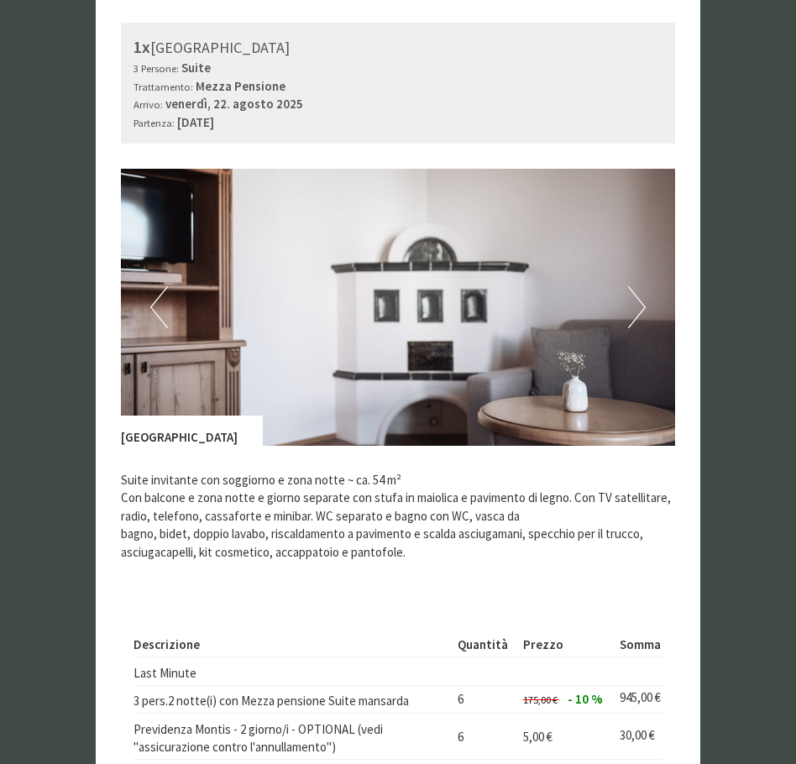
click at [644, 286] on button "Next" at bounding box center [637, 307] width 18 height 42
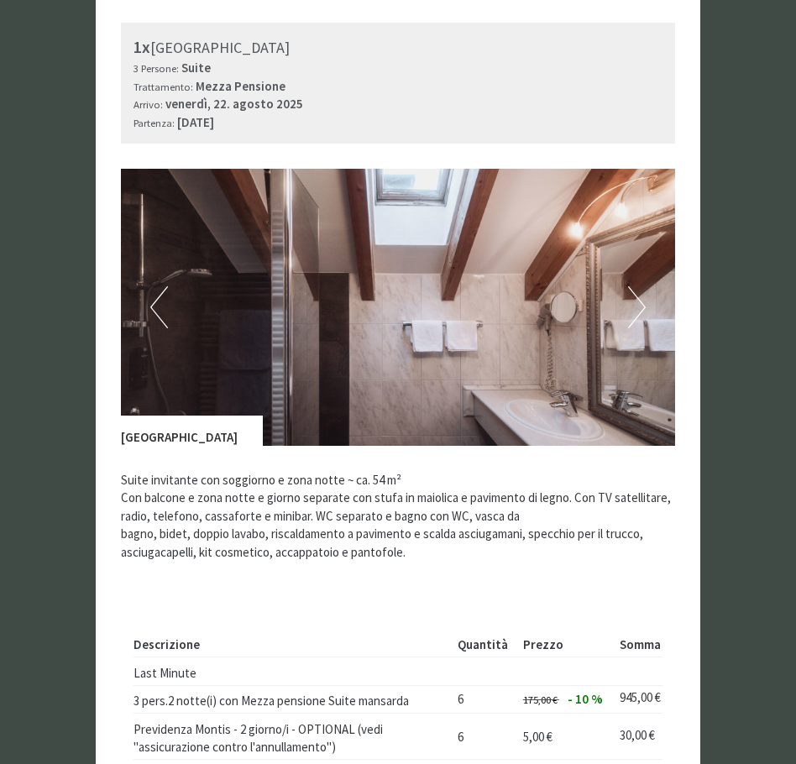
click at [644, 286] on button "Next" at bounding box center [637, 307] width 18 height 42
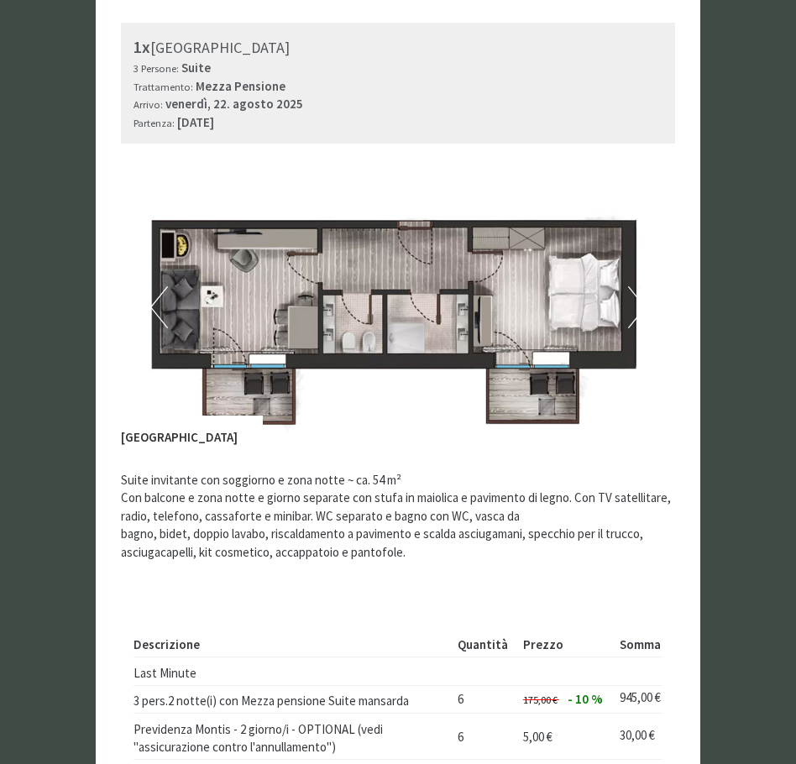
click at [644, 286] on button "Next" at bounding box center [637, 307] width 18 height 42
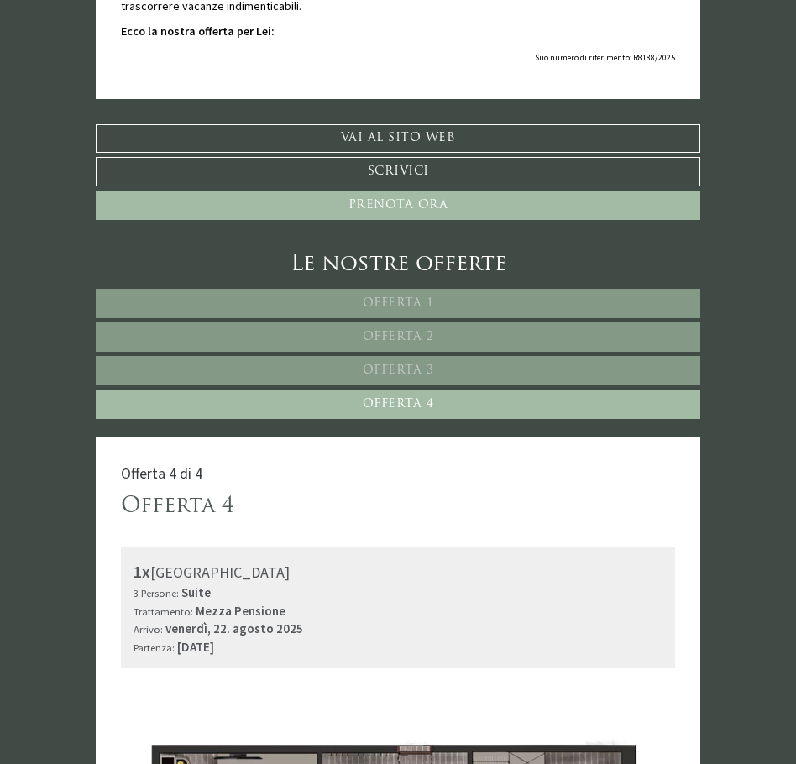
scroll to position [489, 0]
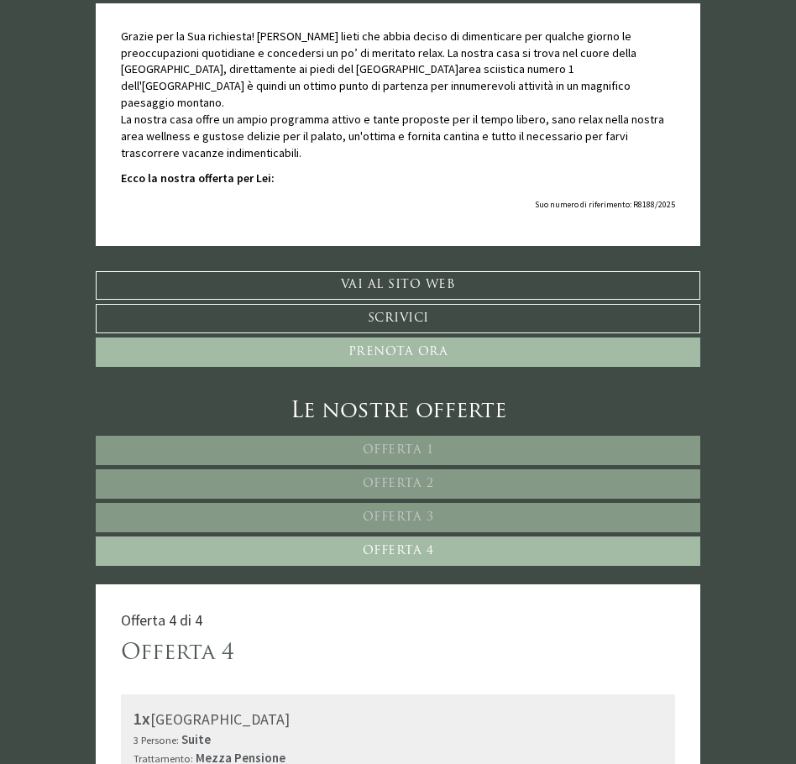
click at [451, 469] on link "Offerta 2" at bounding box center [398, 483] width 604 height 29
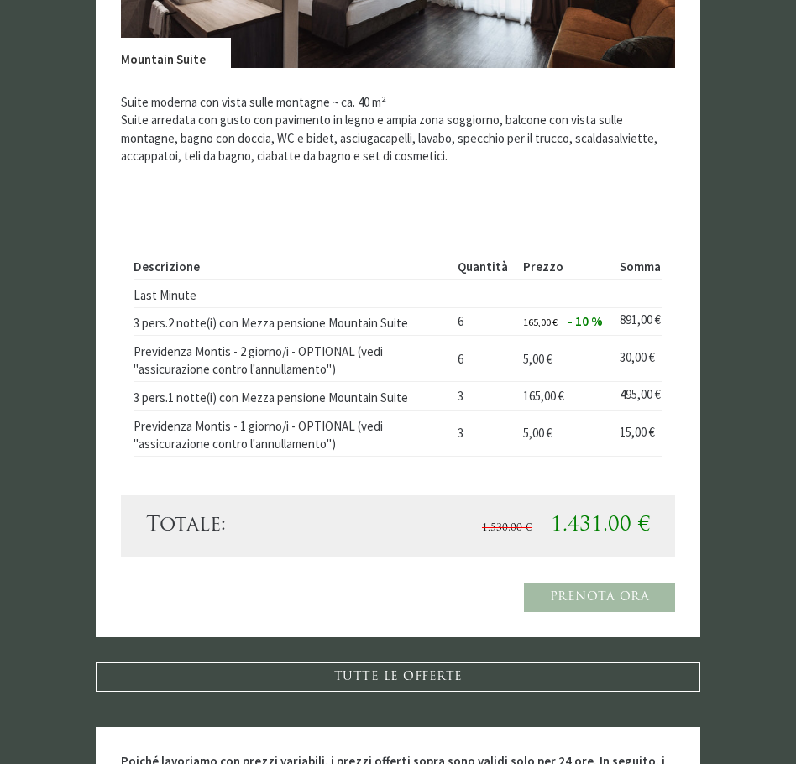
scroll to position [1161, 0]
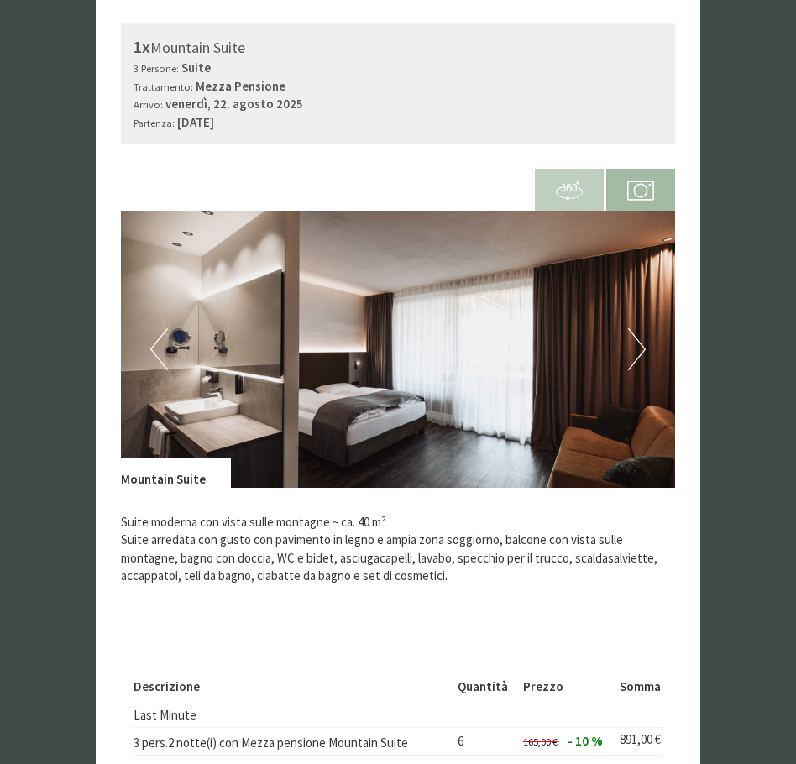
click at [636, 308] on img at bounding box center [398, 349] width 554 height 277
click at [640, 356] on img at bounding box center [398, 349] width 554 height 277
click at [637, 349] on button "Next" at bounding box center [637, 349] width 18 height 42
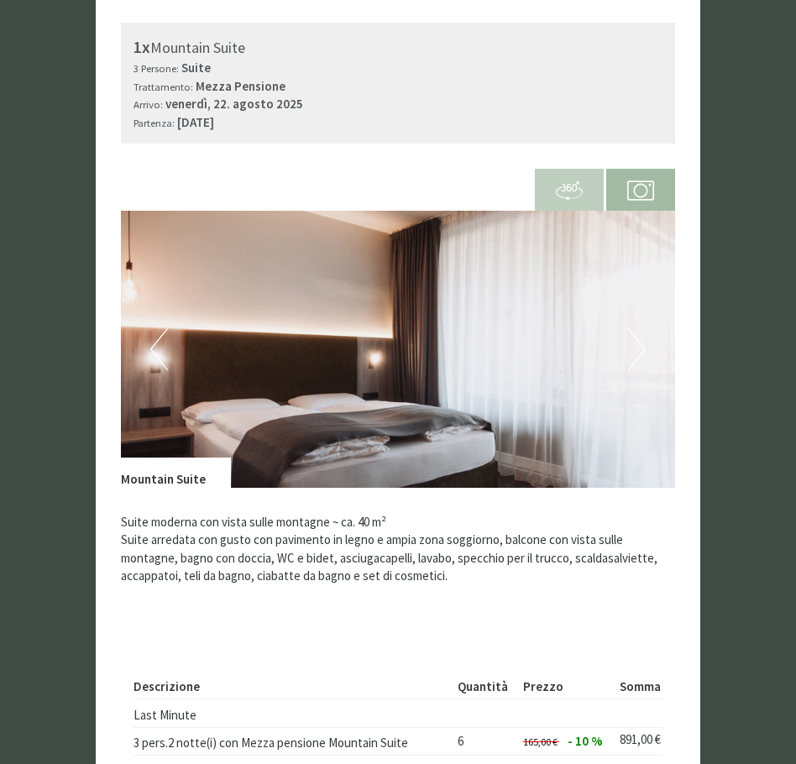
click at [636, 348] on button "Next" at bounding box center [637, 349] width 18 height 42
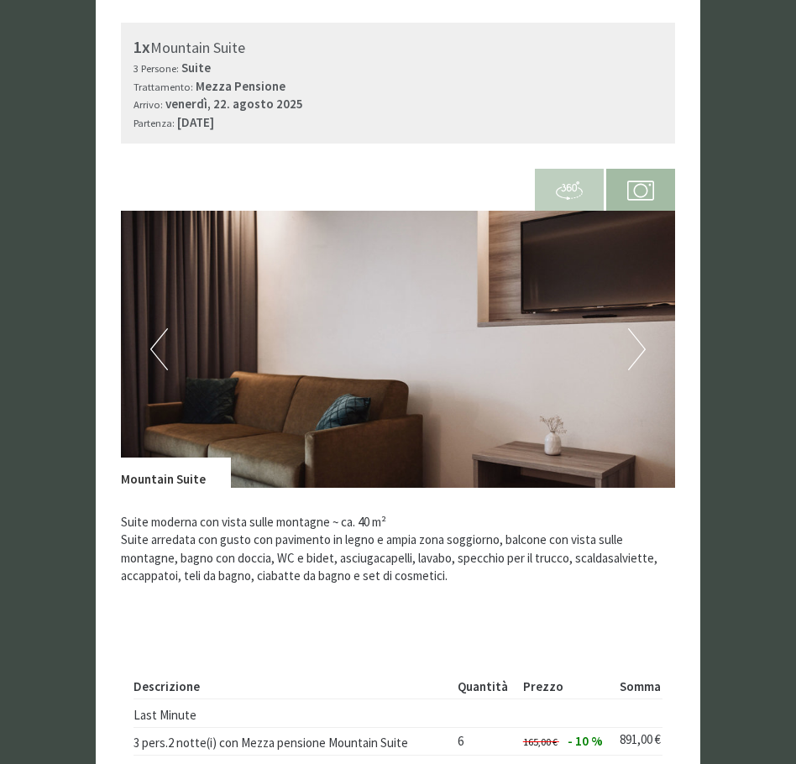
click at [636, 348] on button "Next" at bounding box center [637, 349] width 18 height 42
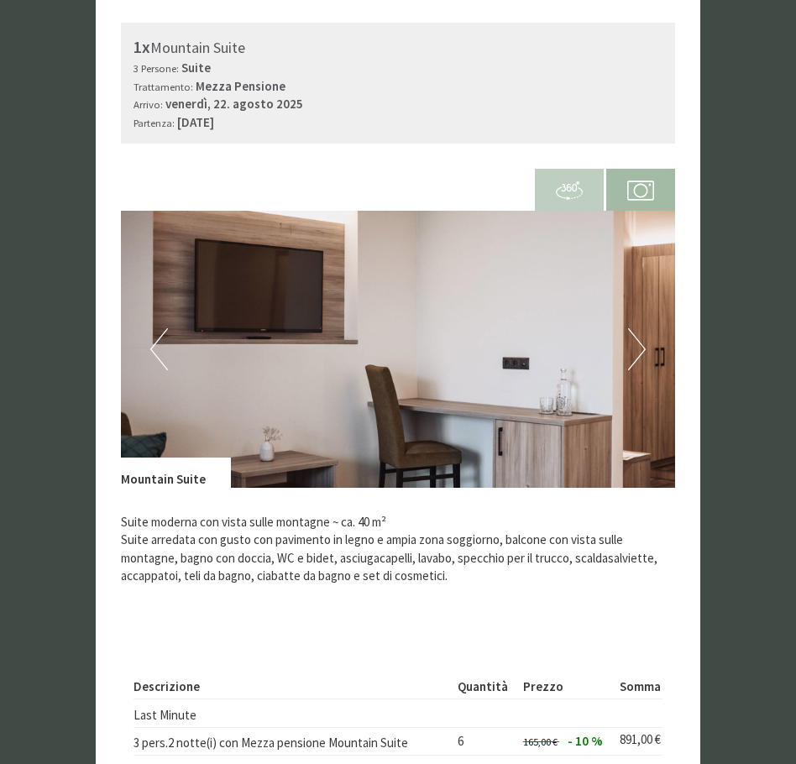
click at [635, 348] on button "Next" at bounding box center [637, 349] width 18 height 42
click at [635, 349] on button "Next" at bounding box center [637, 349] width 18 height 42
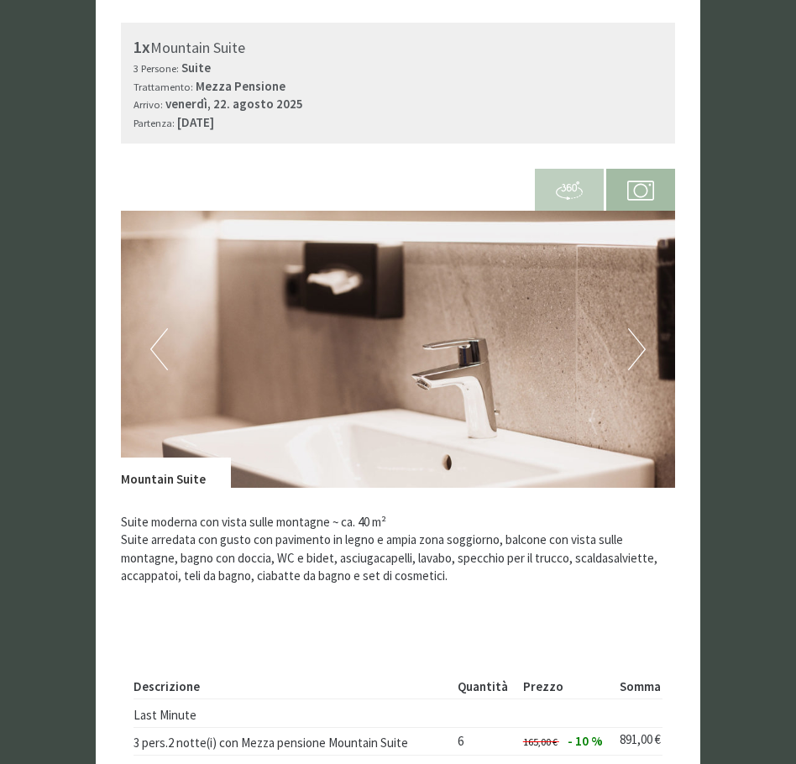
click at [635, 349] on button "Next" at bounding box center [637, 349] width 18 height 42
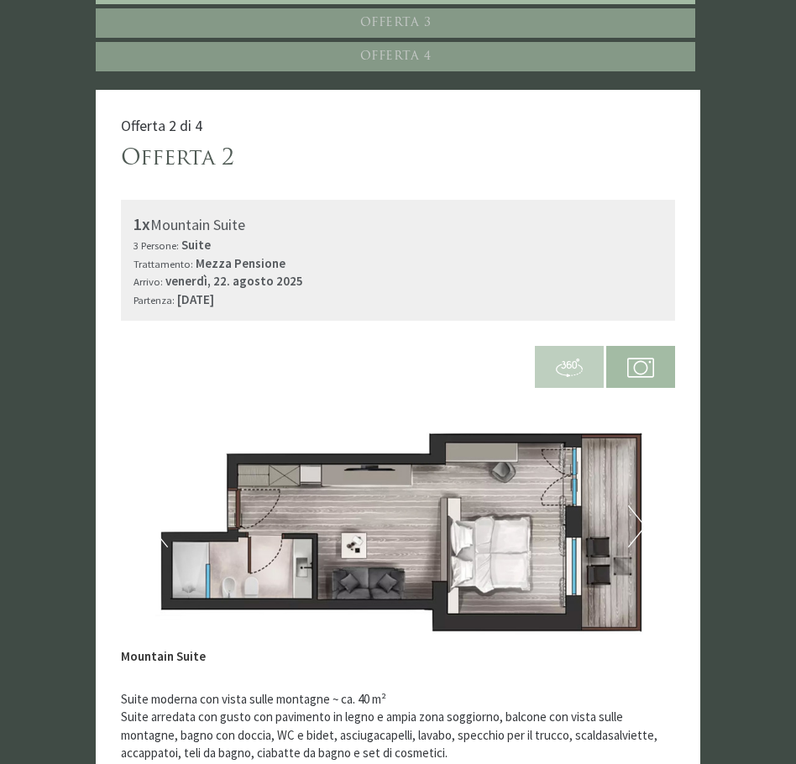
scroll to position [825, 0]
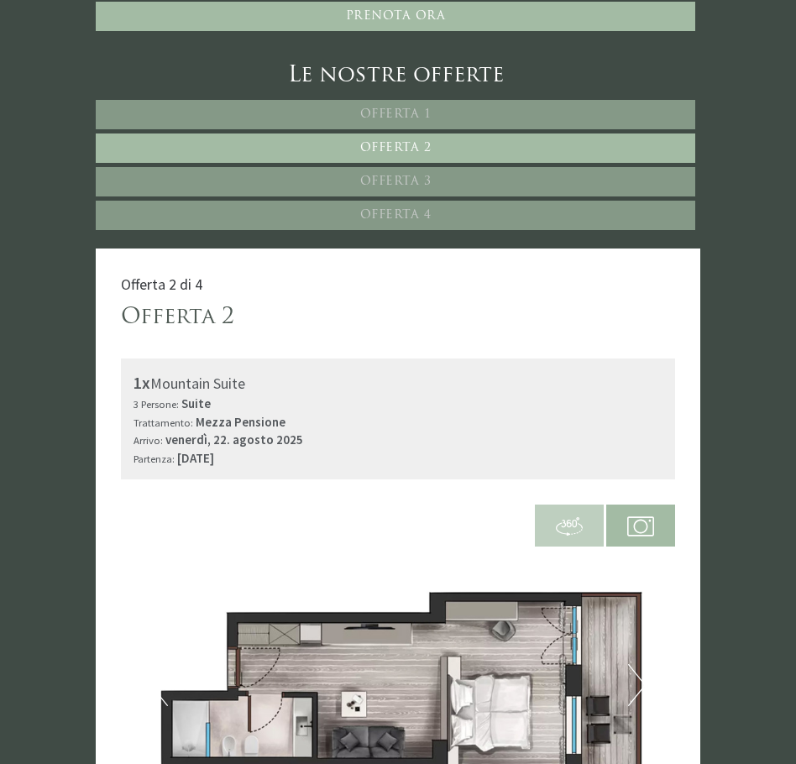
click at [368, 215] on div "Le nostre offerte Offerta 1 Offerta 2 Offerta 3 Offerta 4" at bounding box center [398, 154] width 604 height 188
click at [370, 209] on span "Offerta 4" at bounding box center [395, 215] width 71 height 13
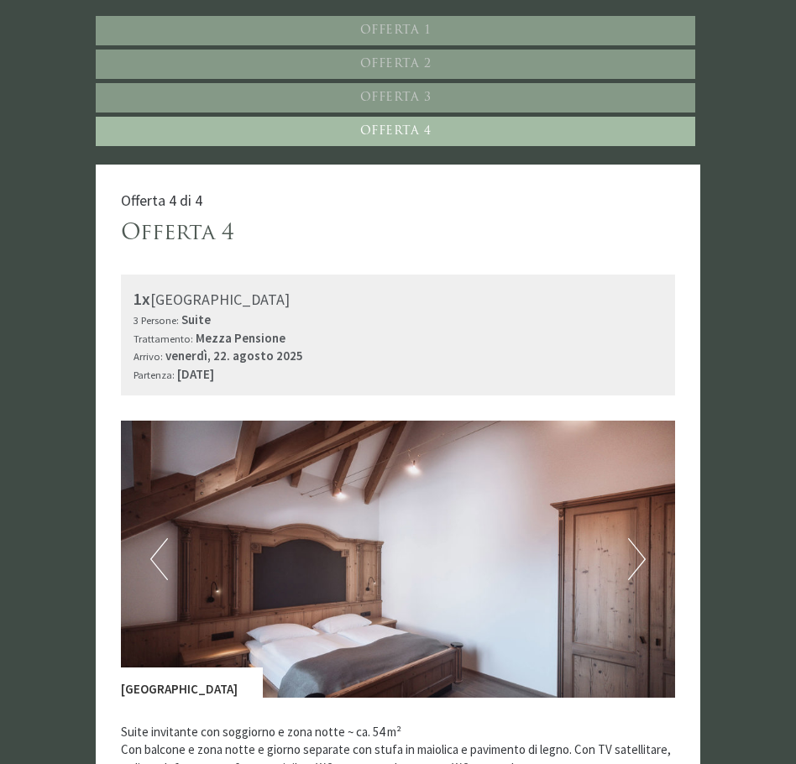
click at [409, 92] on span "Offerta 3" at bounding box center [395, 98] width 71 height 13
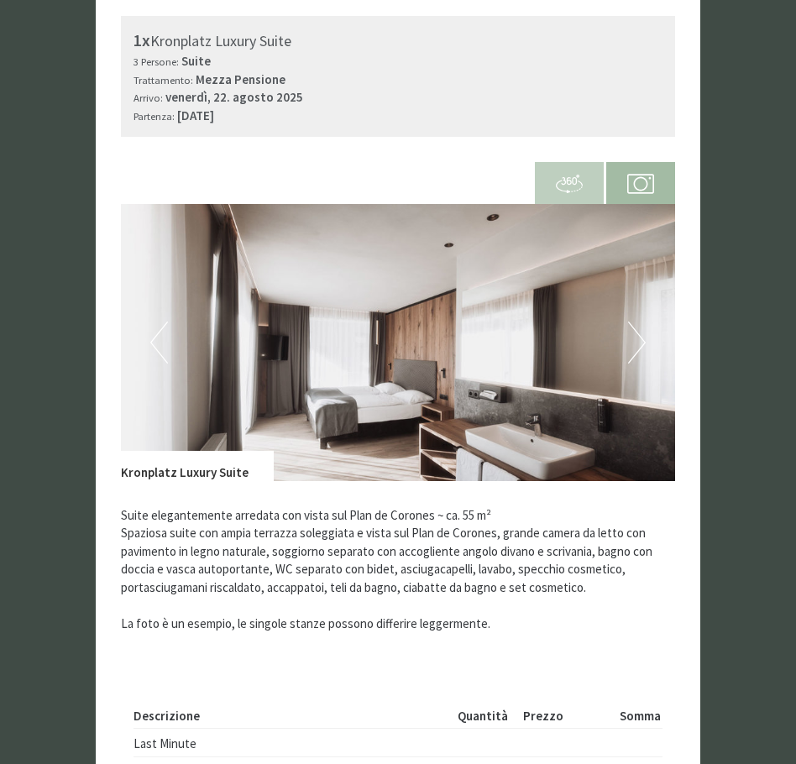
scroll to position [1245, 0]
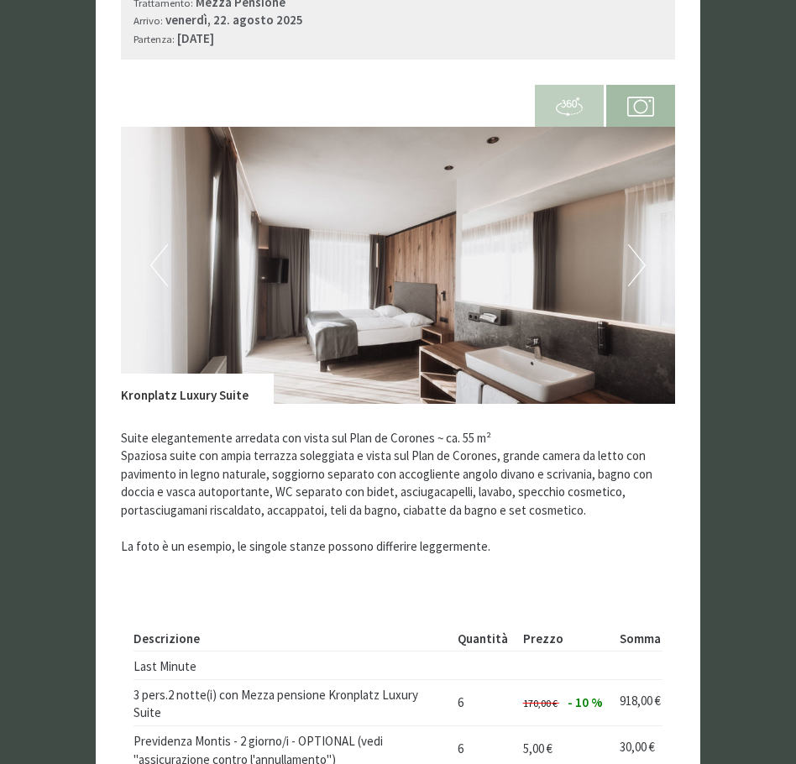
click at [632, 250] on button "Next" at bounding box center [637, 265] width 18 height 42
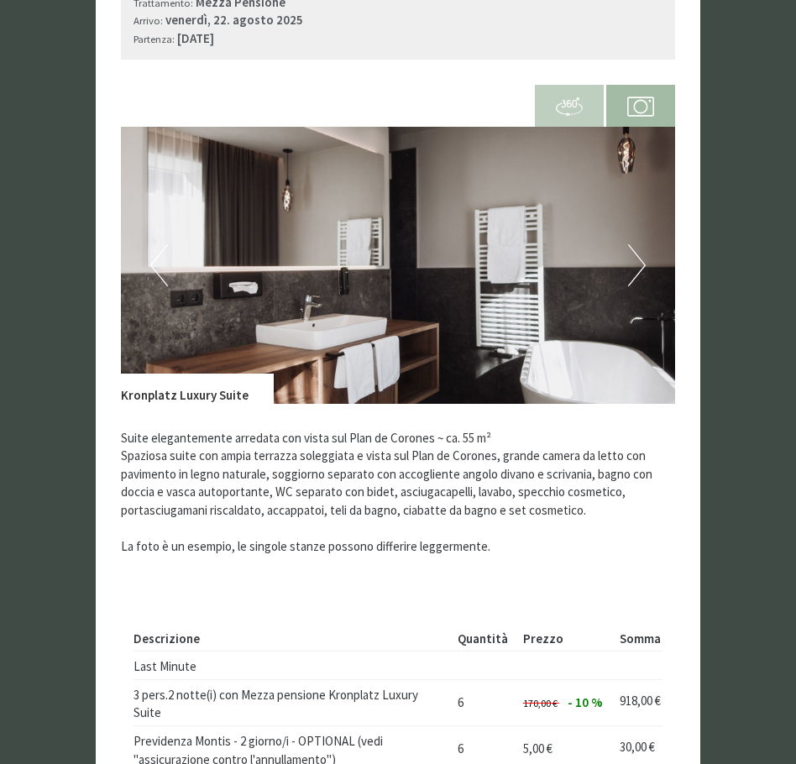
click at [637, 244] on button "Next" at bounding box center [637, 265] width 18 height 42
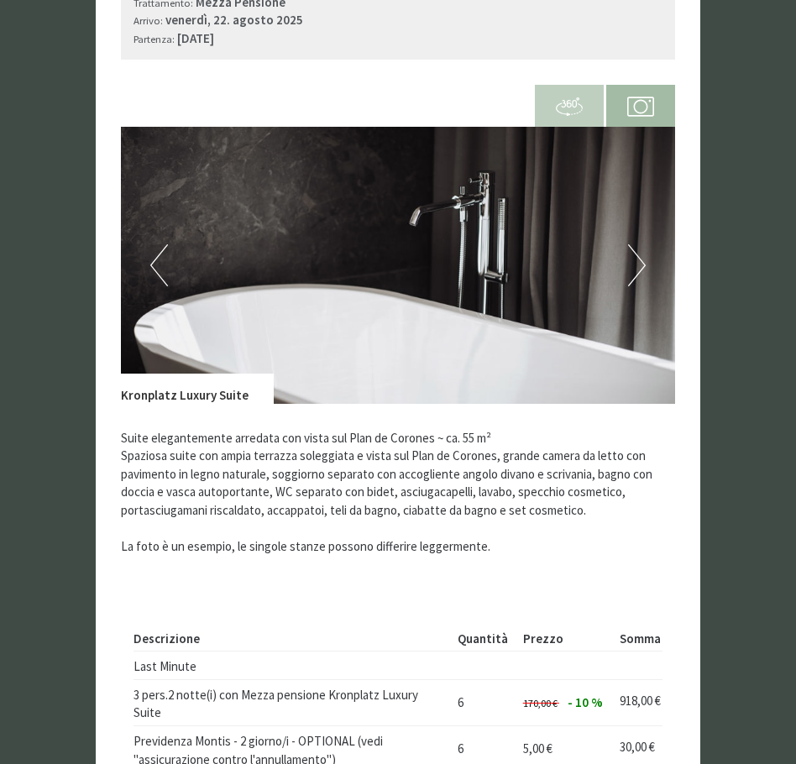
click at [637, 244] on button "Next" at bounding box center [637, 265] width 18 height 42
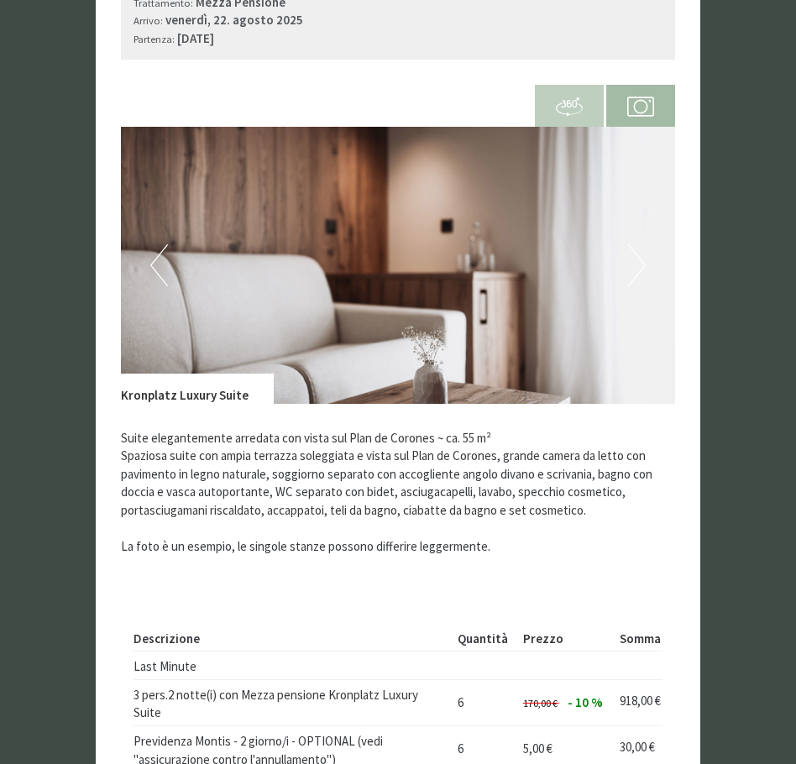
click at [637, 244] on button "Next" at bounding box center [637, 265] width 18 height 42
click at [638, 244] on button "Next" at bounding box center [637, 265] width 18 height 42
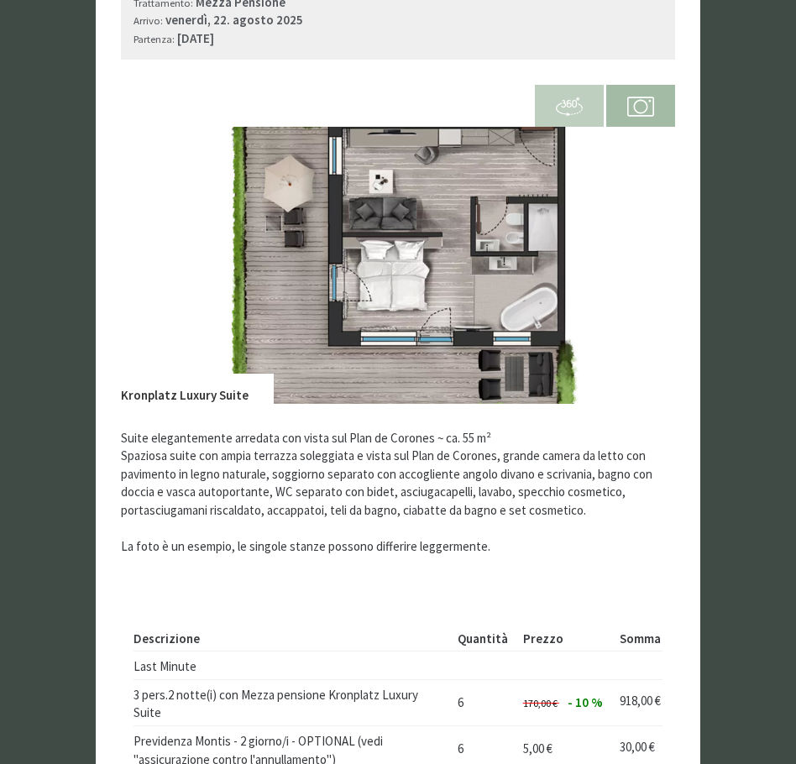
click at [638, 244] on button "Next" at bounding box center [637, 265] width 18 height 42
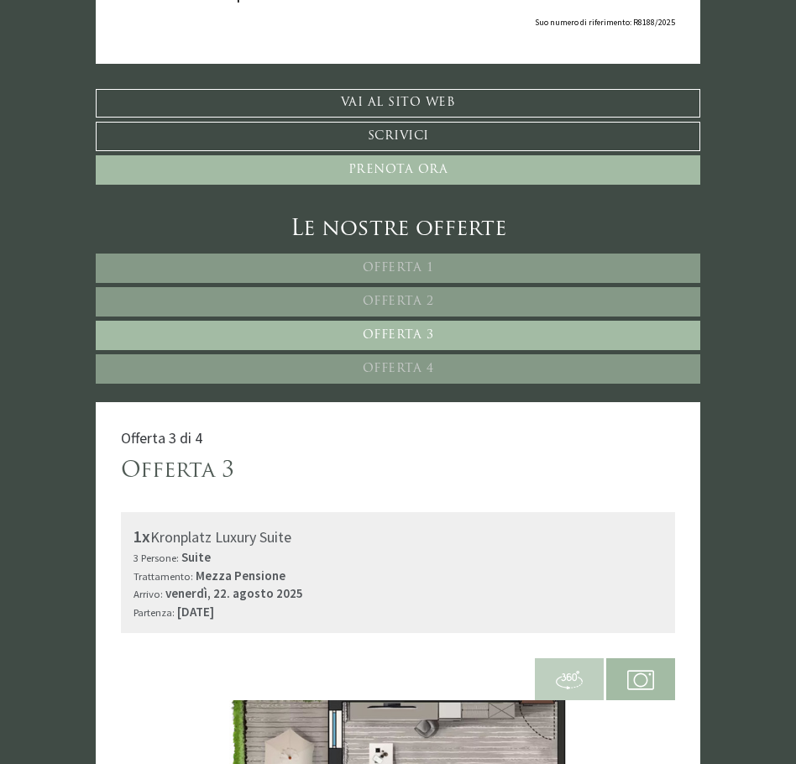
scroll to position [657, 0]
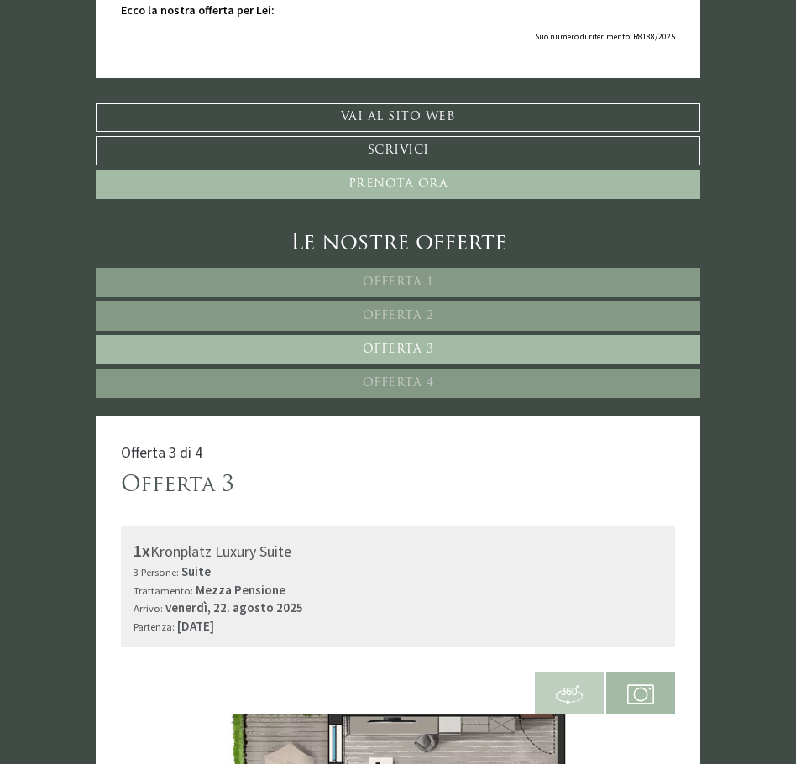
click at [330, 270] on link "Offerta 1" at bounding box center [398, 282] width 604 height 29
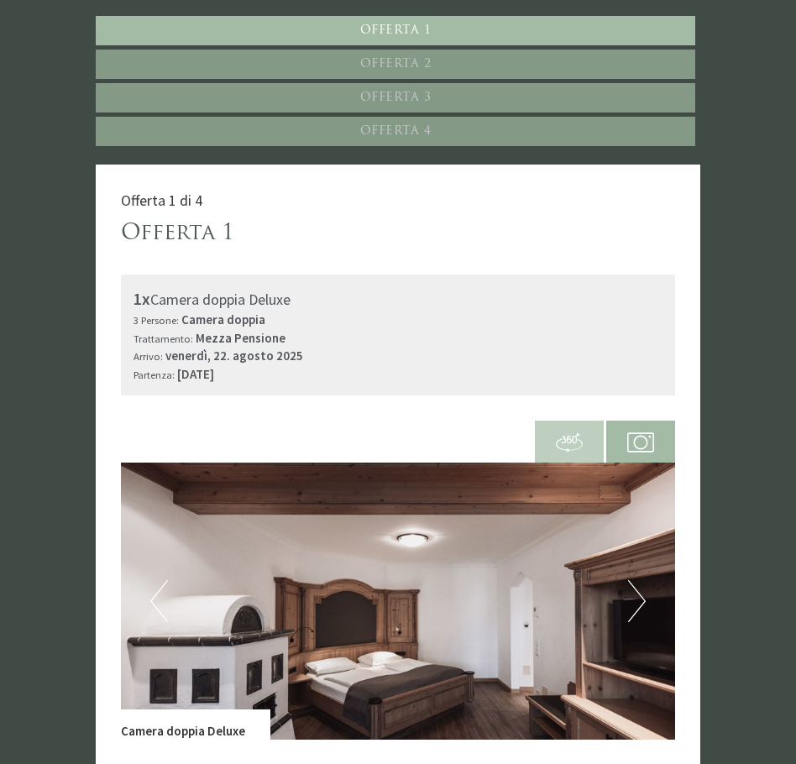
click at [384, 117] on link "Offerta 4" at bounding box center [395, 131] width 599 height 29
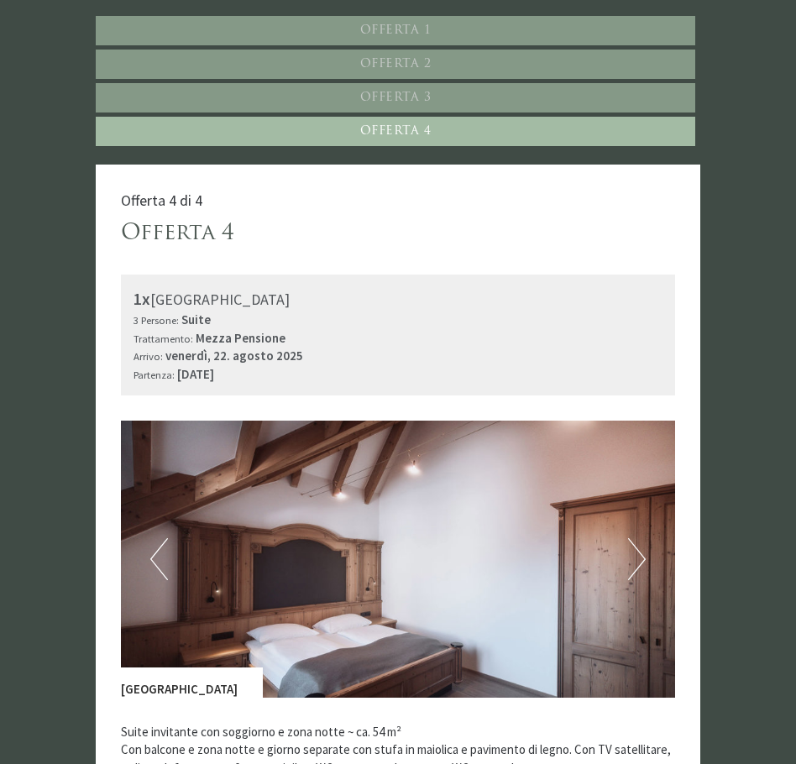
scroll to position [1245, 0]
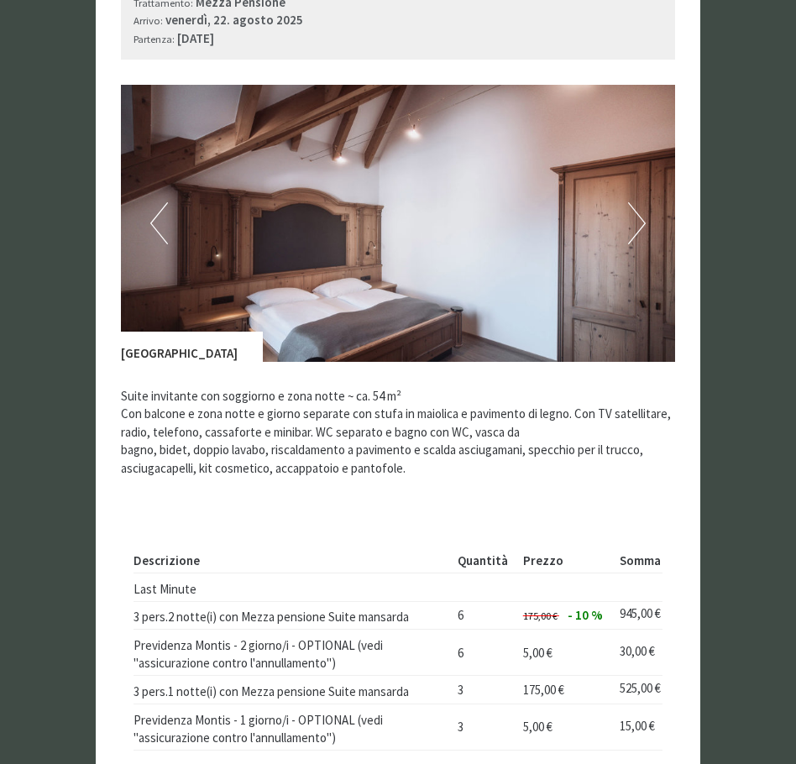
click at [641, 202] on button "Next" at bounding box center [637, 223] width 18 height 42
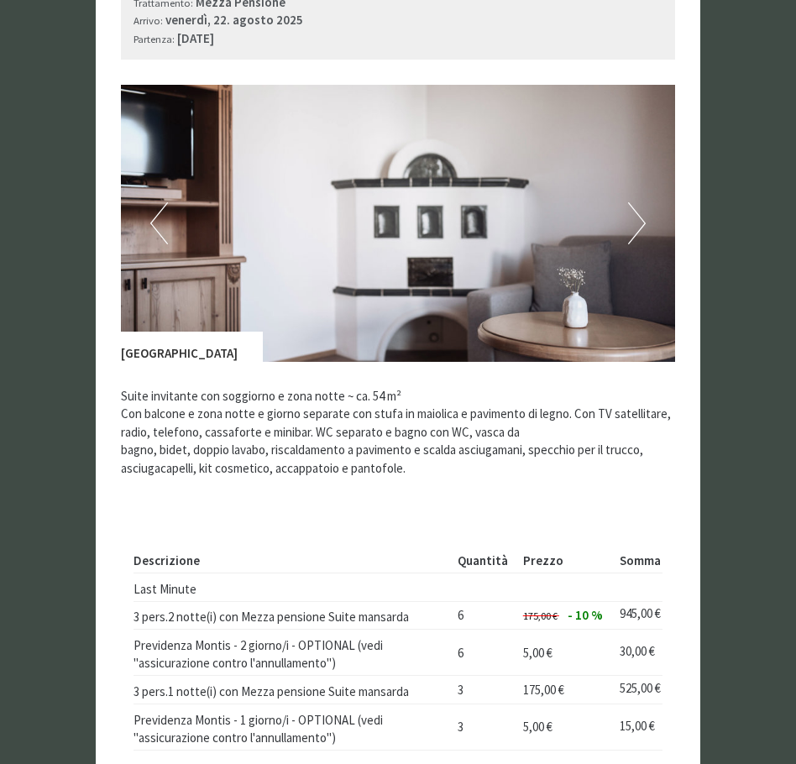
click at [641, 202] on button "Next" at bounding box center [637, 223] width 18 height 42
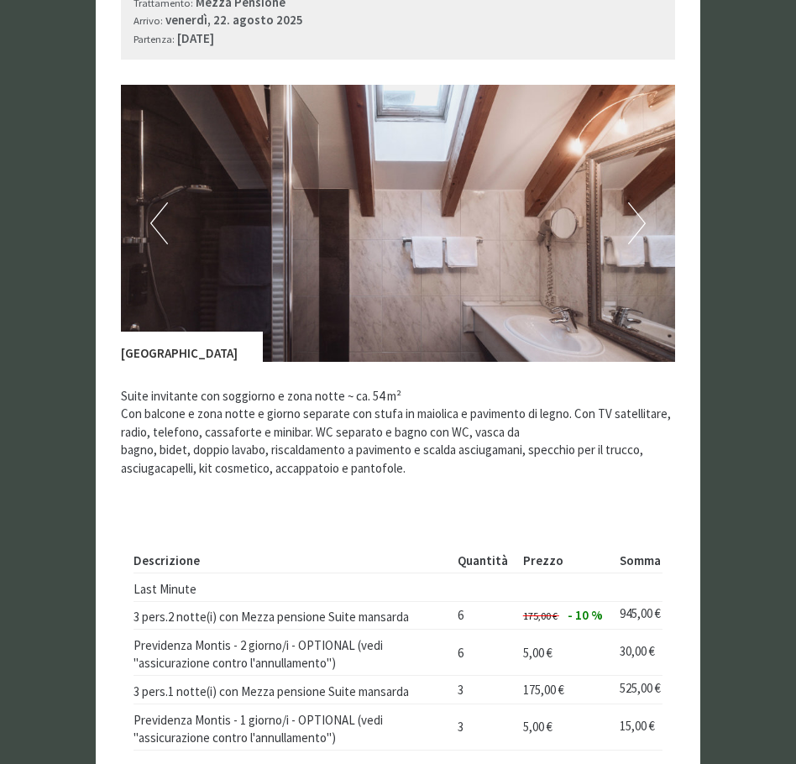
click at [641, 202] on button "Next" at bounding box center [637, 223] width 18 height 42
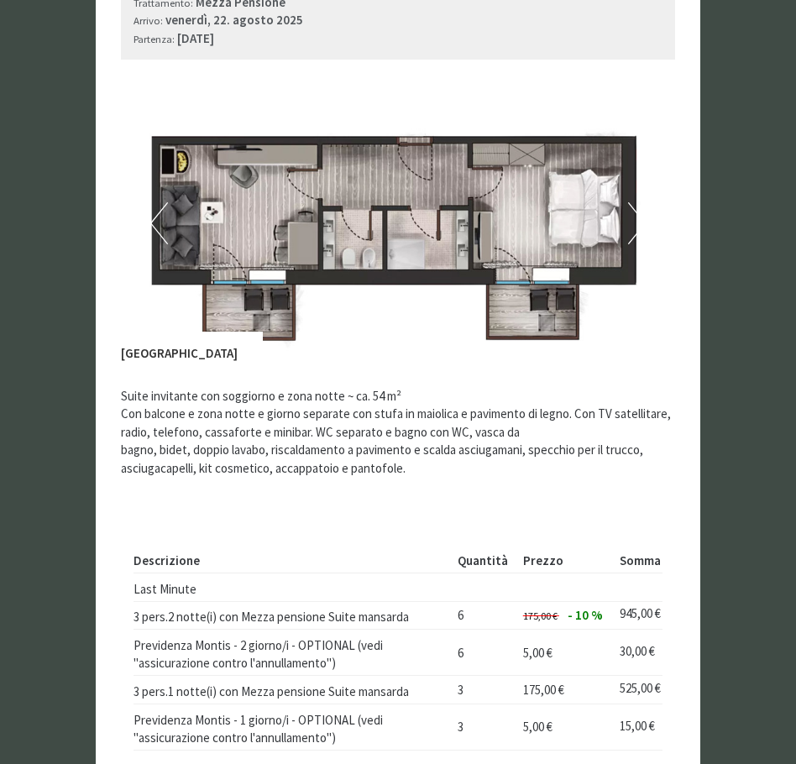
click at [641, 202] on button "Next" at bounding box center [637, 223] width 18 height 42
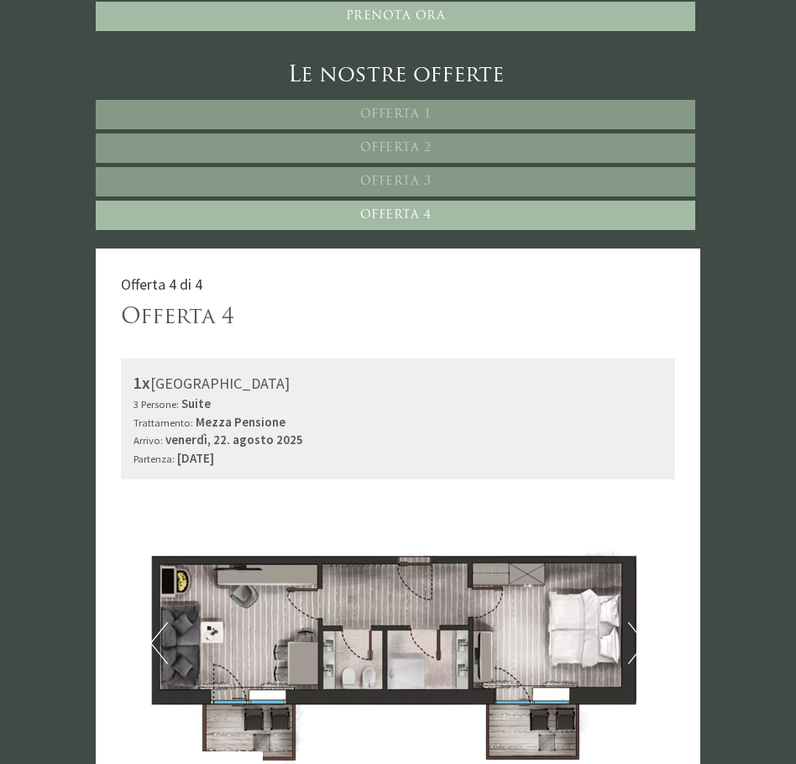
scroll to position [741, 0]
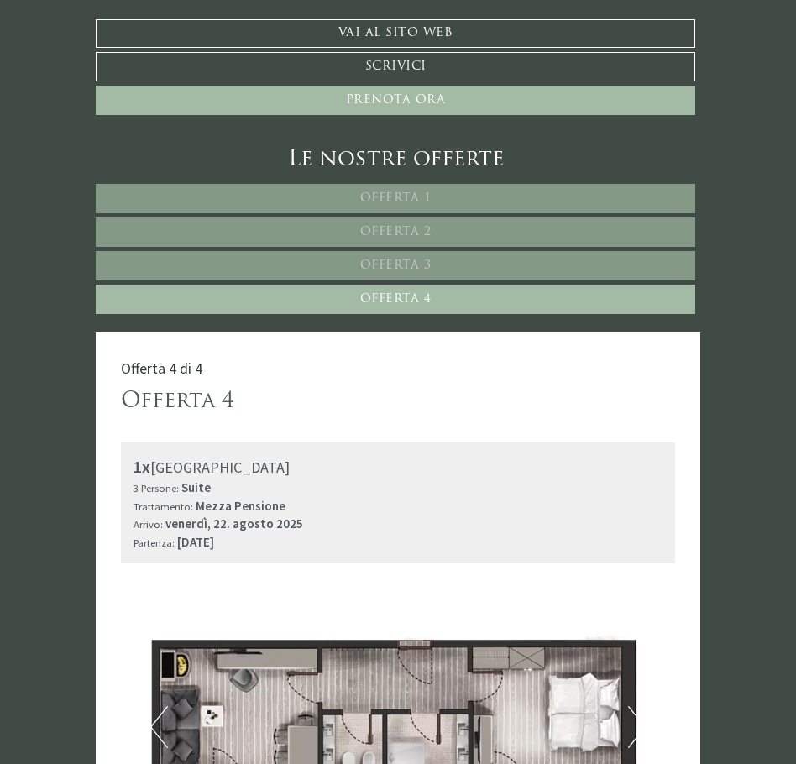
click at [374, 226] on span "Offerta 2" at bounding box center [395, 232] width 71 height 13
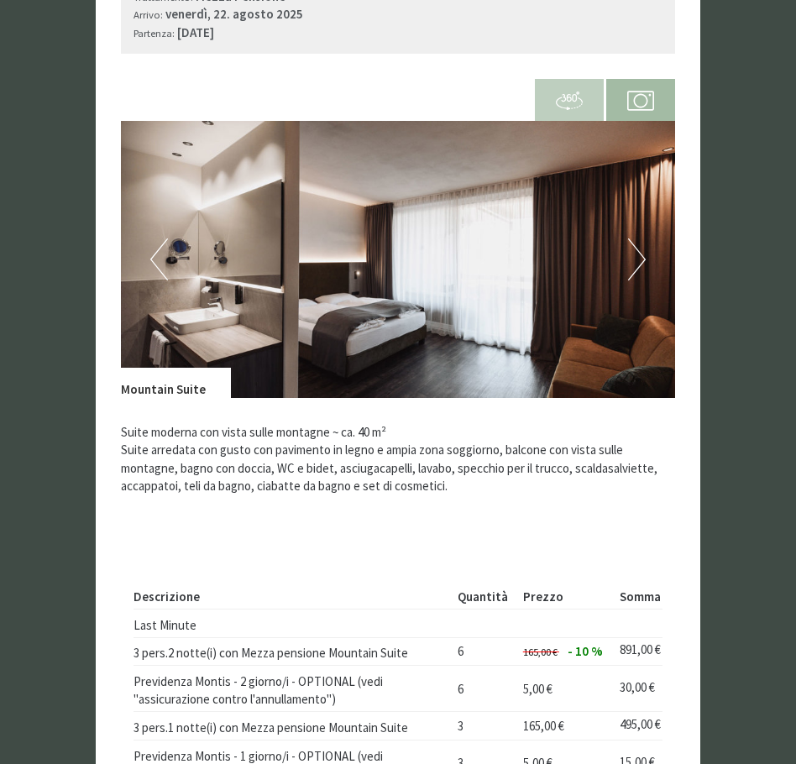
scroll to position [1245, 0]
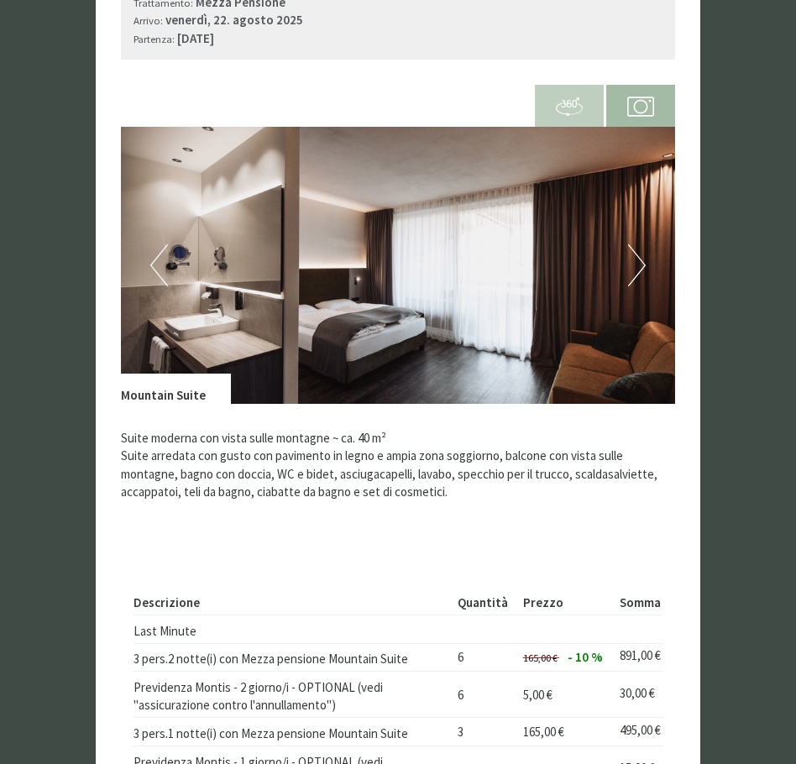
click at [634, 244] on button "Next" at bounding box center [637, 265] width 18 height 42
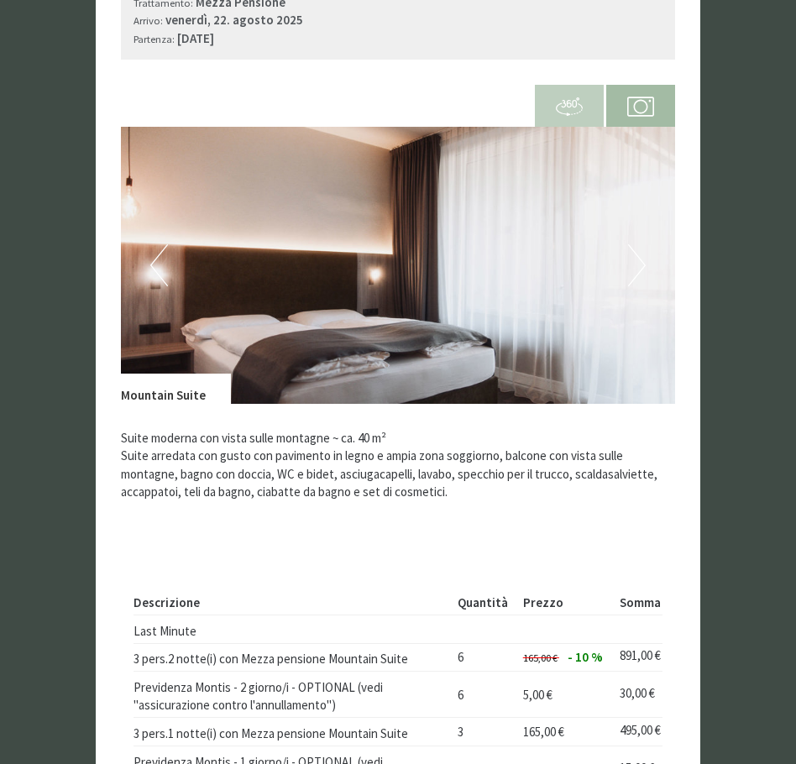
click at [634, 244] on button "Next" at bounding box center [637, 265] width 18 height 42
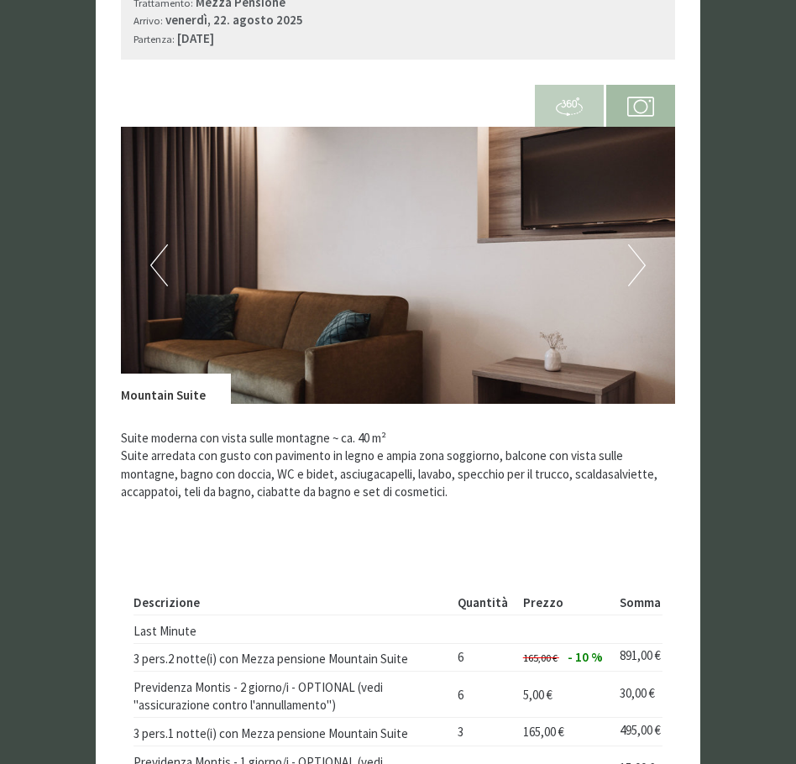
click at [634, 244] on button "Next" at bounding box center [637, 265] width 18 height 42
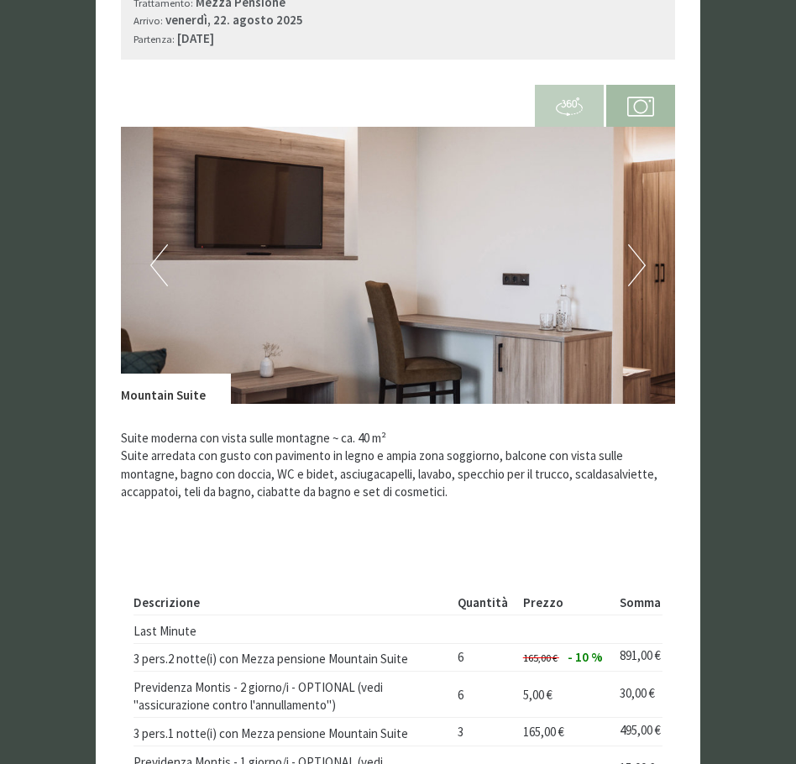
click at [634, 244] on button "Next" at bounding box center [637, 265] width 18 height 42
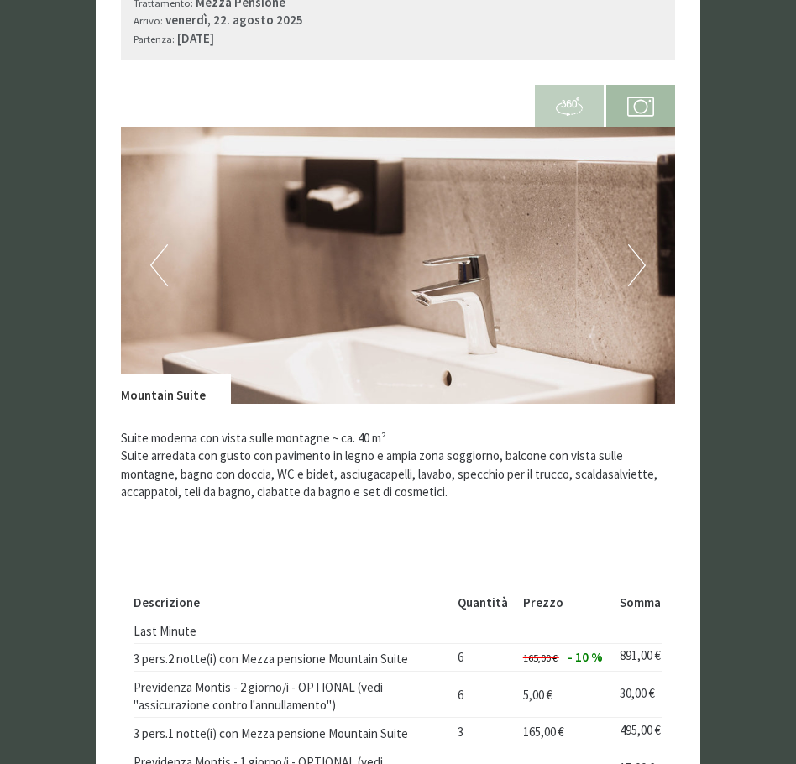
click at [634, 244] on button "Next" at bounding box center [637, 265] width 18 height 42
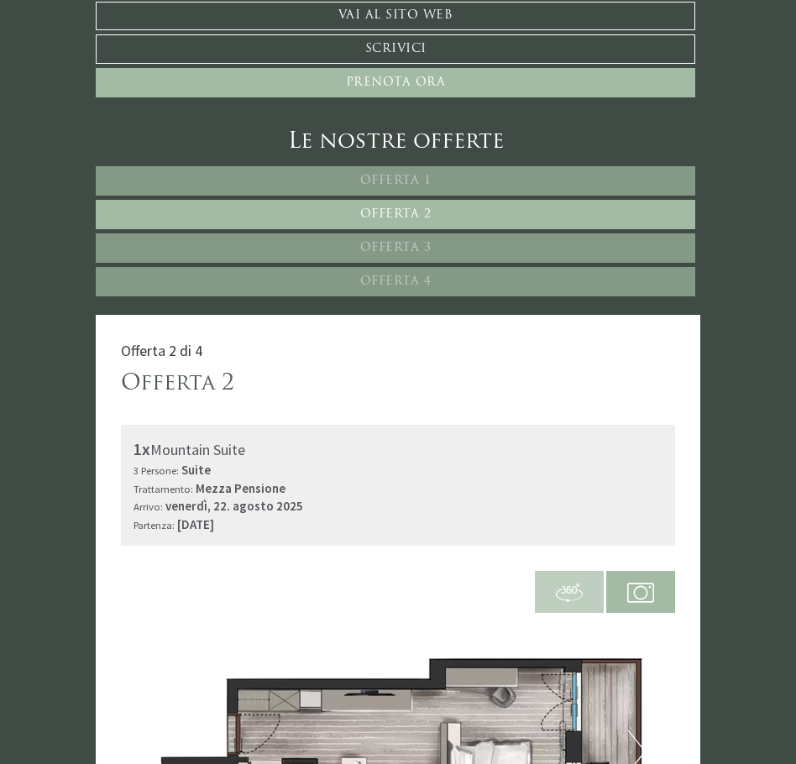
scroll to position [741, 0]
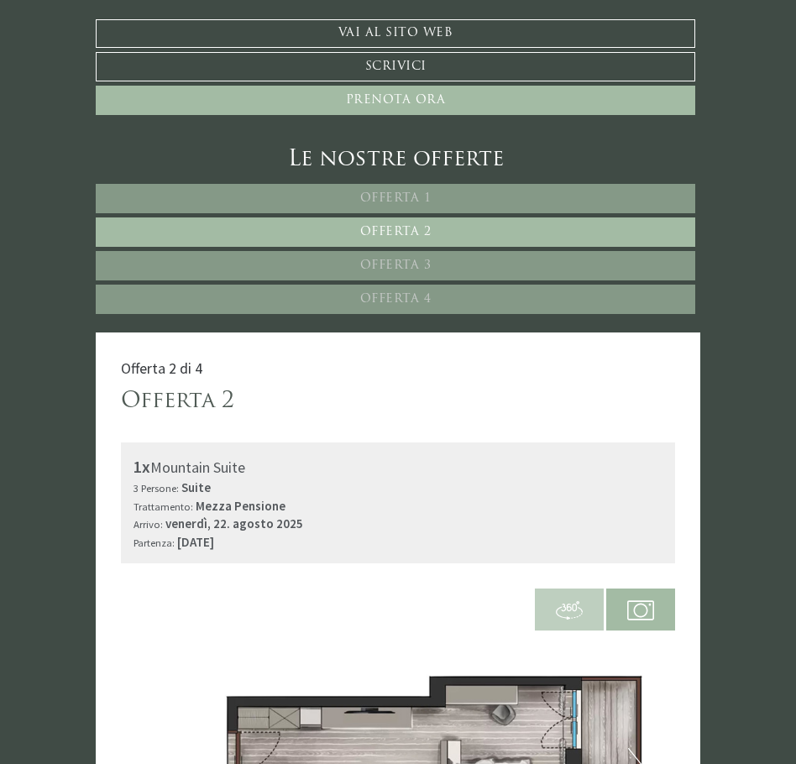
click at [357, 285] on link "Offerta 4" at bounding box center [395, 299] width 599 height 29
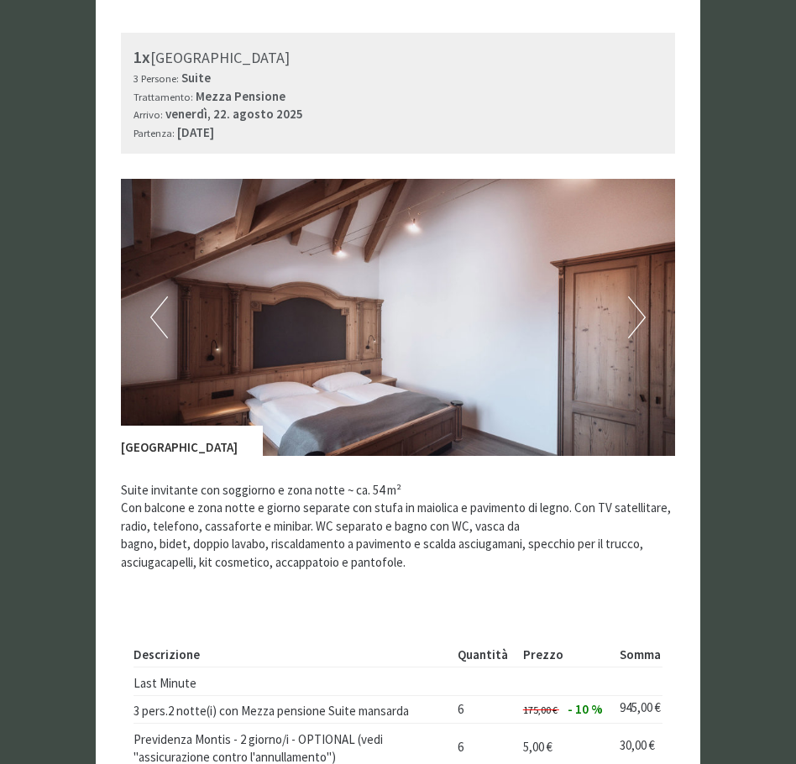
scroll to position [1161, 0]
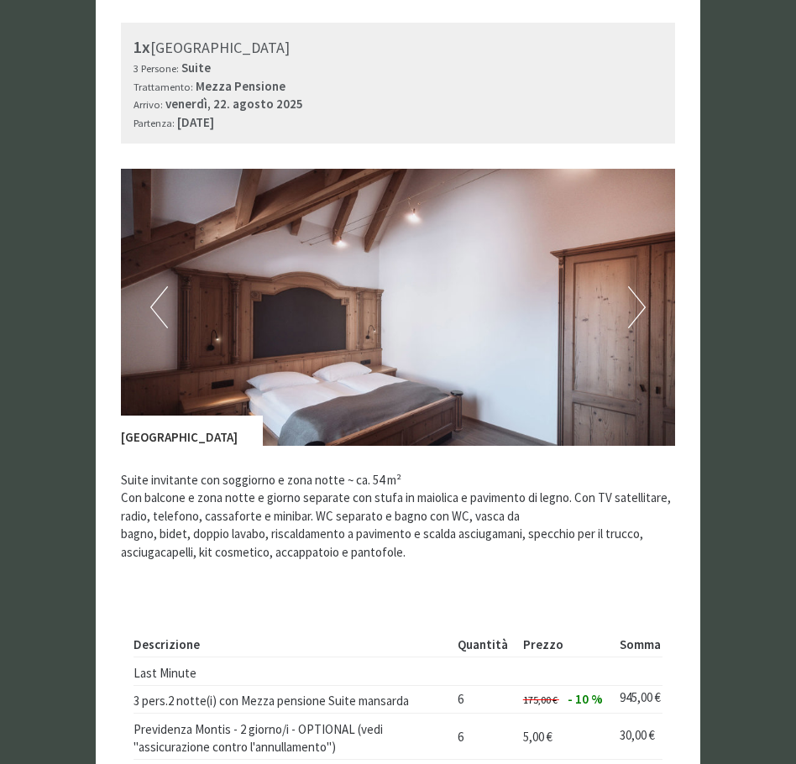
click at [645, 288] on button "Next" at bounding box center [637, 307] width 18 height 42
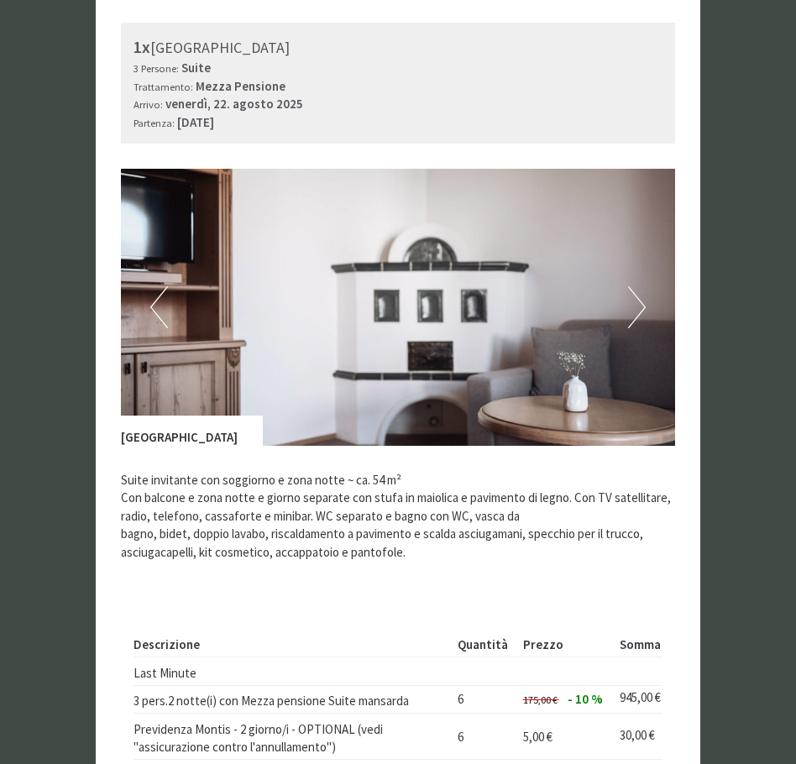
click at [645, 288] on button "Next" at bounding box center [637, 307] width 18 height 42
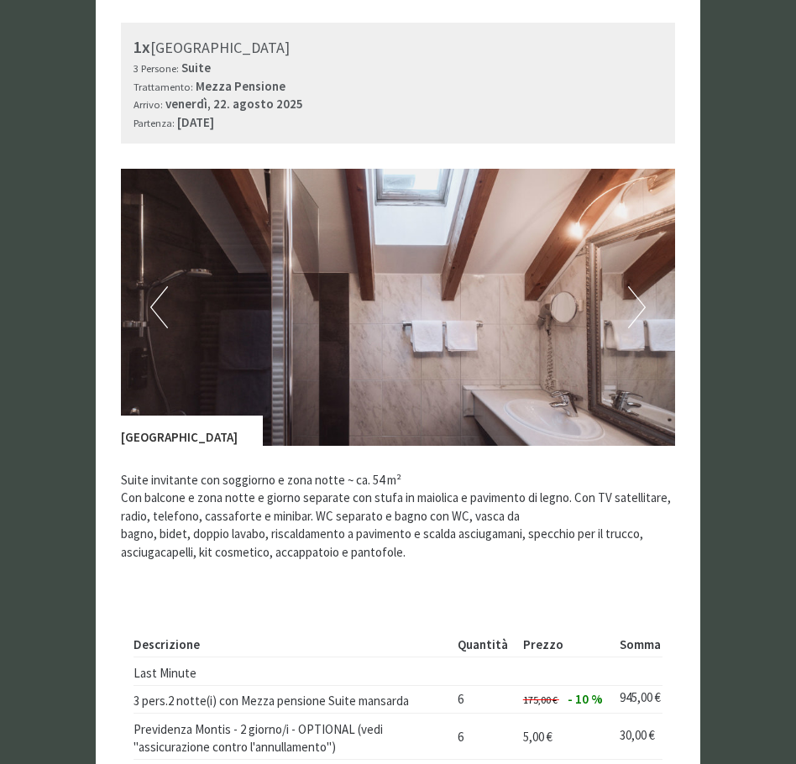
click at [645, 288] on button "Next" at bounding box center [637, 307] width 18 height 42
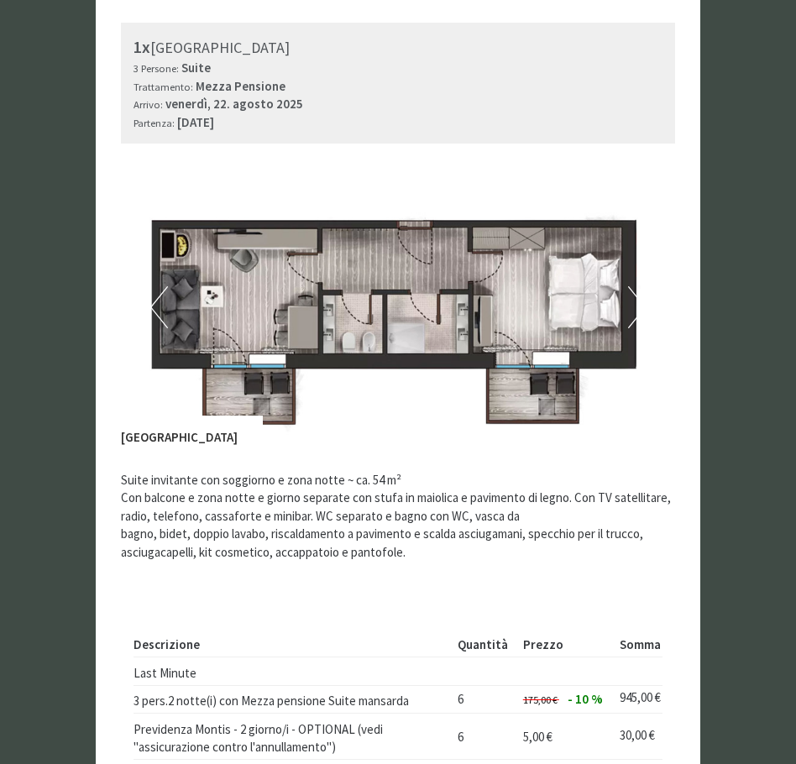
scroll to position [1245, 0]
